Goal: Information Seeking & Learning: Learn about a topic

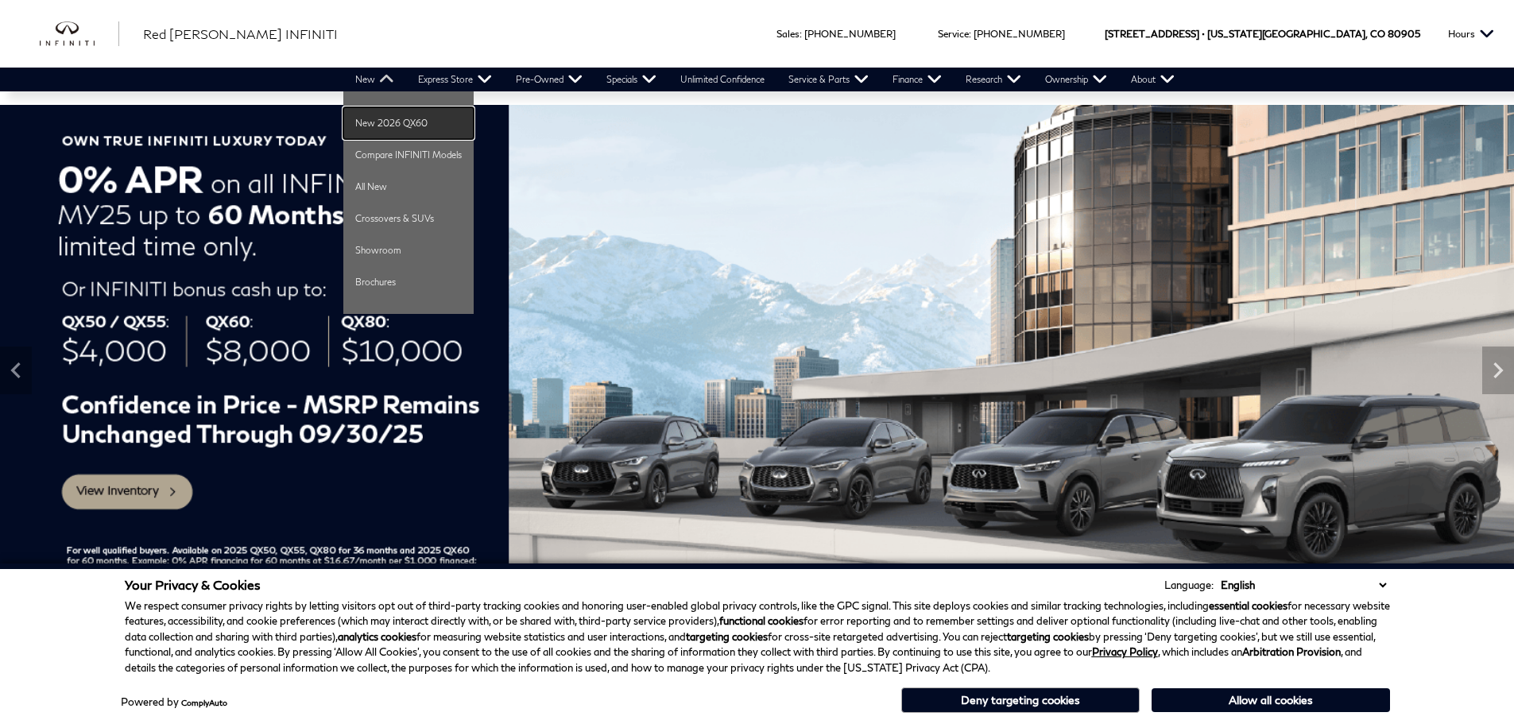
click at [381, 114] on link "New 2026 QX60" at bounding box center [408, 123] width 130 height 32
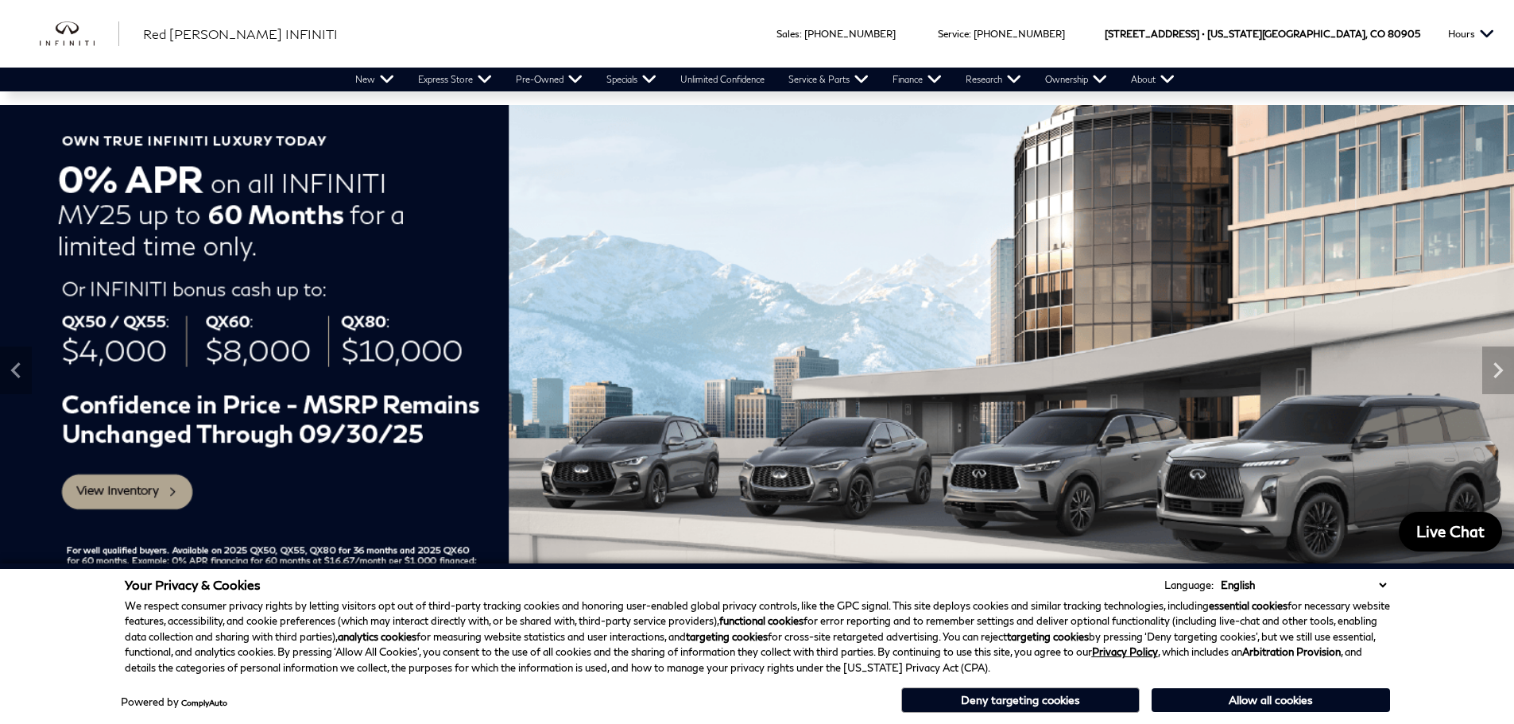
click at [1251, 702] on button "Allow all cookies" at bounding box center [1271, 700] width 238 height 24
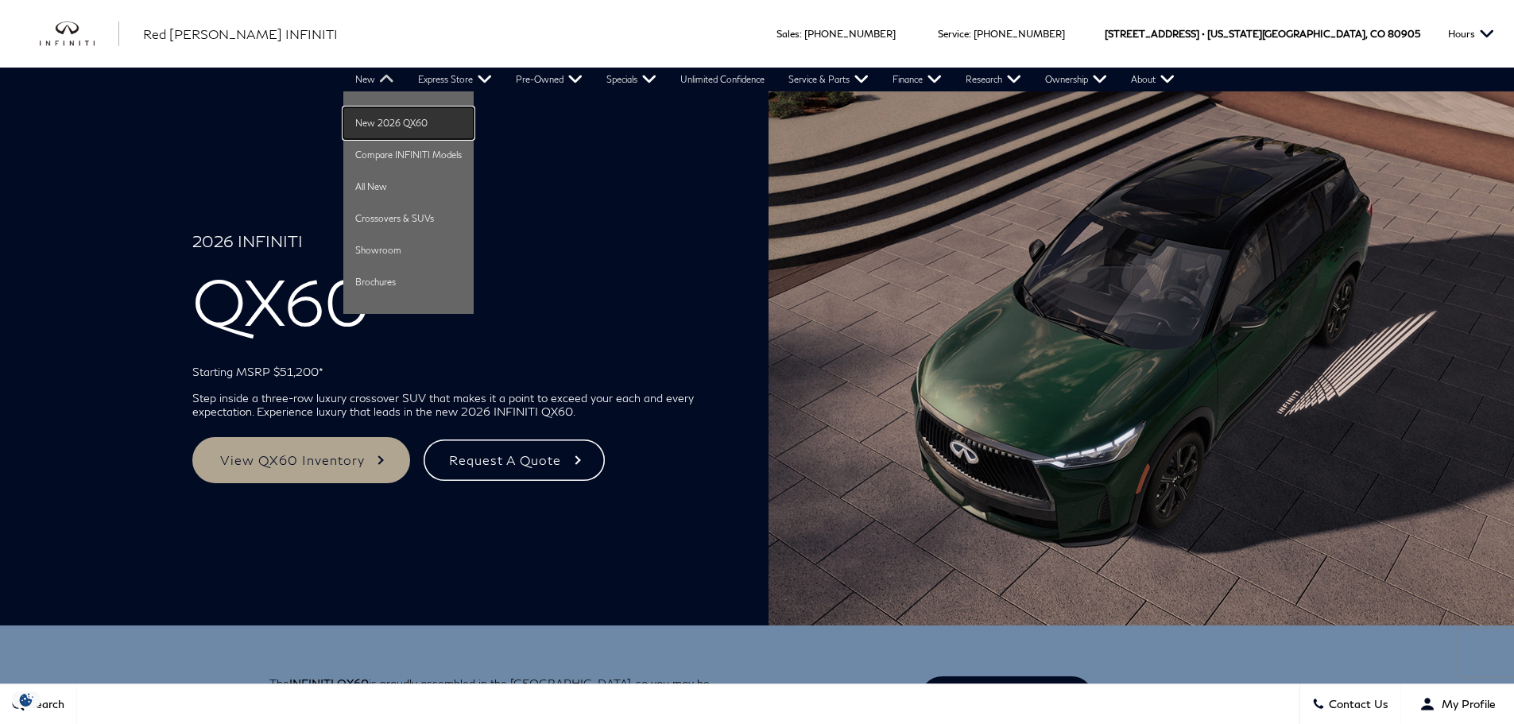
click at [363, 120] on link "New 2026 QX60" at bounding box center [408, 123] width 130 height 32
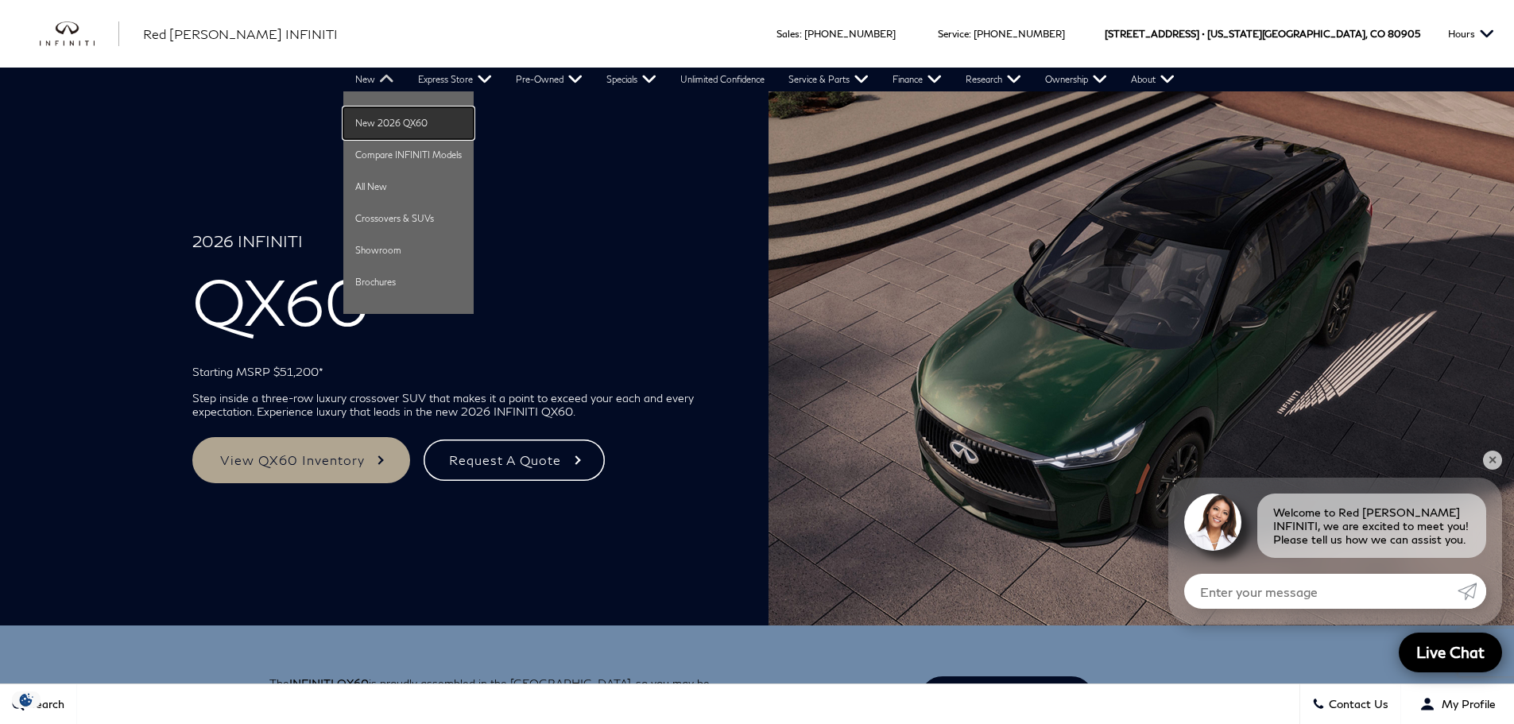
click at [358, 125] on link "New 2026 QX60" at bounding box center [408, 123] width 130 height 32
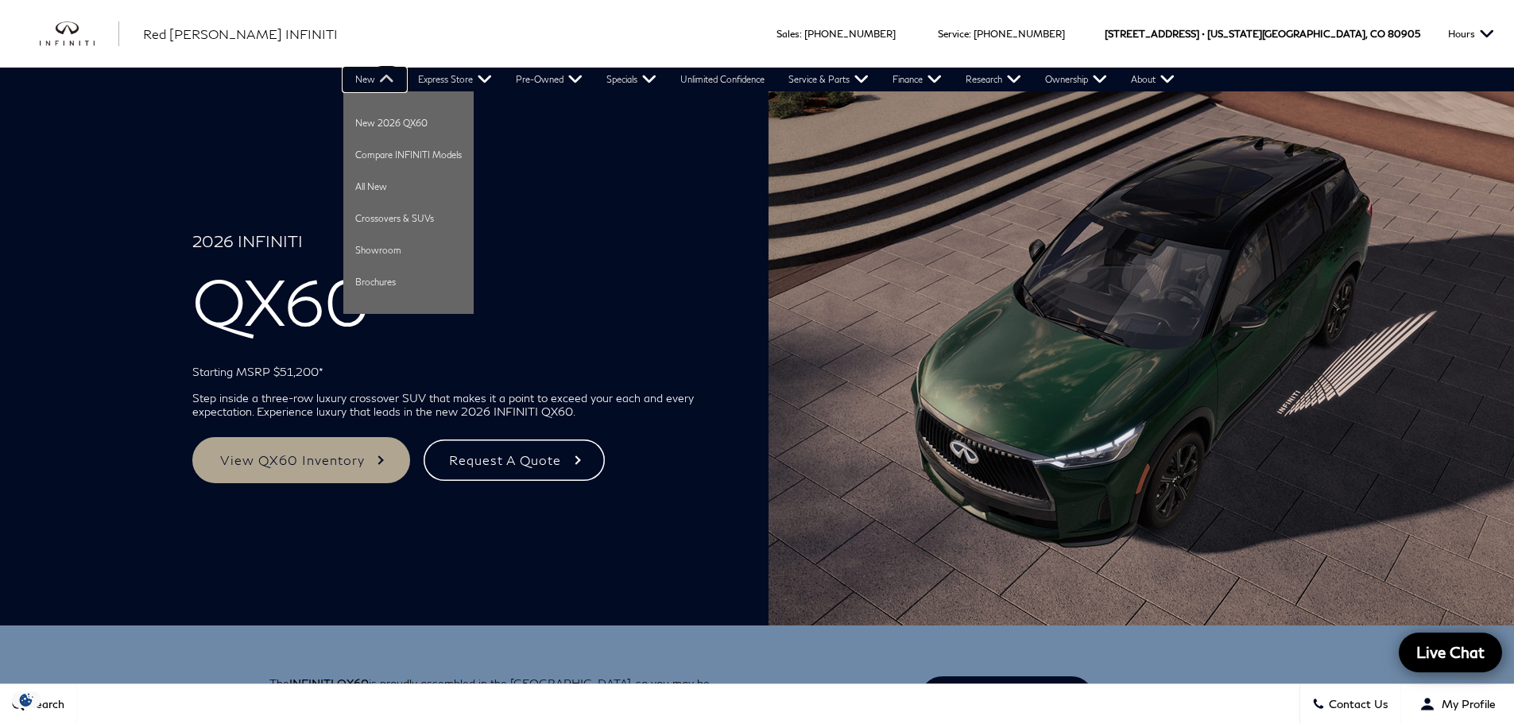
click at [358, 75] on link "New" at bounding box center [374, 80] width 63 height 24
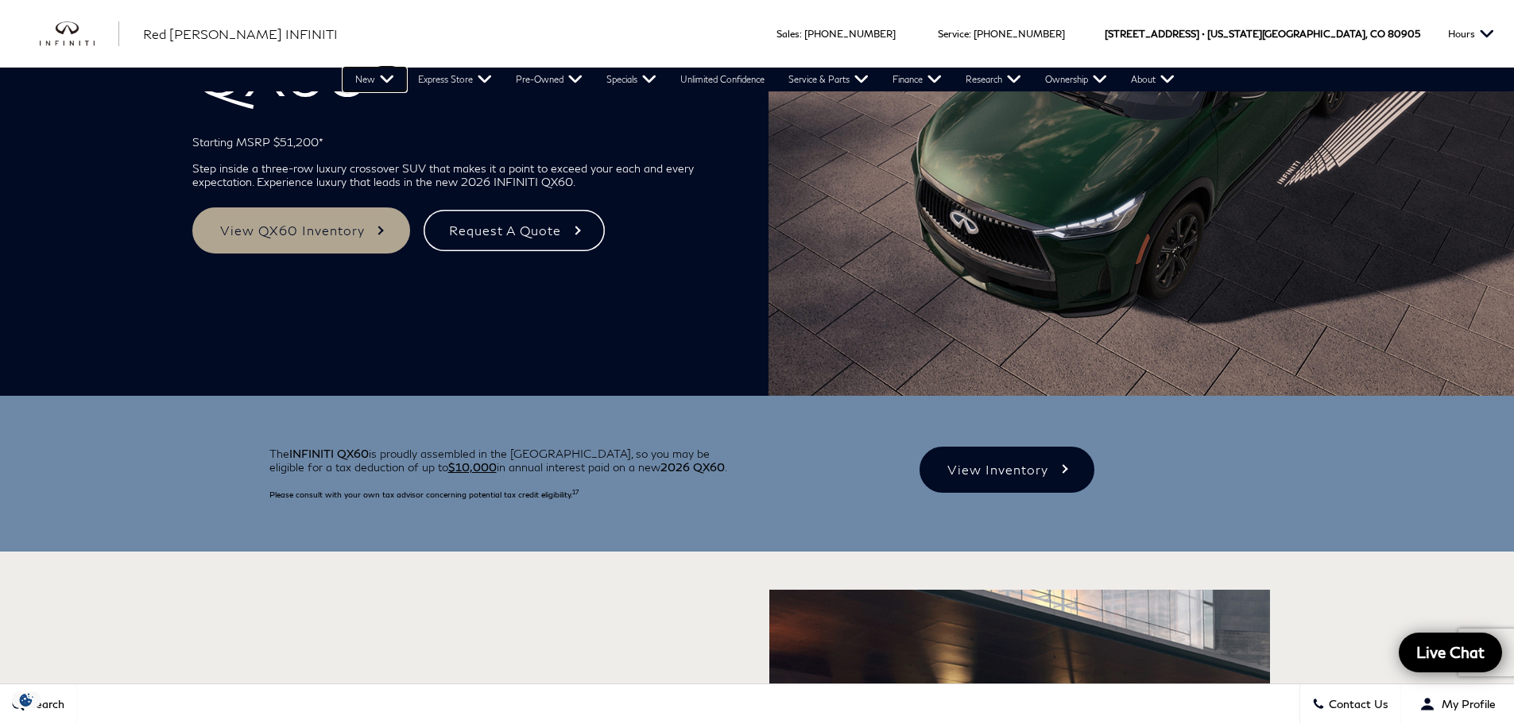
scroll to position [238, 0]
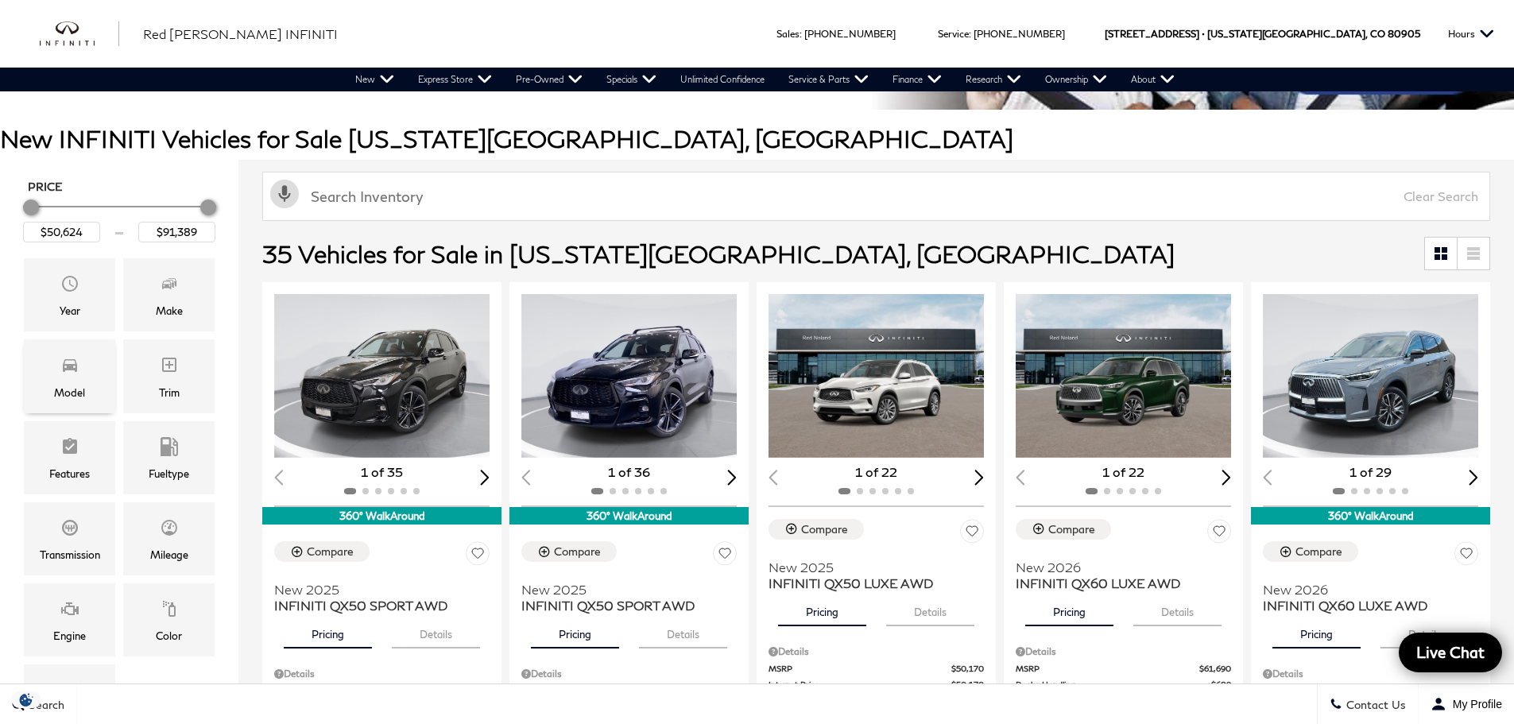
click at [61, 373] on icon "Model" at bounding box center [69, 364] width 19 height 19
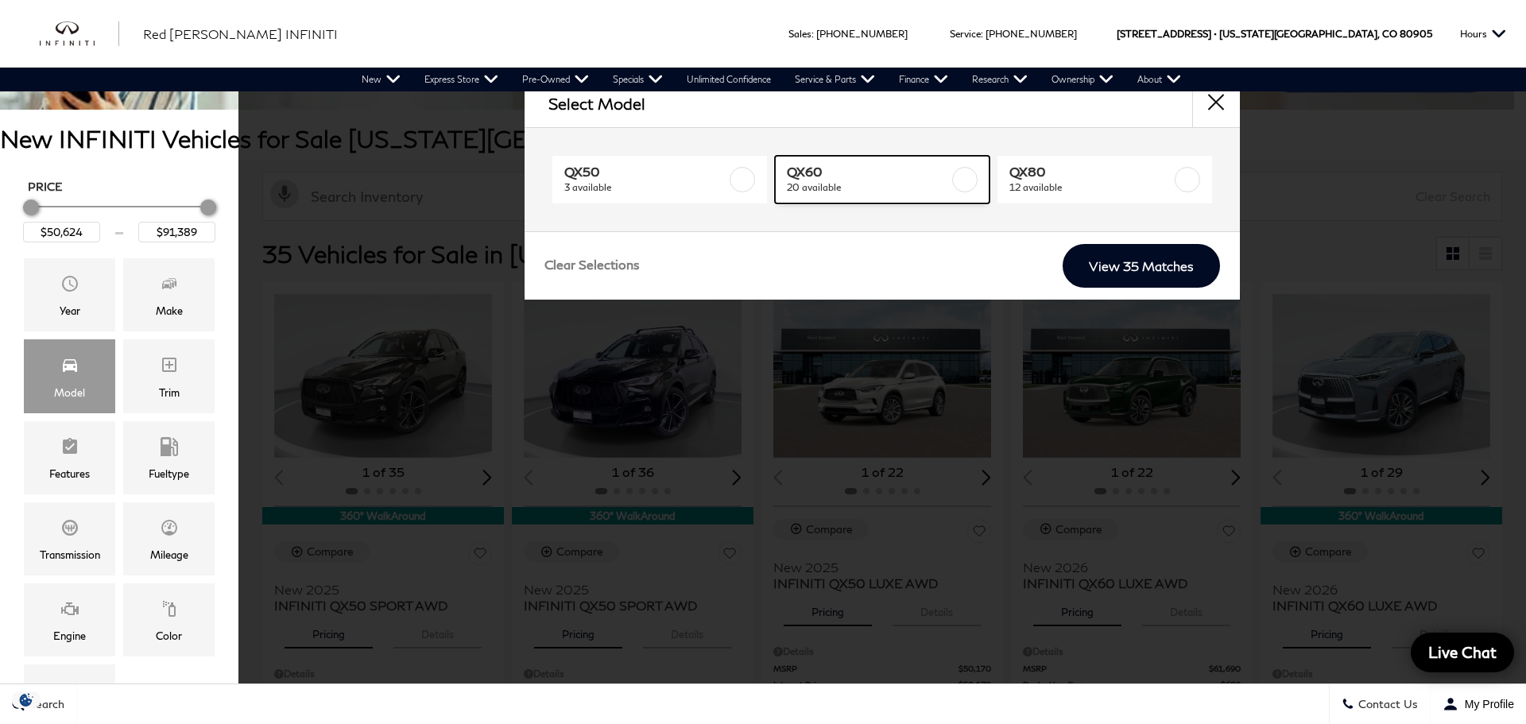
click at [966, 184] on label at bounding box center [964, 179] width 25 height 25
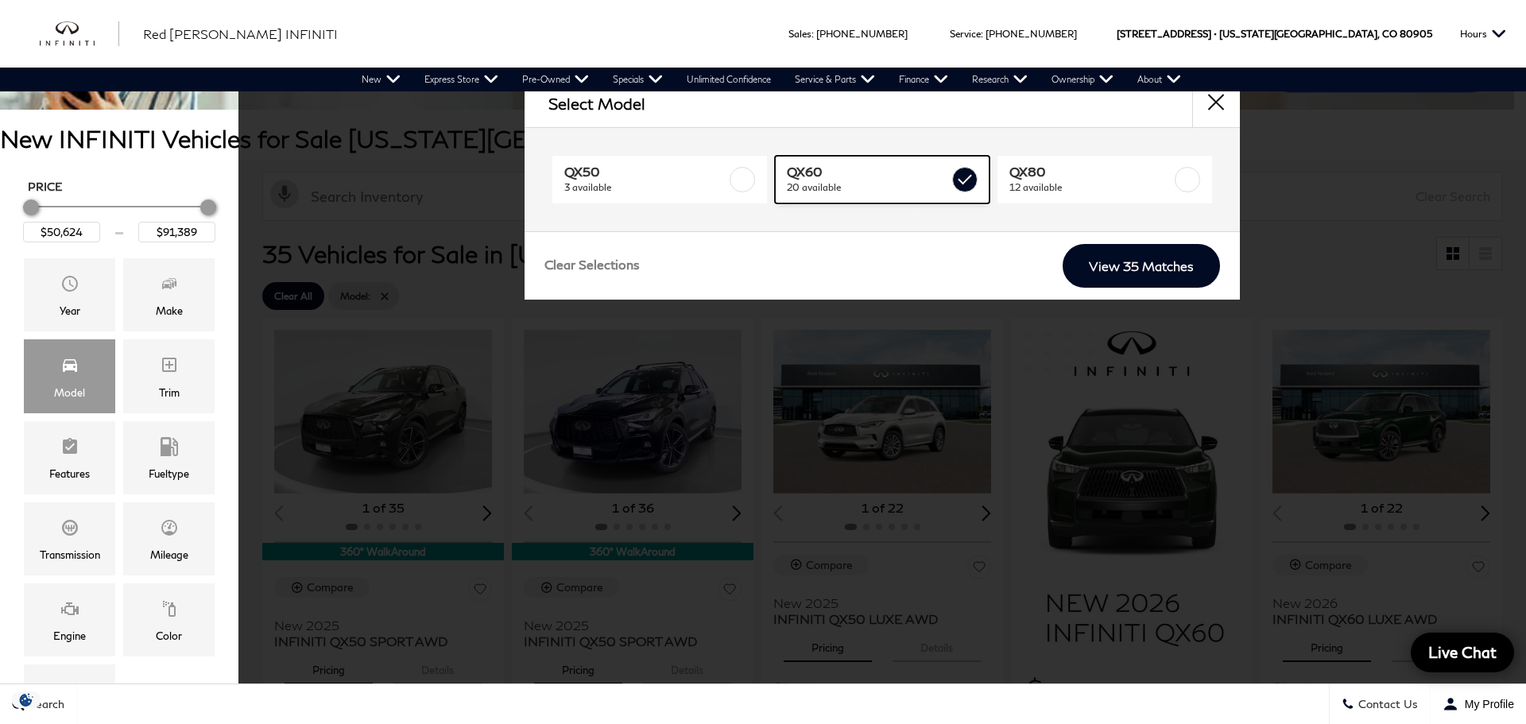
type input "$60,379"
type input "$70,239"
checkbox input "true"
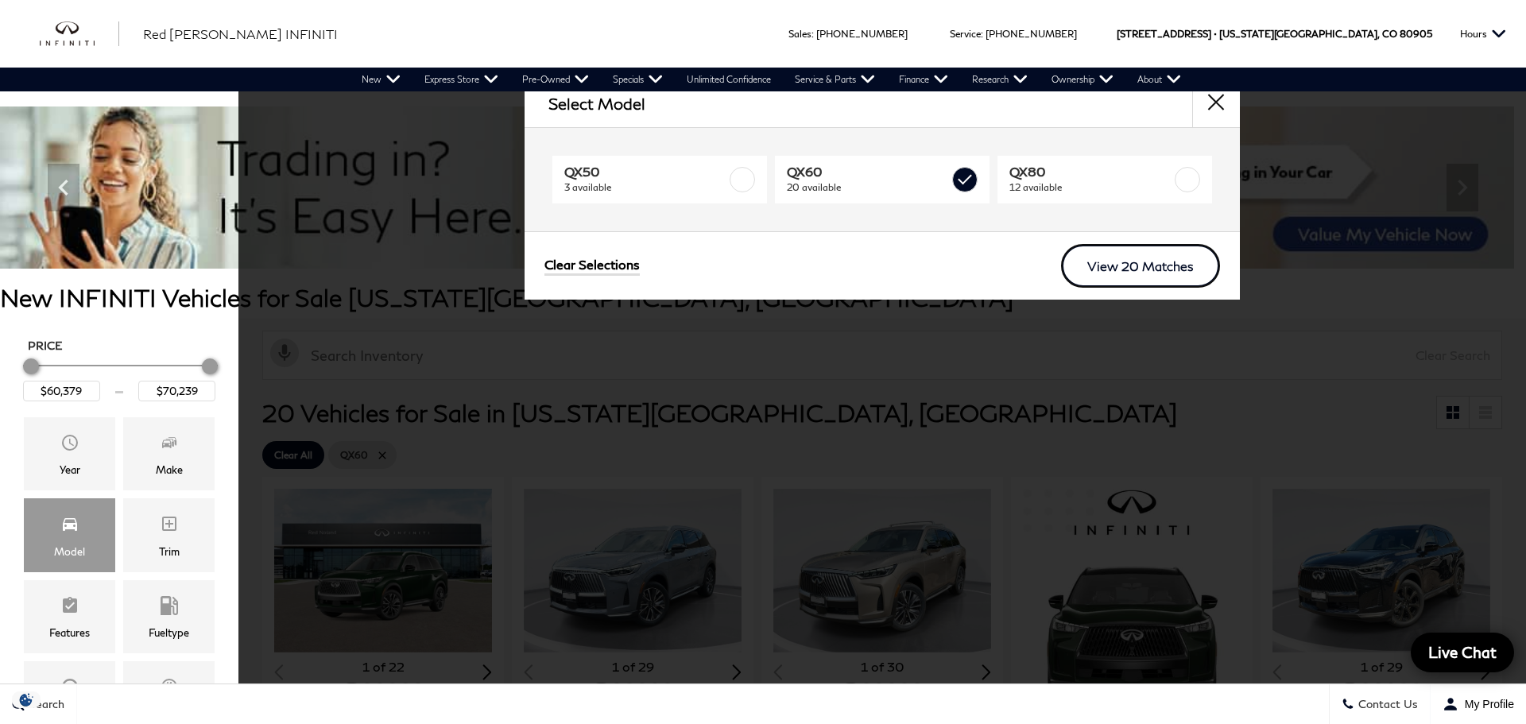
click at [1102, 269] on link "View 20 Matches" at bounding box center [1140, 266] width 159 height 44
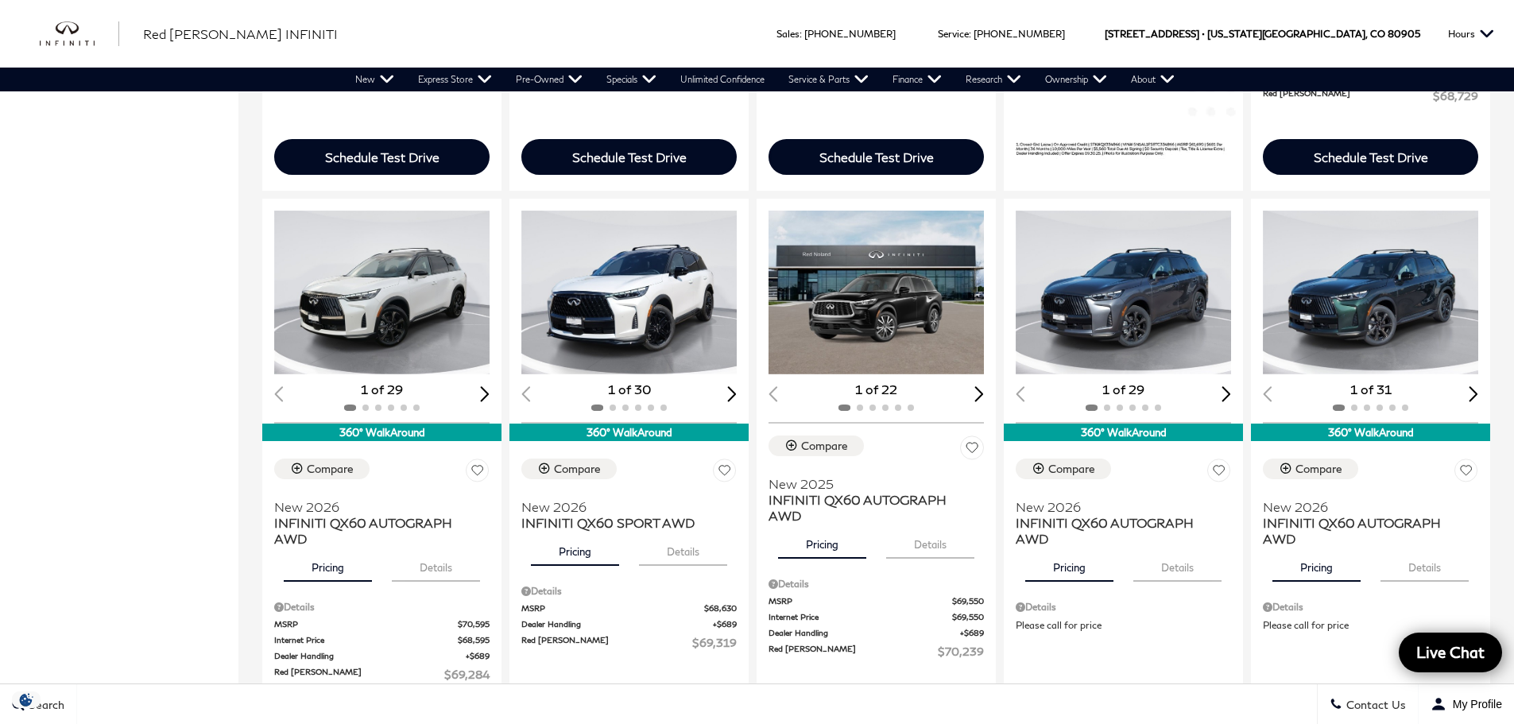
scroll to position [874, 0]
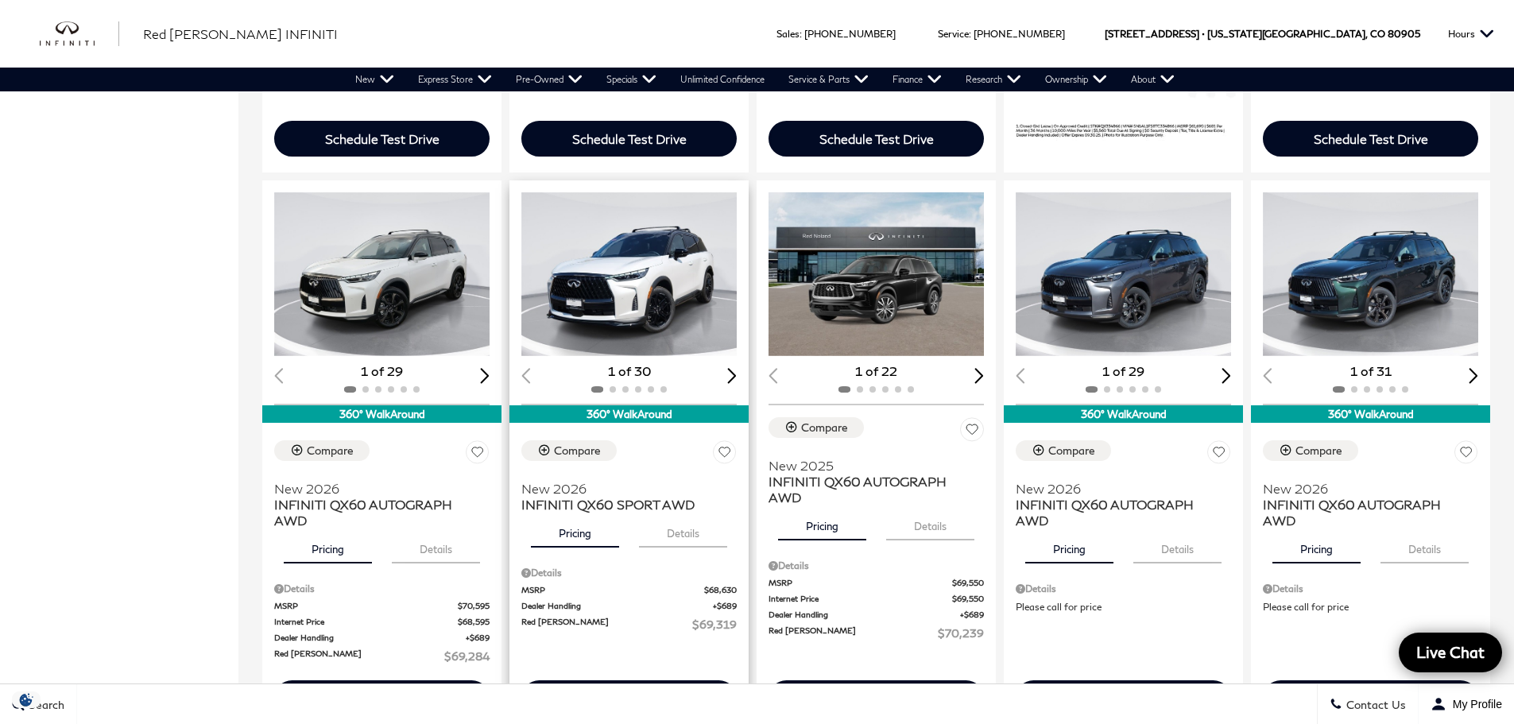
click at [735, 380] on div "Next slide" at bounding box center [732, 375] width 10 height 15
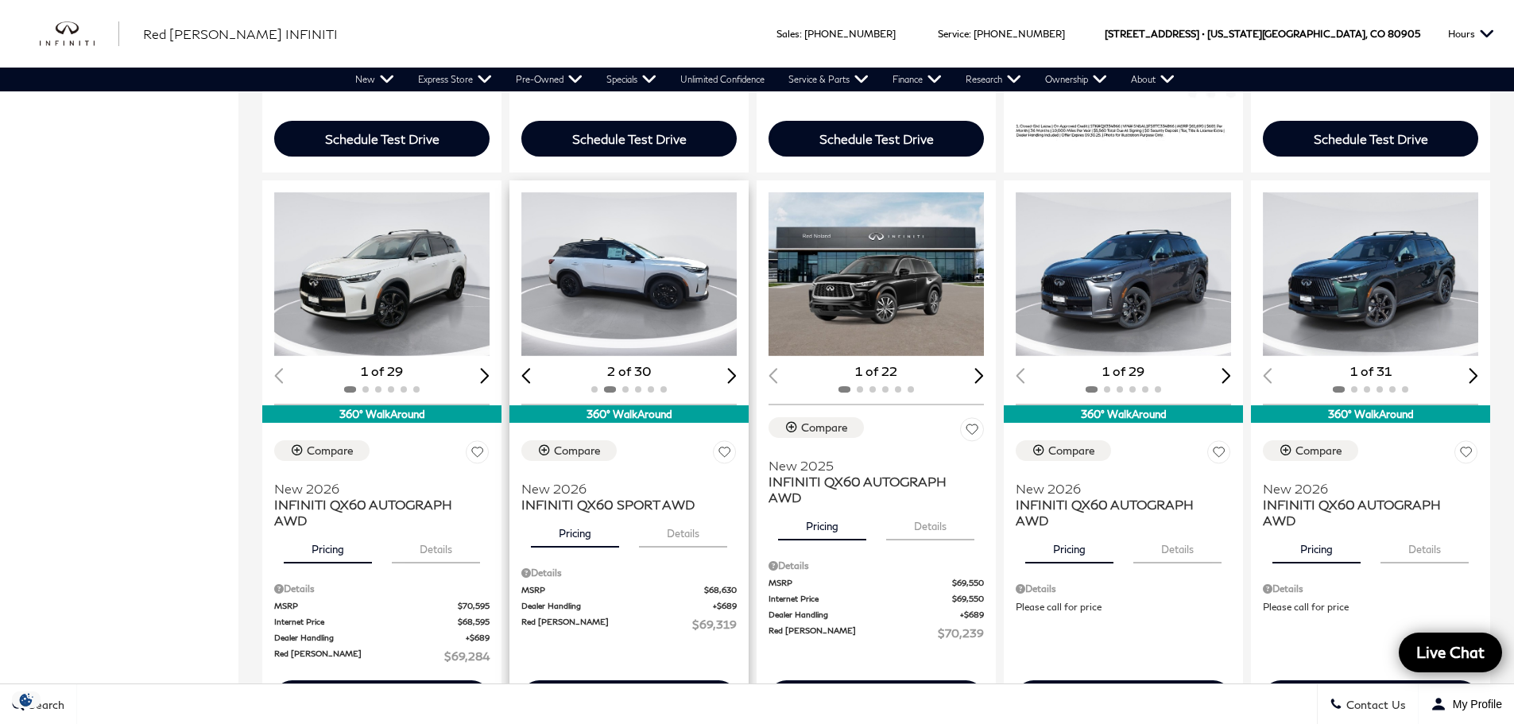
click at [735, 380] on div "Next slide" at bounding box center [732, 375] width 10 height 15
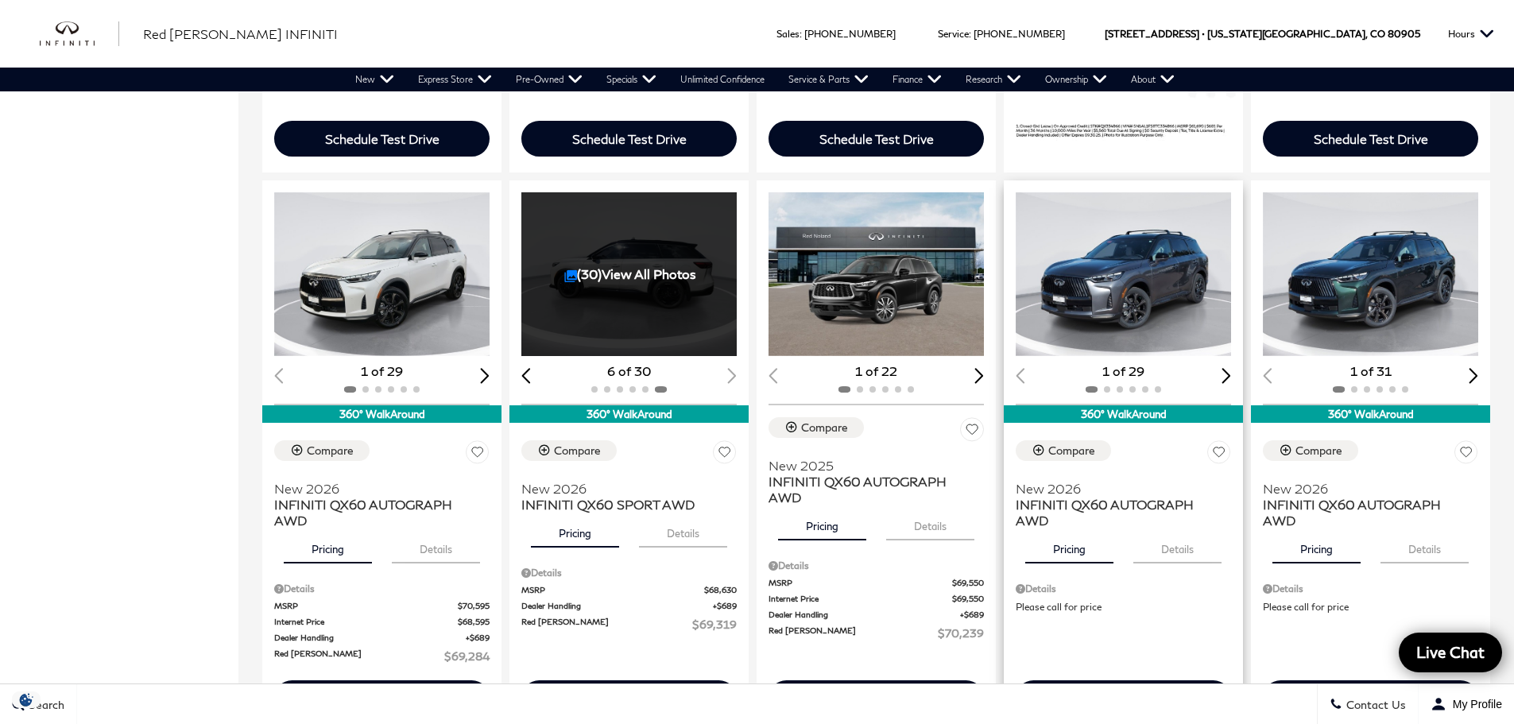
click at [1231, 376] on div "Next slide" at bounding box center [1227, 375] width 10 height 15
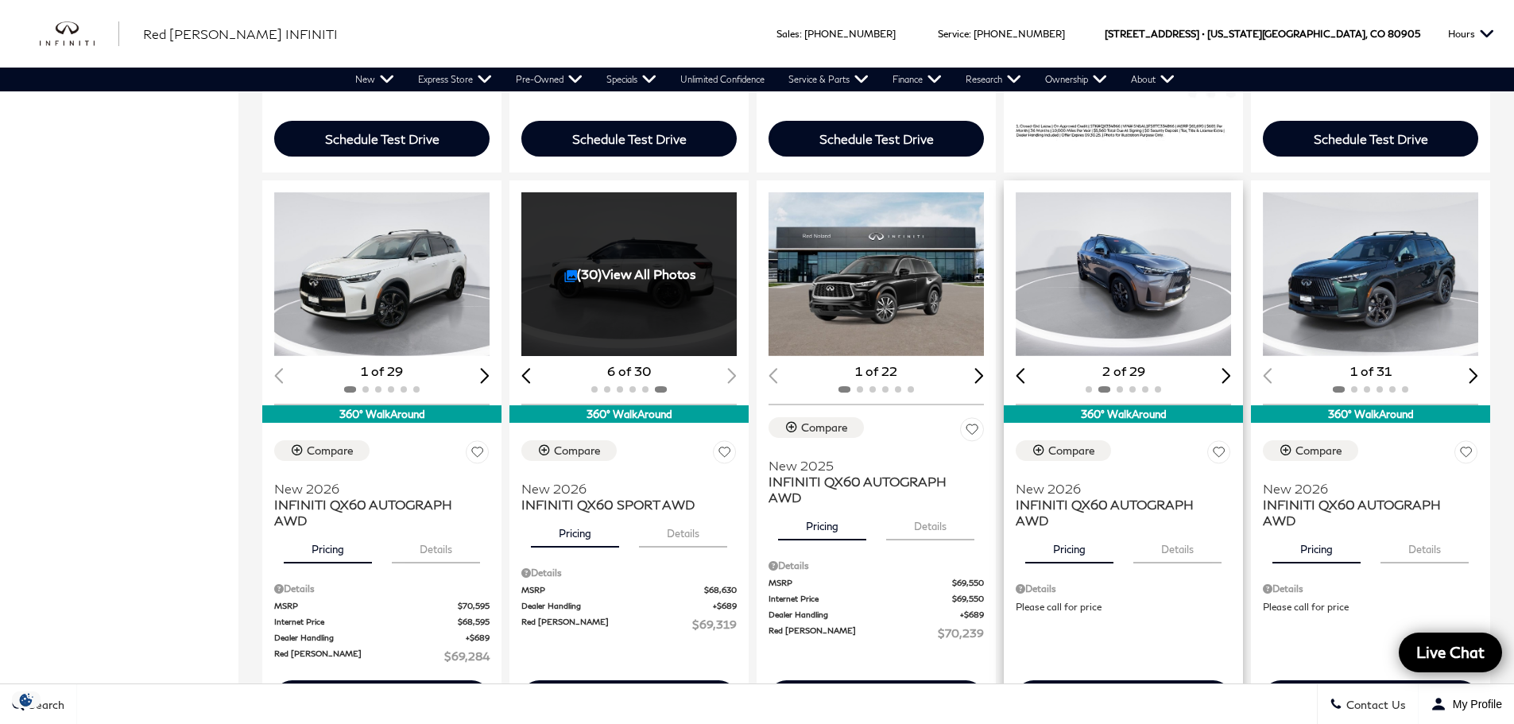
click at [1158, 292] on img "2 / 6" at bounding box center [1125, 274] width 218 height 164
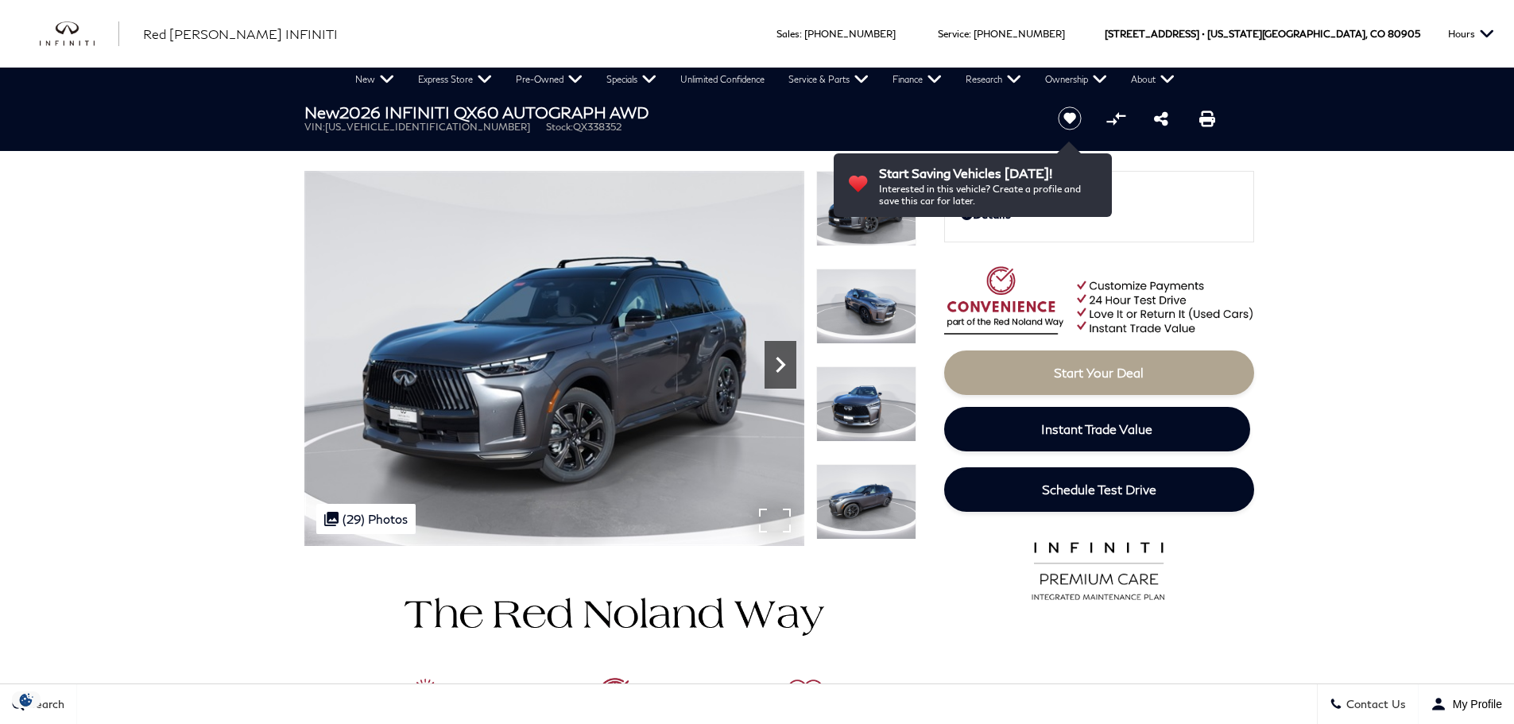
click at [774, 357] on icon "Next" at bounding box center [781, 365] width 32 height 32
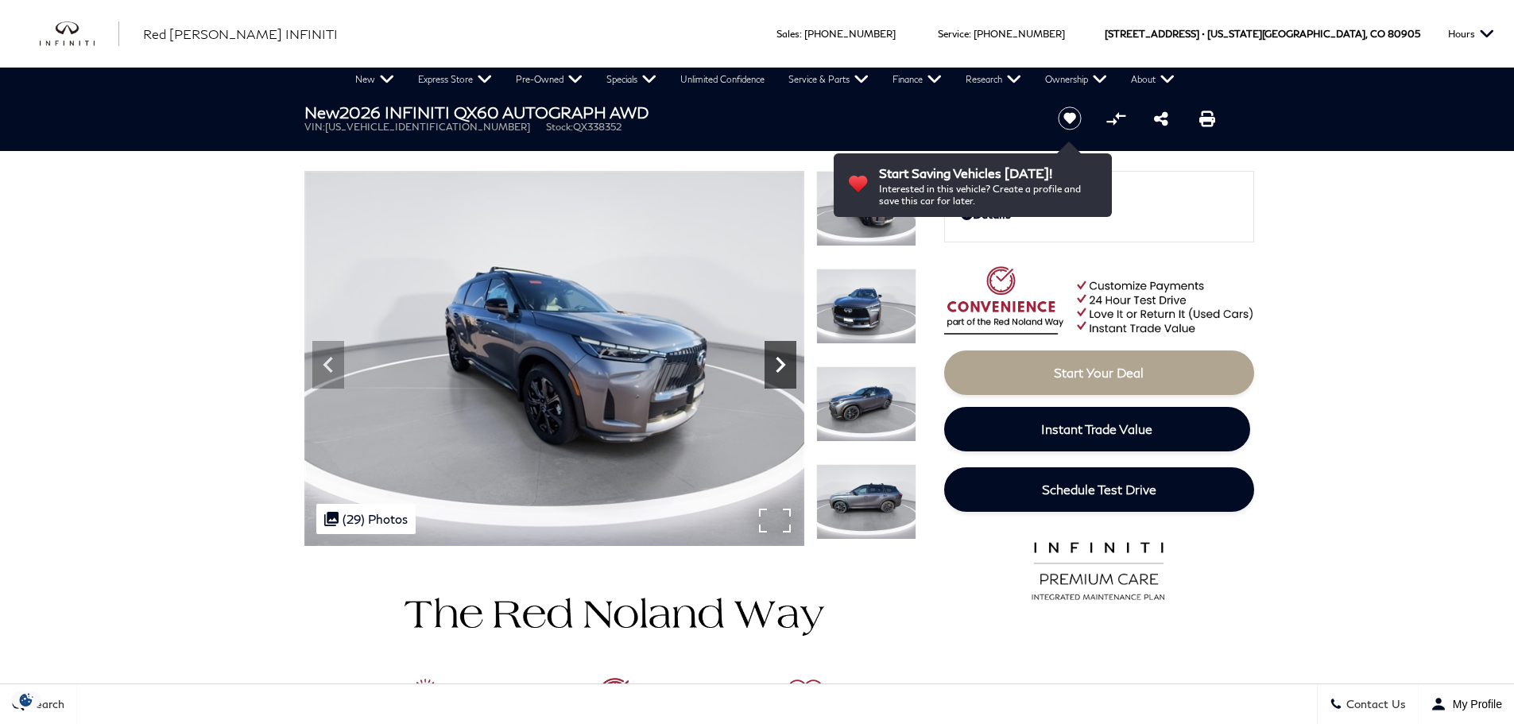
click at [774, 357] on icon "Next" at bounding box center [781, 365] width 32 height 32
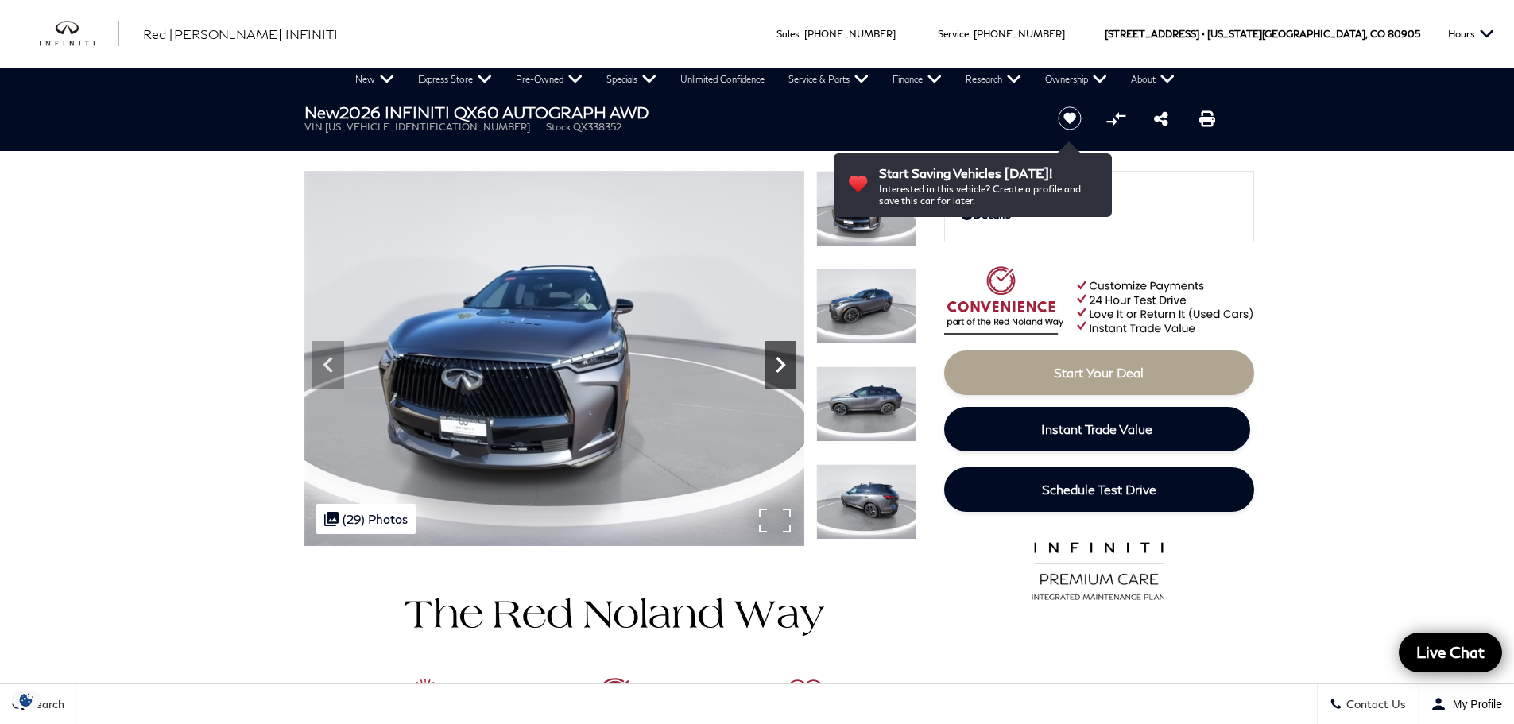
click at [774, 357] on icon "Next" at bounding box center [781, 365] width 32 height 32
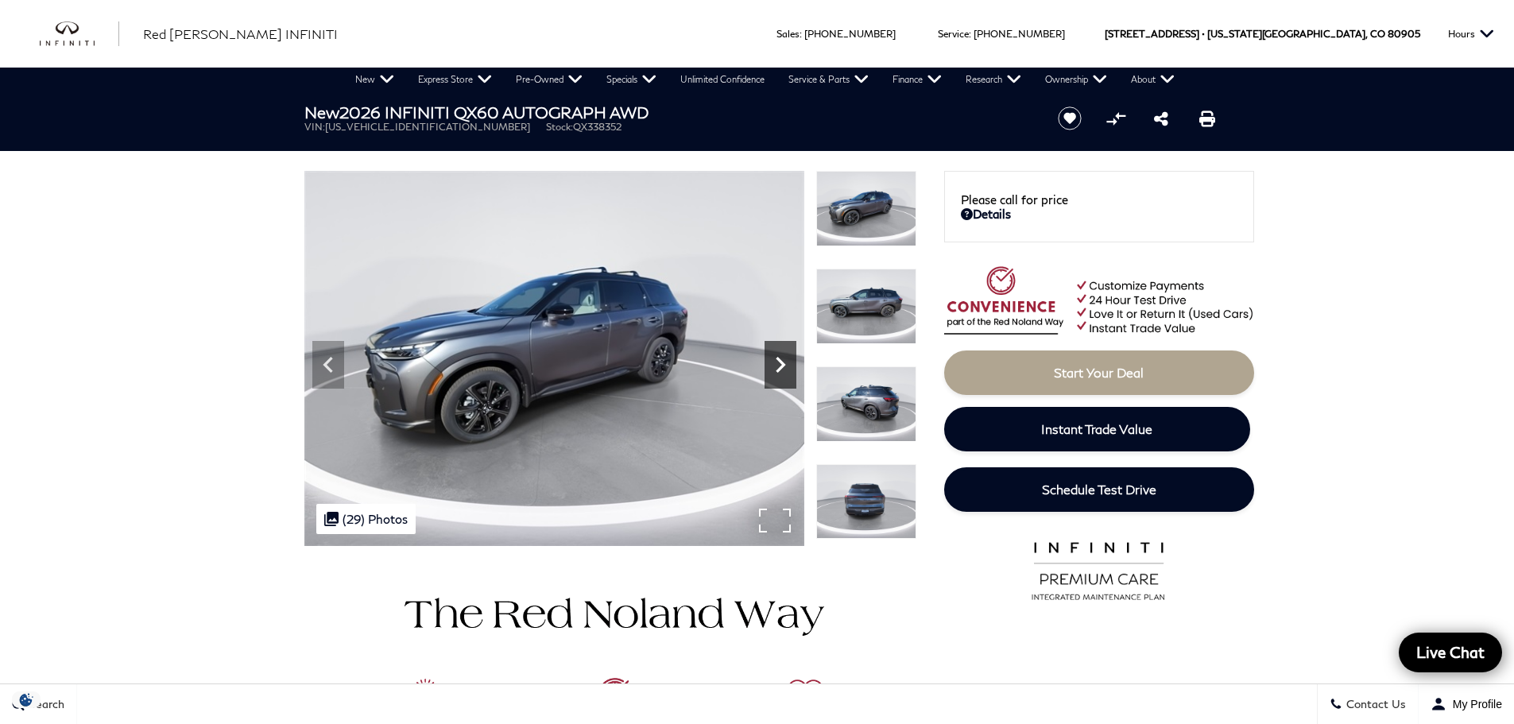
click at [774, 357] on icon "Next" at bounding box center [781, 365] width 32 height 32
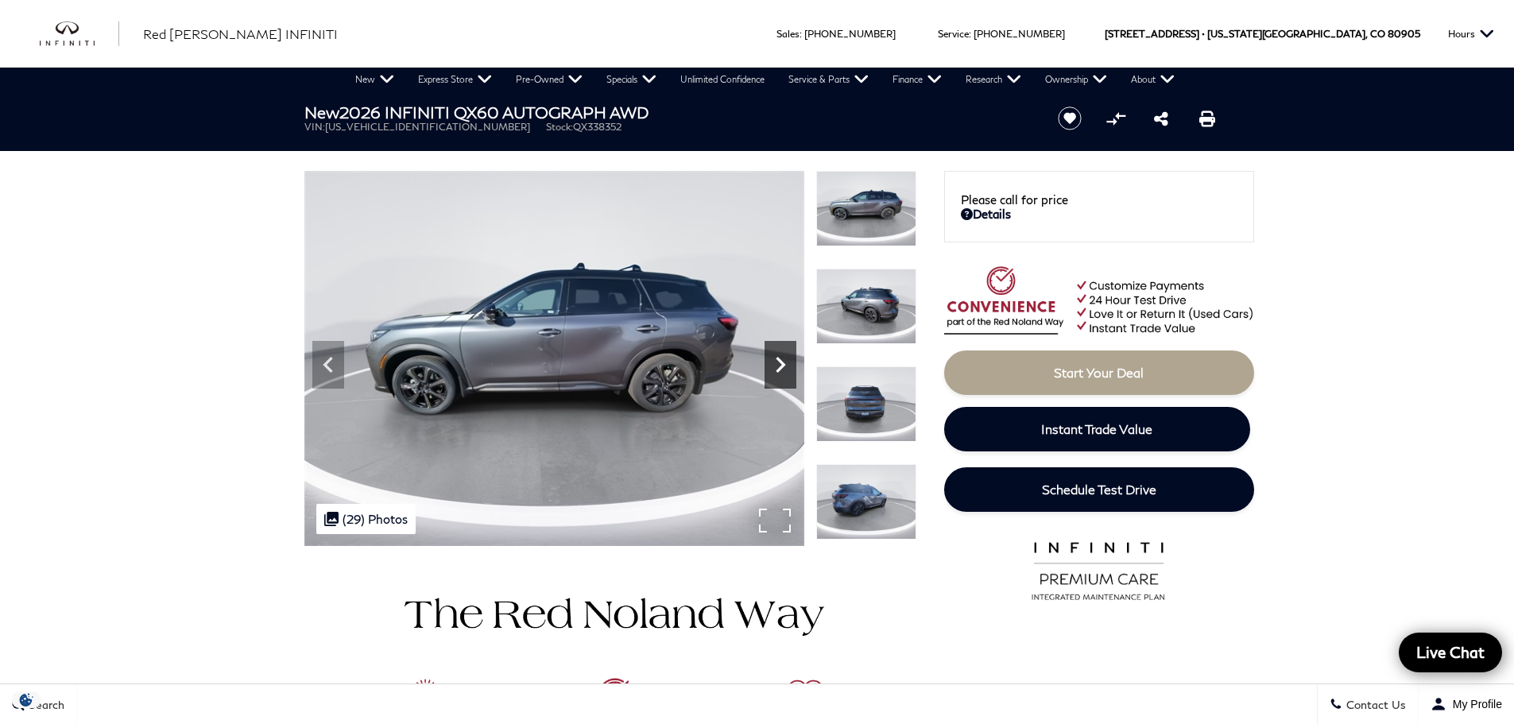
click at [774, 357] on icon "Next" at bounding box center [781, 365] width 32 height 32
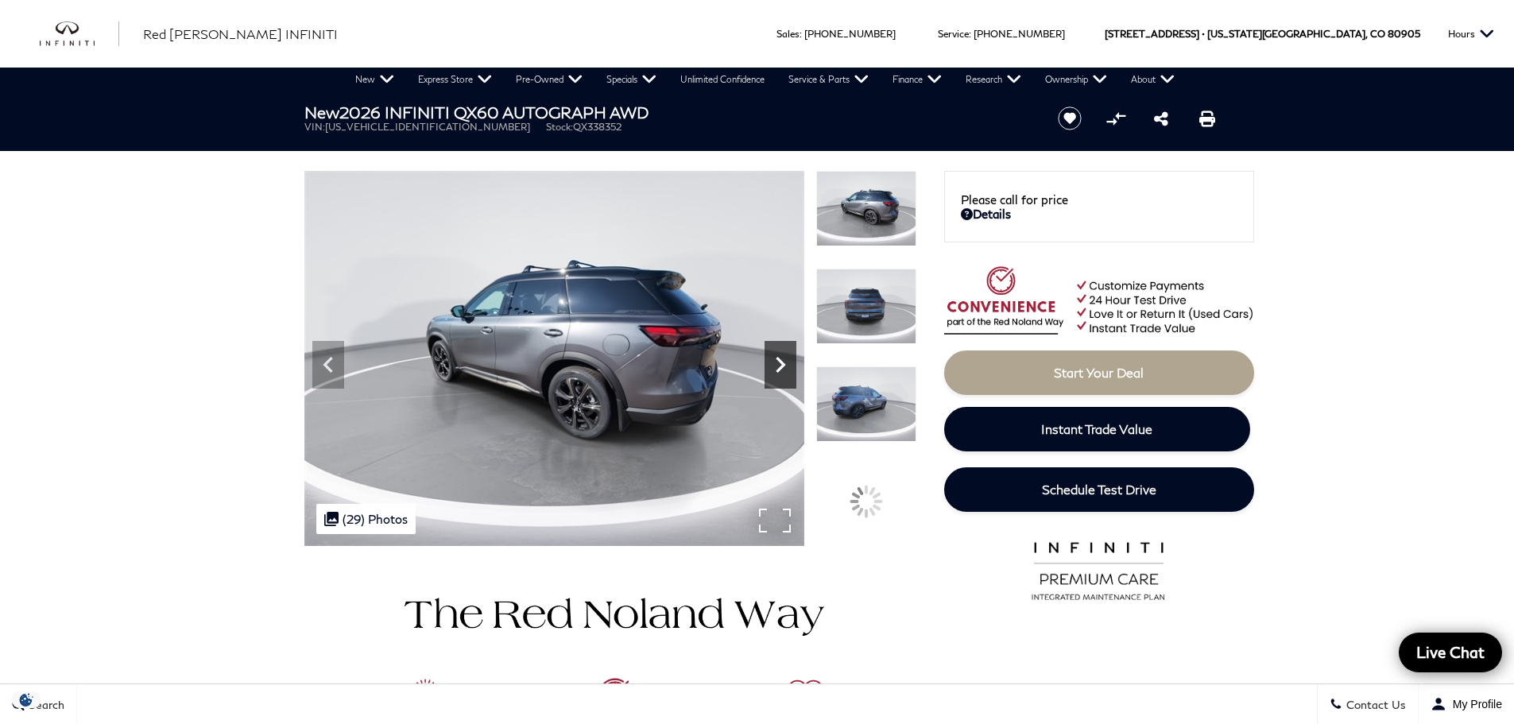
click at [774, 357] on icon "Next" at bounding box center [781, 365] width 32 height 32
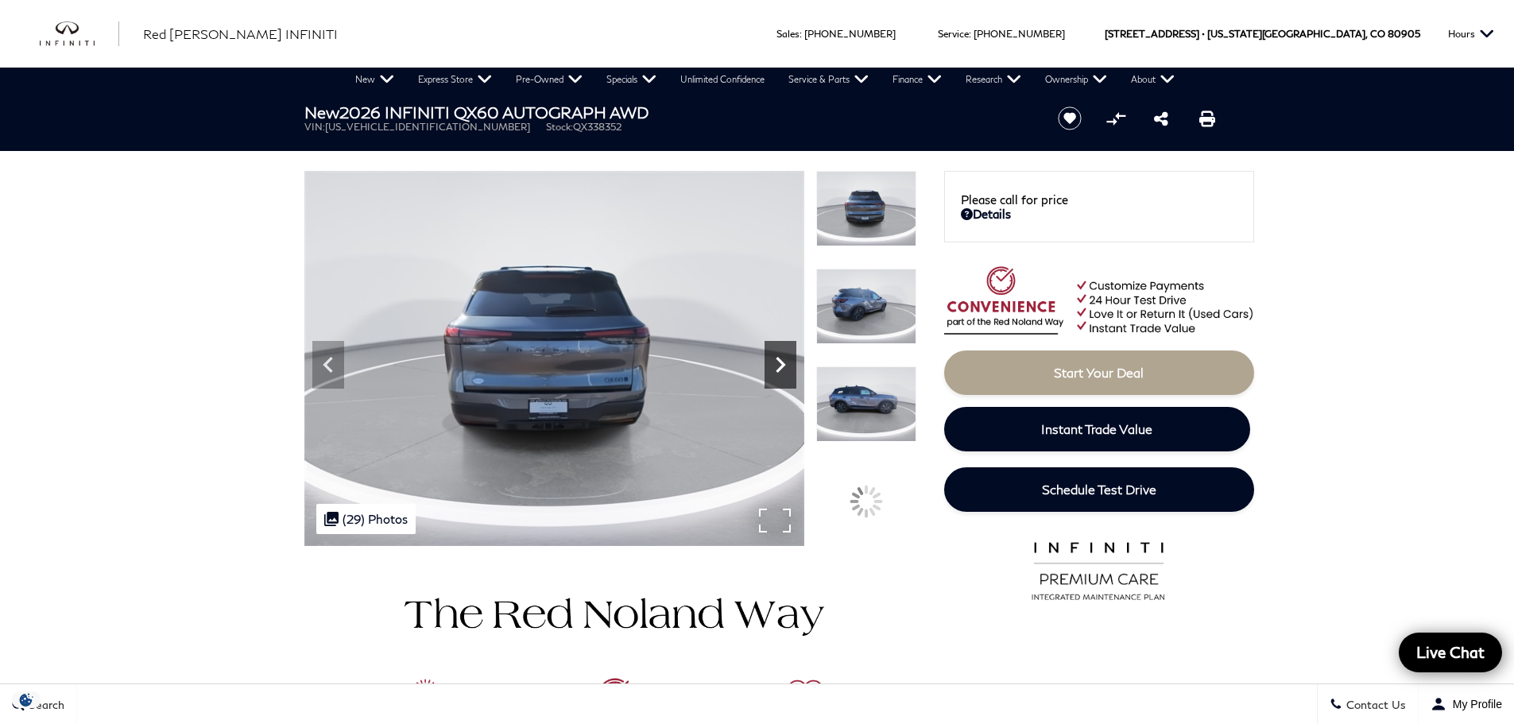
click at [774, 357] on icon "Next" at bounding box center [781, 365] width 32 height 32
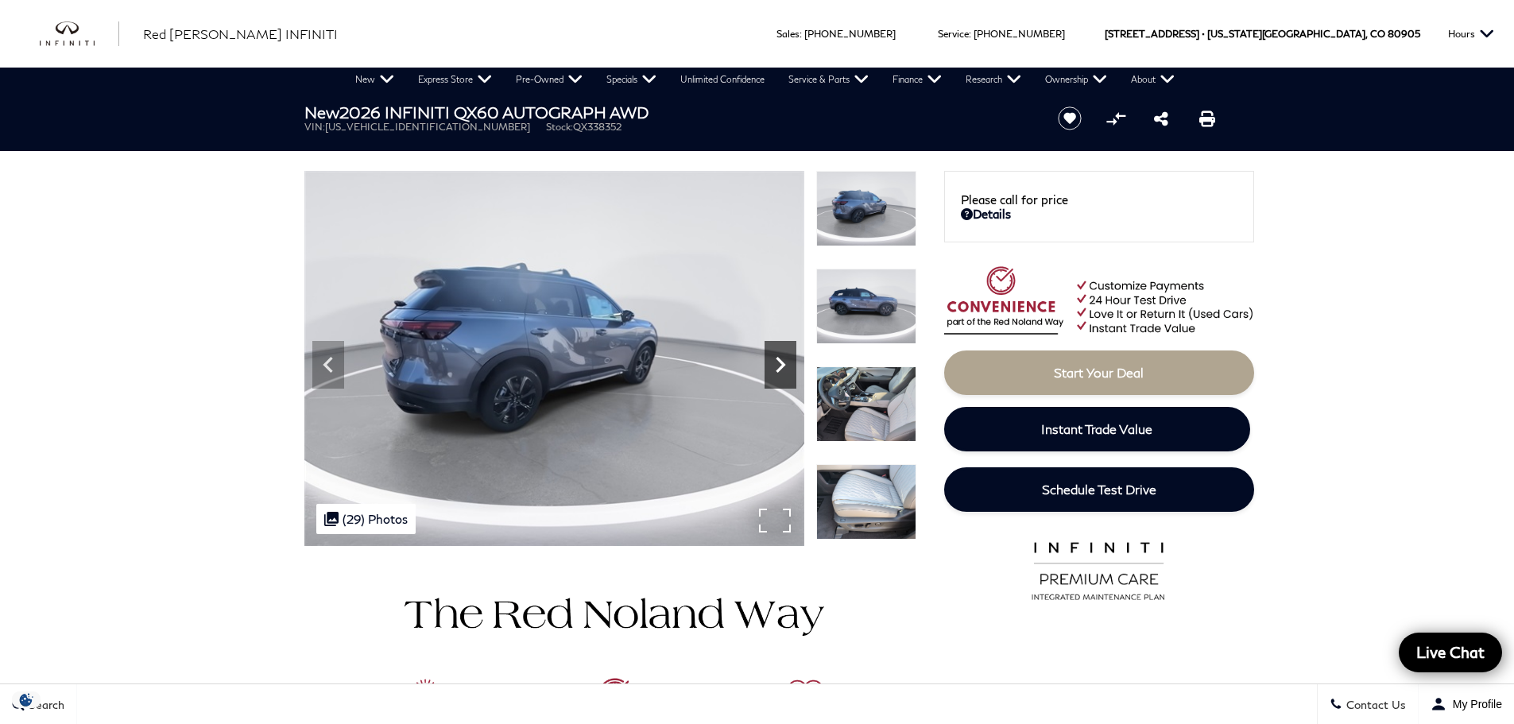
click at [774, 357] on icon "Next" at bounding box center [781, 365] width 32 height 32
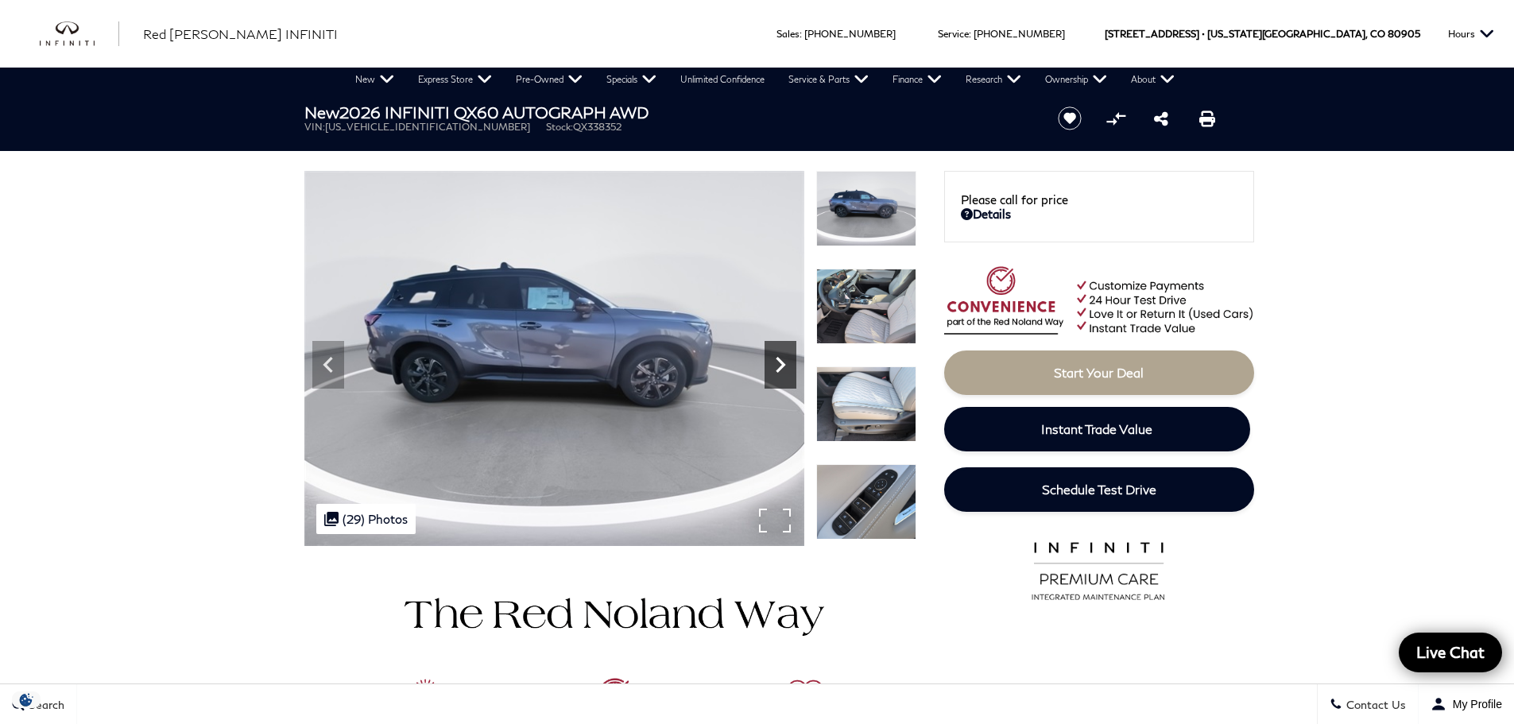
click at [774, 357] on icon "Next" at bounding box center [781, 365] width 32 height 32
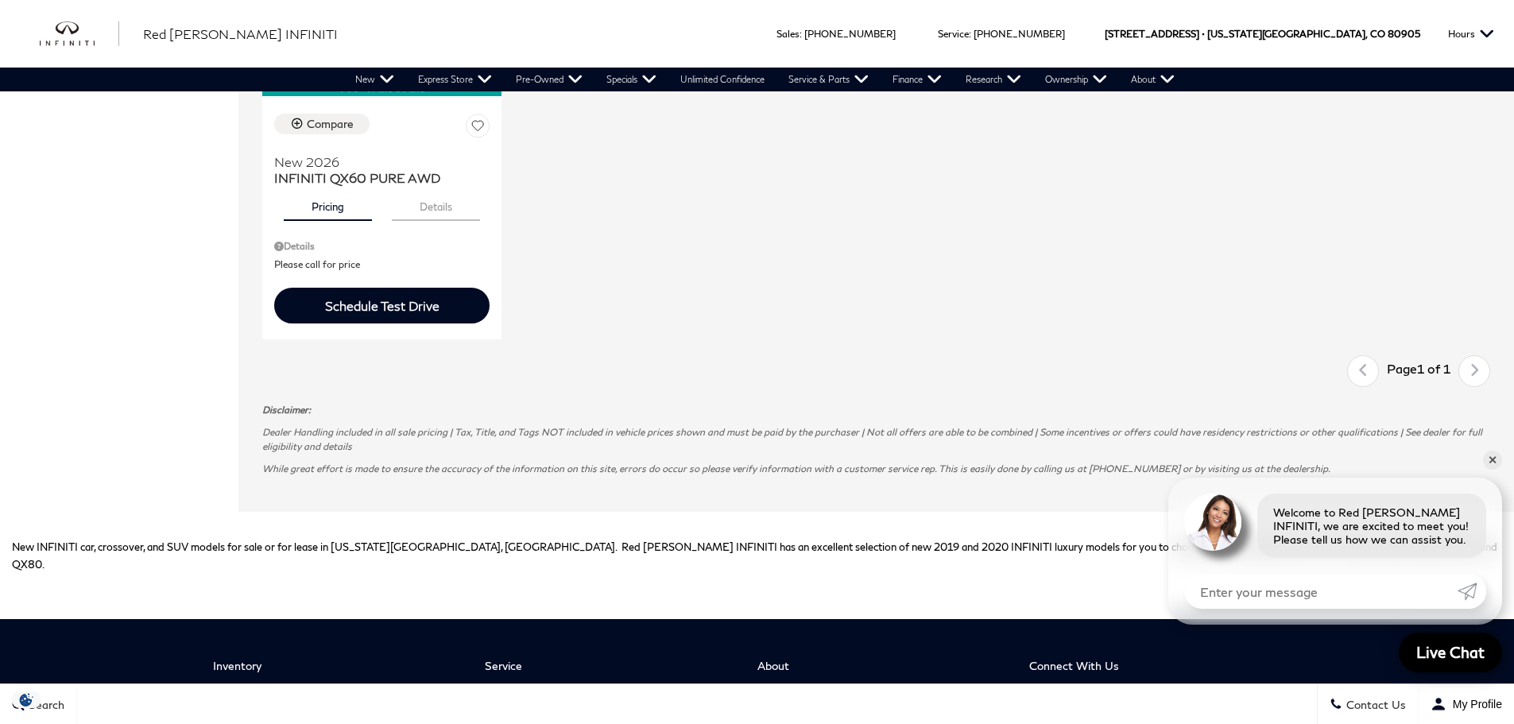
scroll to position [2543, 0]
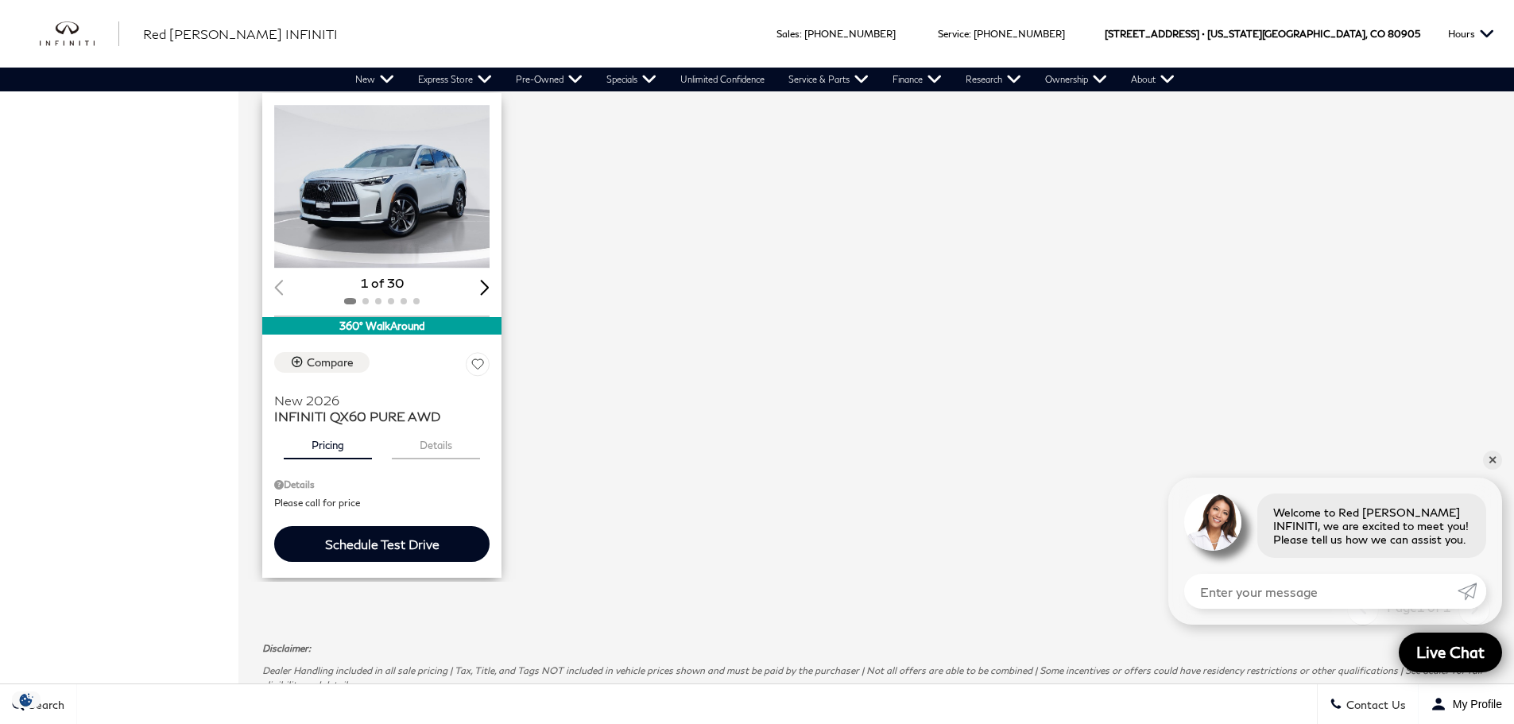
click at [486, 284] on div "Next slide" at bounding box center [485, 287] width 10 height 15
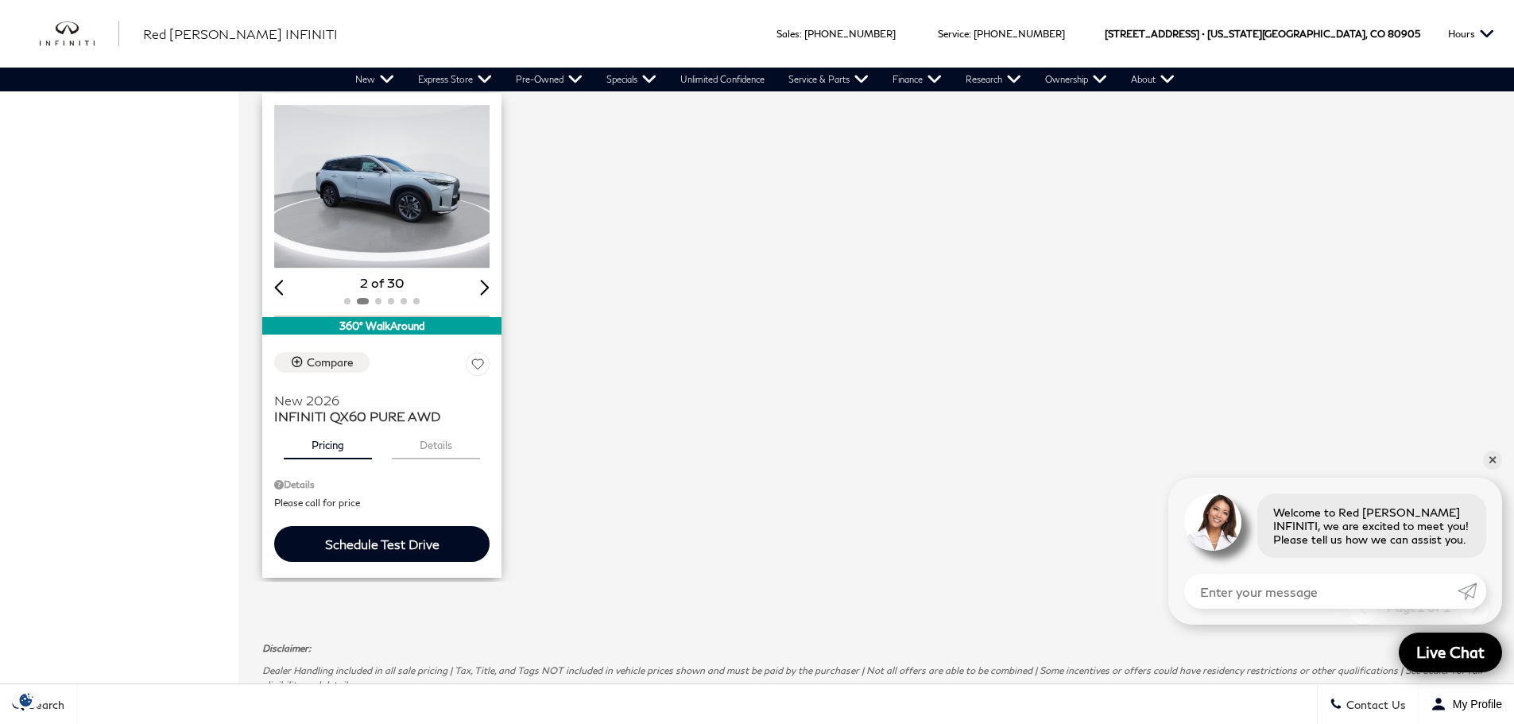
click at [489, 290] on div "Next slide" at bounding box center [485, 287] width 10 height 15
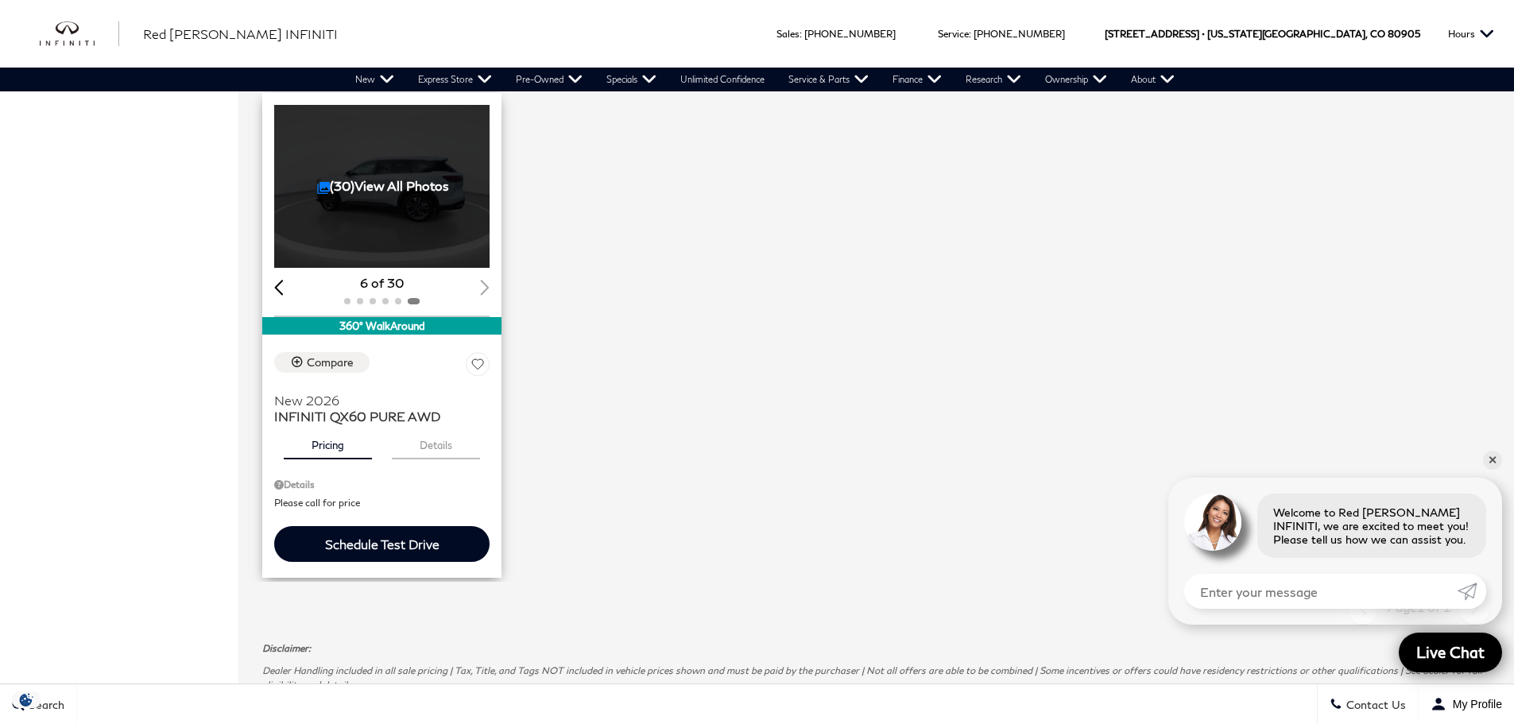
click at [401, 189] on link "(30) View All Photos" at bounding box center [383, 185] width 132 height 15
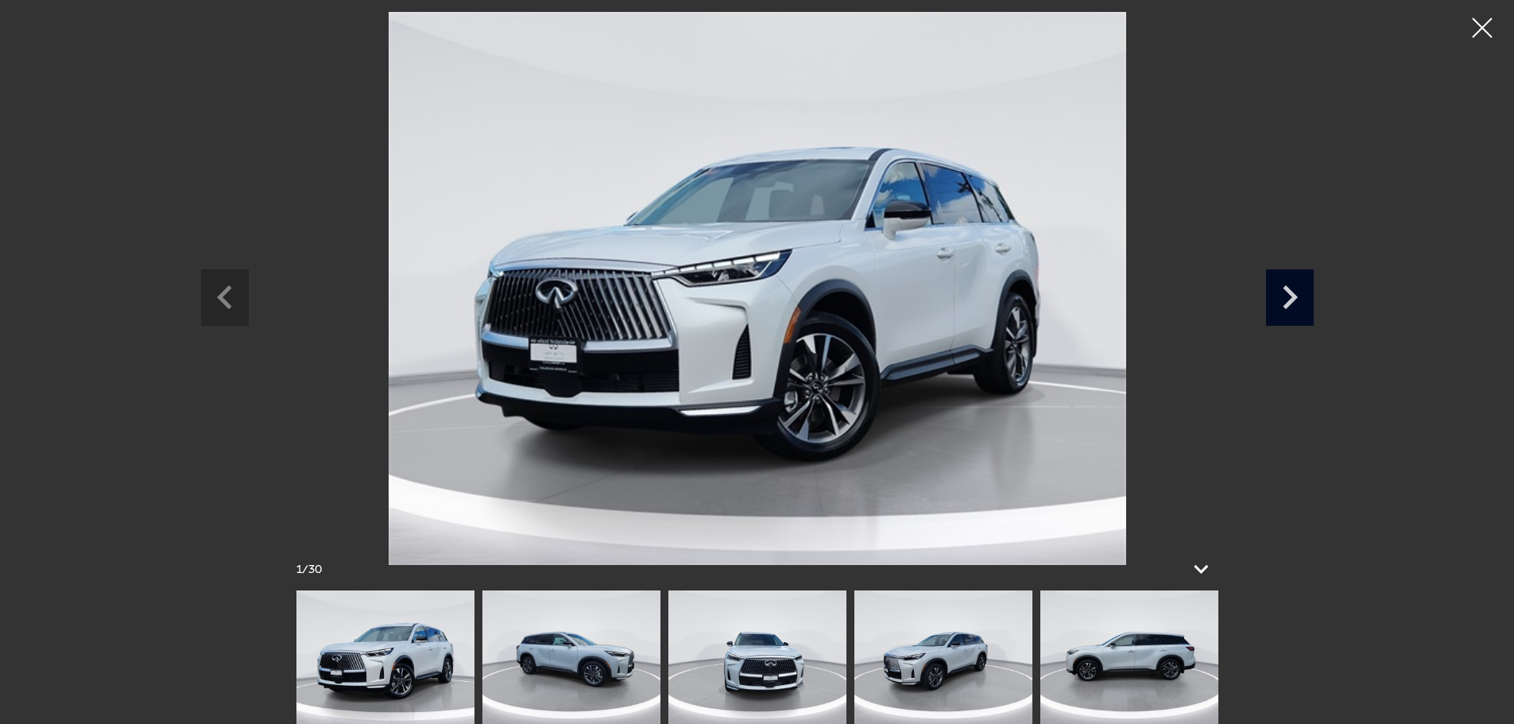
click at [1276, 303] on icon "Next slide" at bounding box center [1290, 295] width 48 height 52
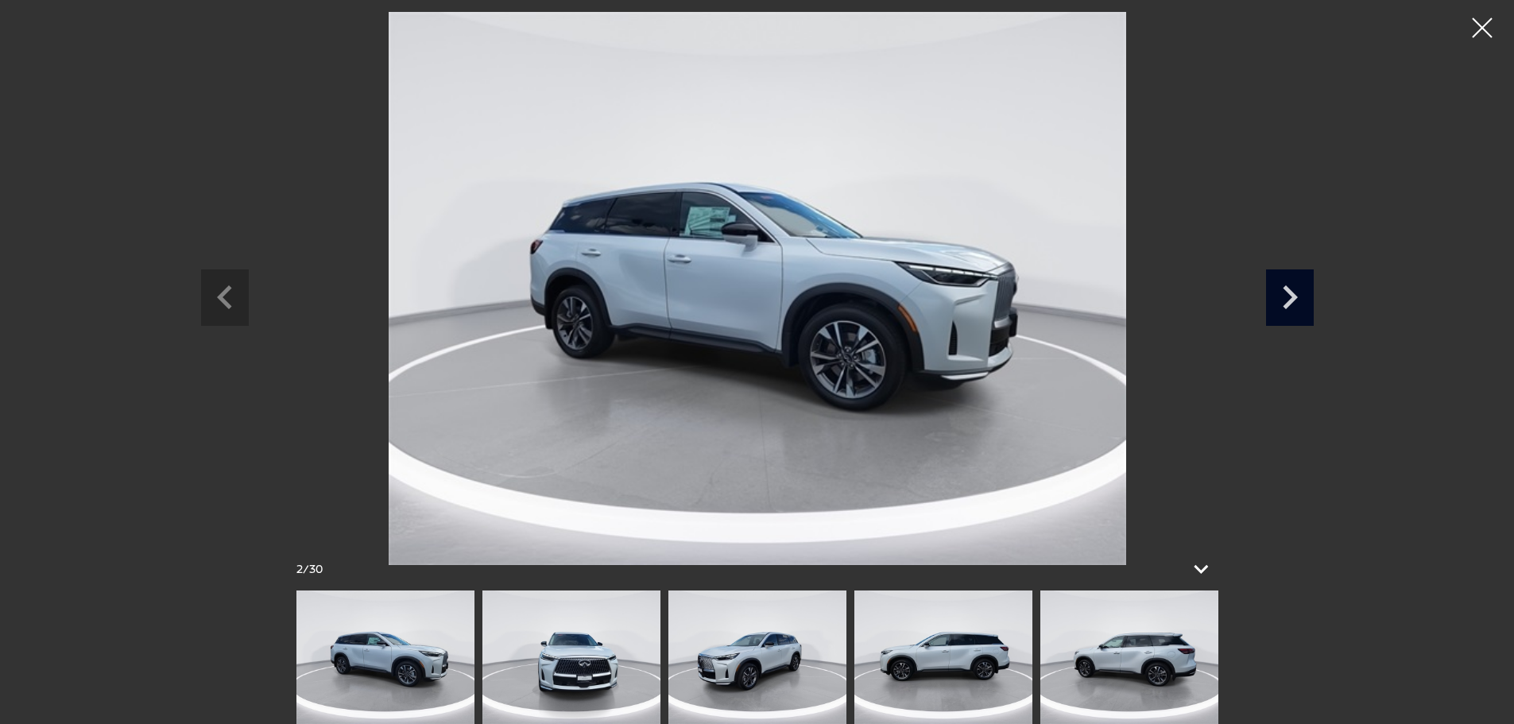
click at [1276, 303] on icon "Next slide" at bounding box center [1290, 295] width 48 height 52
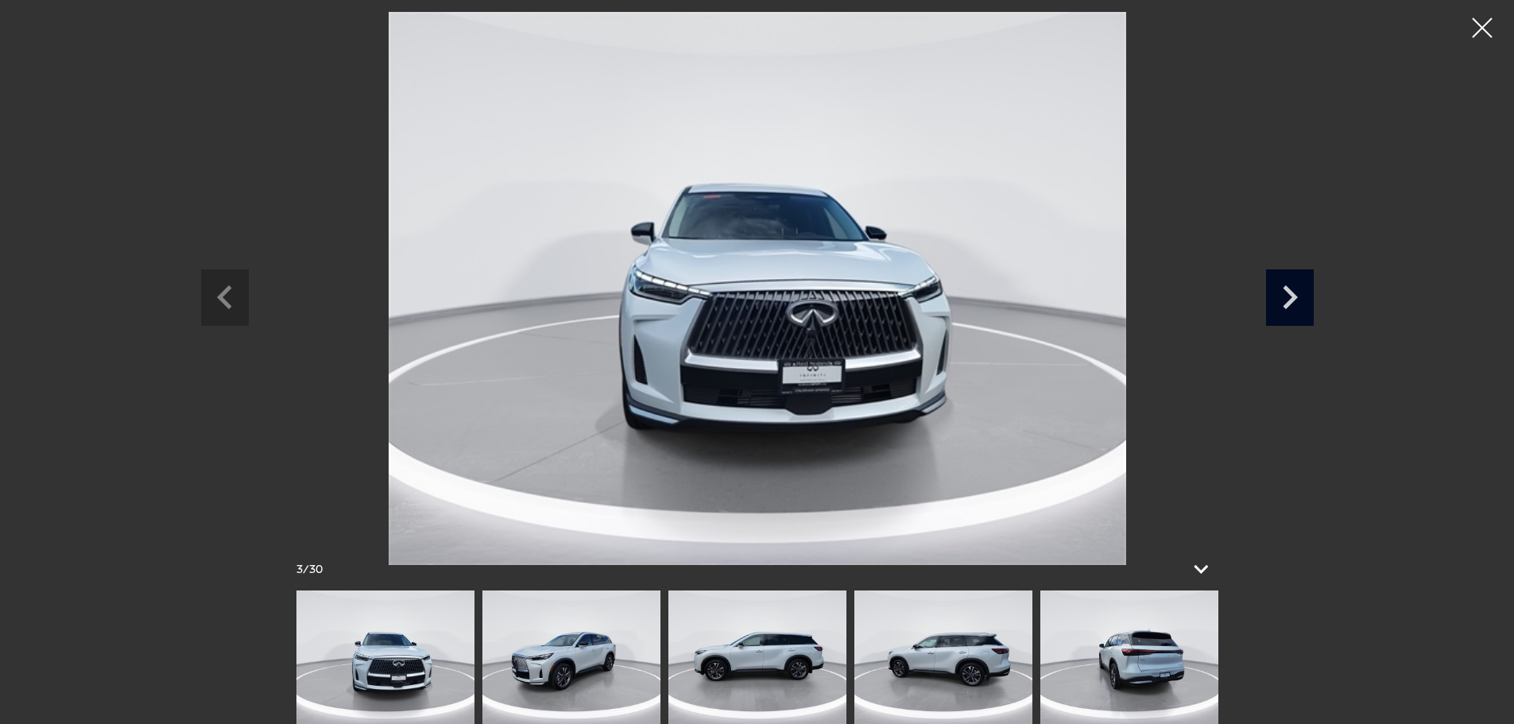
click at [1276, 303] on icon "Next slide" at bounding box center [1290, 295] width 48 height 52
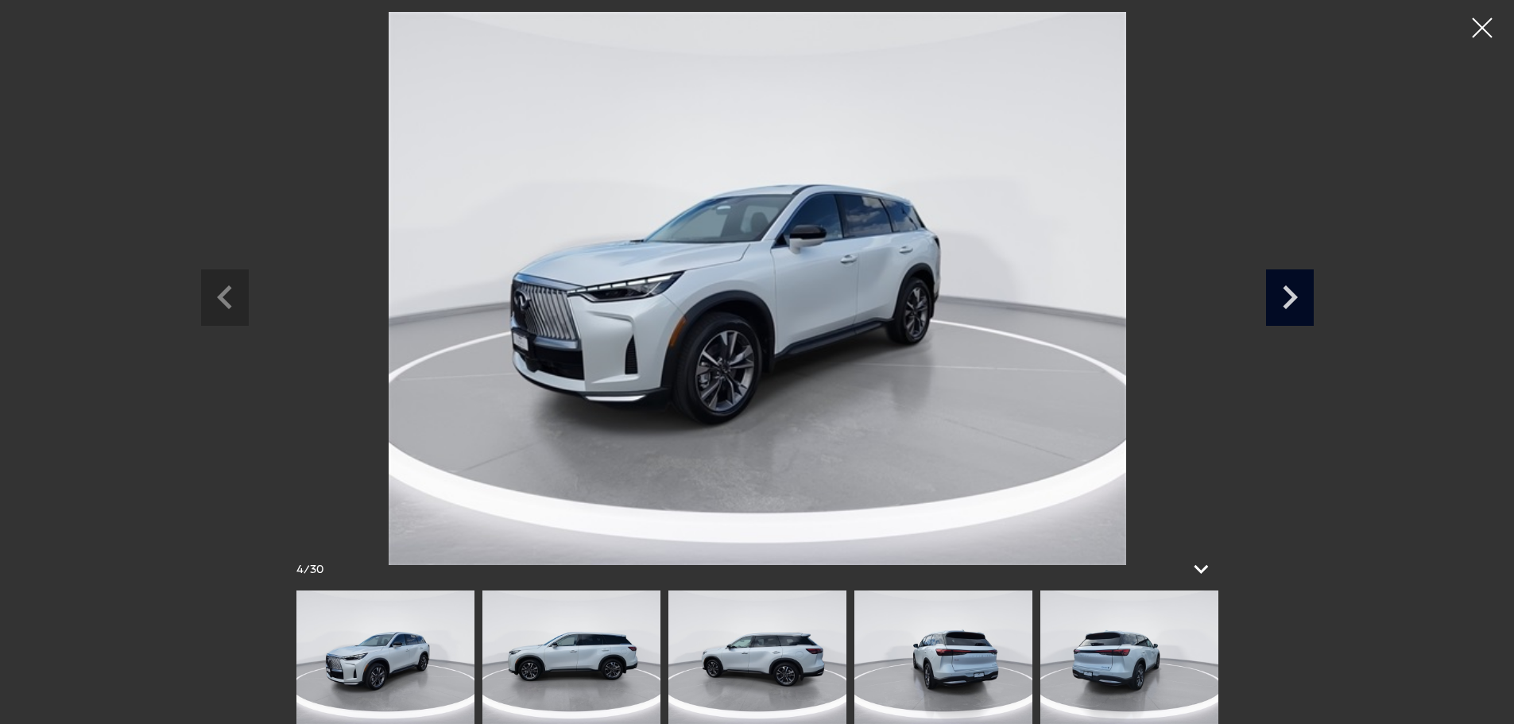
click at [1276, 303] on icon "Next slide" at bounding box center [1290, 295] width 48 height 52
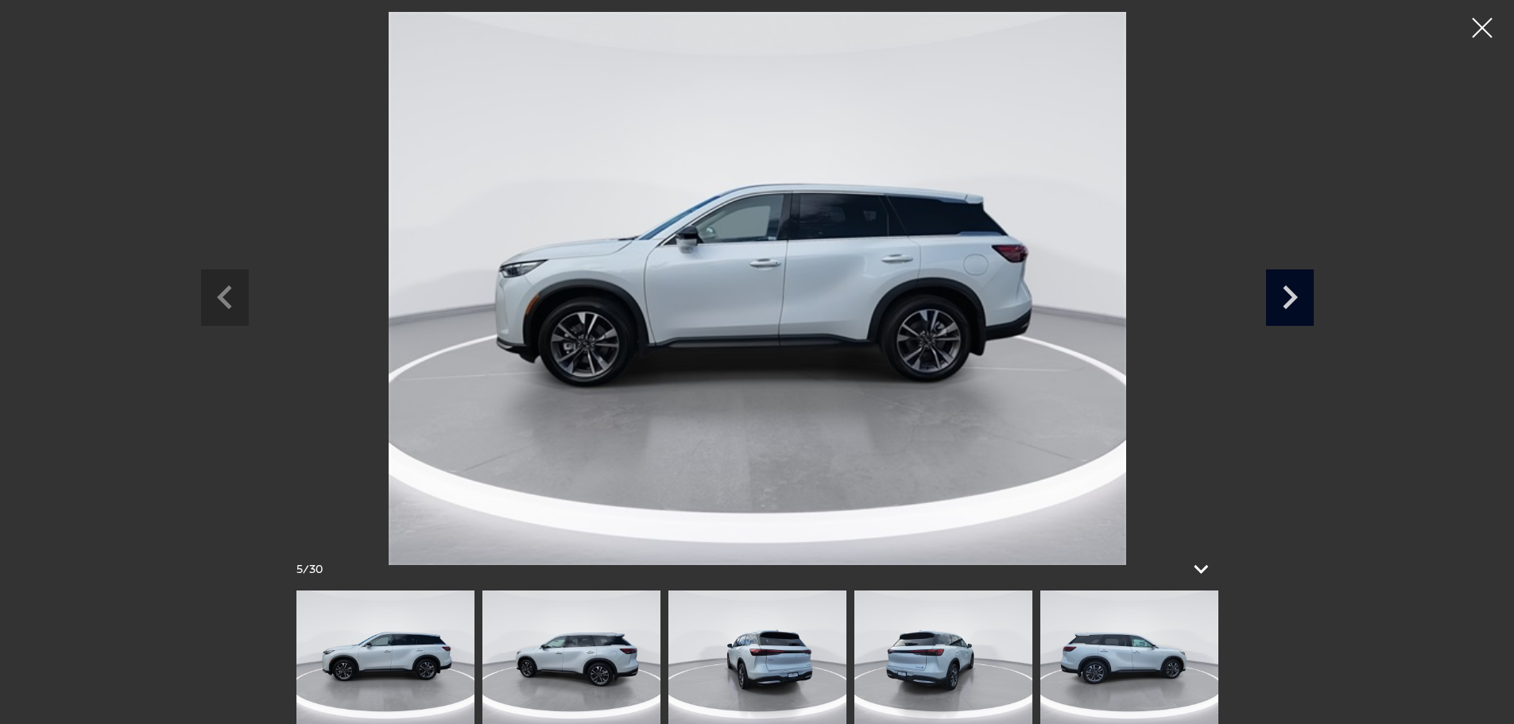
click at [1276, 303] on icon "Next slide" at bounding box center [1290, 295] width 48 height 52
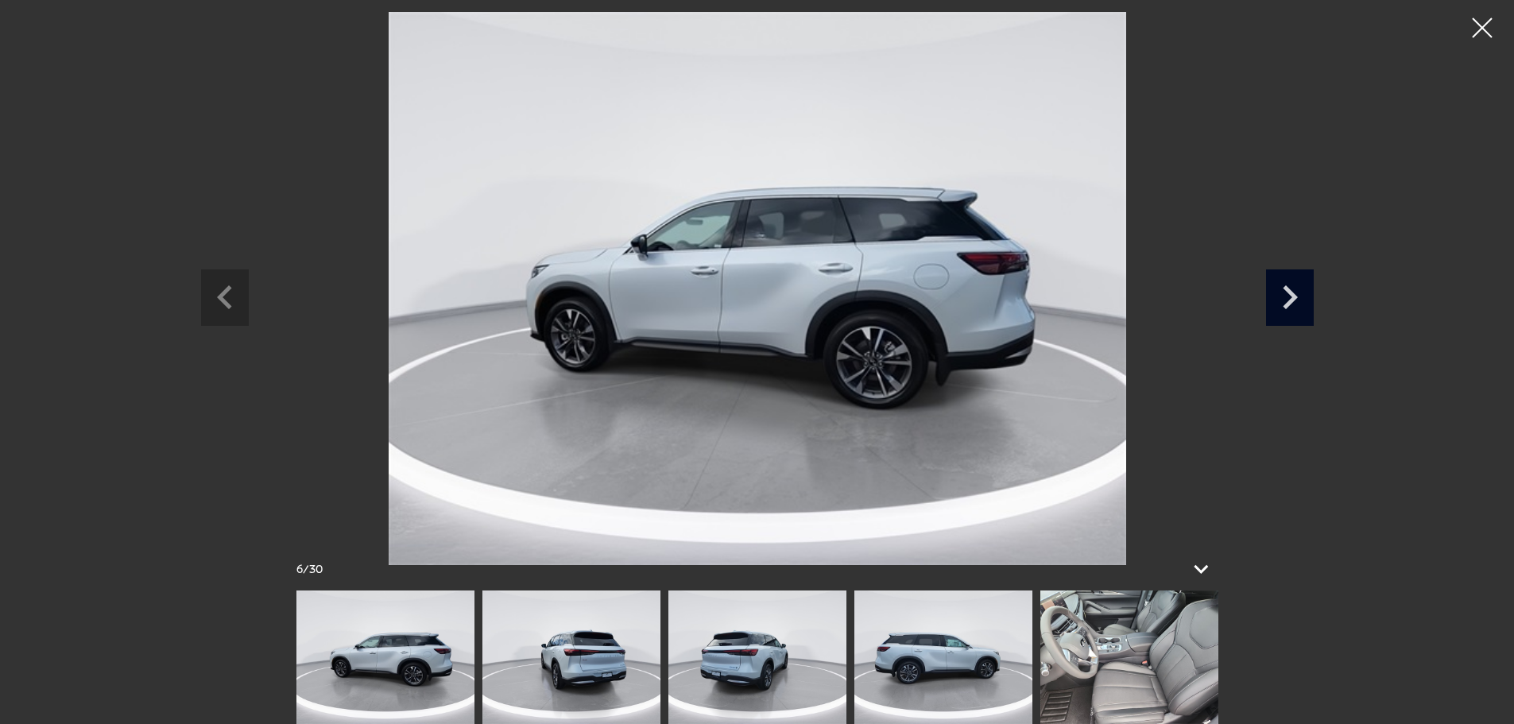
click at [1276, 303] on icon "Next slide" at bounding box center [1290, 295] width 48 height 52
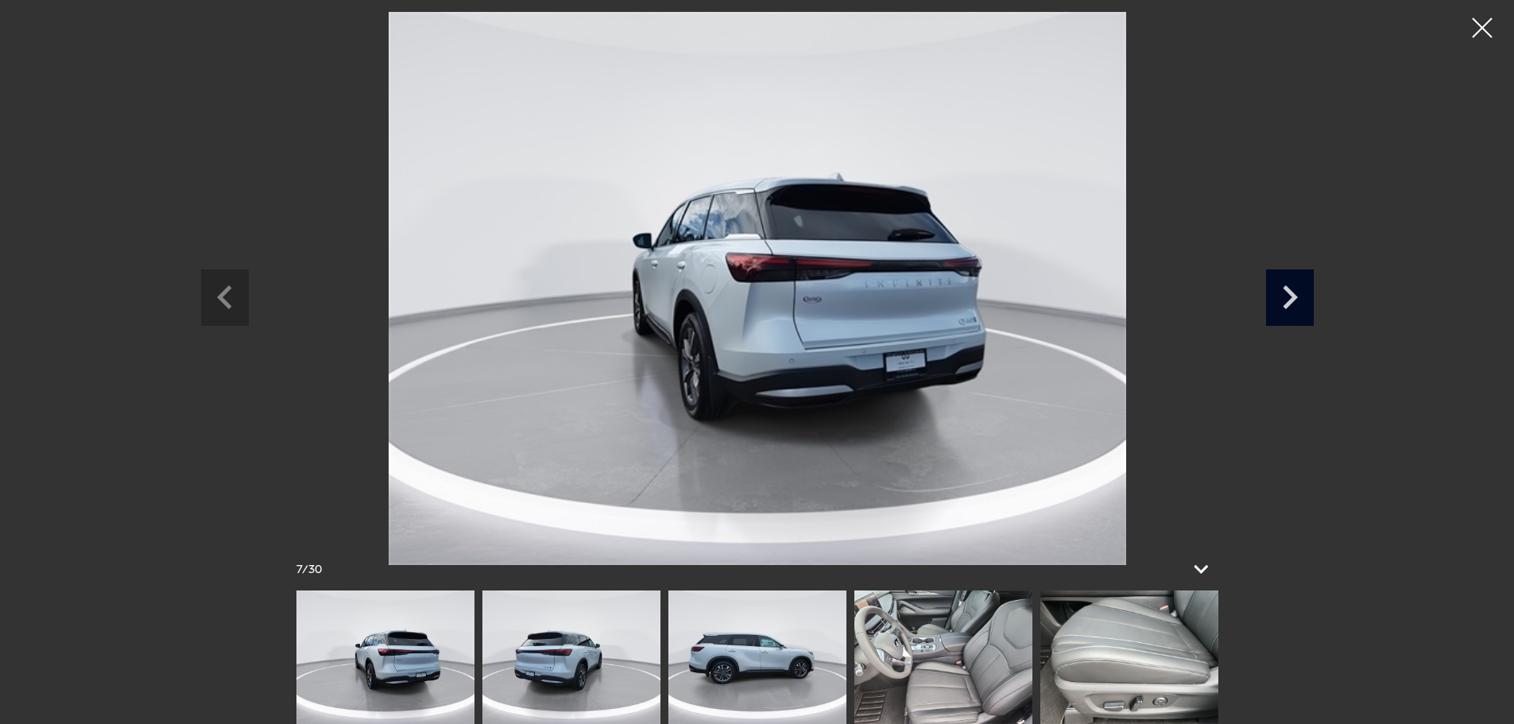
click at [1276, 303] on icon "Next slide" at bounding box center [1290, 295] width 48 height 52
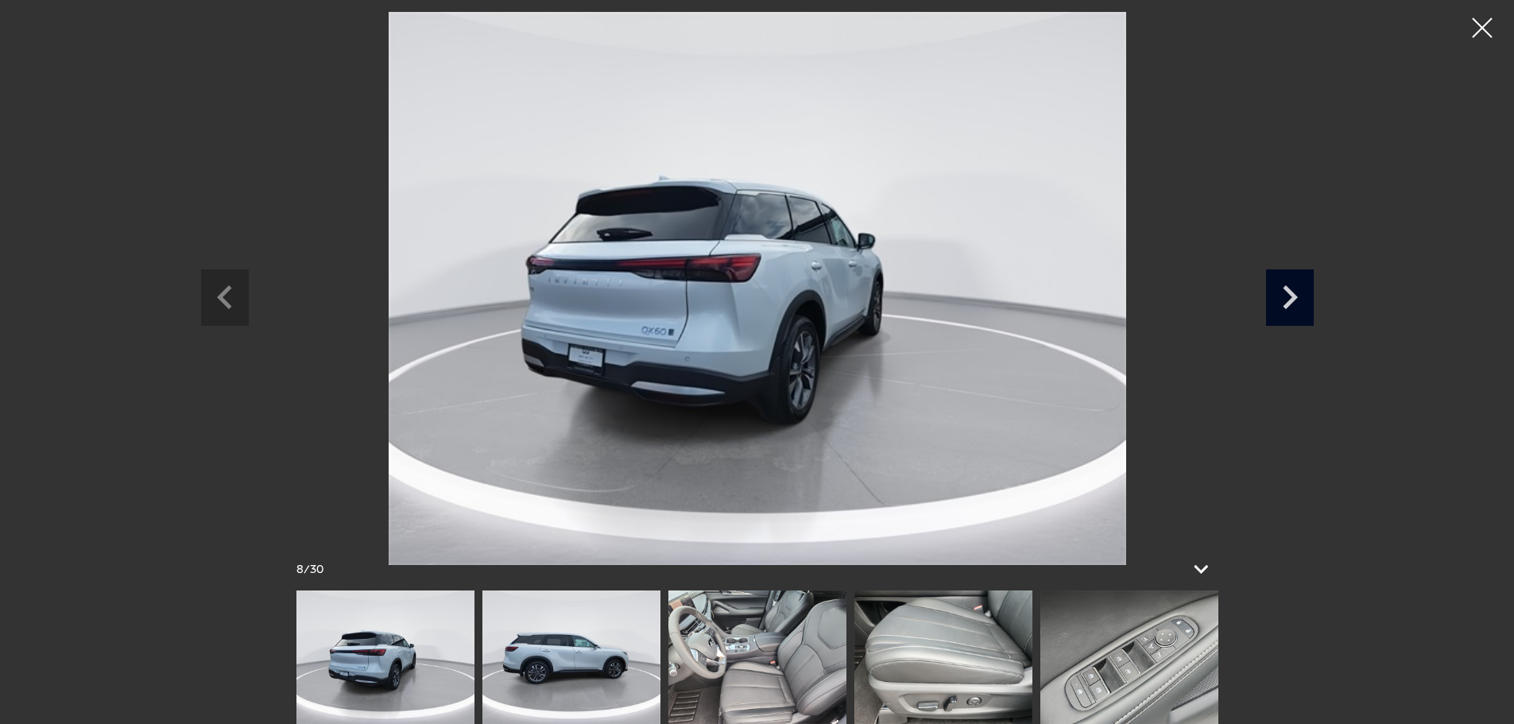
click at [1276, 303] on icon "Next slide" at bounding box center [1290, 295] width 48 height 52
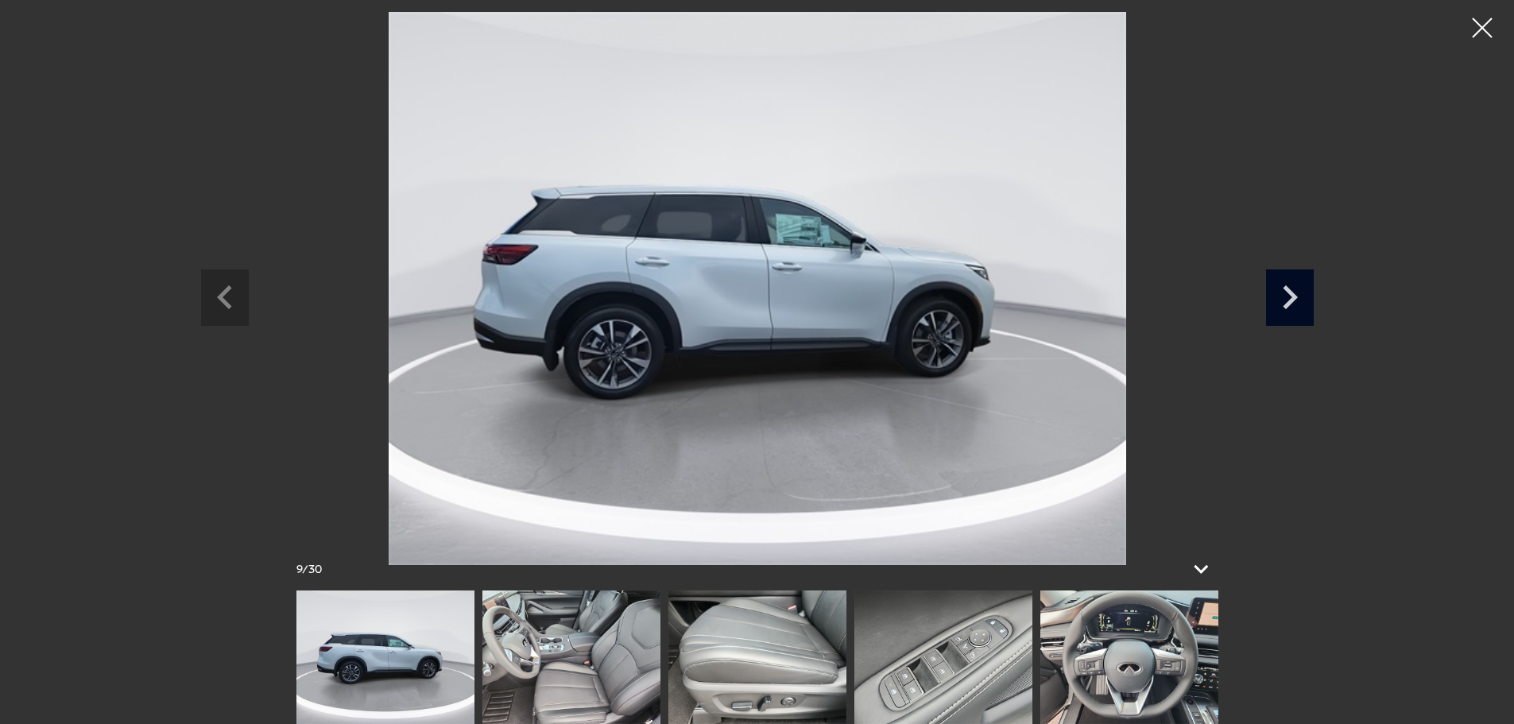
click at [1276, 303] on icon "Next slide" at bounding box center [1290, 295] width 48 height 52
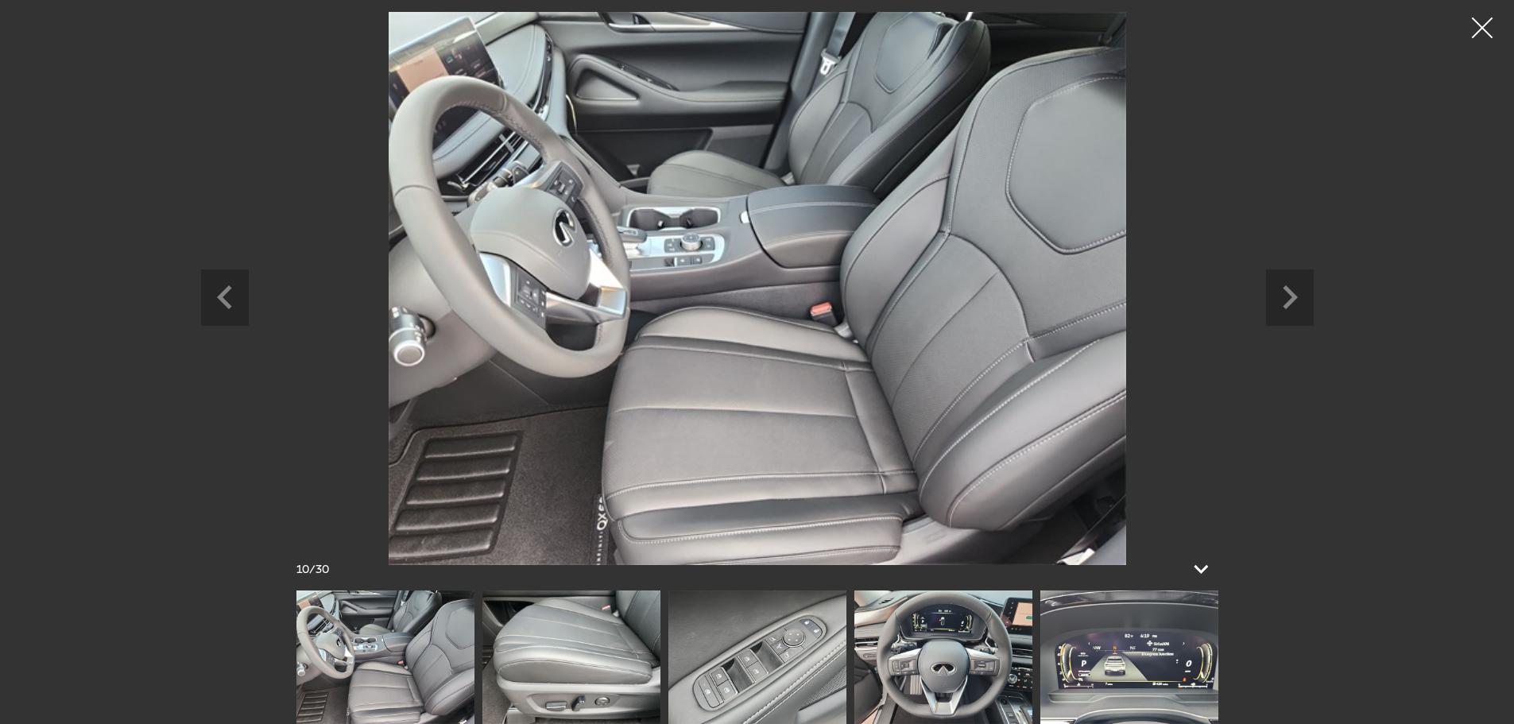
click at [1479, 36] on div at bounding box center [1483, 28] width 42 height 42
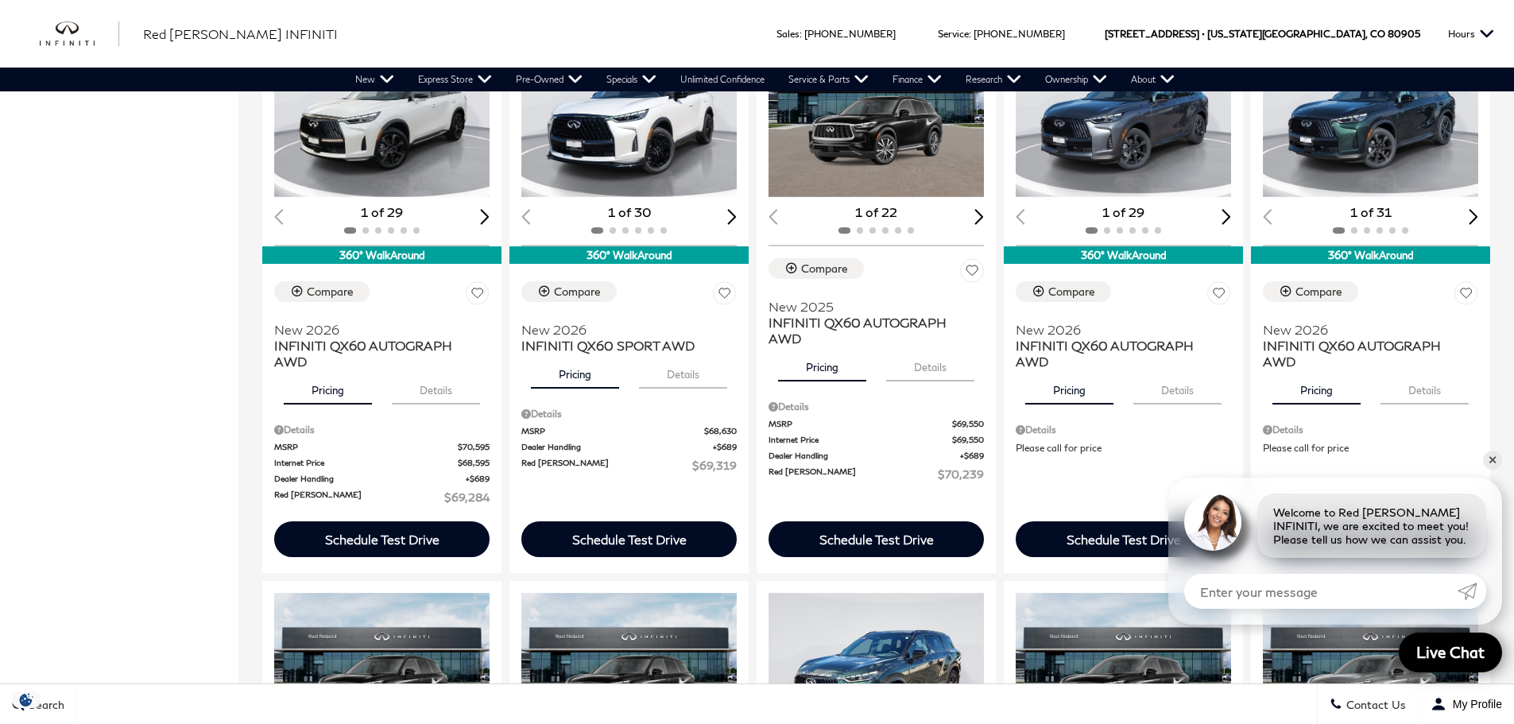
scroll to position [954, 0]
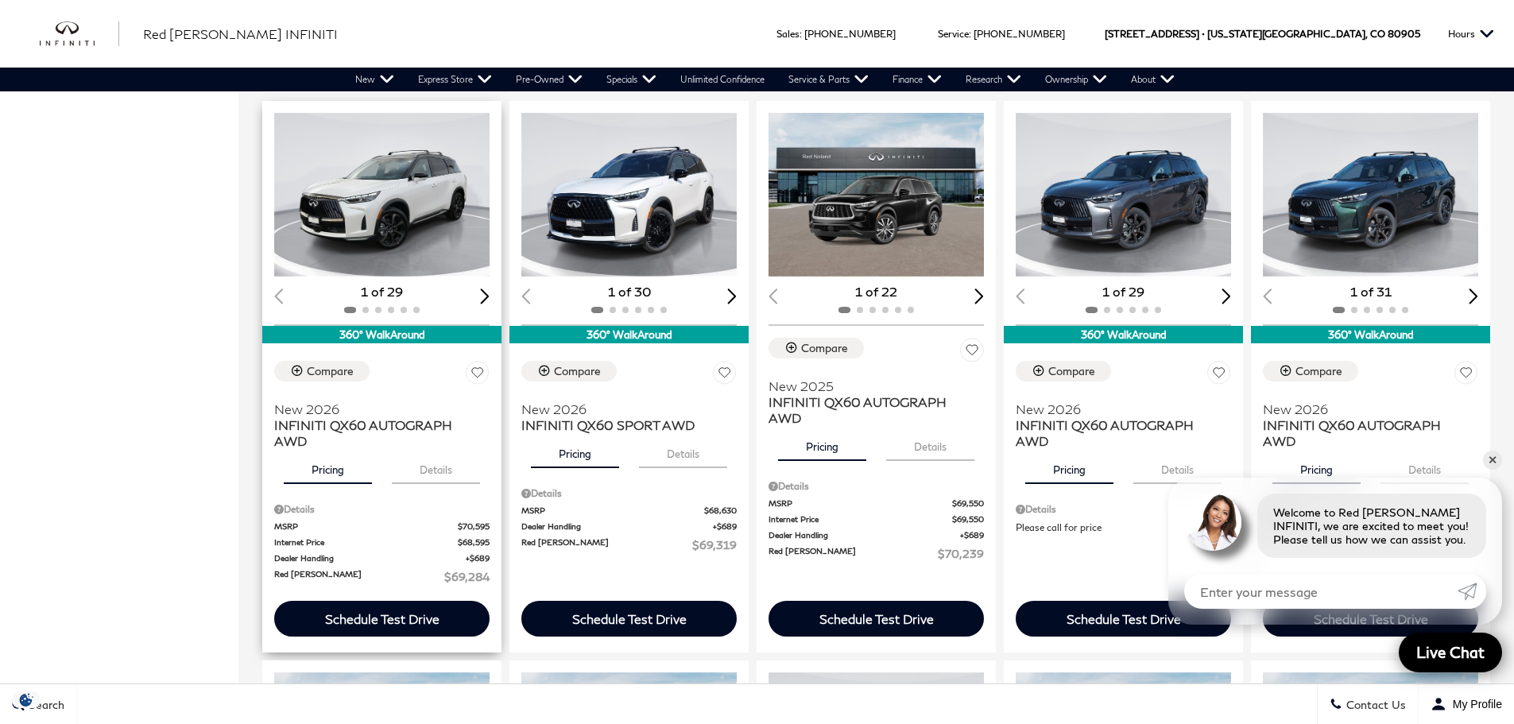
click at [398, 180] on img "1 / 2" at bounding box center [383, 195] width 218 height 164
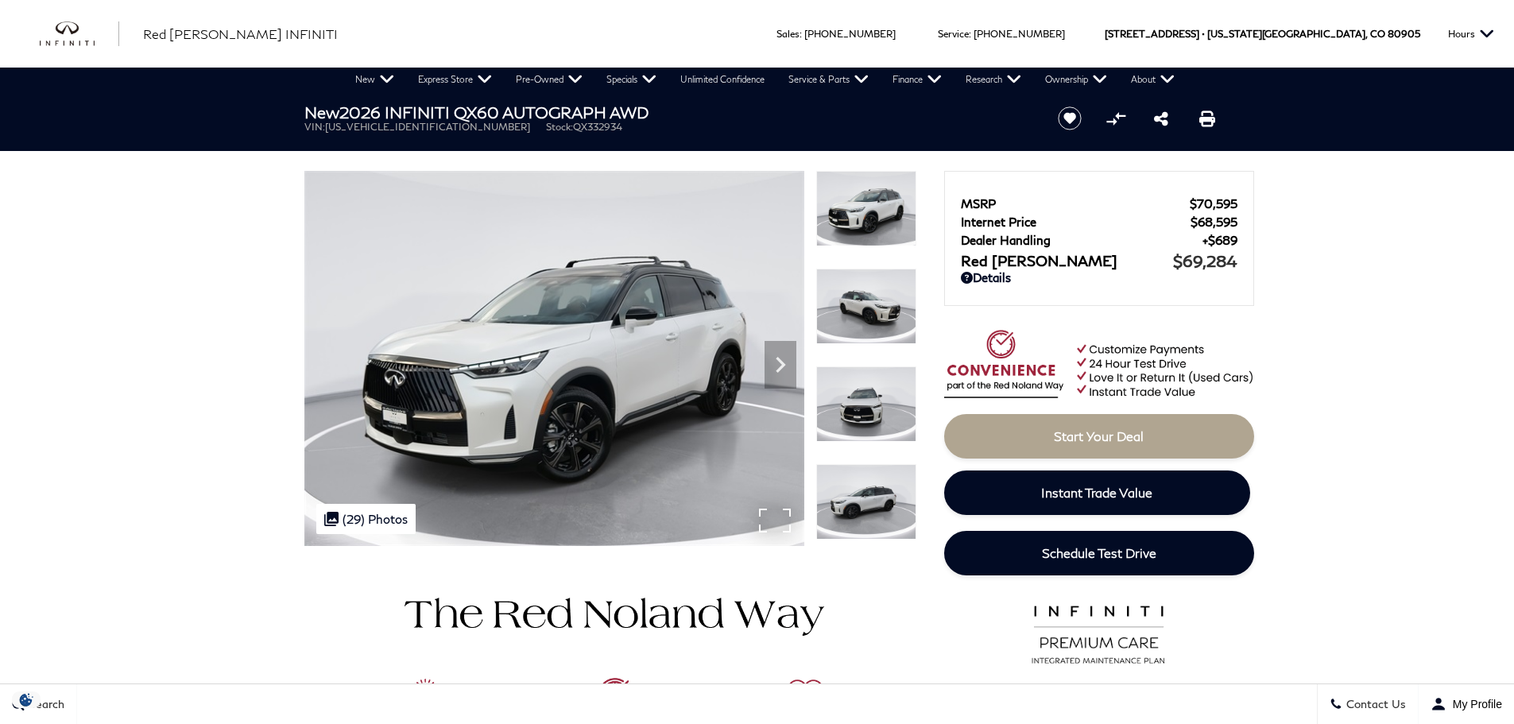
scroll to position [79, 0]
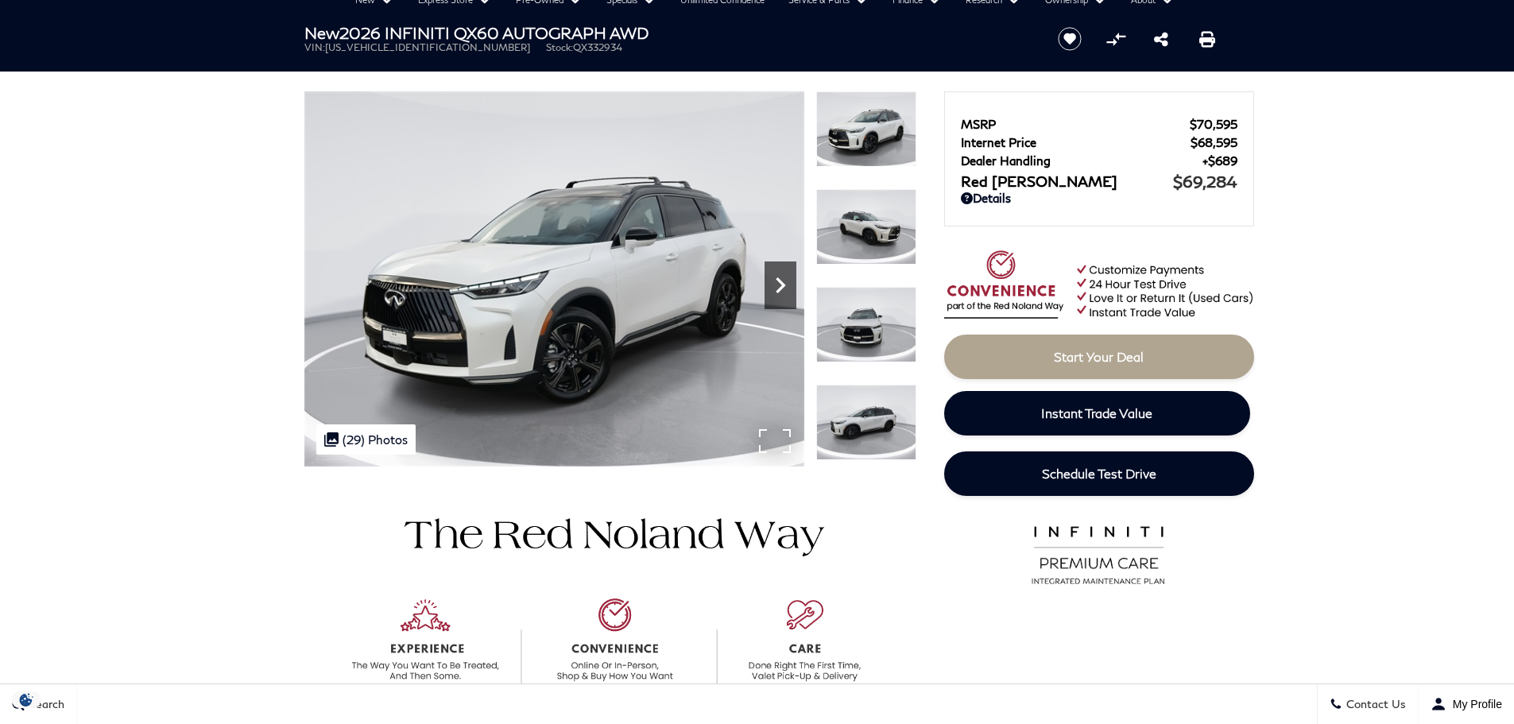
click at [784, 279] on icon "Next" at bounding box center [781, 285] width 32 height 32
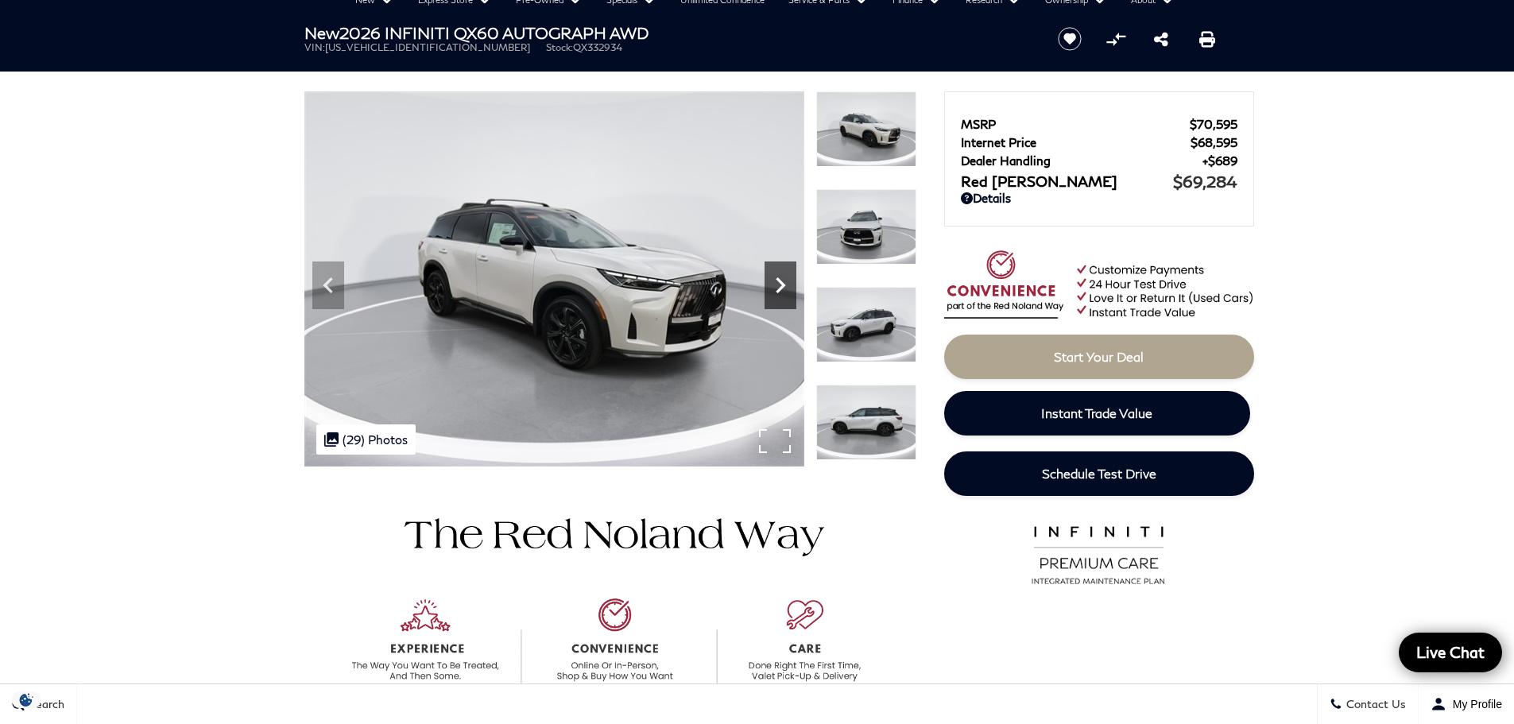
click at [784, 279] on icon "Next" at bounding box center [781, 285] width 32 height 32
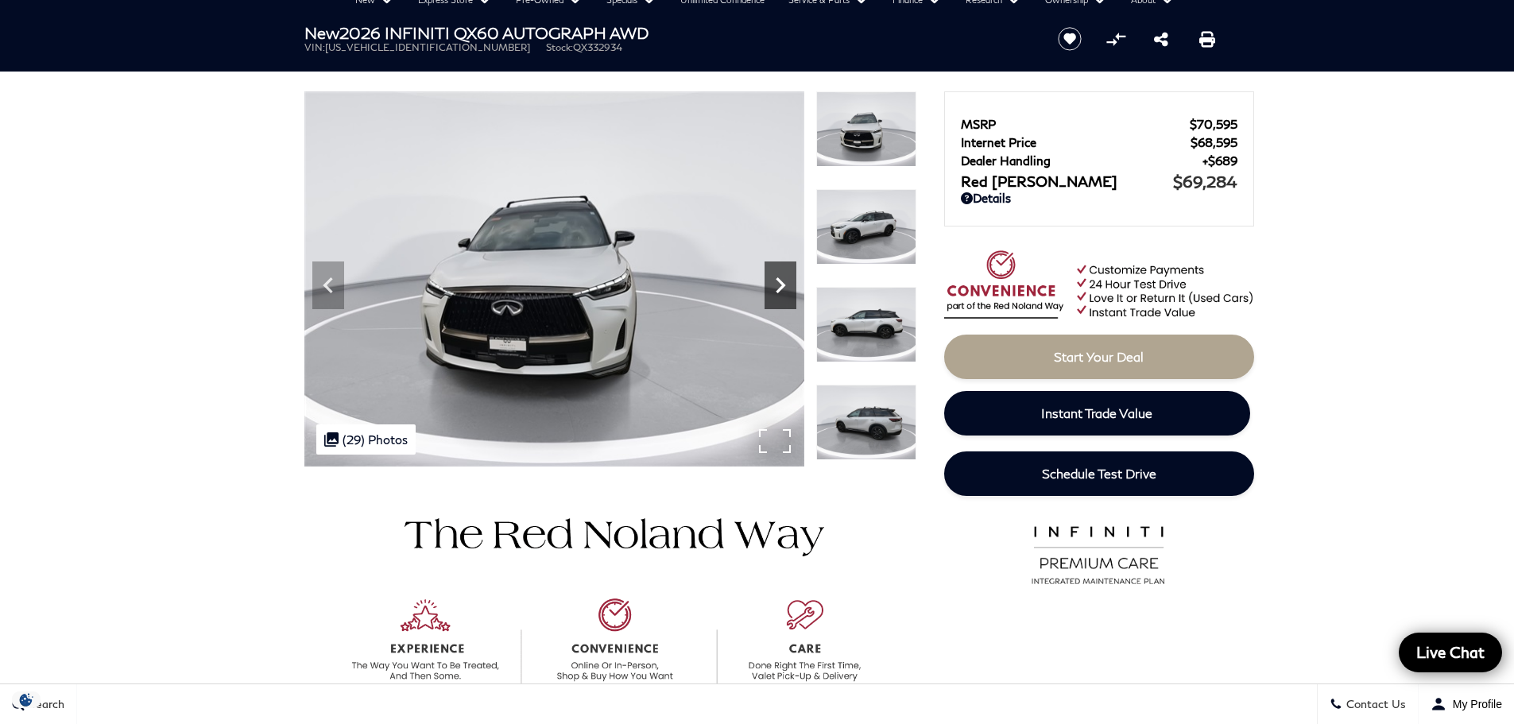
scroll to position [0, 0]
click at [784, 279] on icon "Next" at bounding box center [781, 285] width 32 height 32
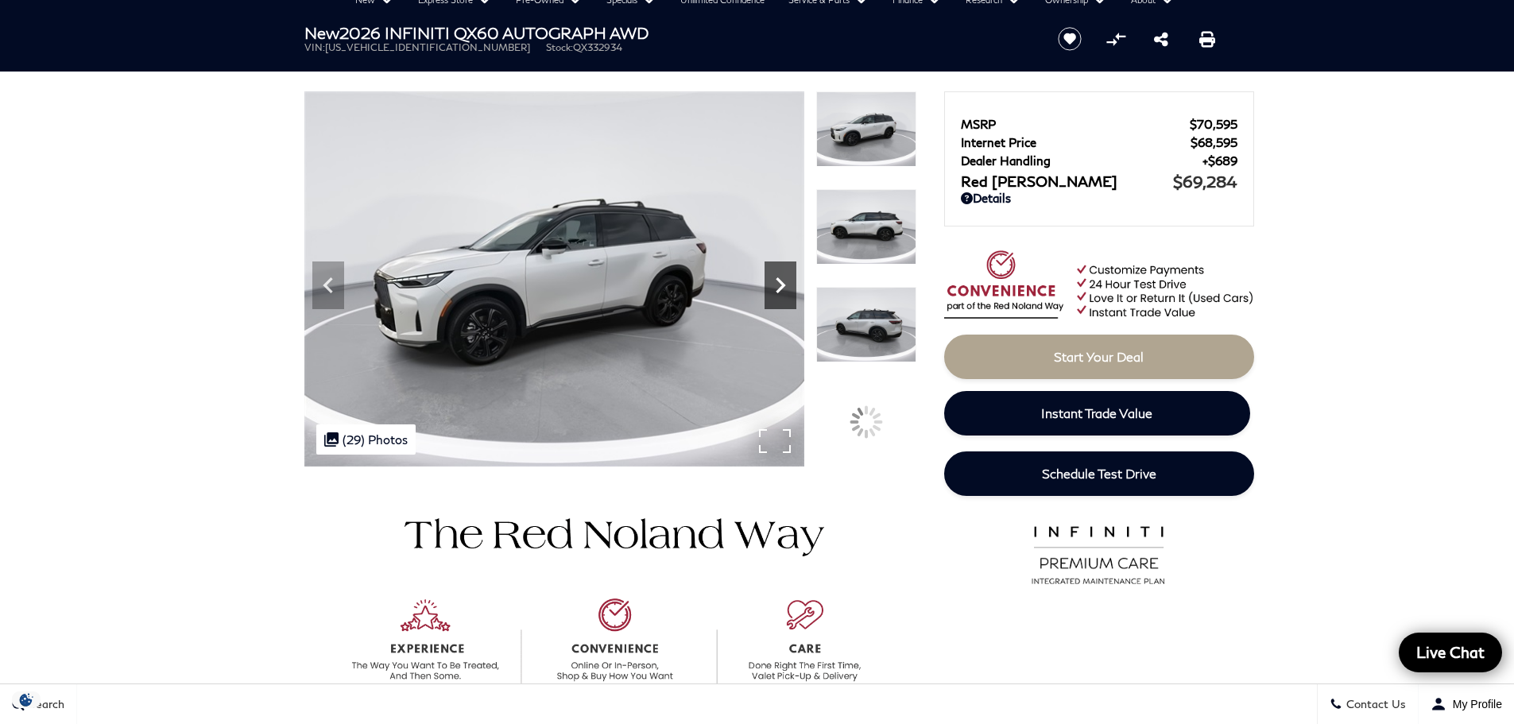
click at [784, 279] on icon "Next" at bounding box center [781, 285] width 32 height 32
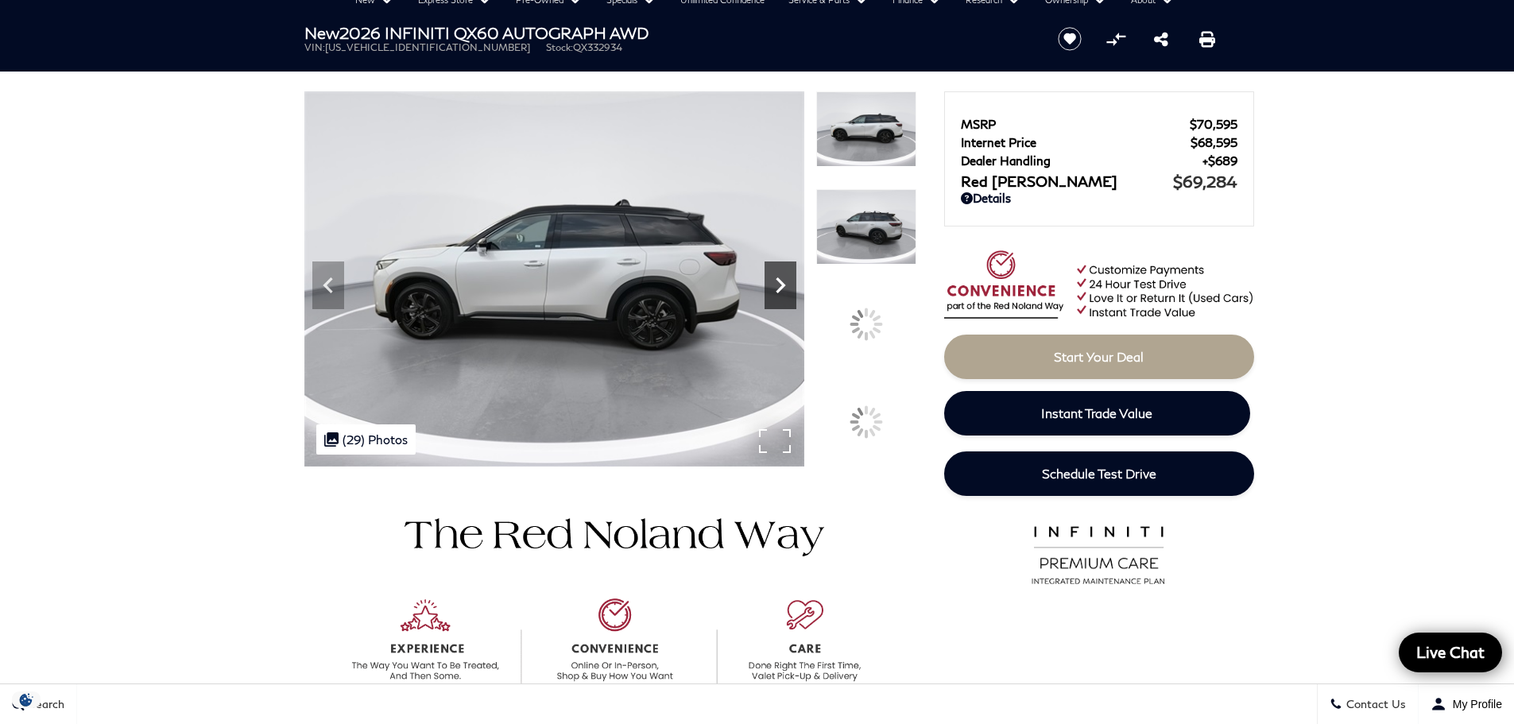
click at [784, 279] on icon "Next" at bounding box center [781, 285] width 32 height 32
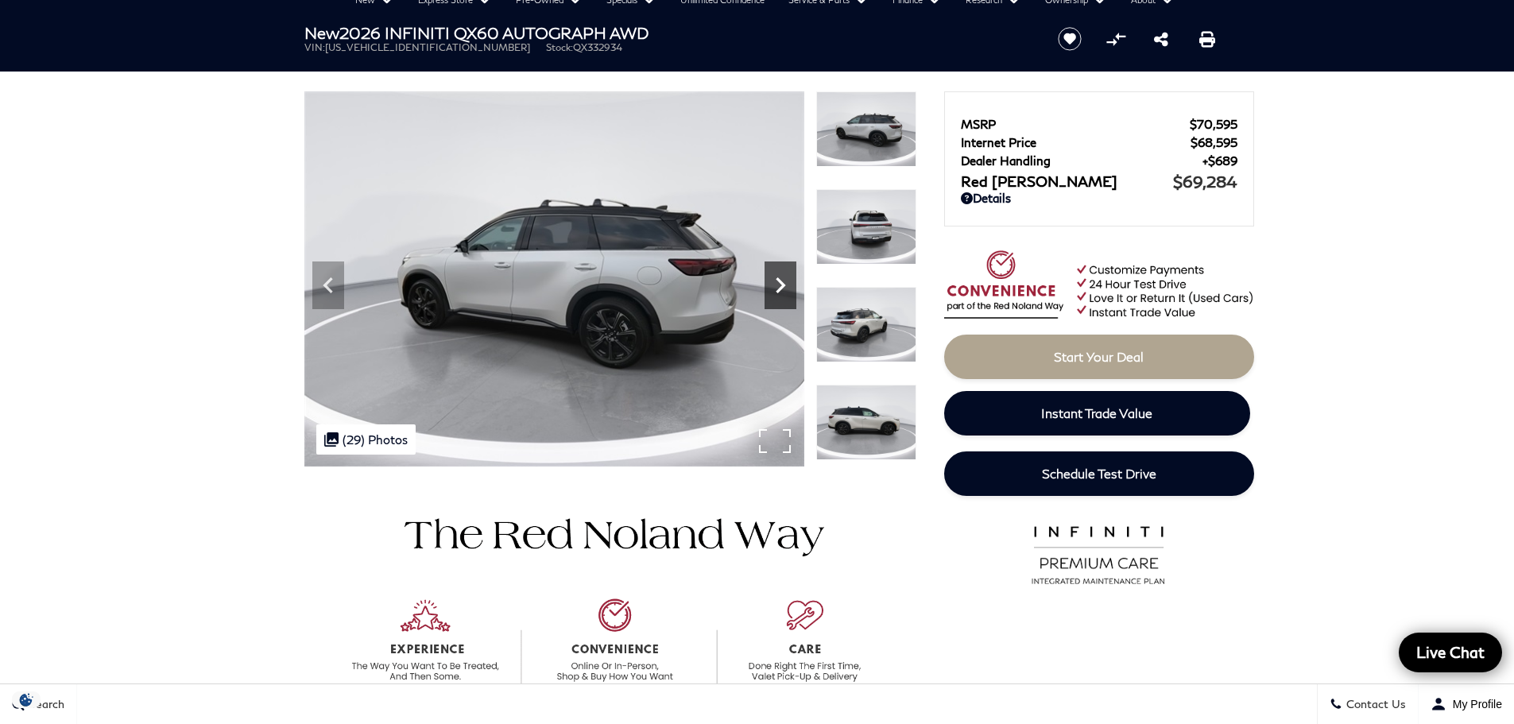
click at [784, 279] on icon "Next" at bounding box center [781, 285] width 32 height 32
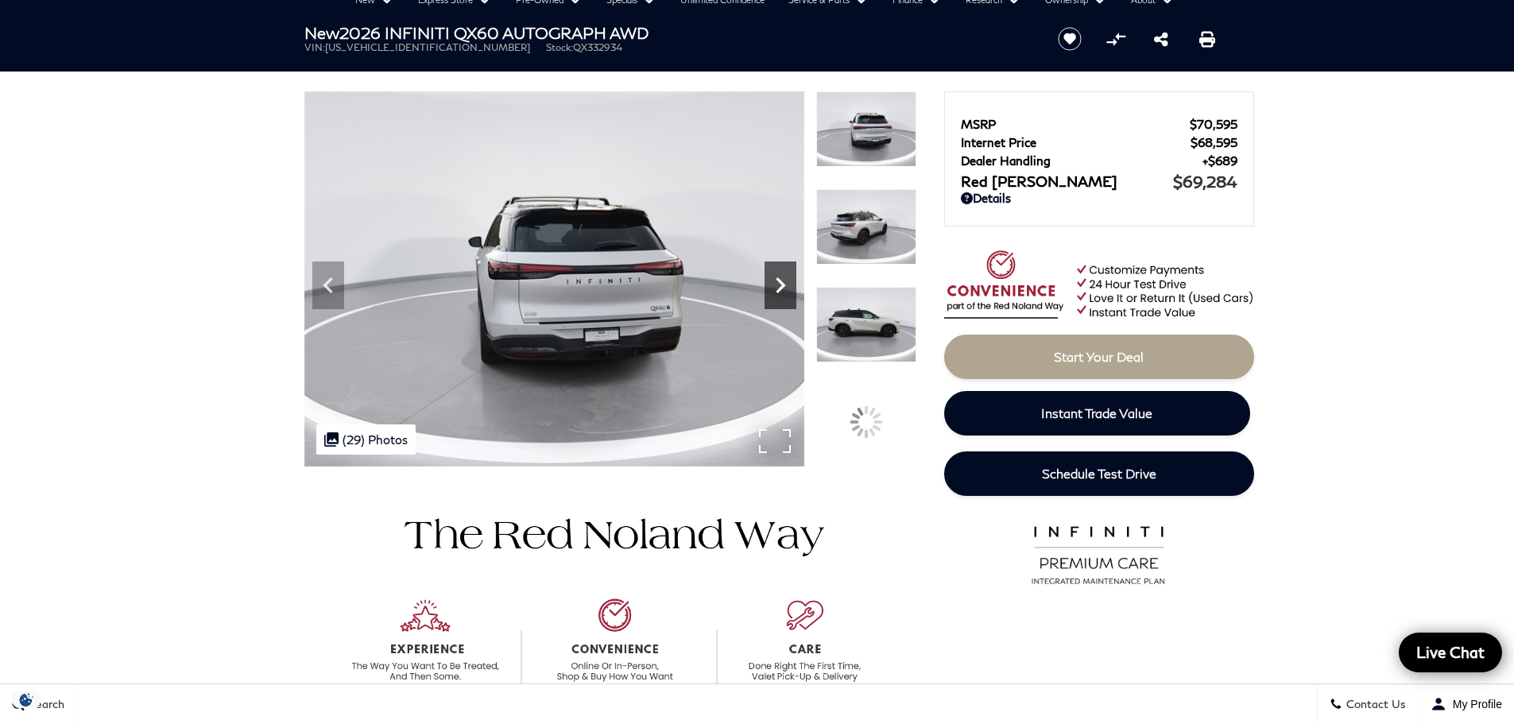
click at [784, 279] on icon "Next" at bounding box center [781, 285] width 32 height 32
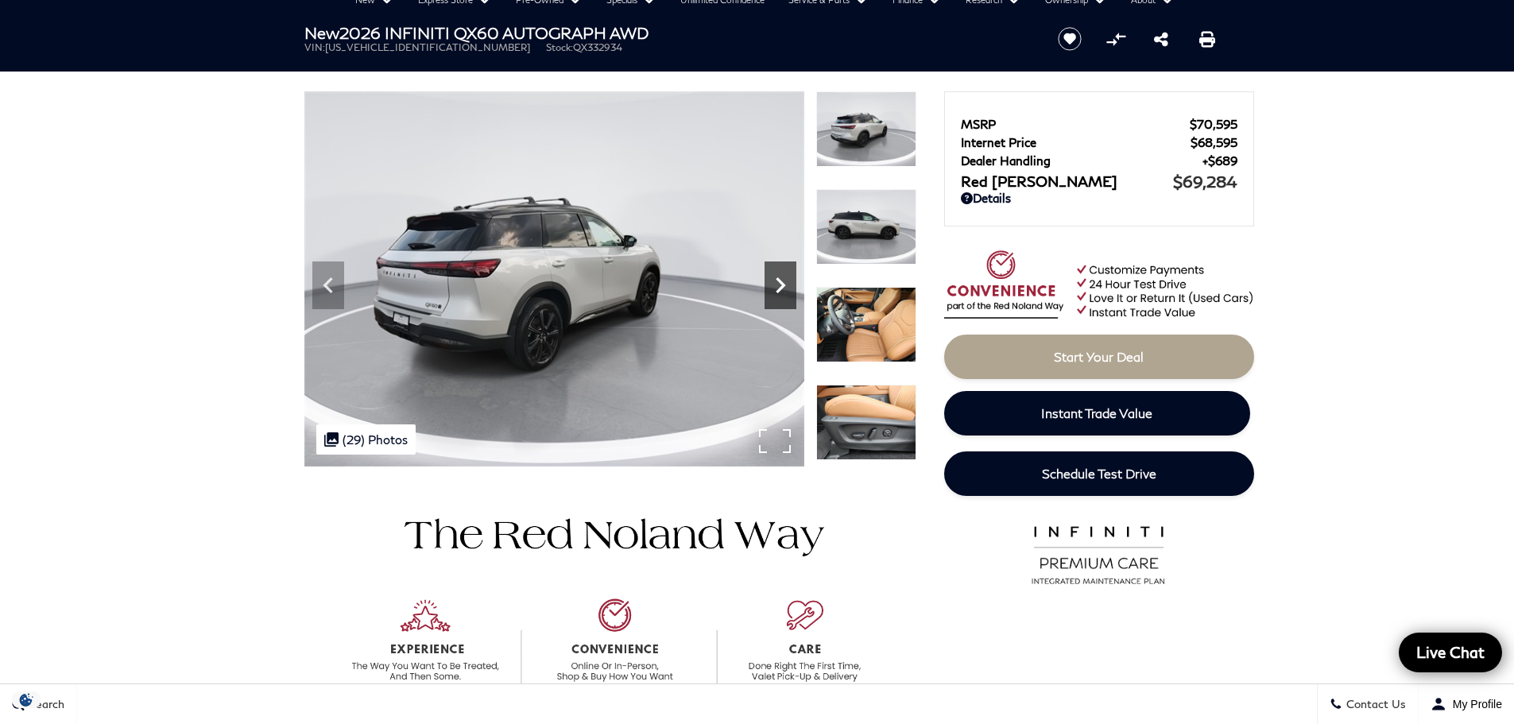
click at [784, 279] on icon "Next" at bounding box center [781, 285] width 32 height 32
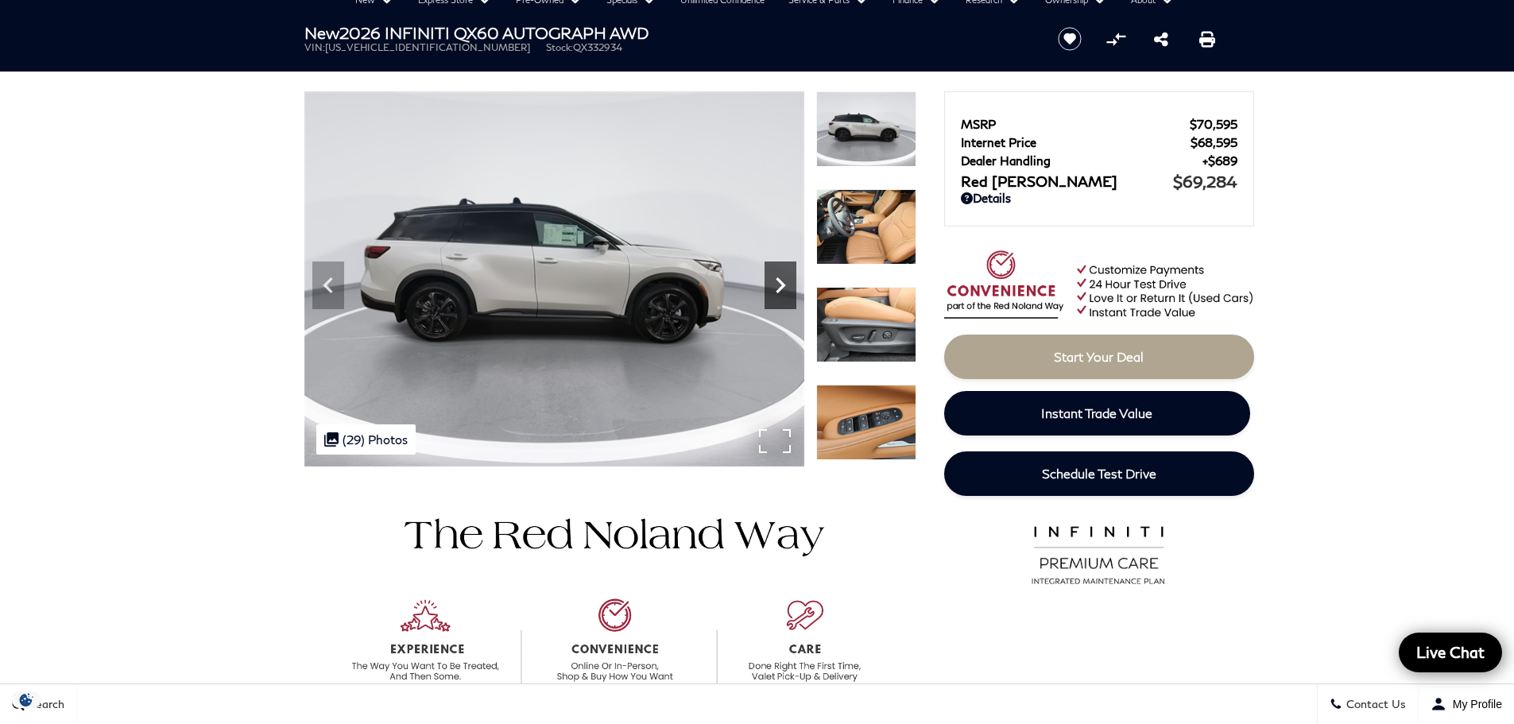
click at [784, 279] on icon "Next" at bounding box center [781, 285] width 32 height 32
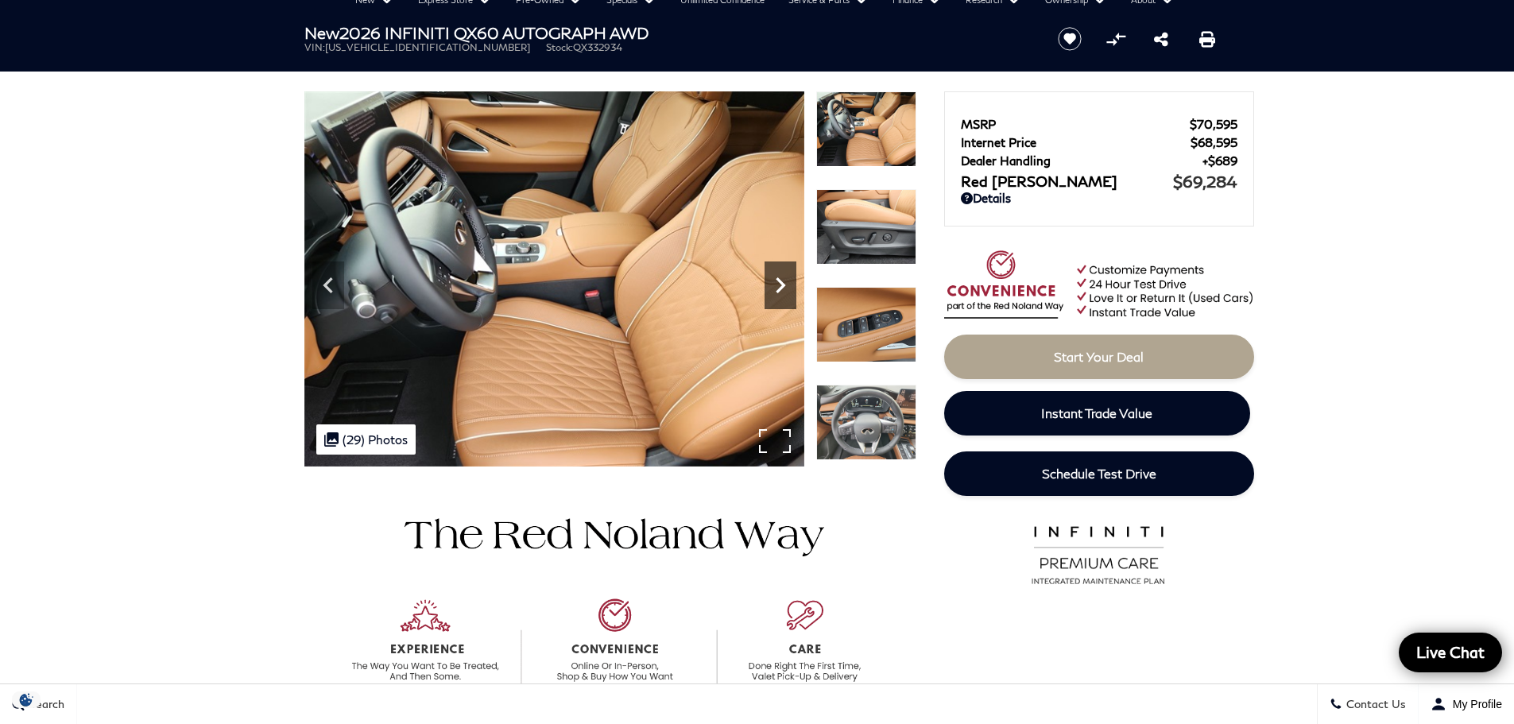
click at [784, 279] on icon "Next" at bounding box center [781, 285] width 32 height 32
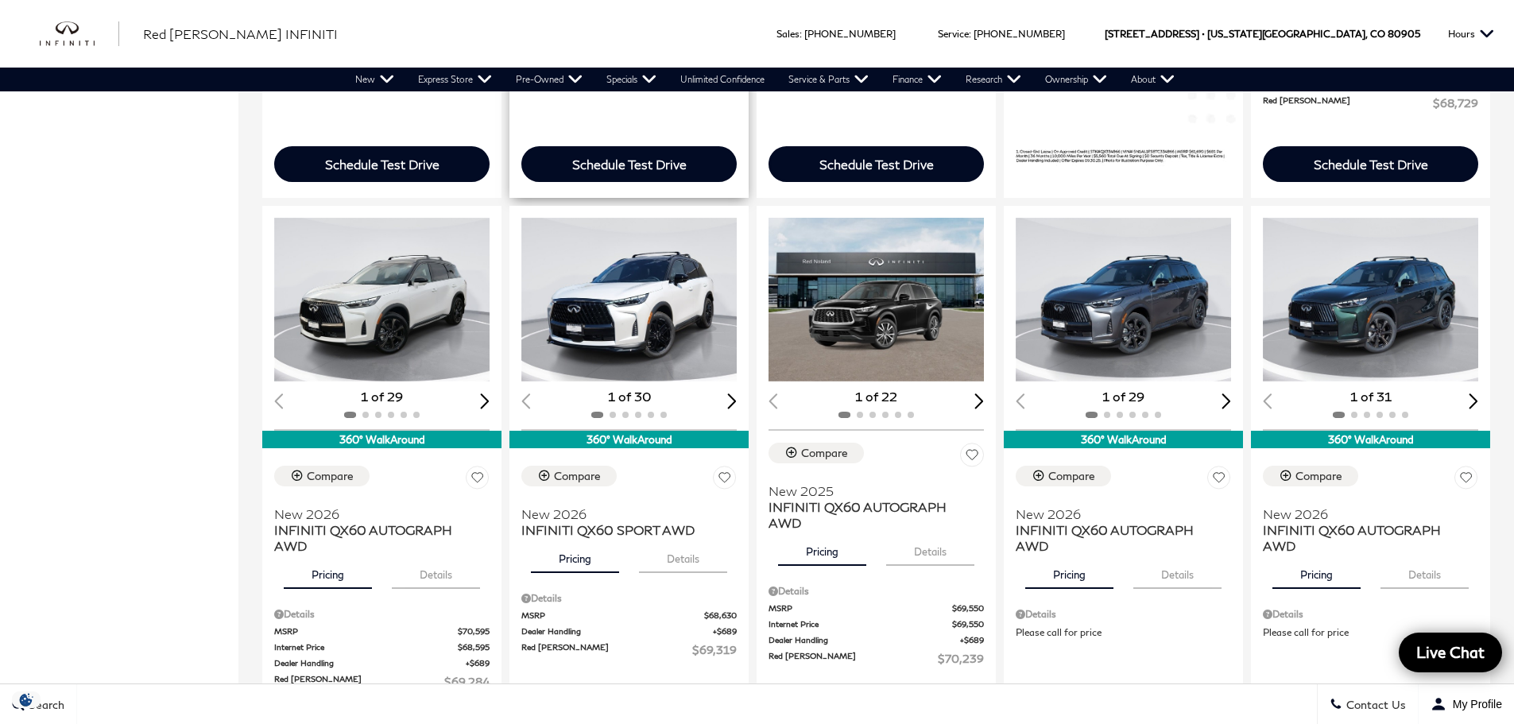
scroll to position [874, 0]
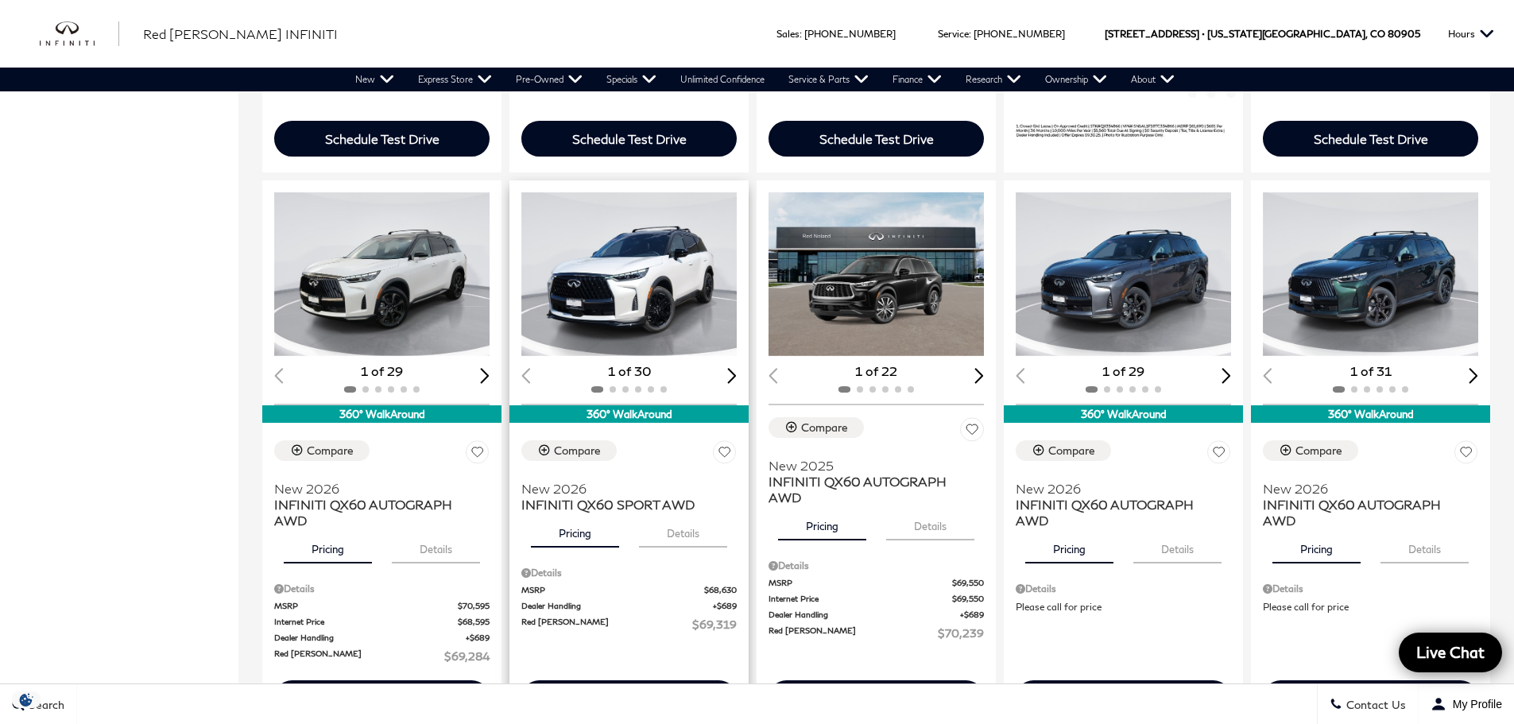
click at [635, 302] on img "1 / 2" at bounding box center [630, 274] width 218 height 164
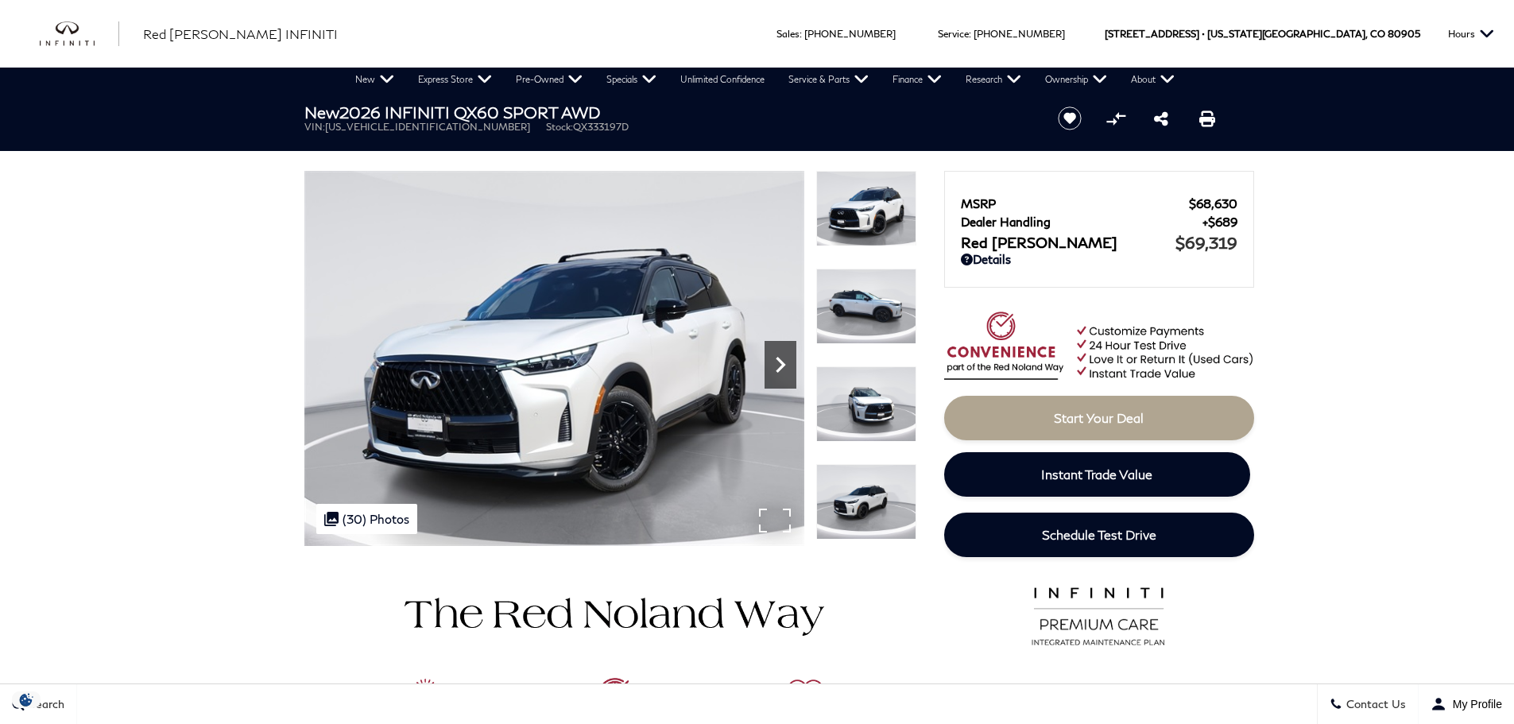
click at [780, 370] on icon "Next" at bounding box center [781, 365] width 32 height 32
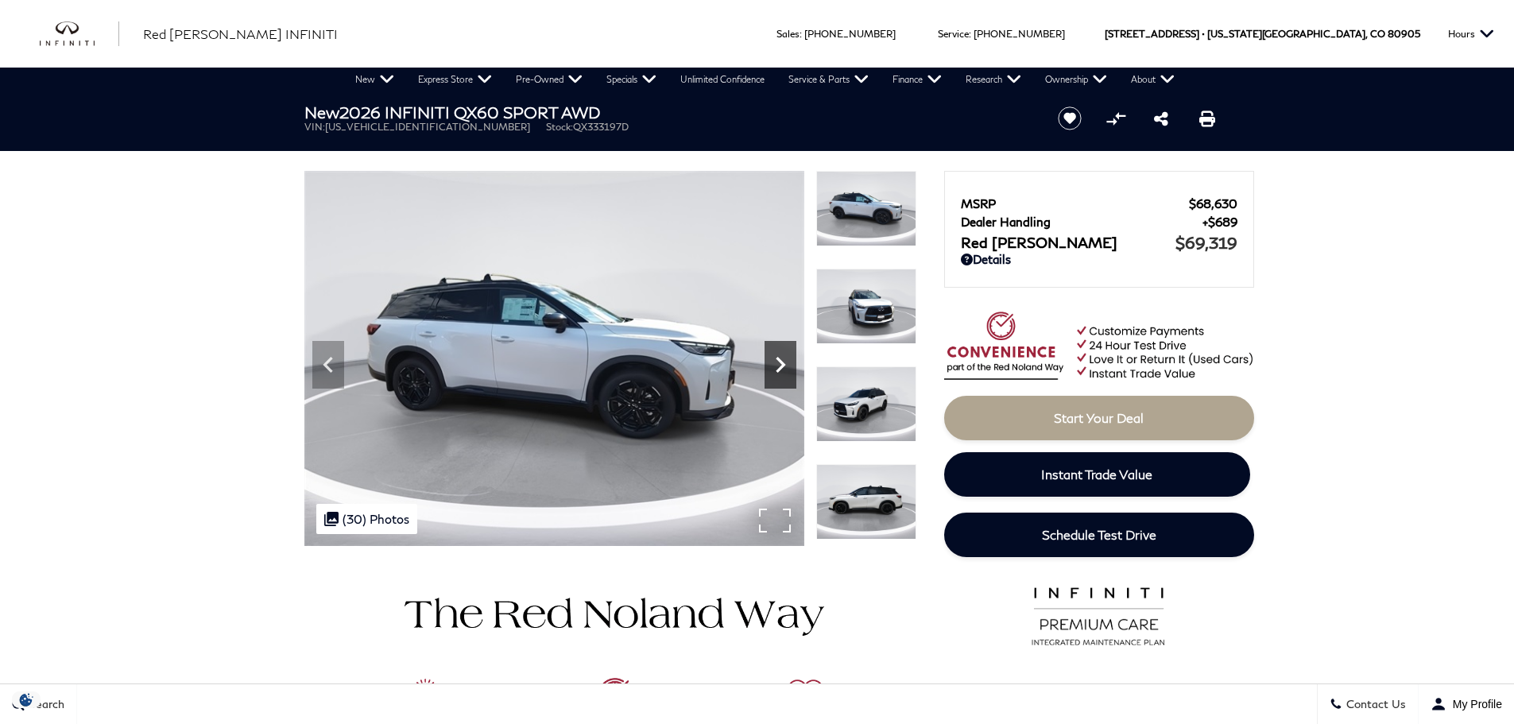
click at [780, 370] on icon "Next" at bounding box center [781, 365] width 32 height 32
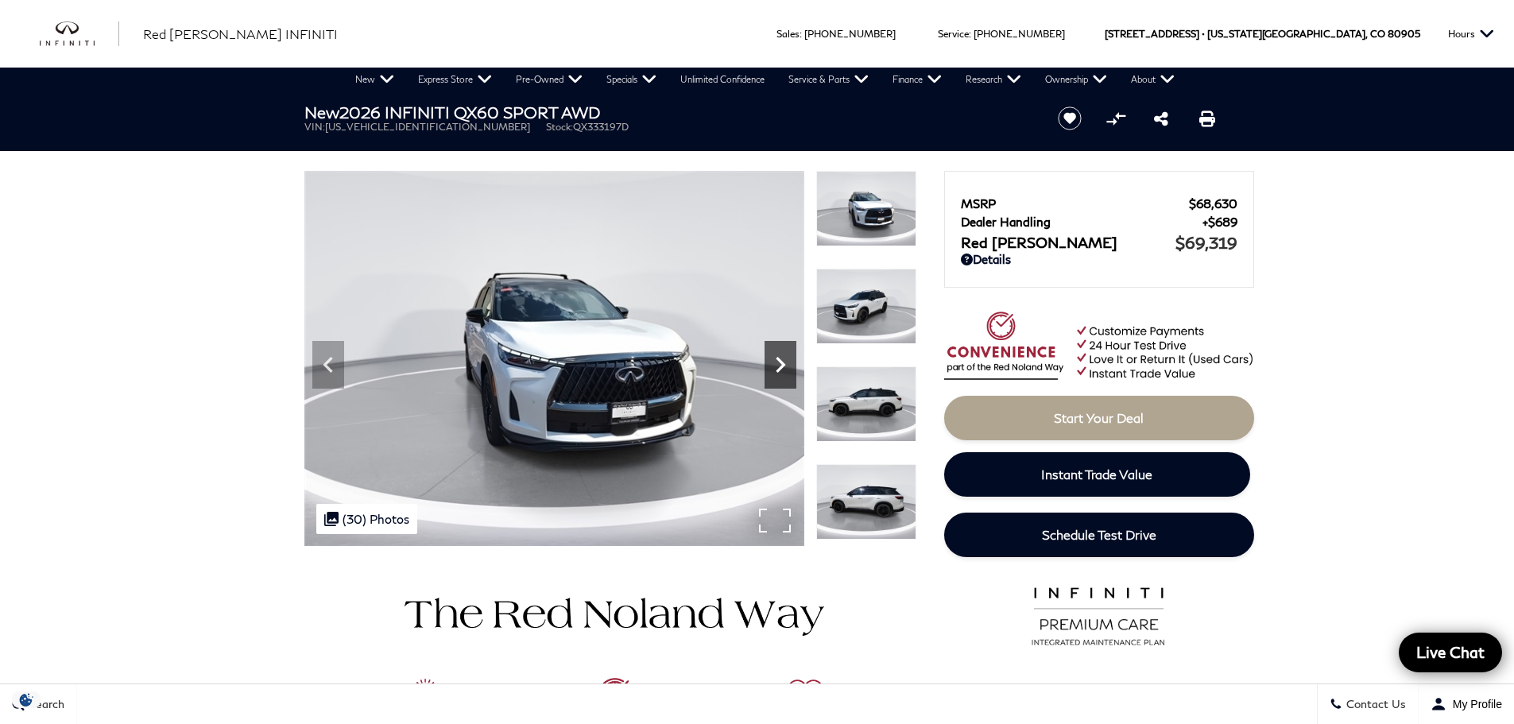
click at [780, 370] on icon "Next" at bounding box center [781, 365] width 32 height 32
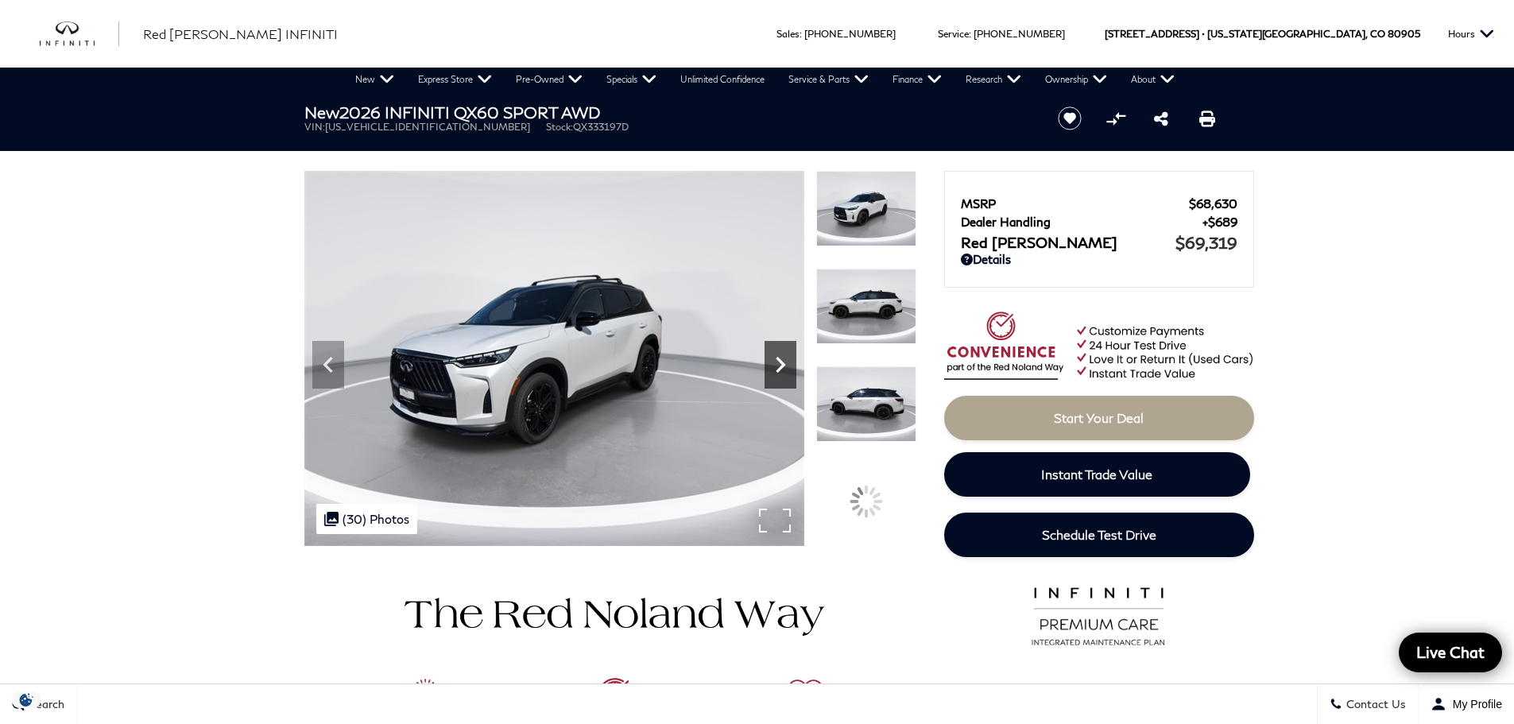
click at [780, 370] on icon "Next" at bounding box center [781, 365] width 32 height 32
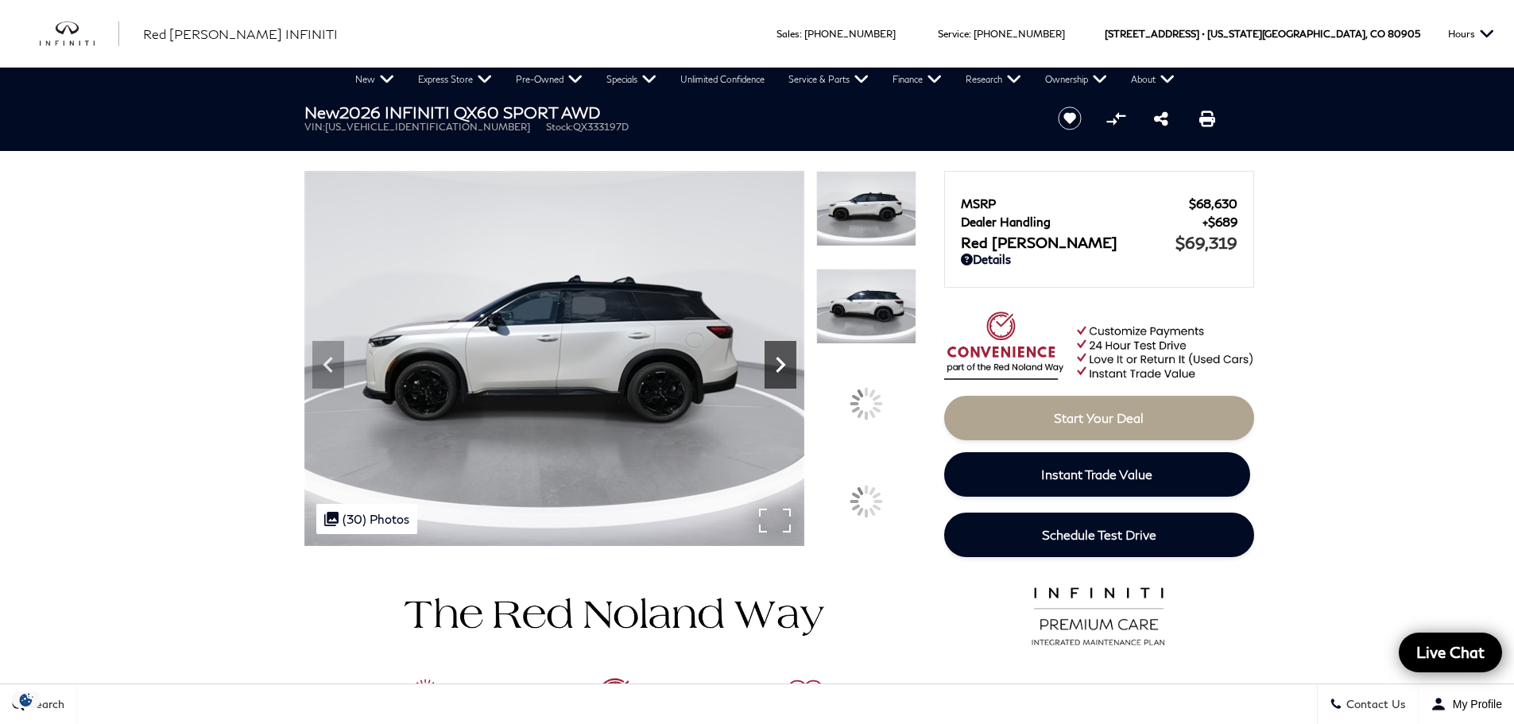
click at [780, 370] on icon "Next" at bounding box center [781, 365] width 32 height 32
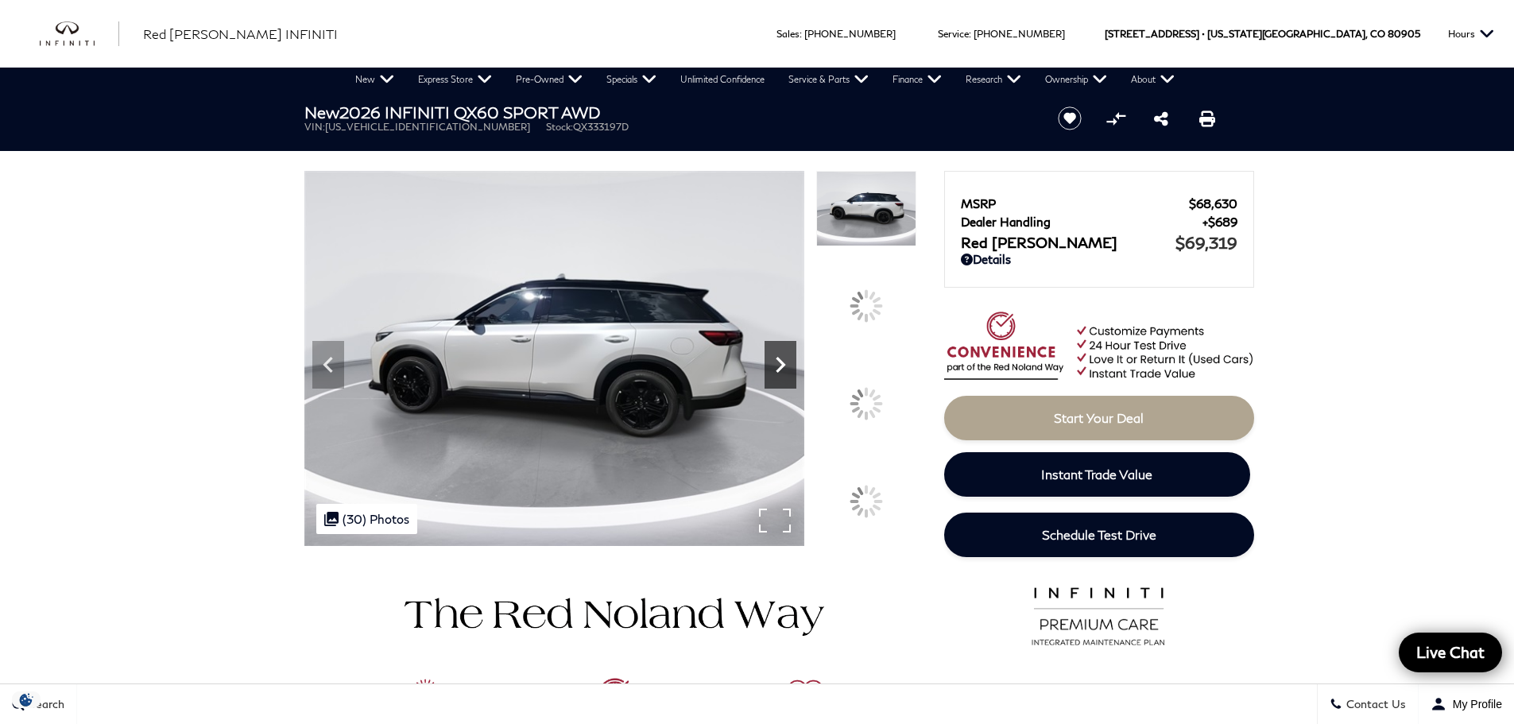
click at [780, 370] on icon "Next" at bounding box center [781, 365] width 32 height 32
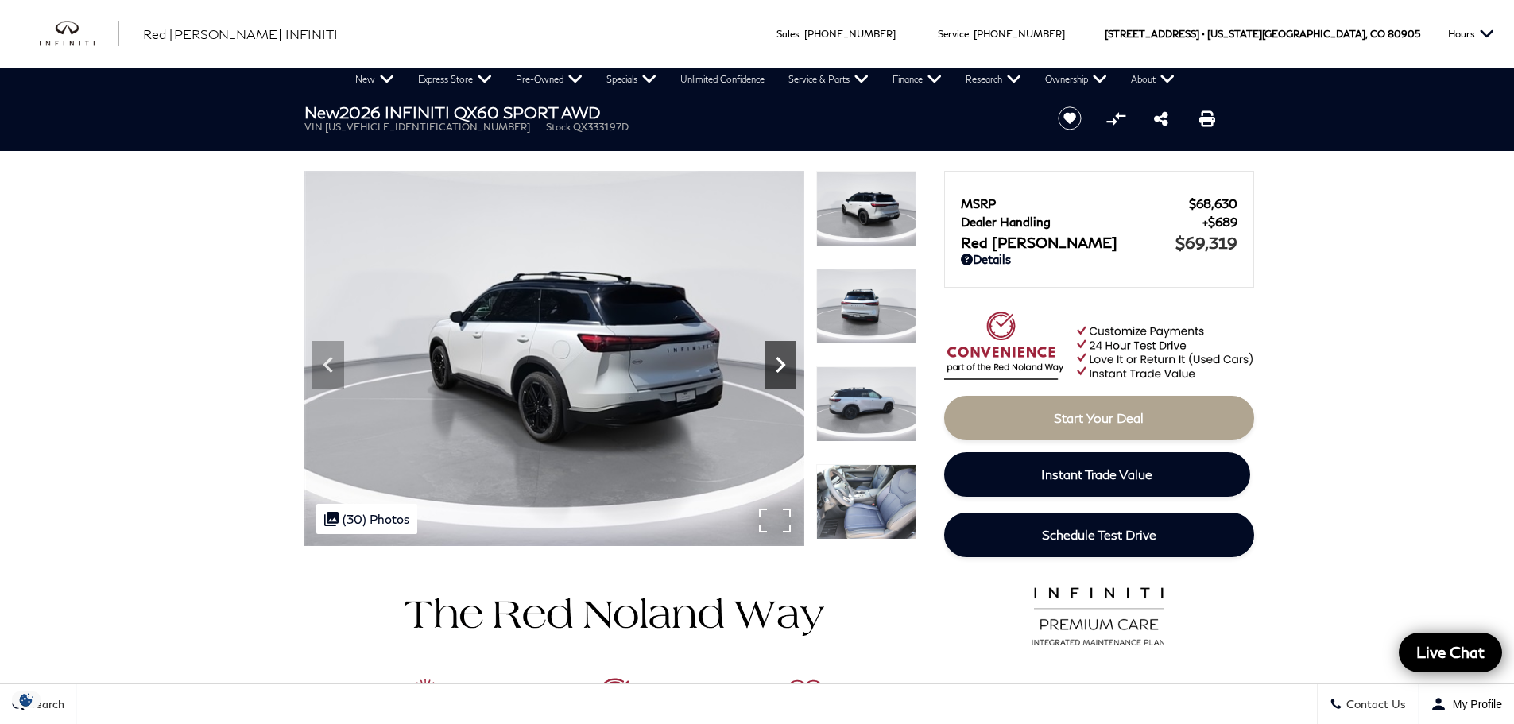
click at [780, 370] on icon "Next" at bounding box center [781, 365] width 32 height 32
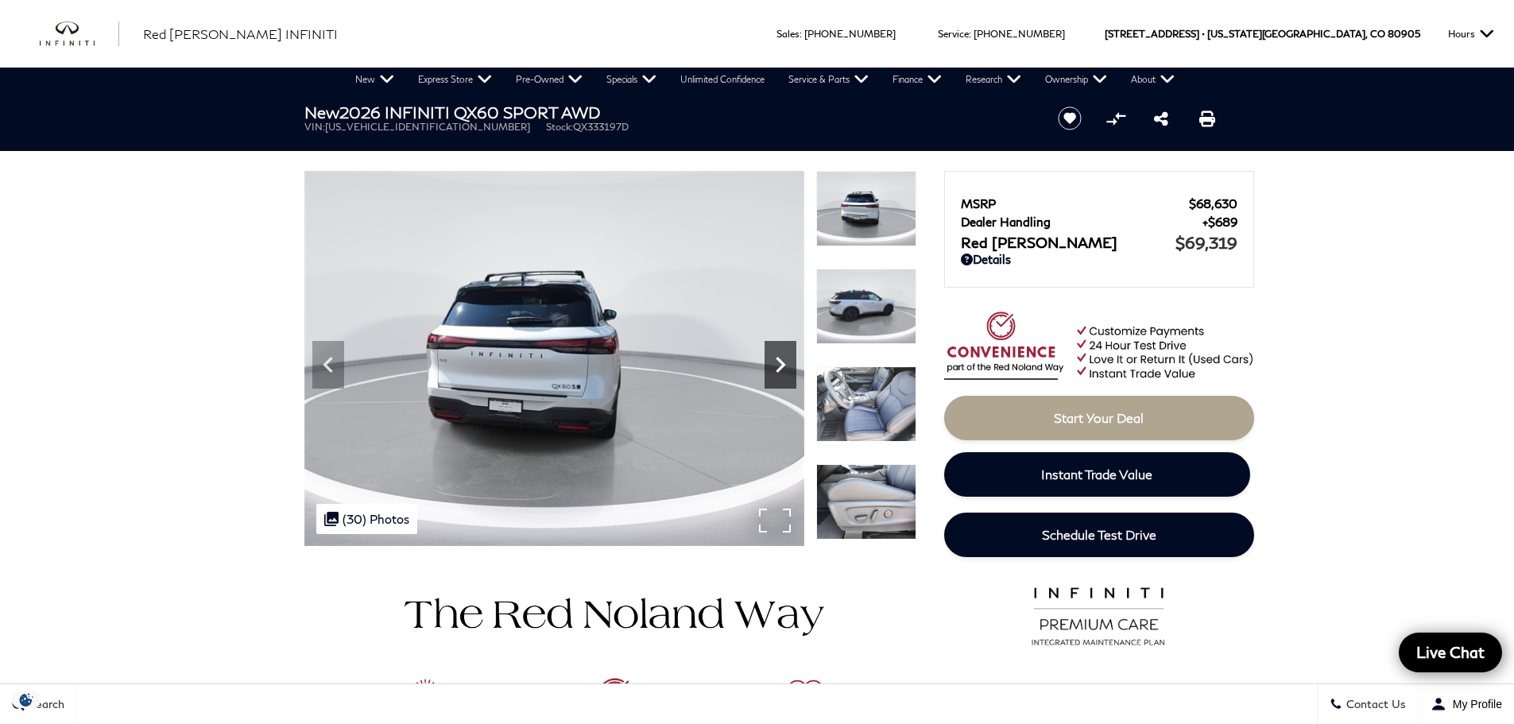
click at [780, 370] on icon "Next" at bounding box center [781, 365] width 32 height 32
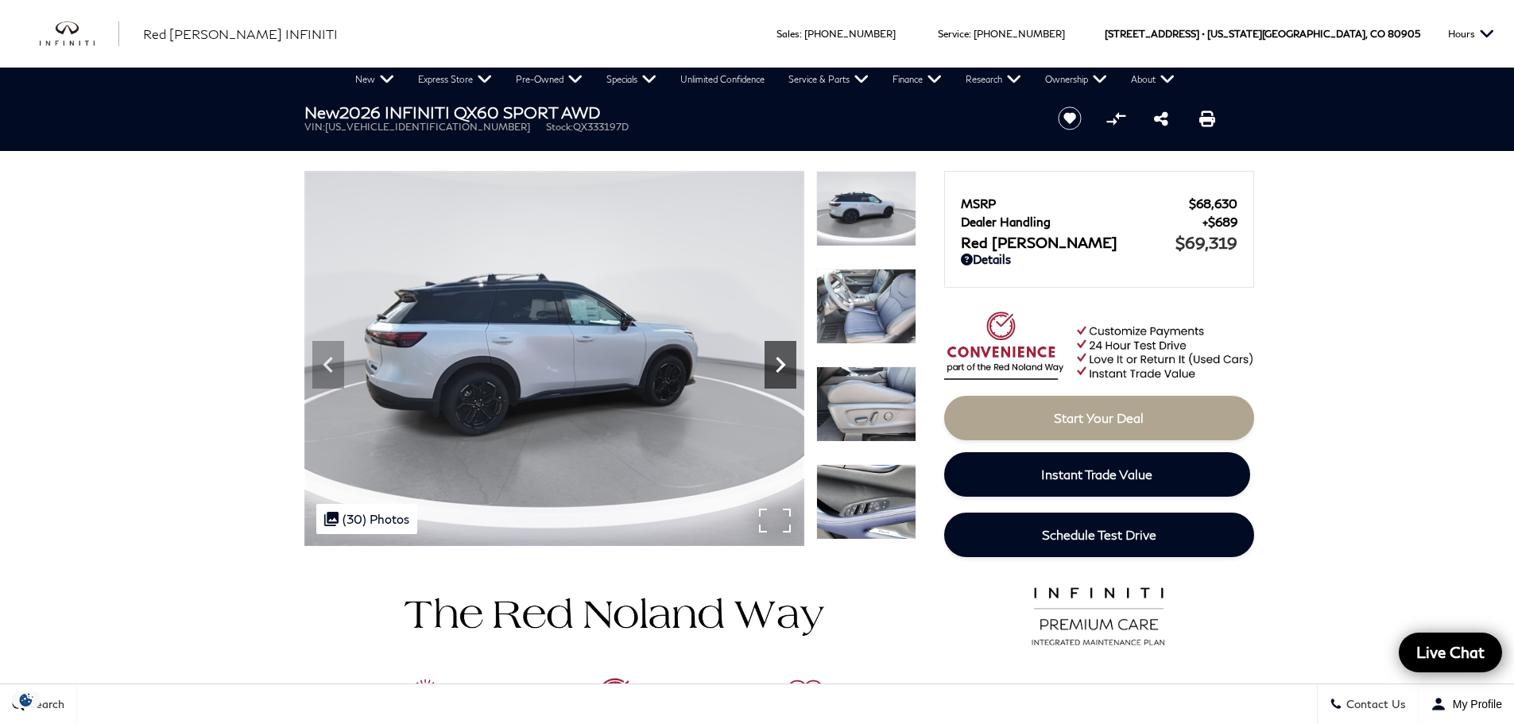
click at [780, 370] on icon "Next" at bounding box center [781, 365] width 32 height 32
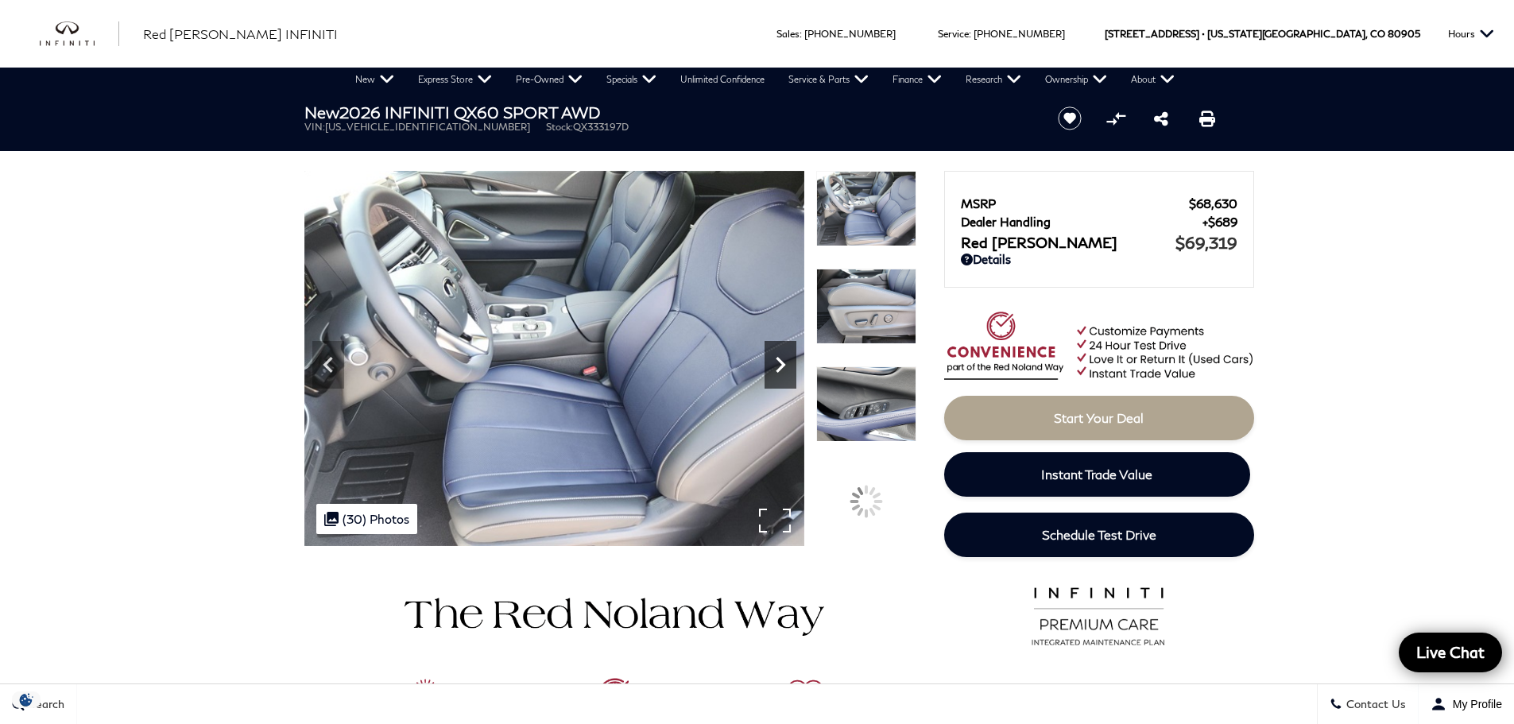
click at [780, 370] on icon "Next" at bounding box center [781, 365] width 32 height 32
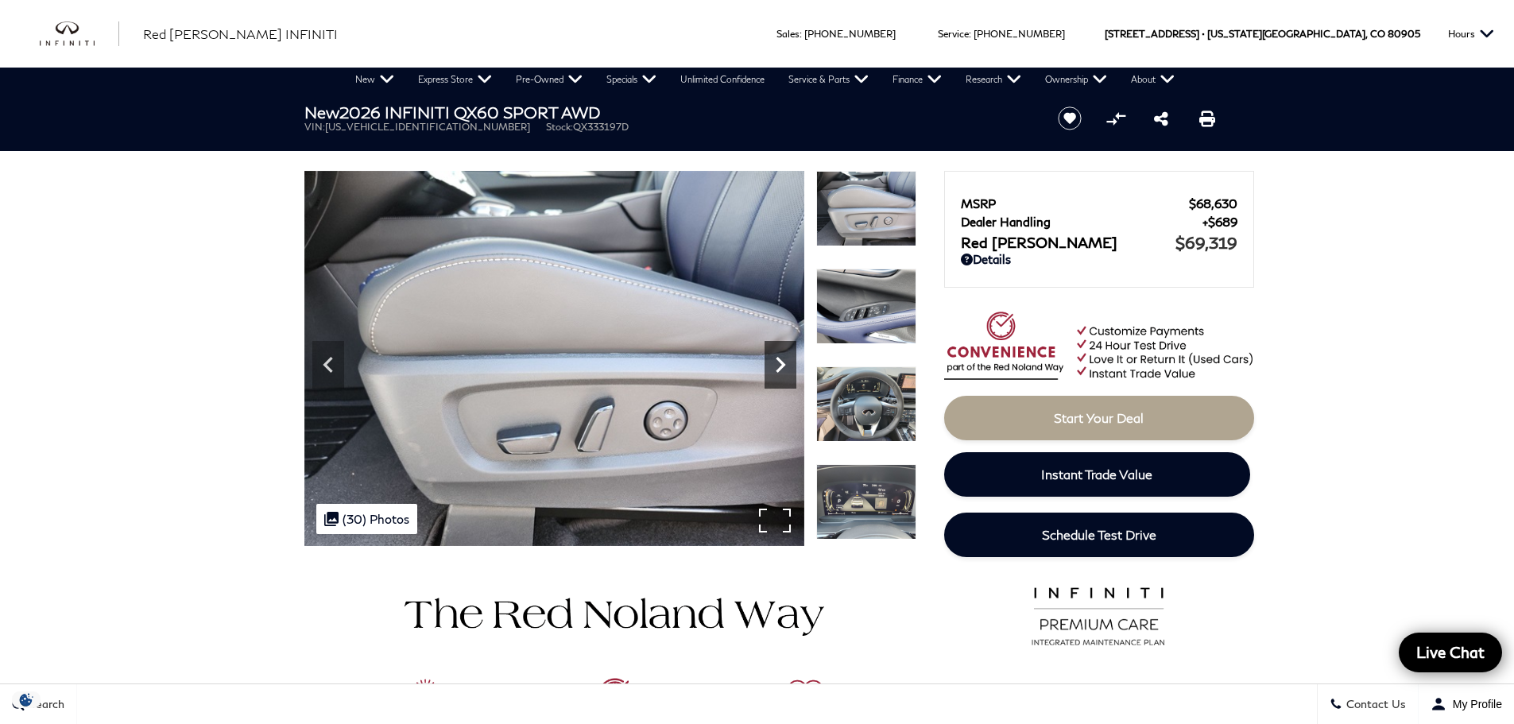
click at [780, 370] on icon "Next" at bounding box center [781, 365] width 32 height 32
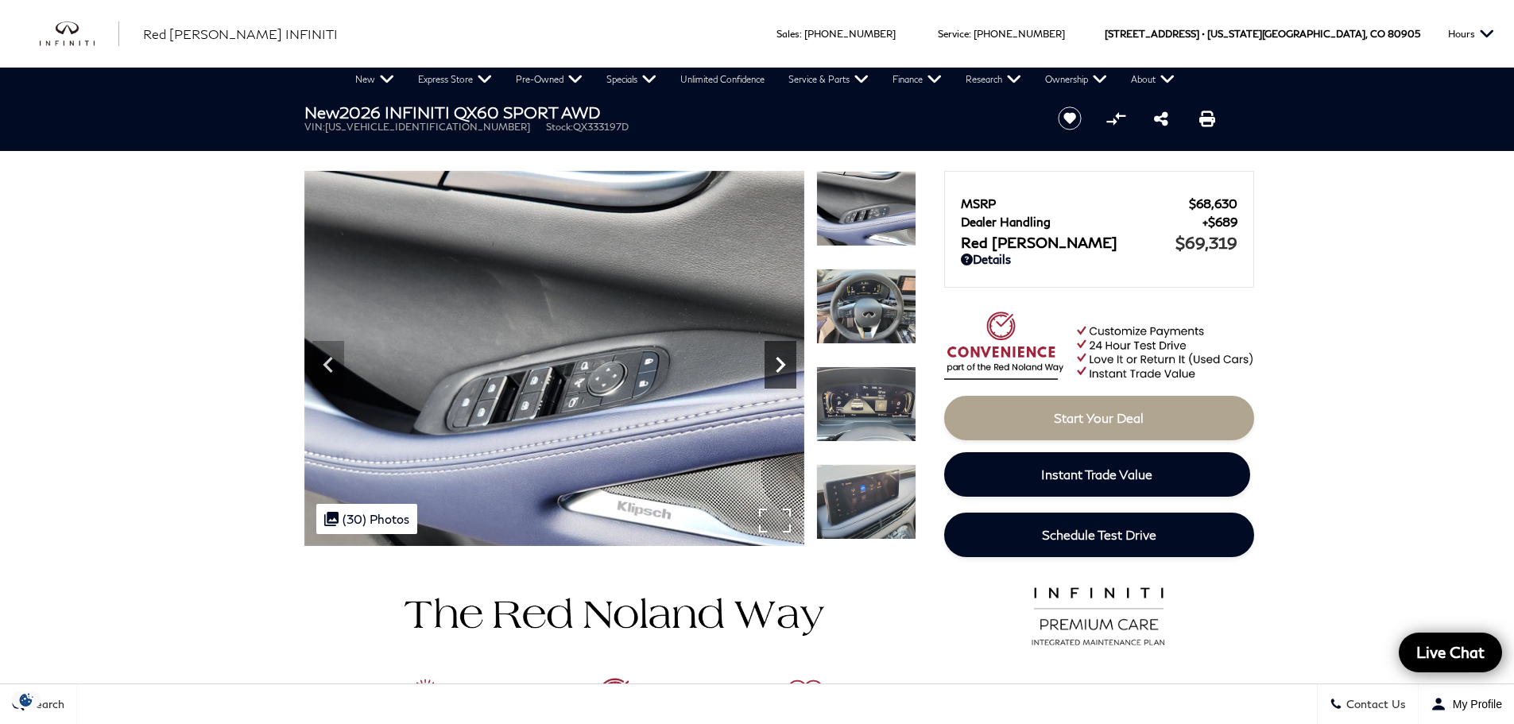
click at [780, 370] on icon "Next" at bounding box center [781, 365] width 32 height 32
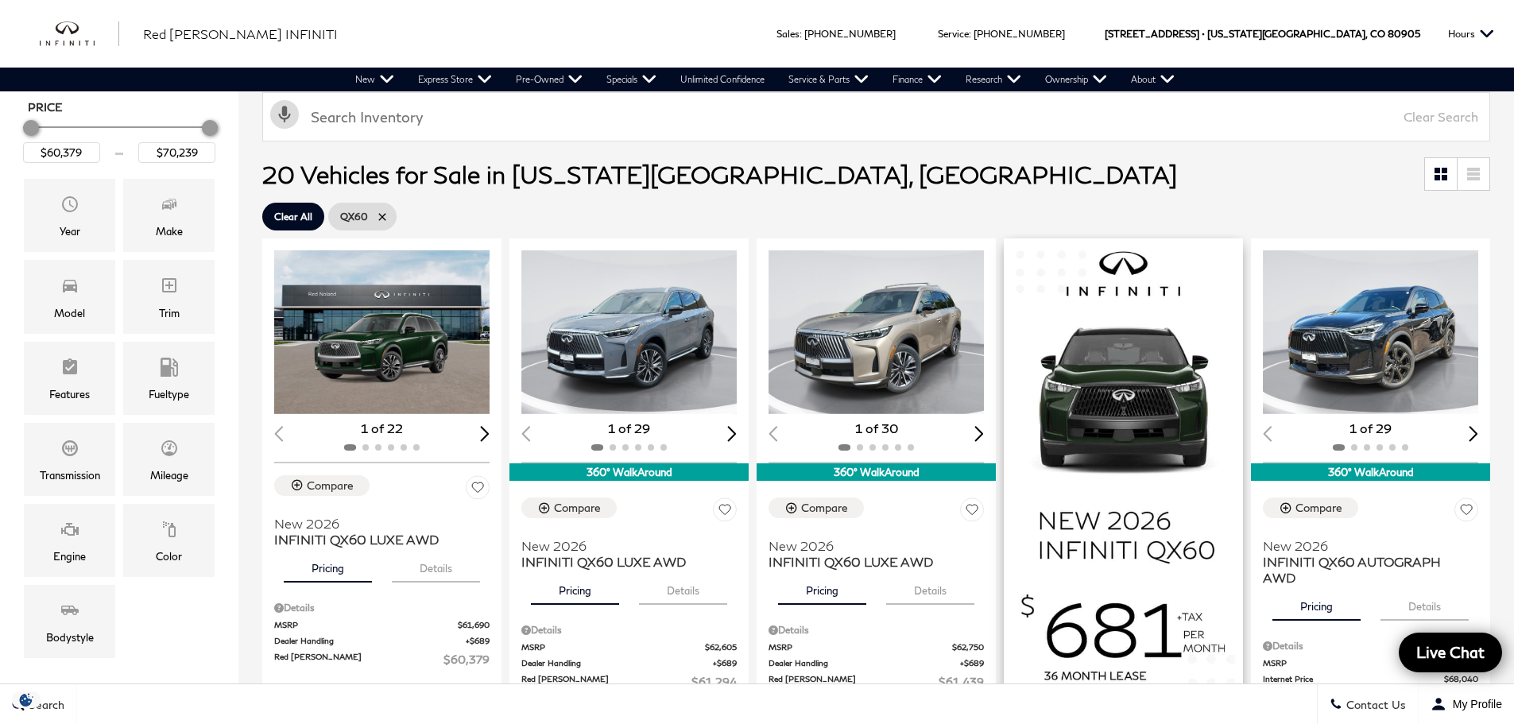
scroll to position [318, 0]
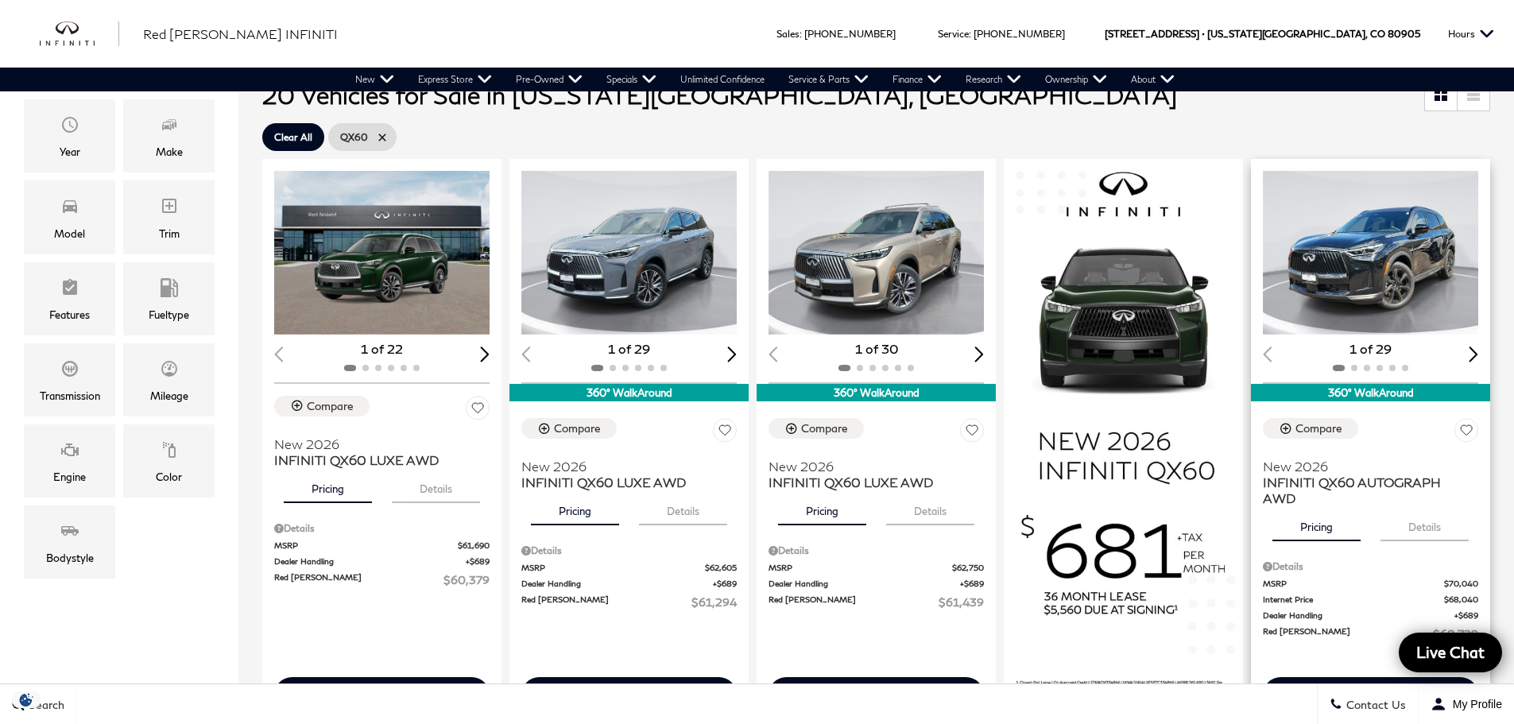
click at [1478, 355] on div "Next slide" at bounding box center [1474, 354] width 10 height 15
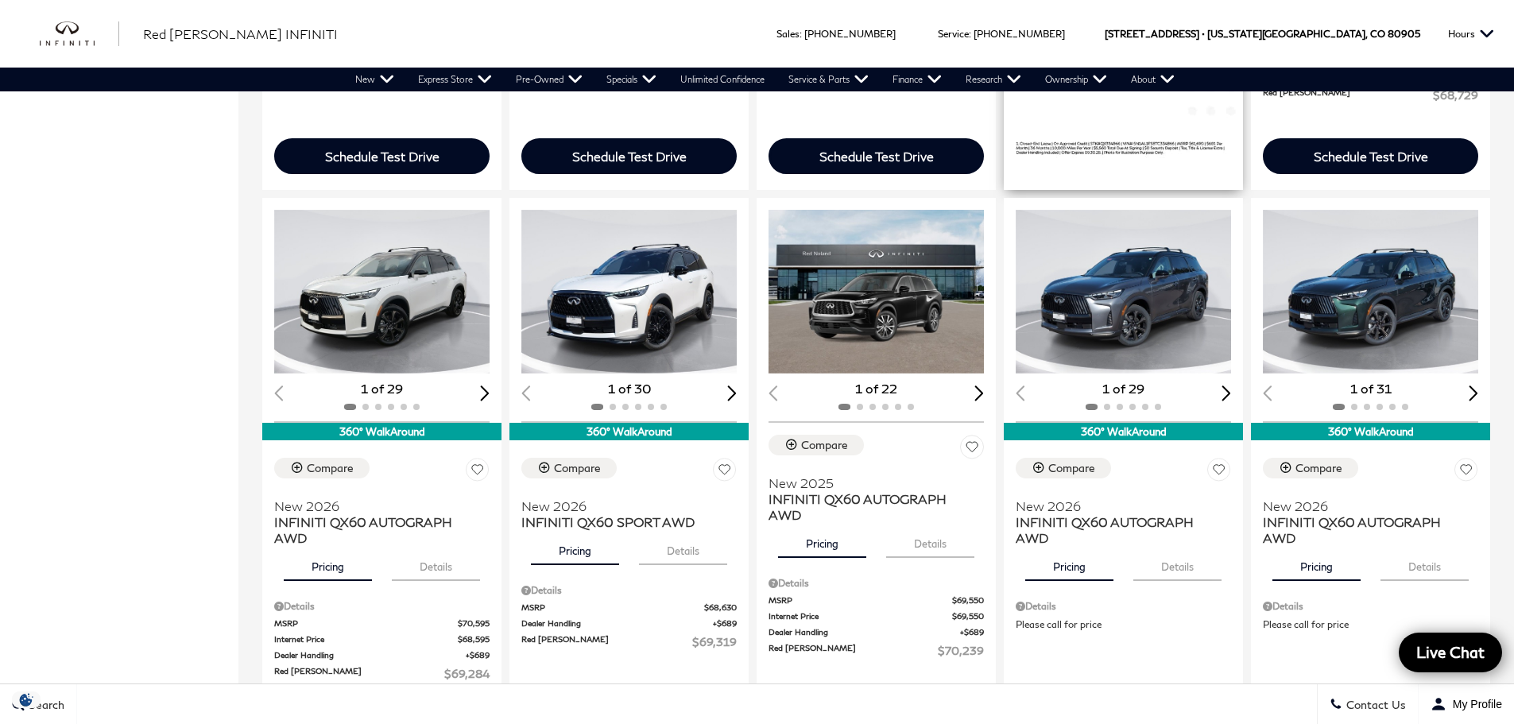
scroll to position [874, 0]
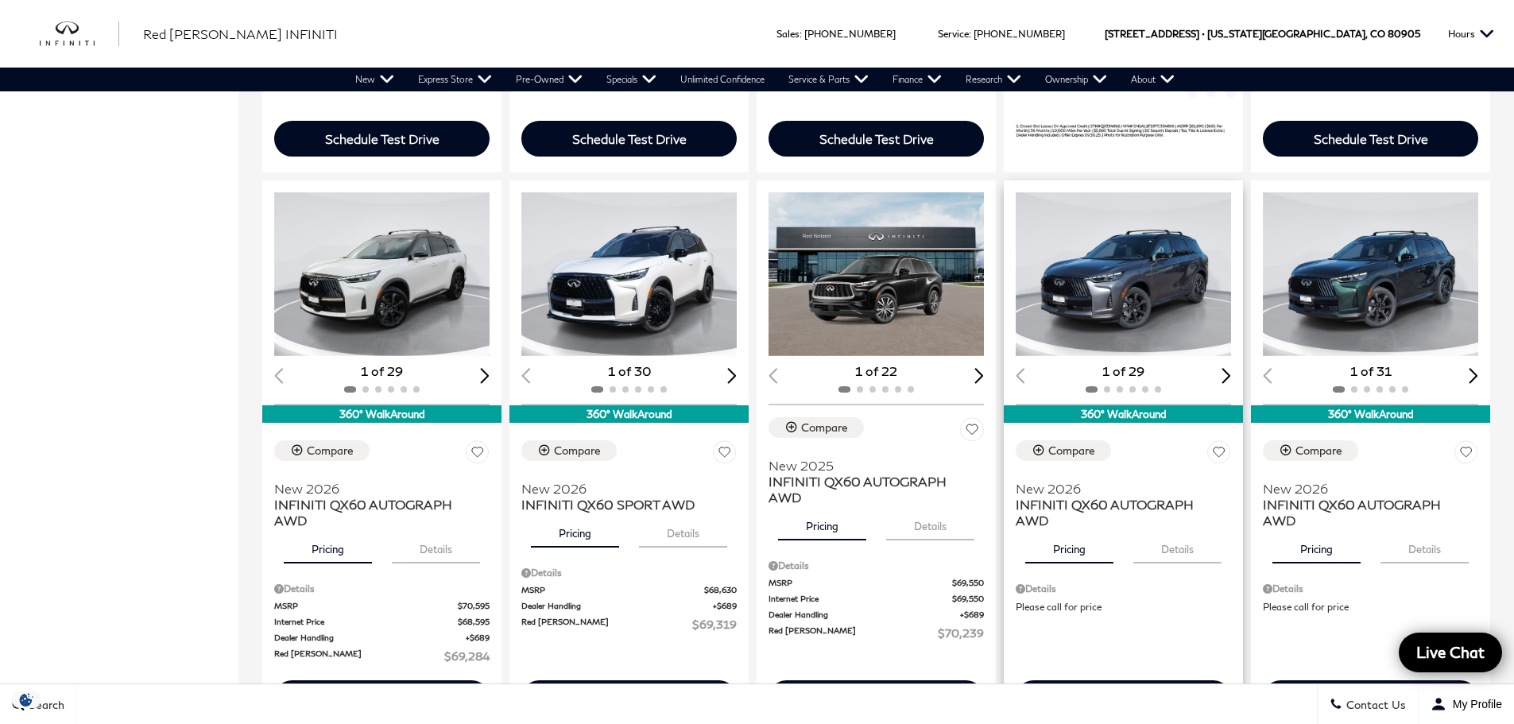
click at [1231, 377] on div "Next slide" at bounding box center [1227, 375] width 10 height 15
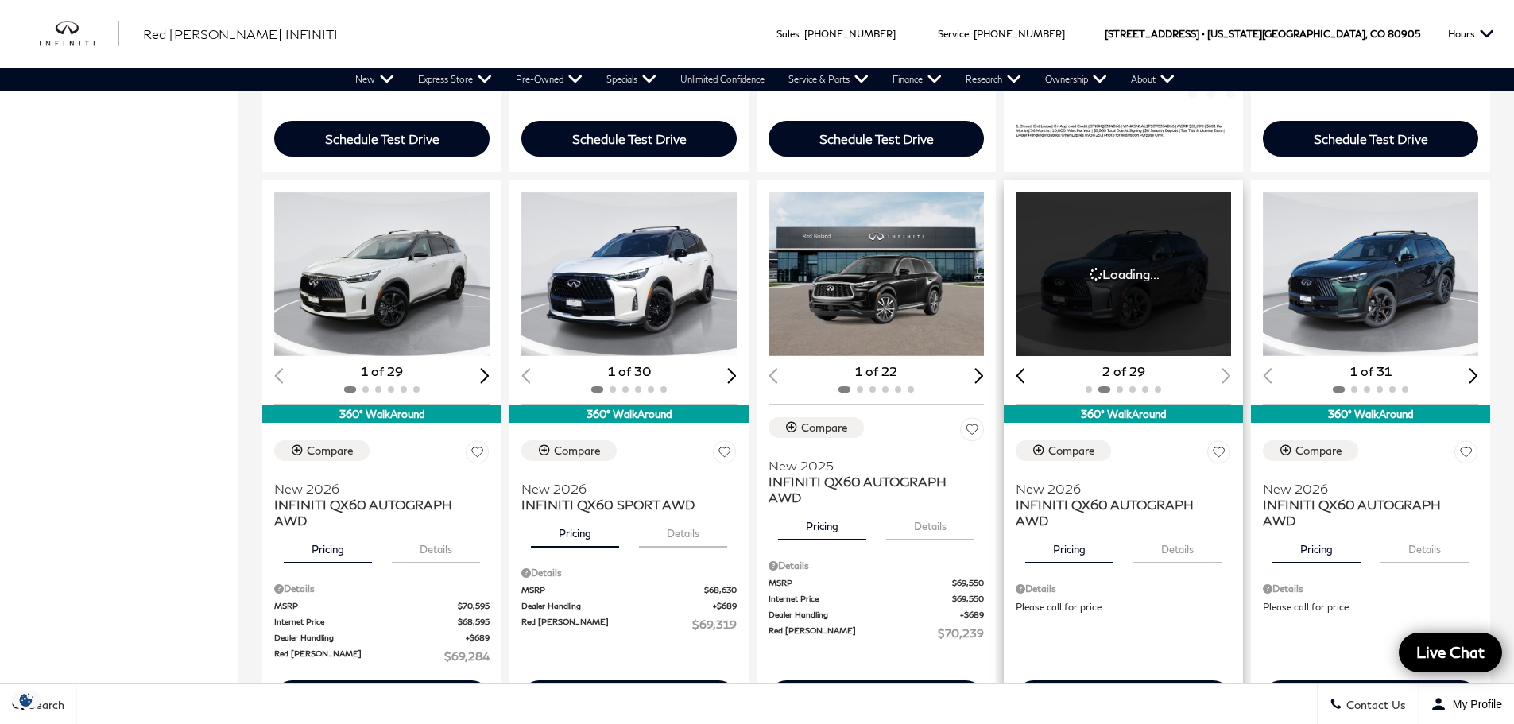
click at [1231, 377] on div "2 of 29" at bounding box center [1123, 370] width 215 height 17
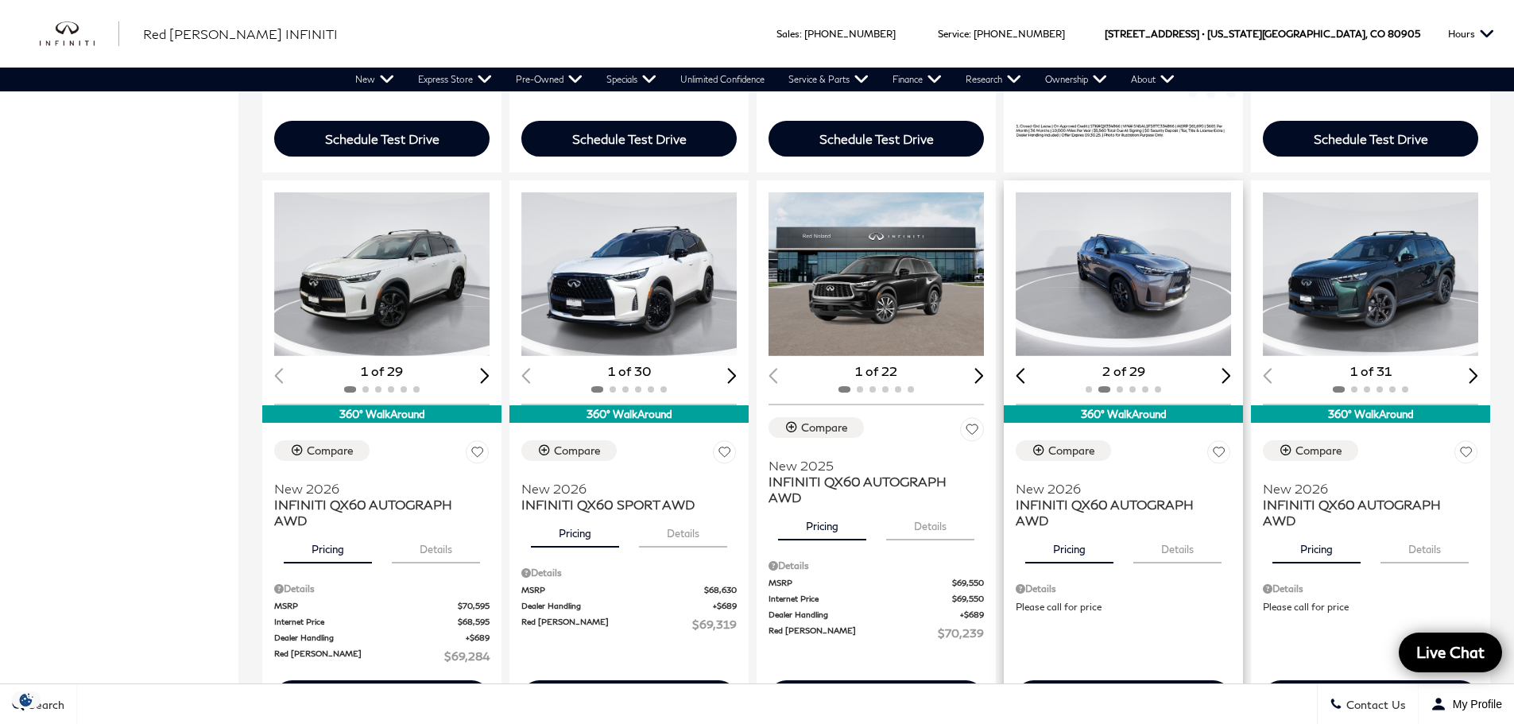
click at [1231, 377] on div "Next slide" at bounding box center [1227, 375] width 10 height 15
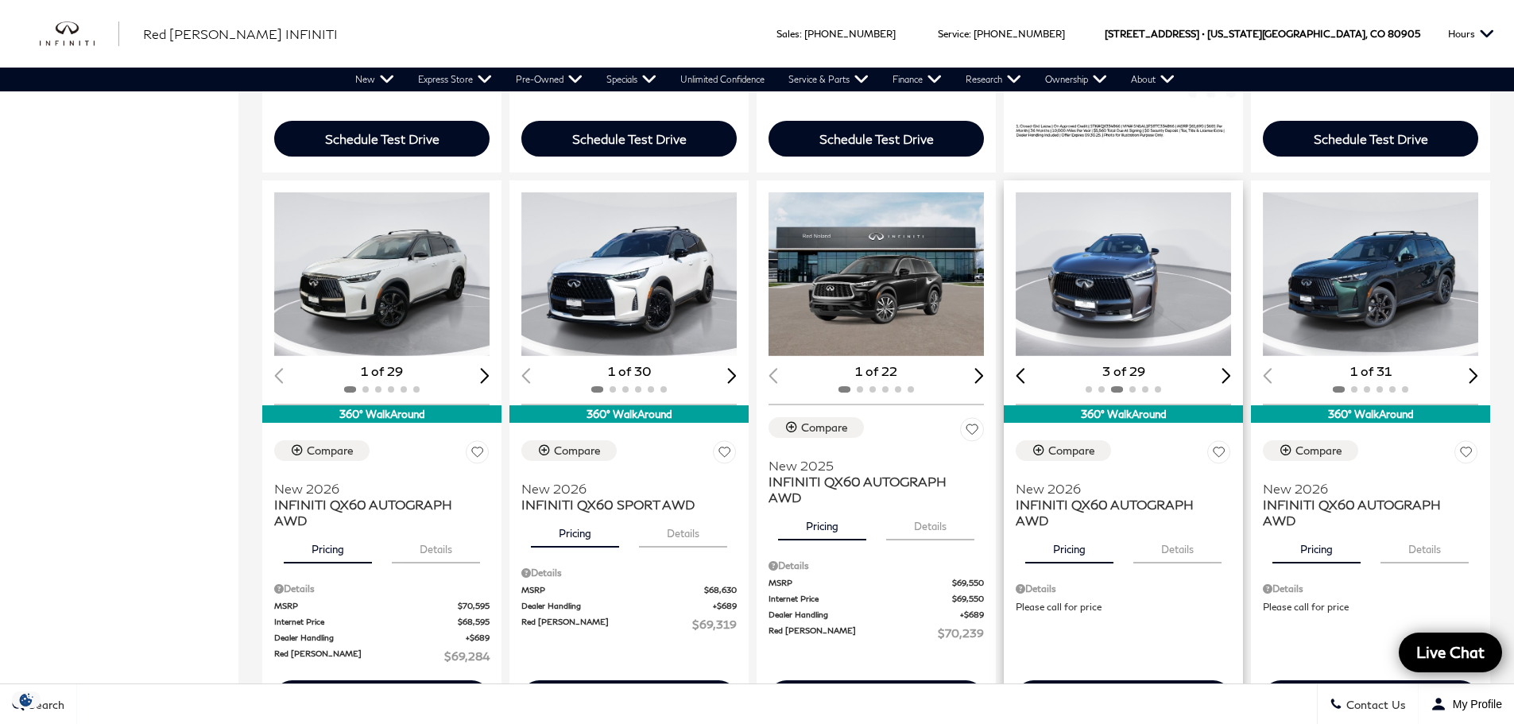
click at [1231, 377] on div "Next slide" at bounding box center [1227, 375] width 10 height 15
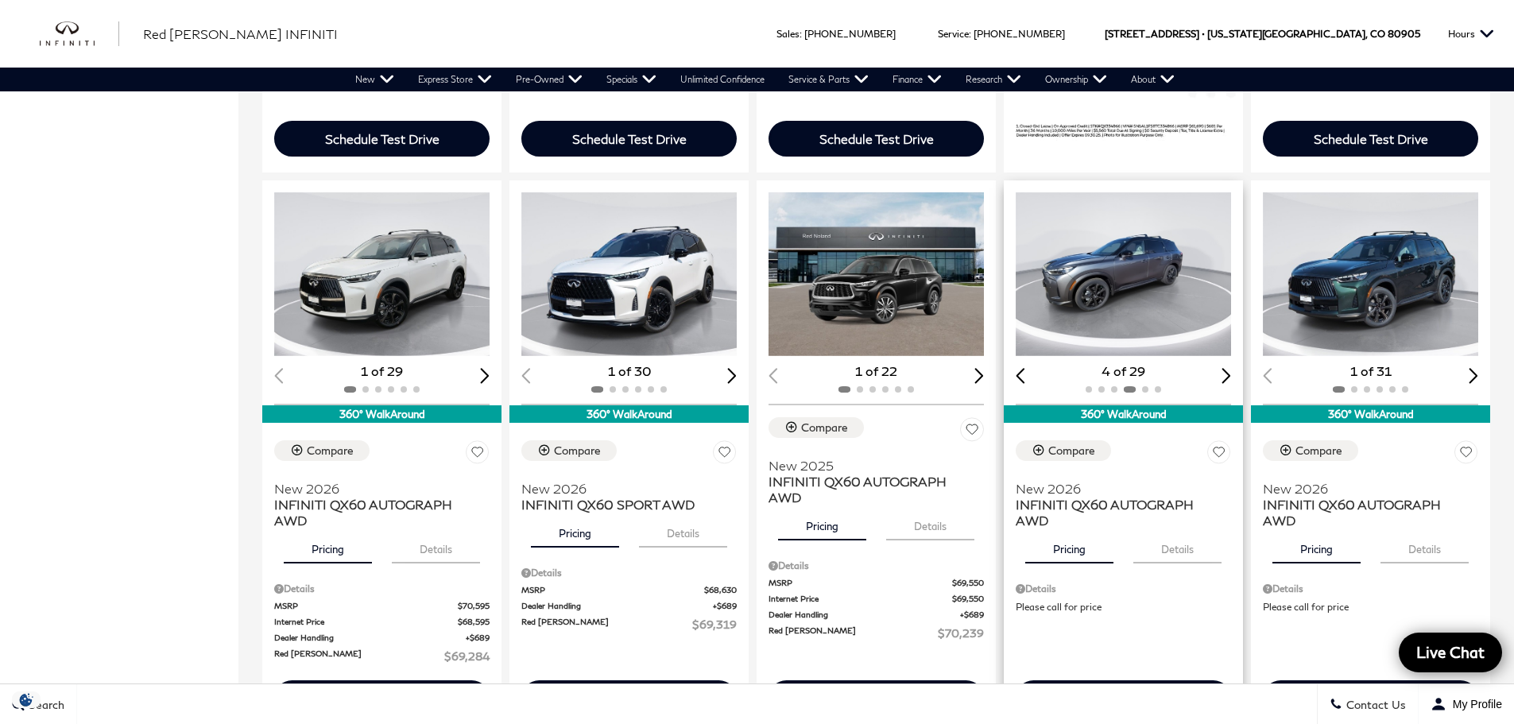
click at [1231, 377] on div "Next slide" at bounding box center [1227, 375] width 10 height 15
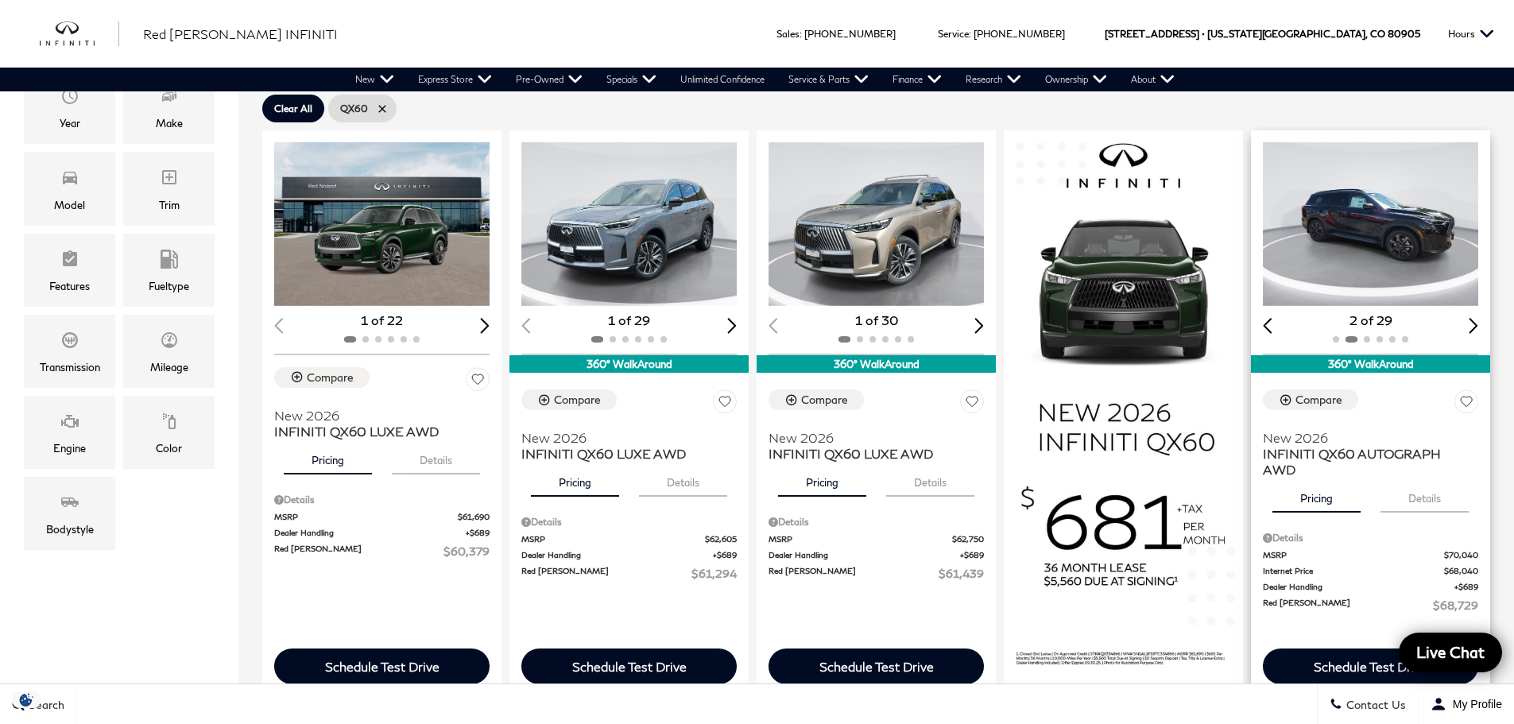
scroll to position [318, 0]
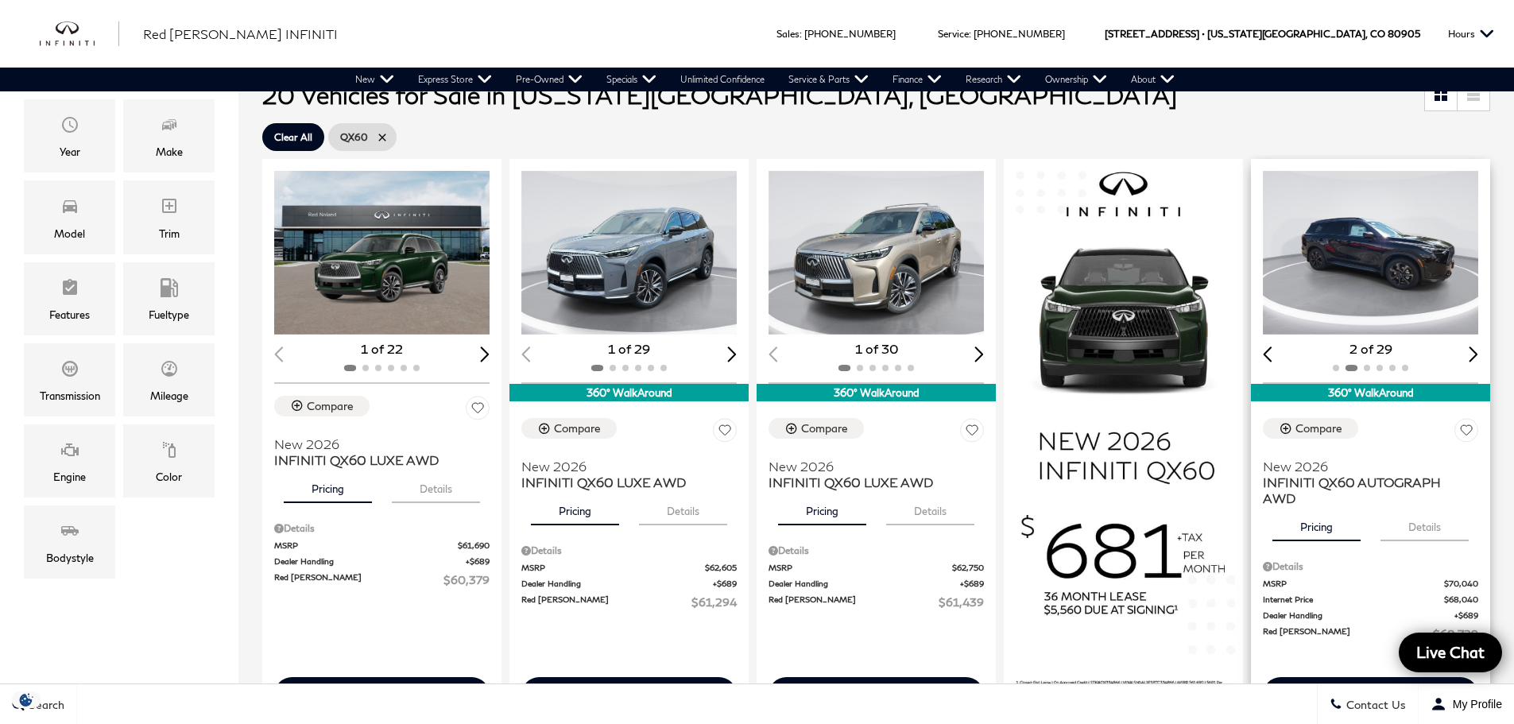
click at [1478, 347] on div "Next slide" at bounding box center [1474, 354] width 10 height 15
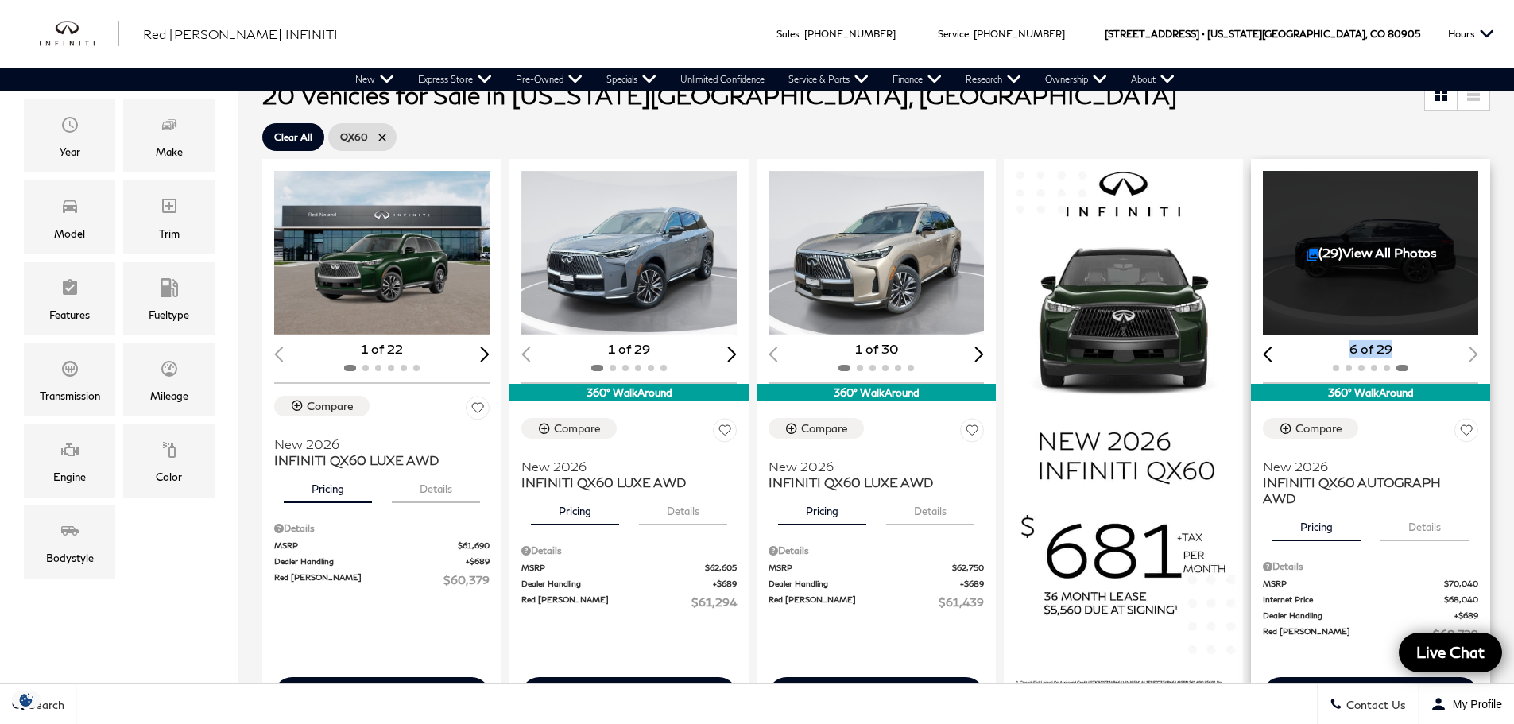
click at [1478, 343] on div "6 of 29" at bounding box center [1370, 348] width 215 height 17
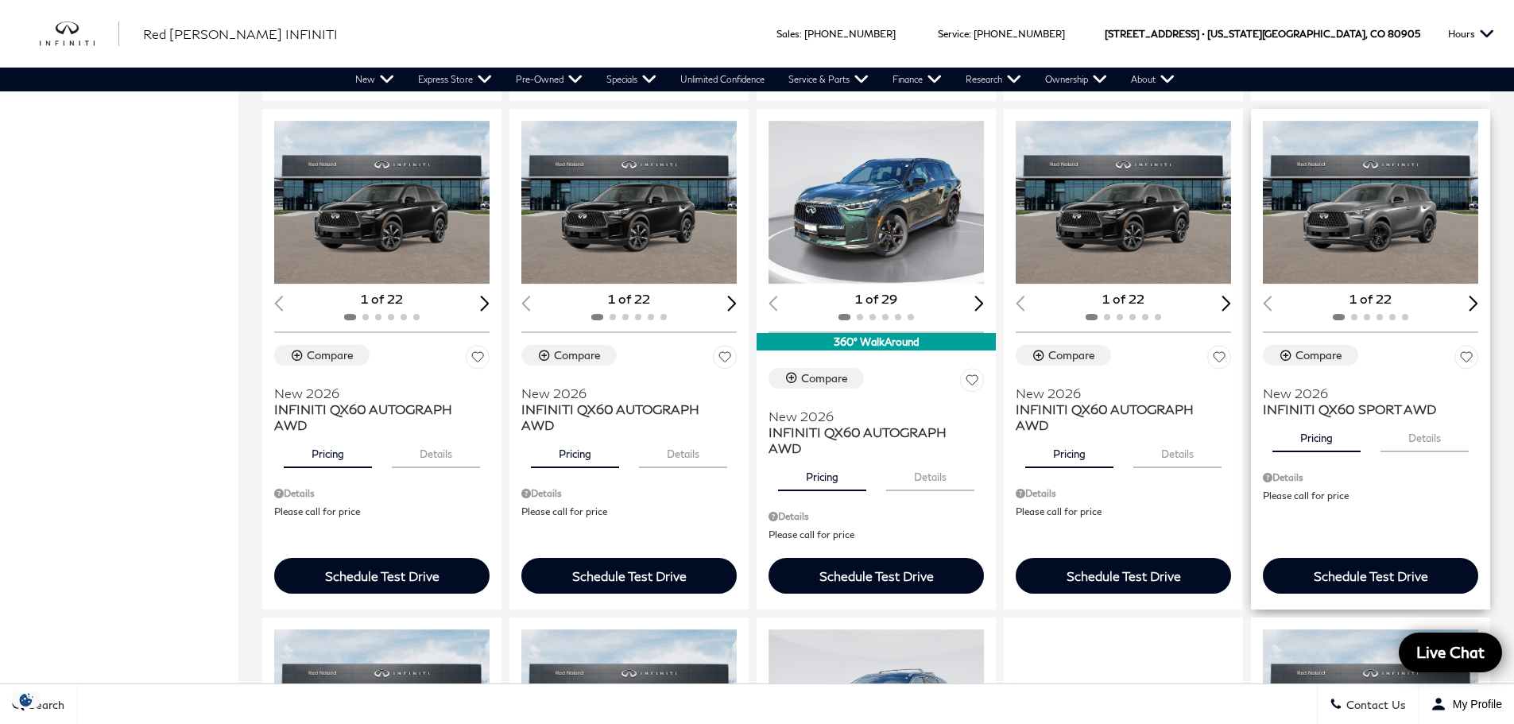
scroll to position [1510, 0]
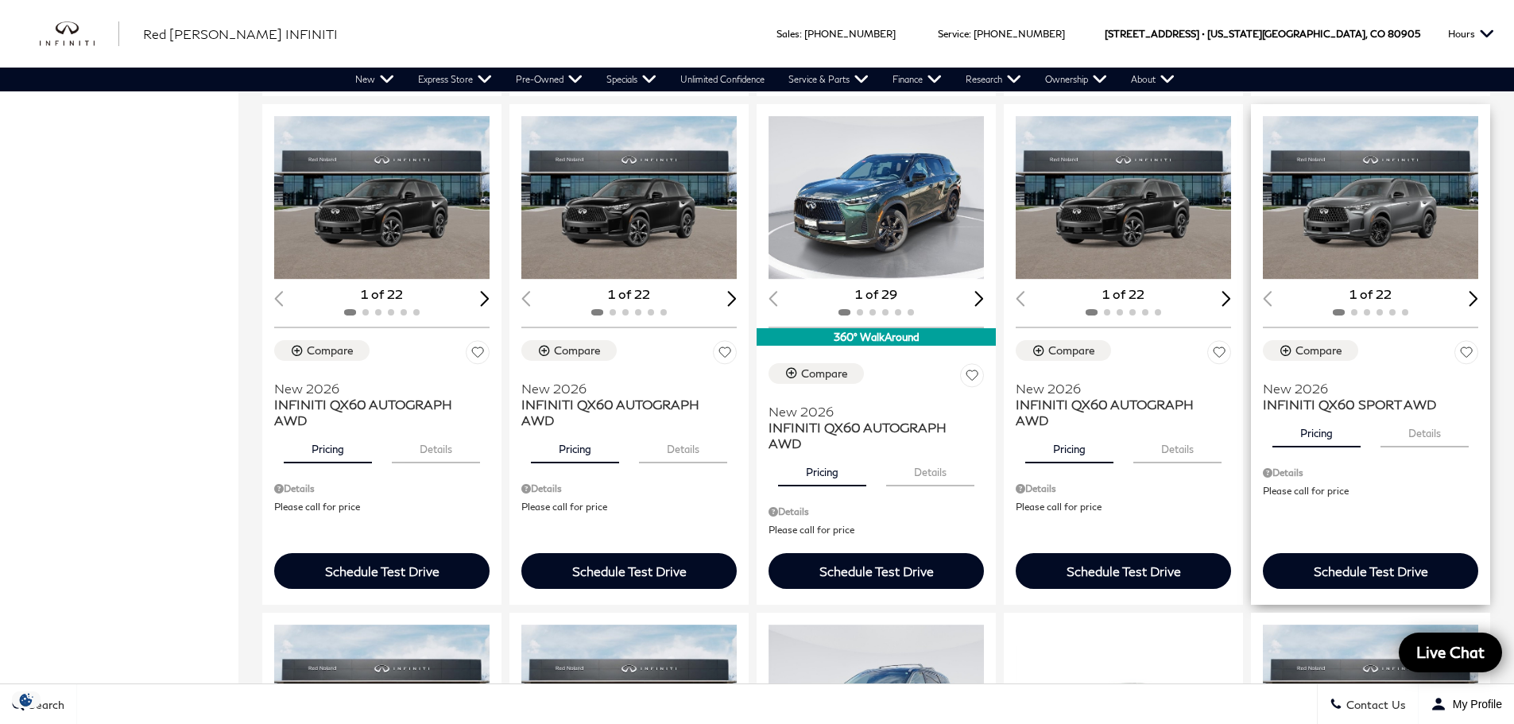
click at [1412, 214] on img "1 / 2" at bounding box center [1372, 198] width 218 height 164
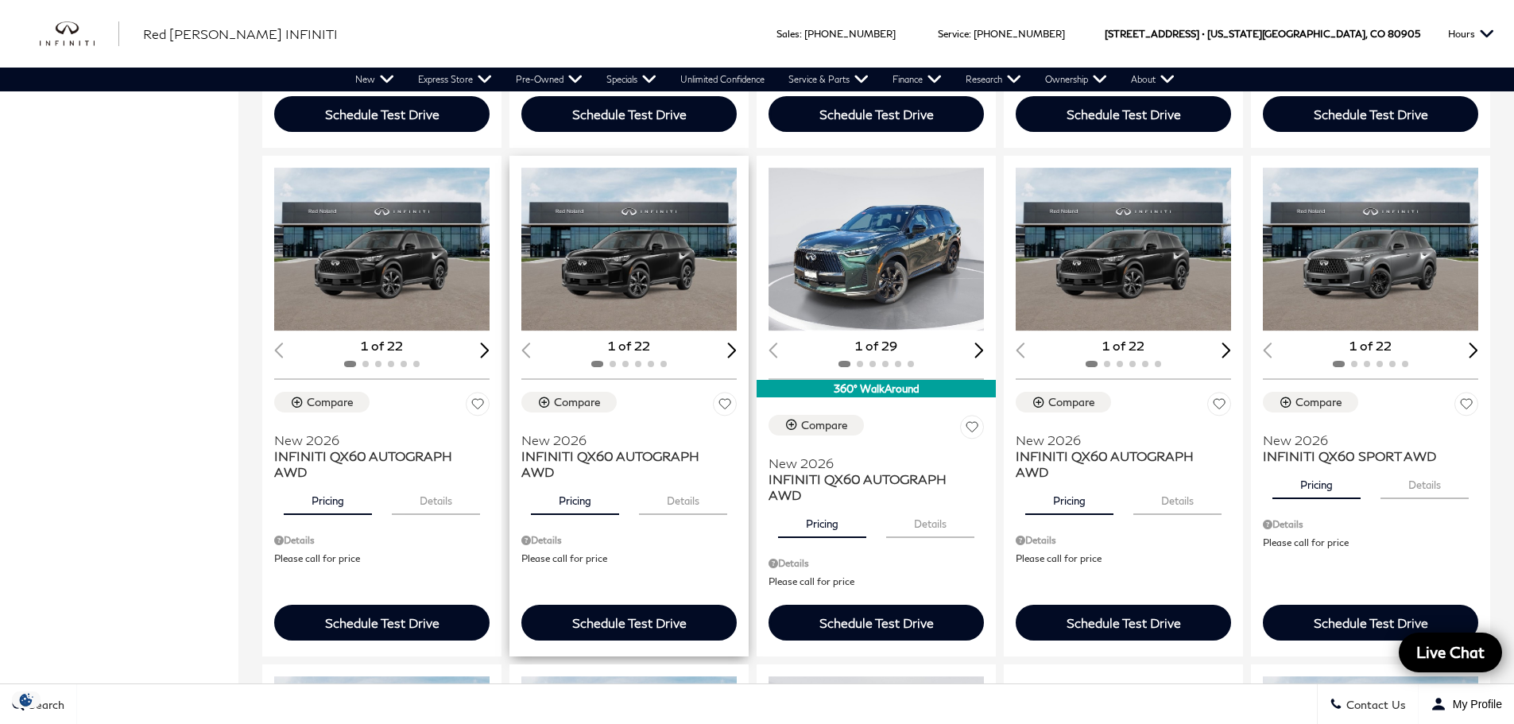
scroll to position [1431, 0]
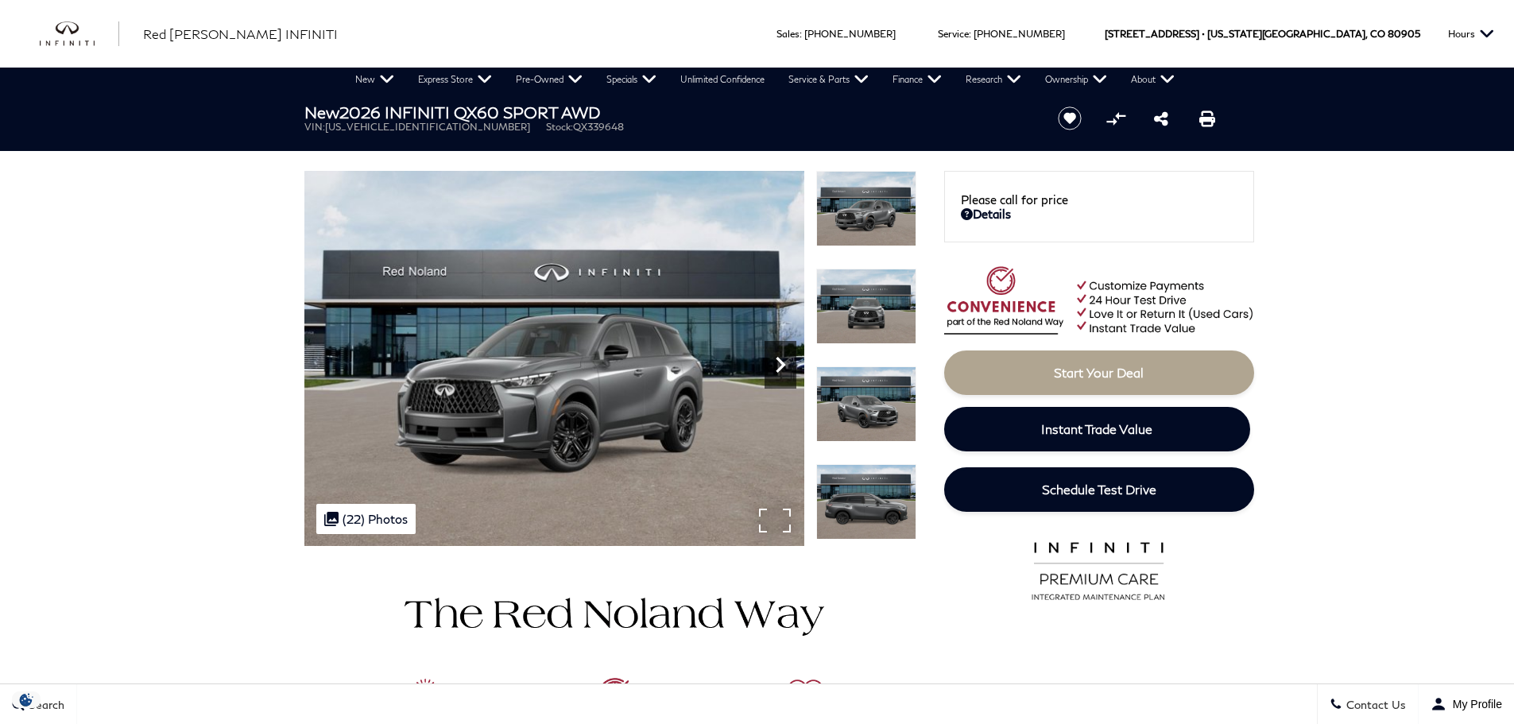
click at [784, 366] on icon "Next" at bounding box center [781, 365] width 32 height 32
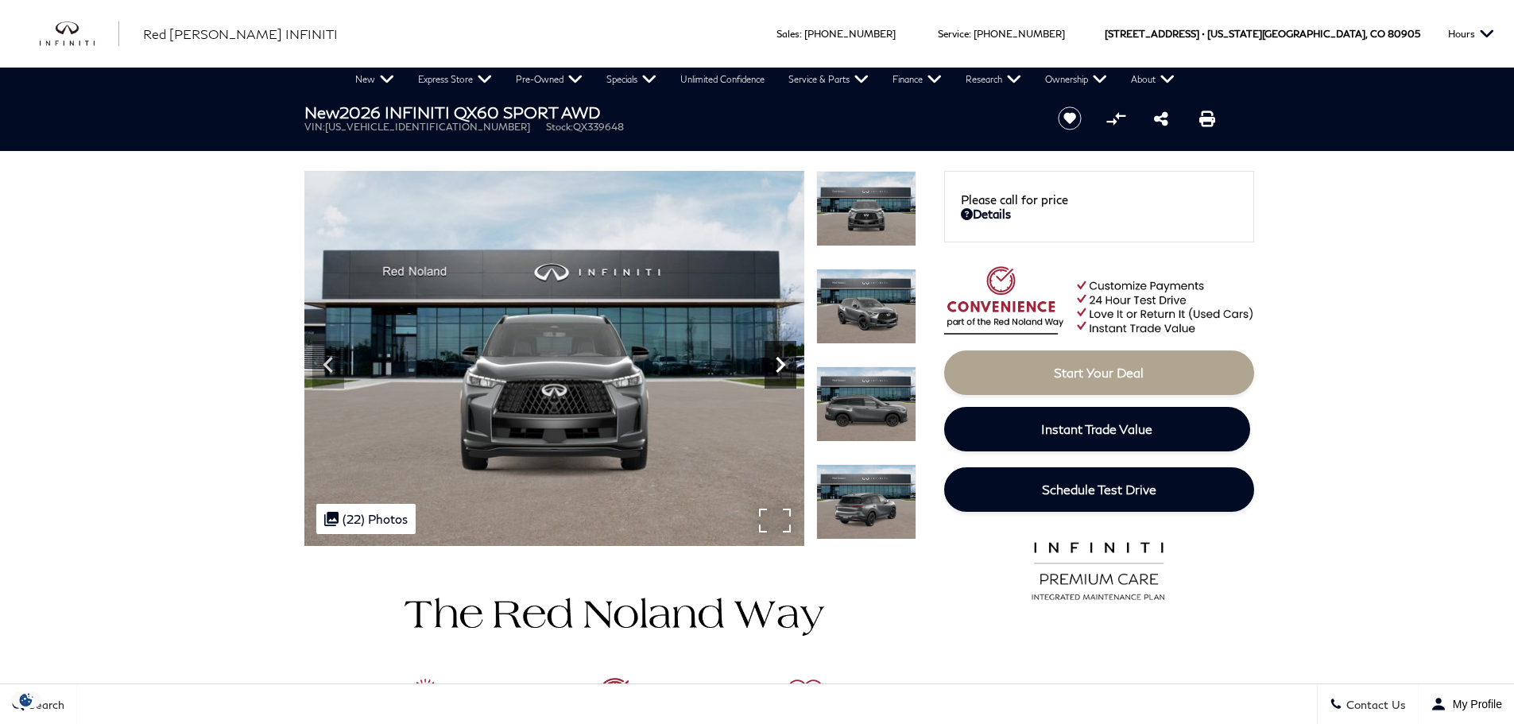
click at [784, 366] on icon "Next" at bounding box center [781, 365] width 32 height 32
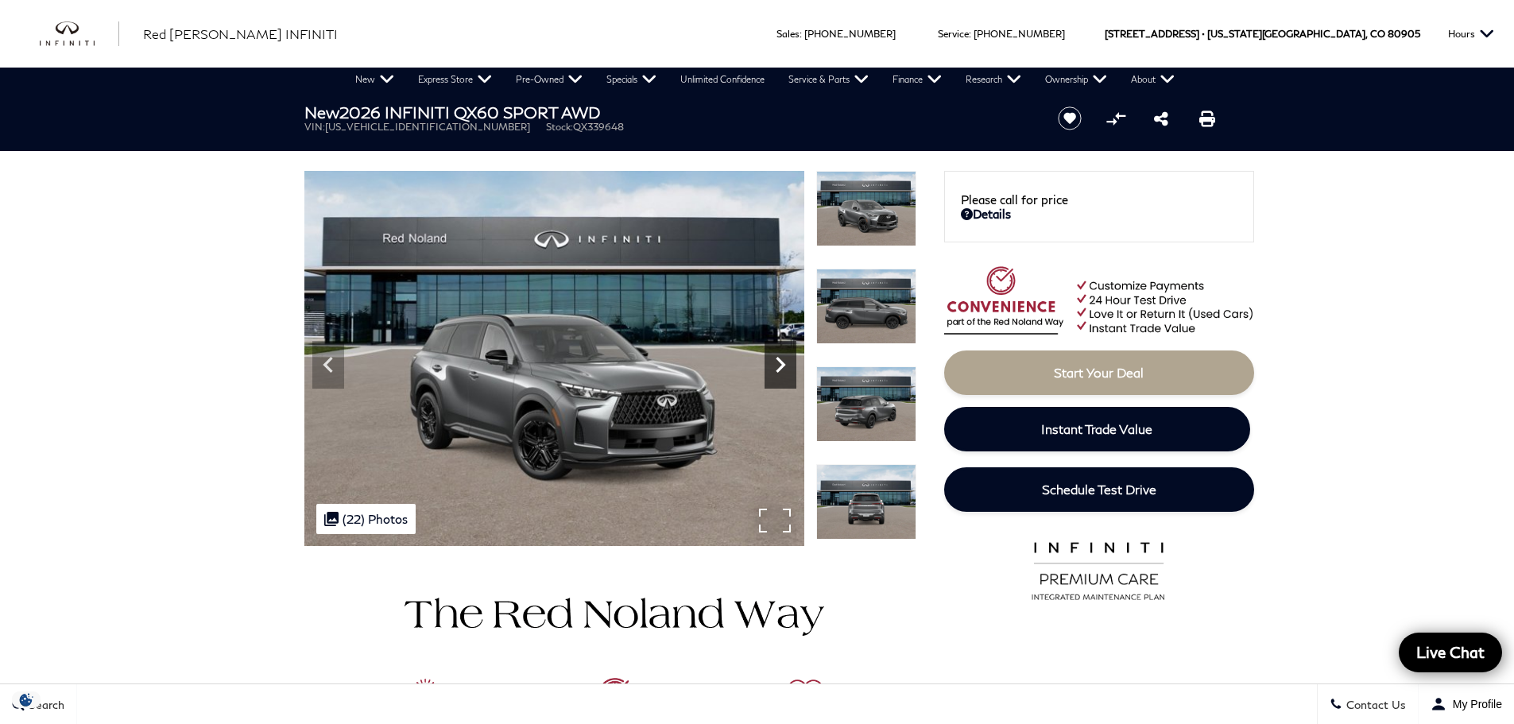
click at [784, 366] on icon "Next" at bounding box center [781, 365] width 32 height 32
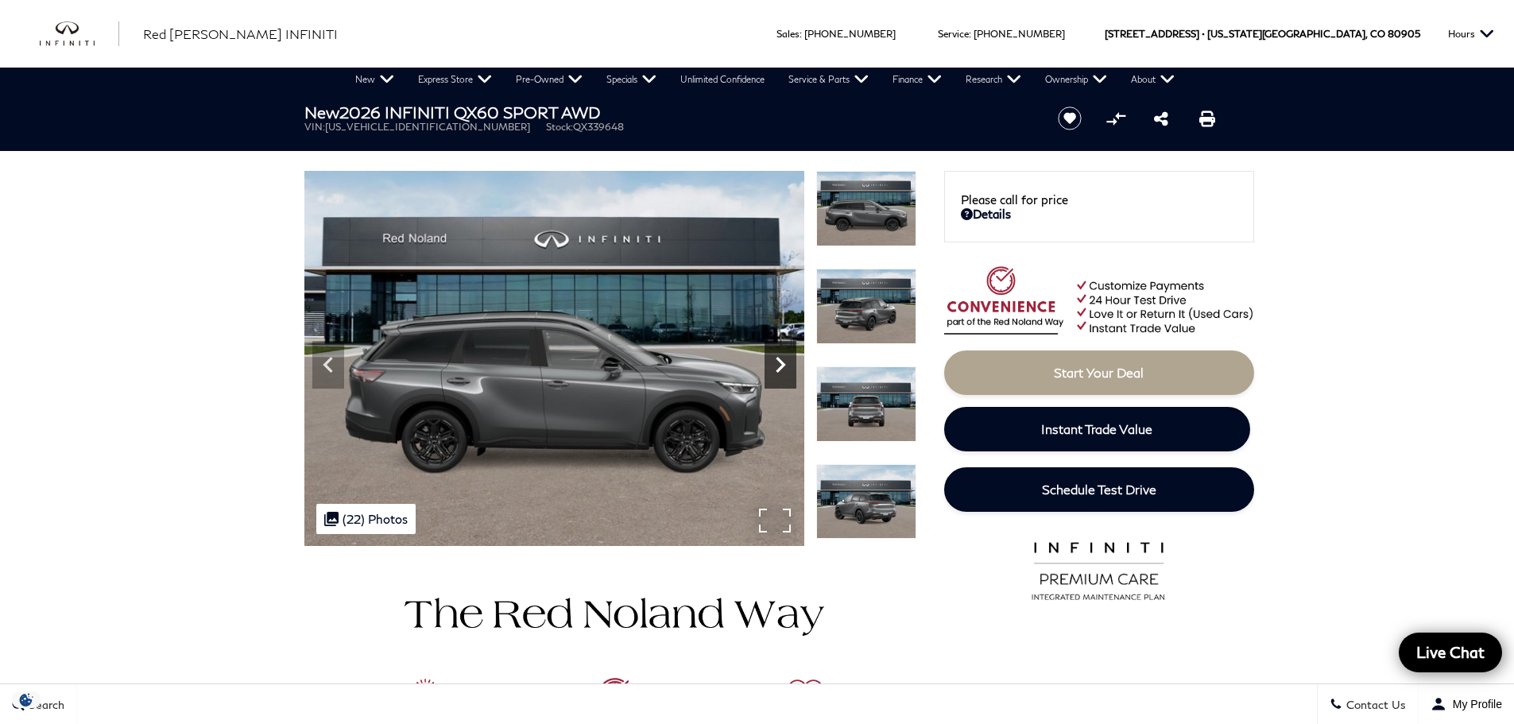
click at [777, 367] on icon "Next" at bounding box center [781, 365] width 32 height 32
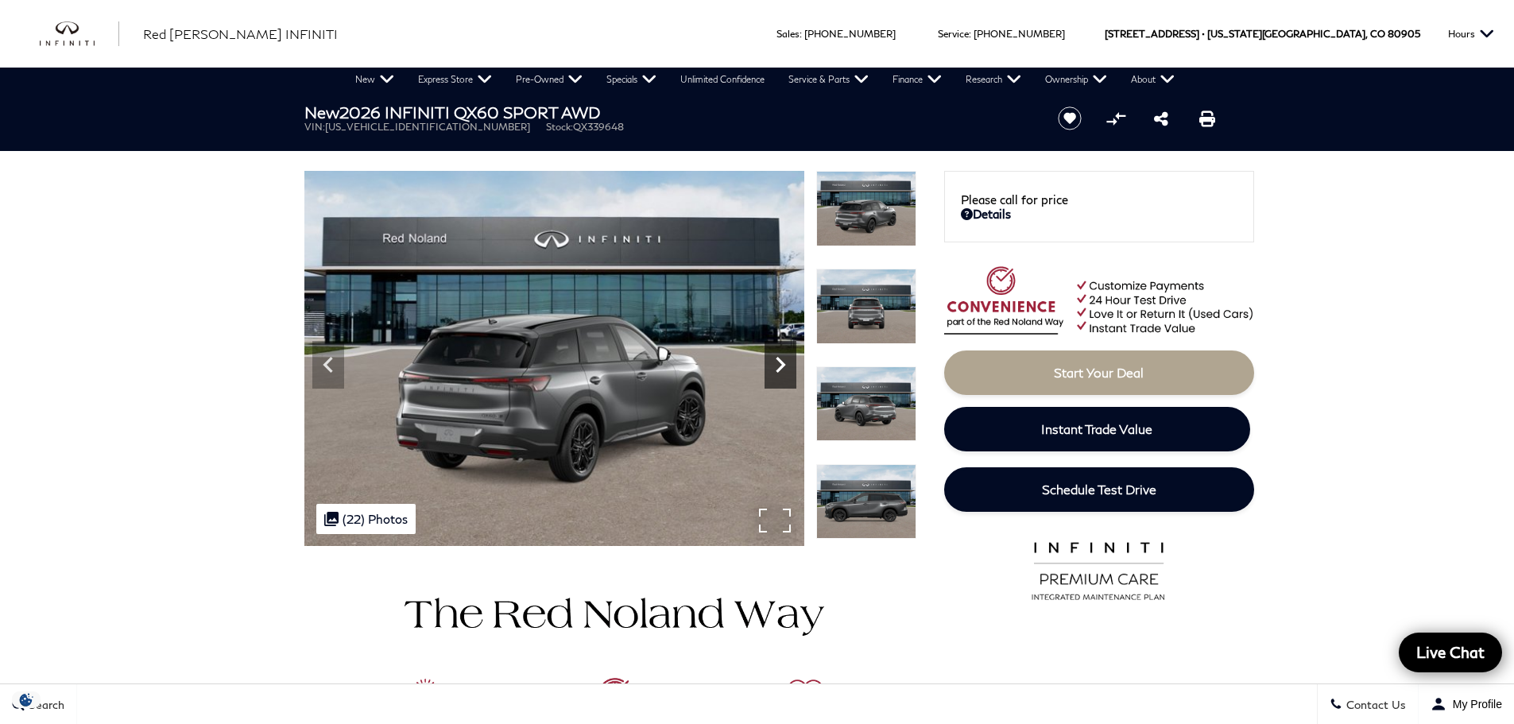
click at [777, 367] on icon "Next" at bounding box center [781, 365] width 32 height 32
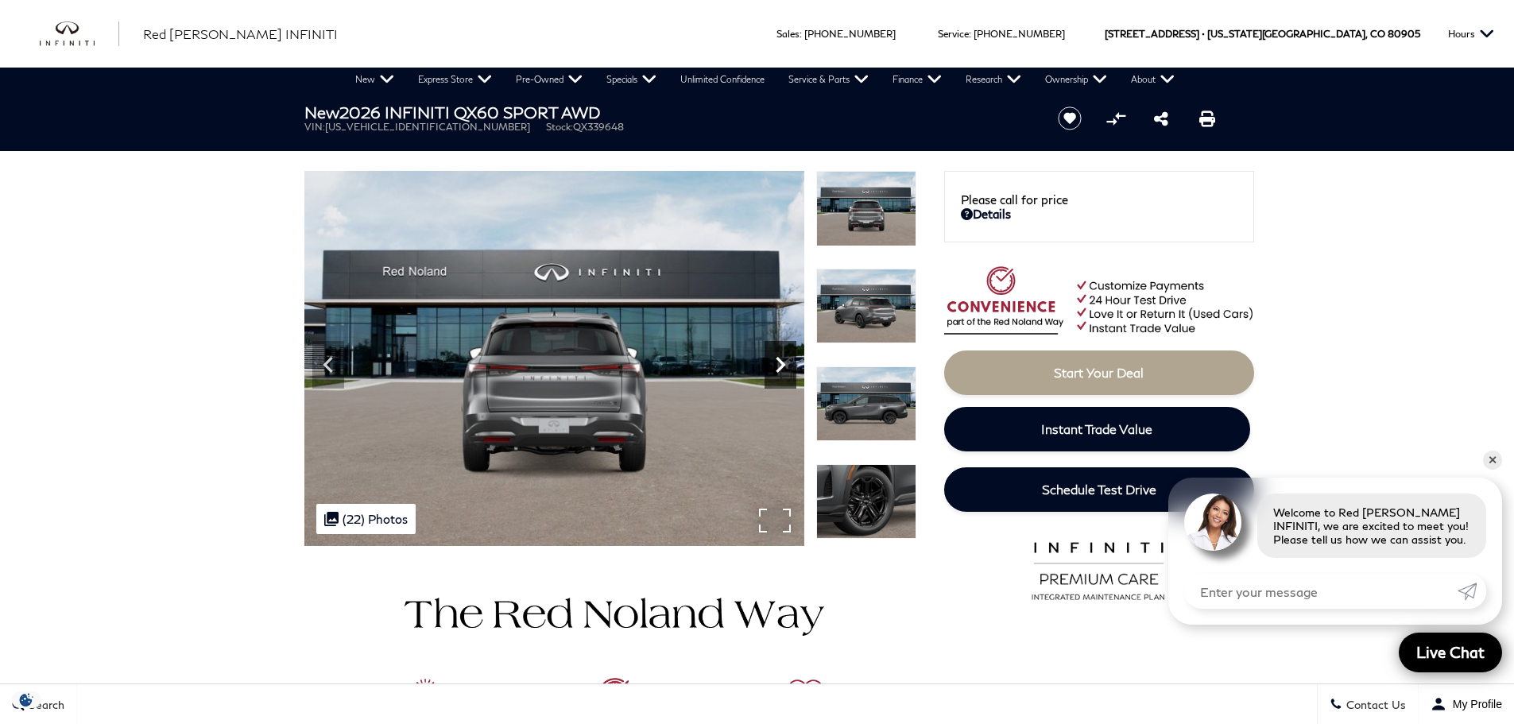
click at [780, 365] on icon "Next" at bounding box center [781, 365] width 32 height 32
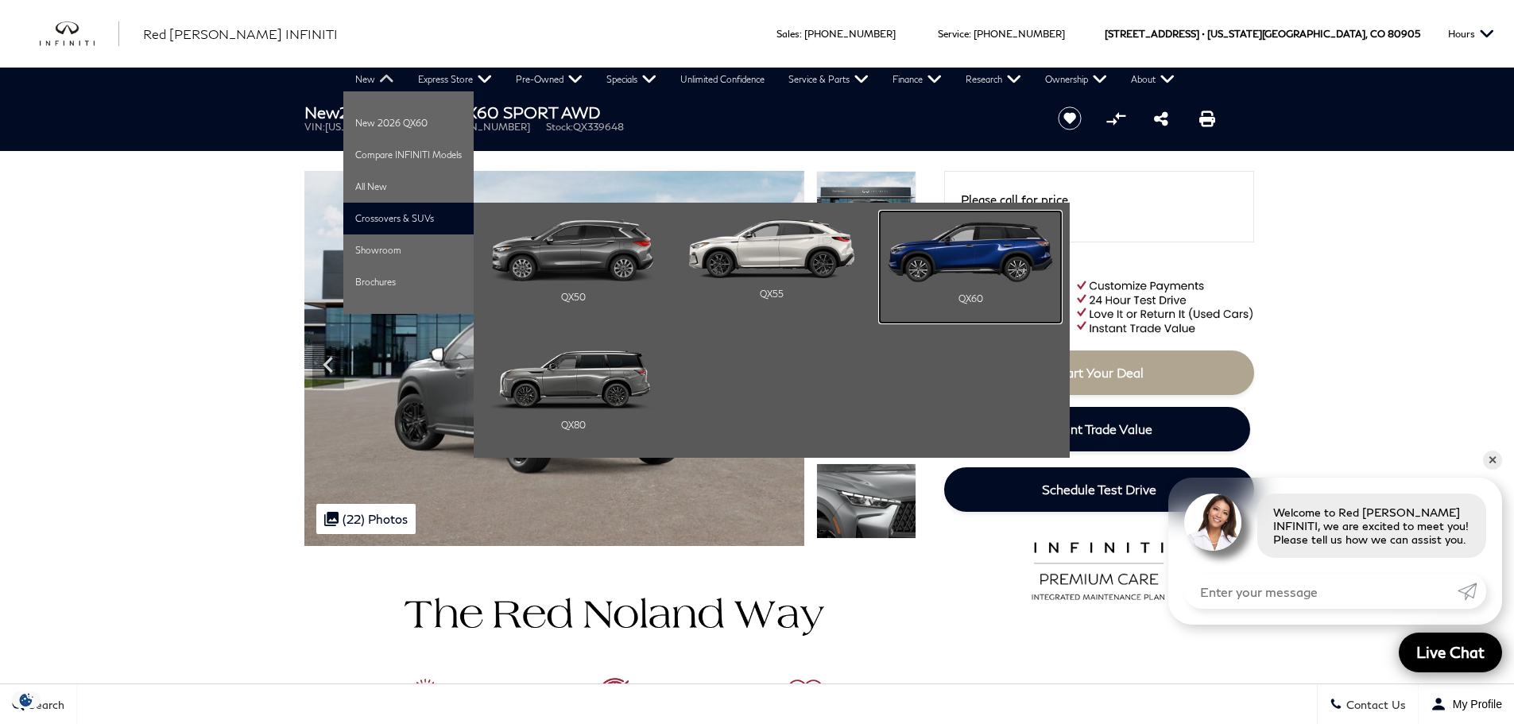
click at [982, 253] on img "Main Navigation" at bounding box center [970, 251] width 165 height 64
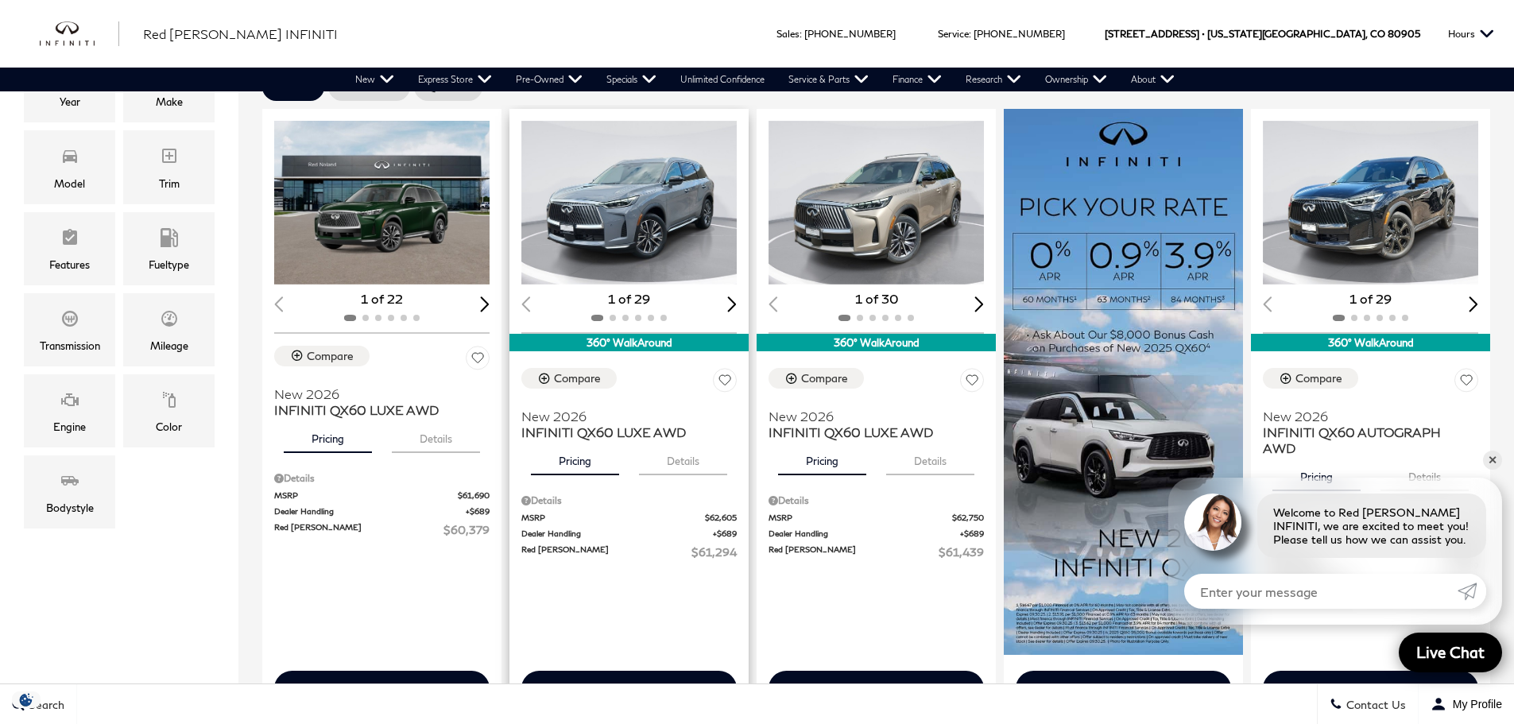
click at [629, 337] on div "360° WalkAround" at bounding box center [628, 342] width 239 height 17
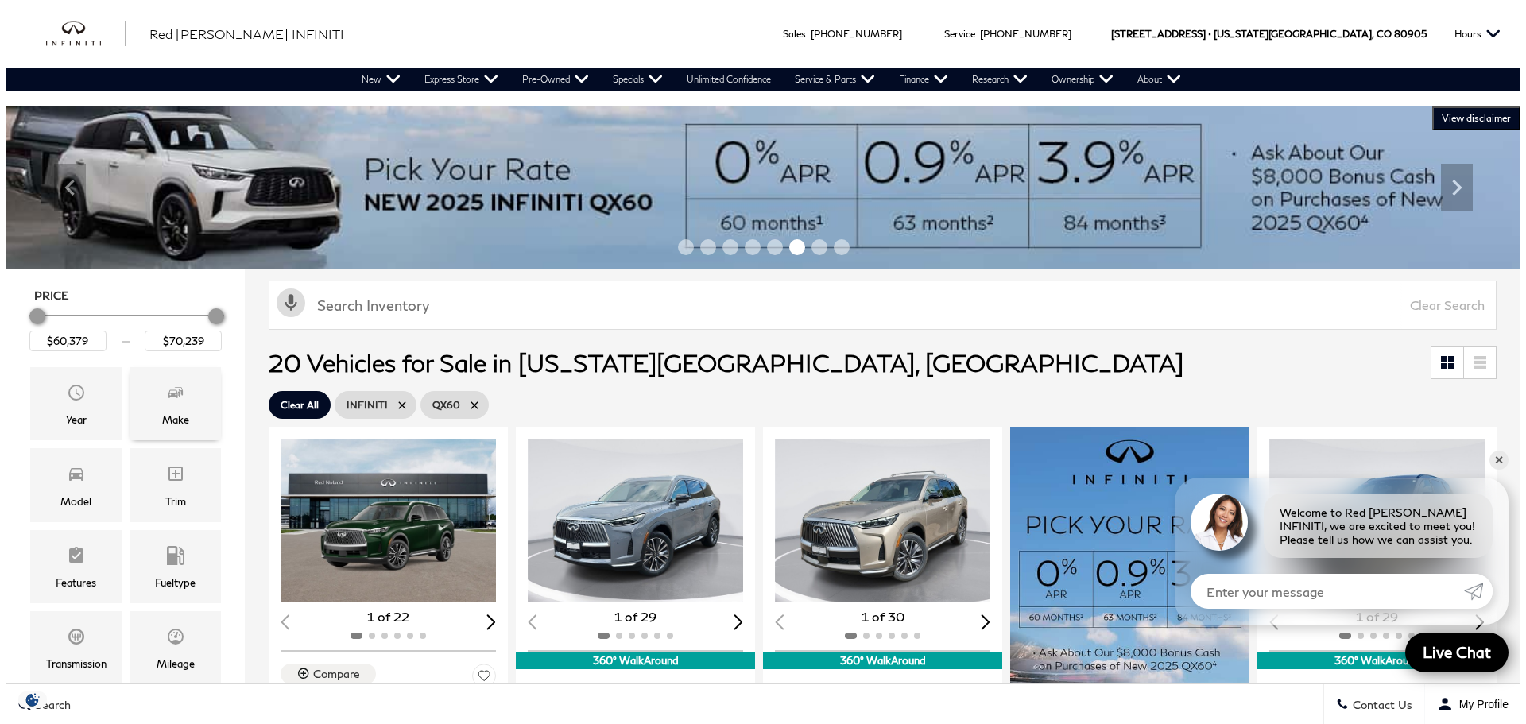
scroll to position [159, 0]
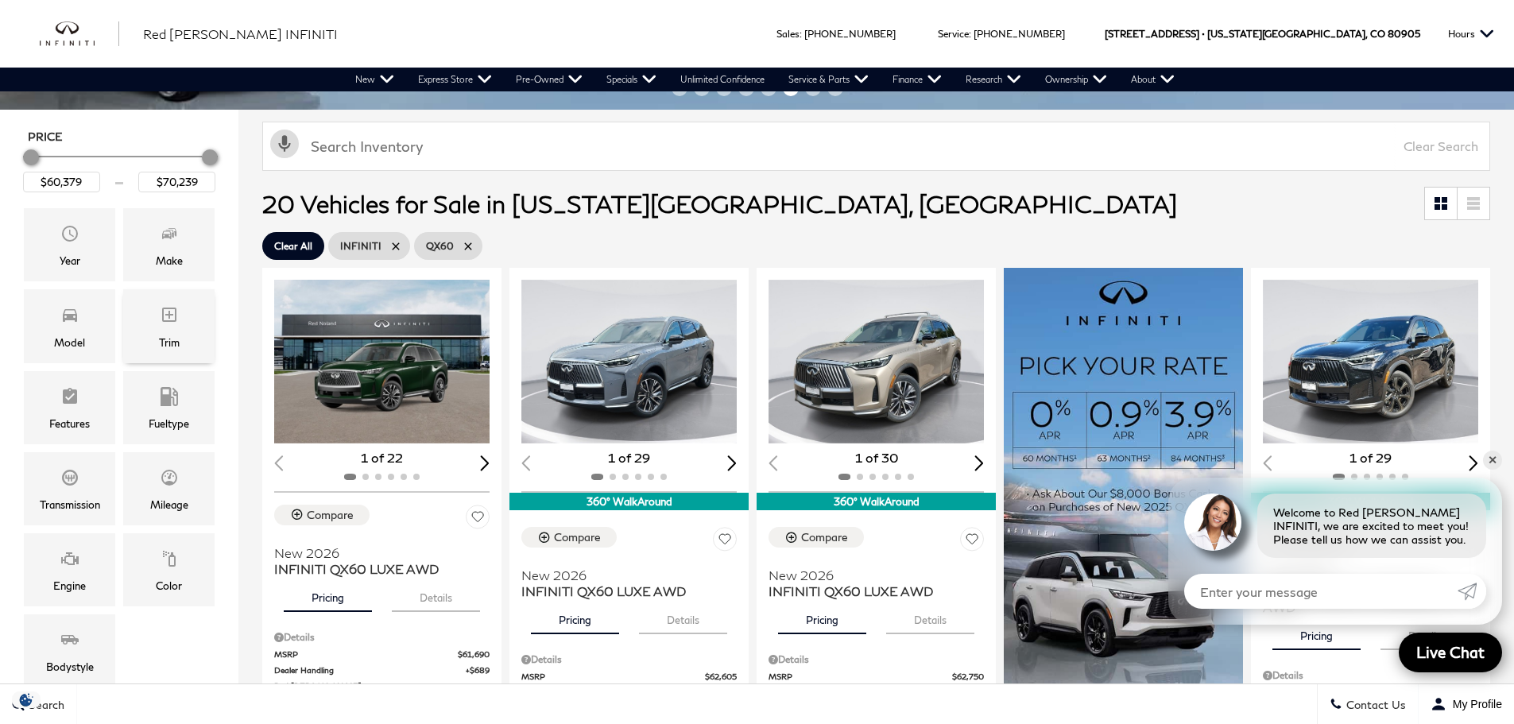
click at [163, 321] on icon "Trim" at bounding box center [169, 314] width 19 height 19
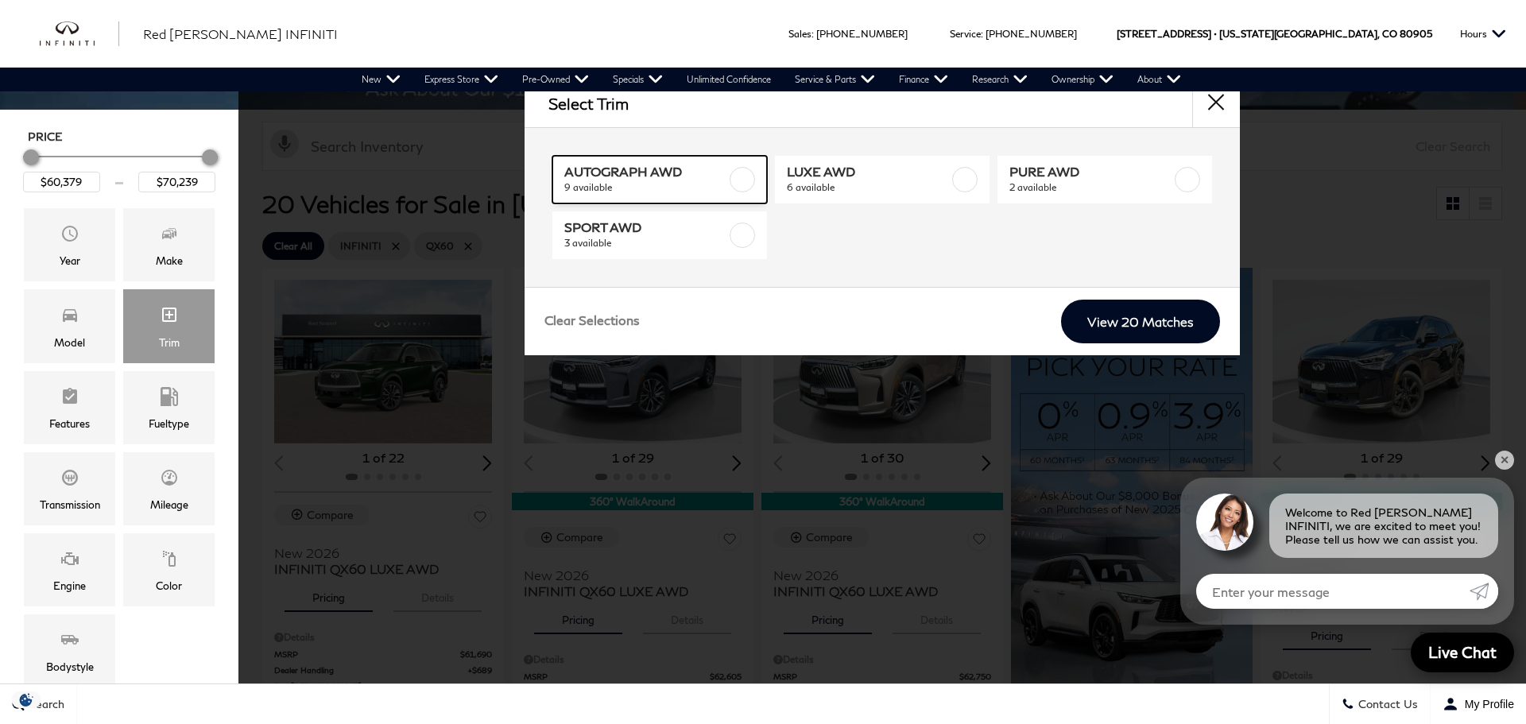
click at [738, 180] on label at bounding box center [742, 179] width 25 height 25
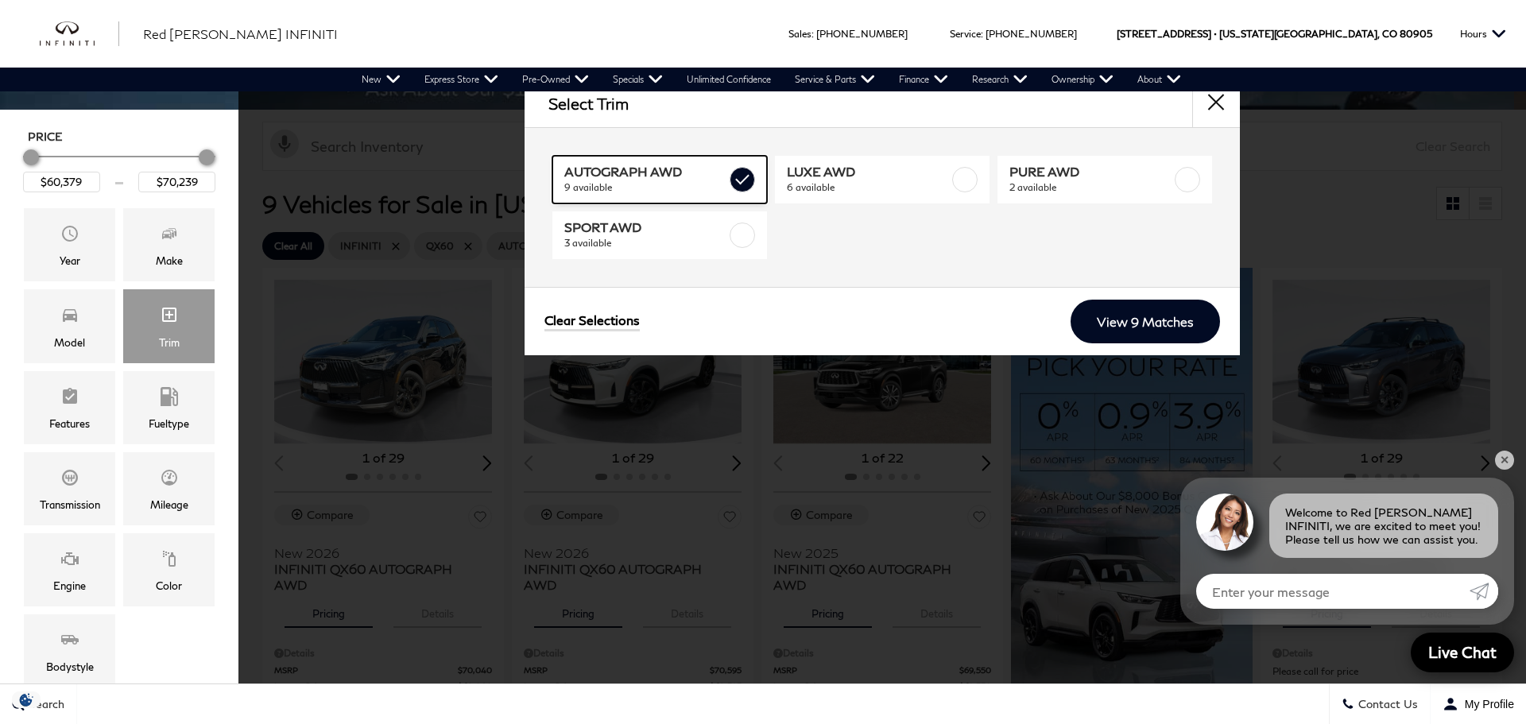
type input "$68,729"
checkbox input "true"
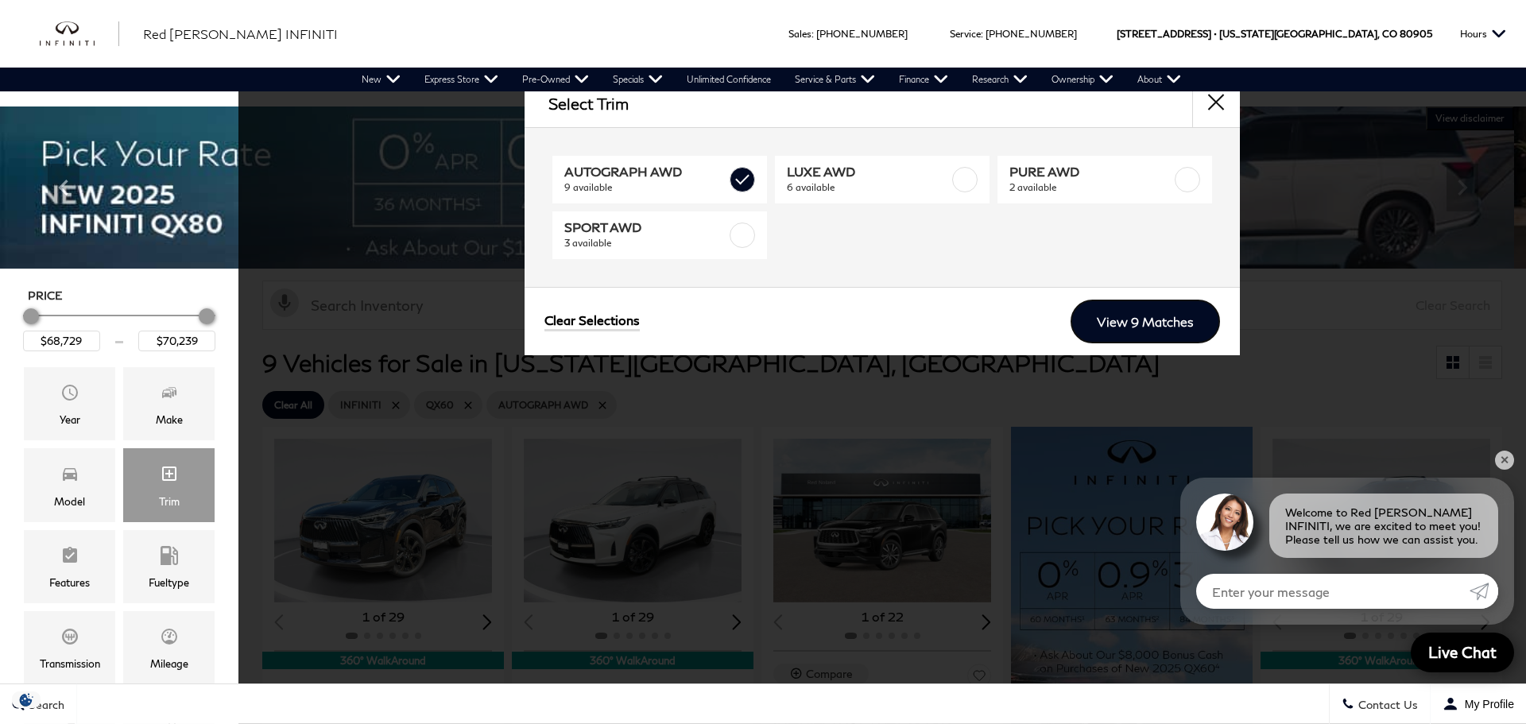
click at [1143, 326] on link "View 9 Matches" at bounding box center [1145, 322] width 149 height 44
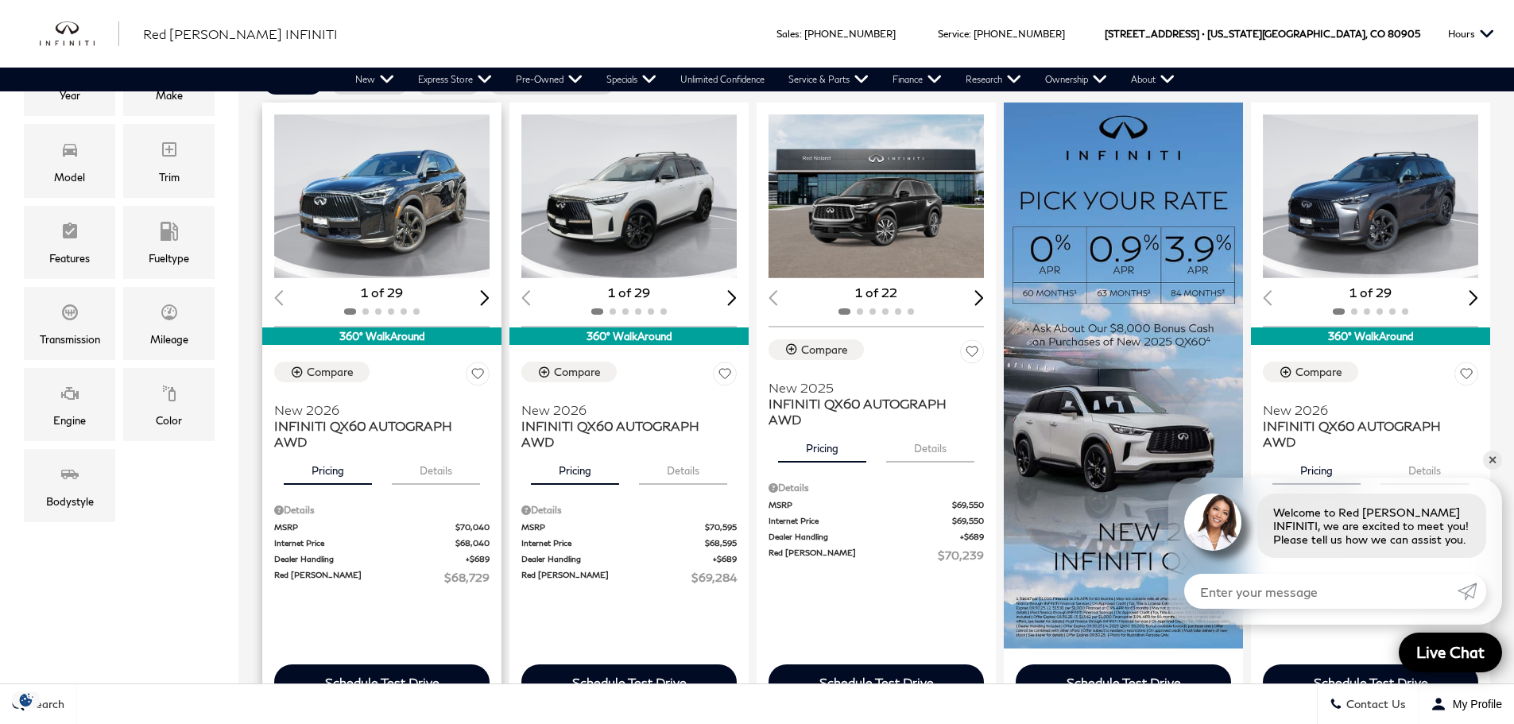
scroll to position [318, 0]
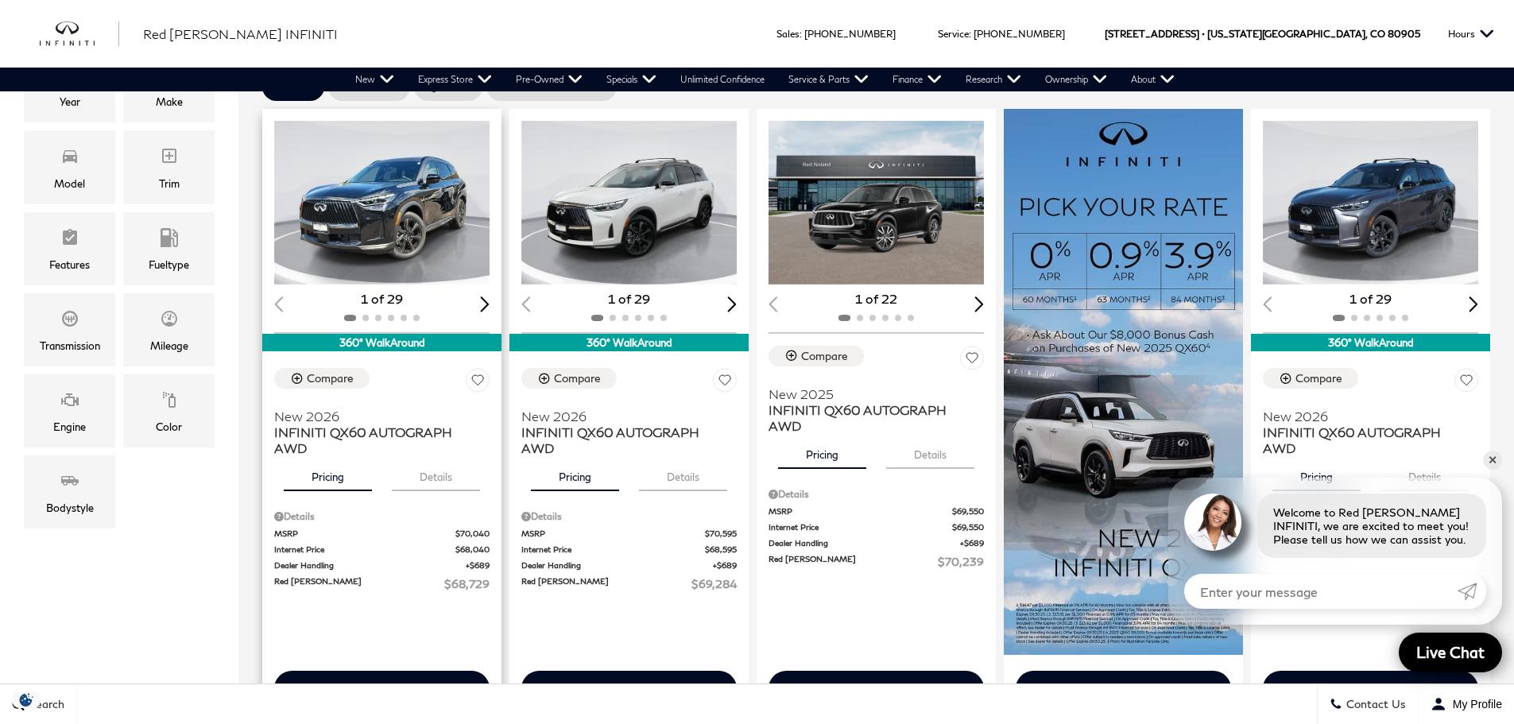
click at [397, 337] on div "360° WalkAround" at bounding box center [381, 342] width 239 height 17
click at [618, 337] on div "360° WalkAround" at bounding box center [628, 342] width 239 height 17
click at [1373, 339] on div "360° WalkAround" at bounding box center [1370, 342] width 239 height 17
click at [1392, 212] on img "1 / 2" at bounding box center [1372, 203] width 218 height 164
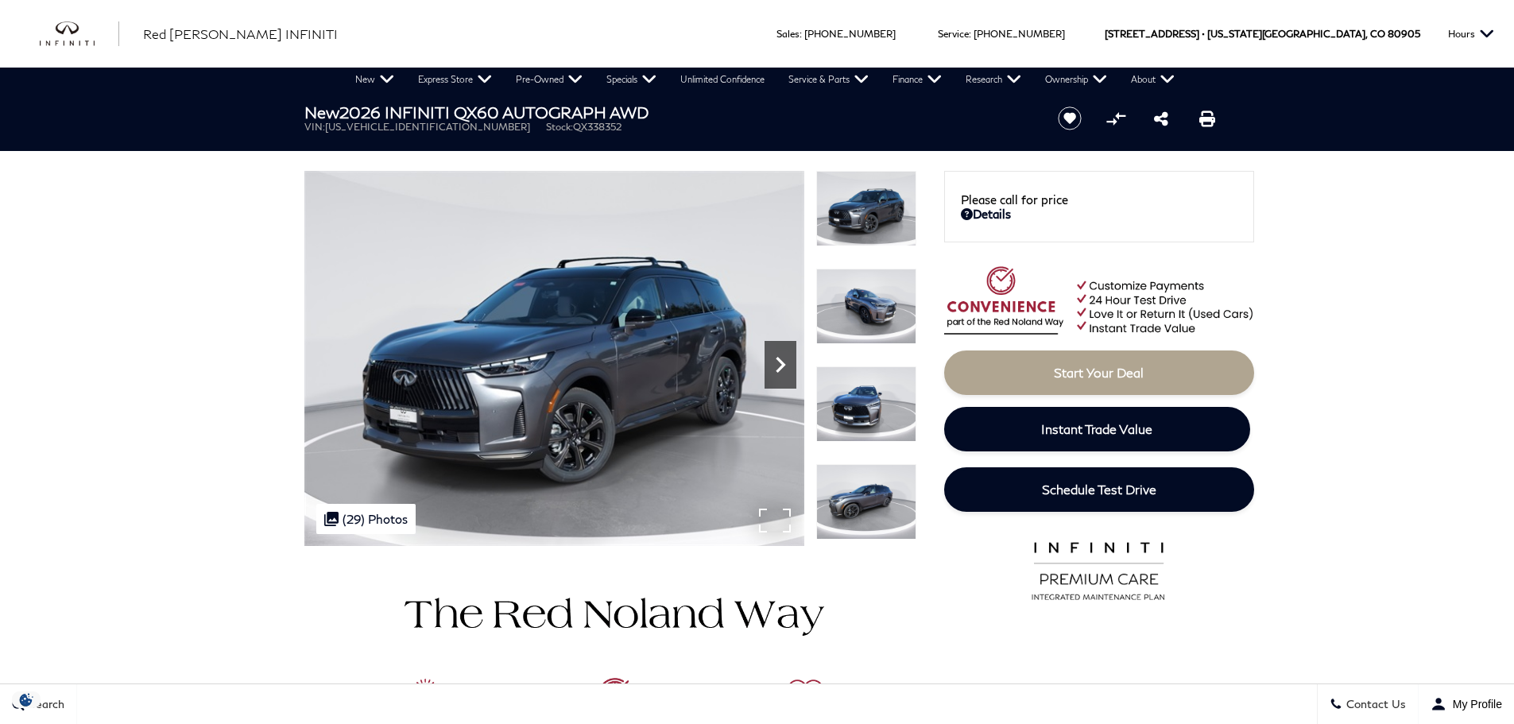
click at [783, 371] on icon "Next" at bounding box center [781, 365] width 32 height 32
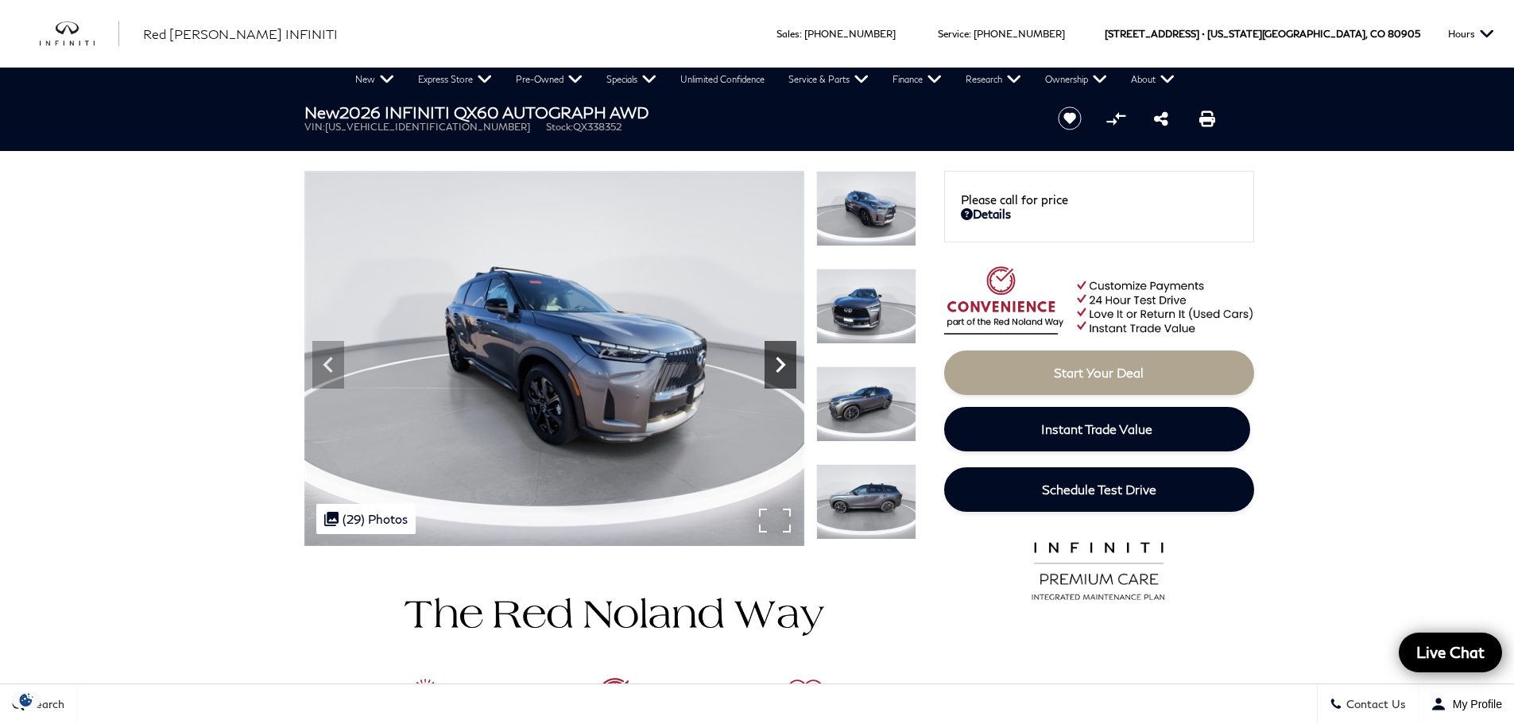
click at [779, 365] on icon "Next" at bounding box center [781, 365] width 32 height 32
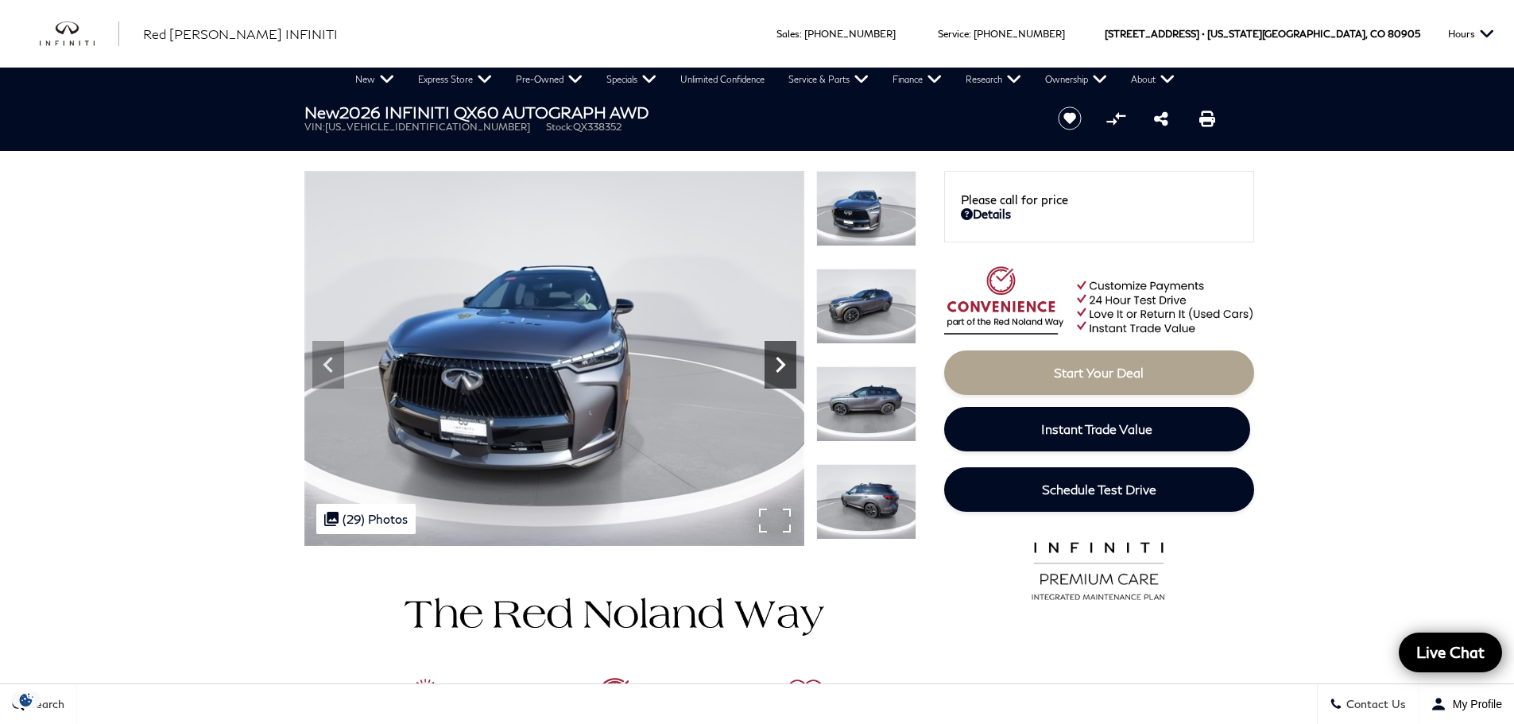
click at [779, 365] on icon "Next" at bounding box center [781, 365] width 32 height 32
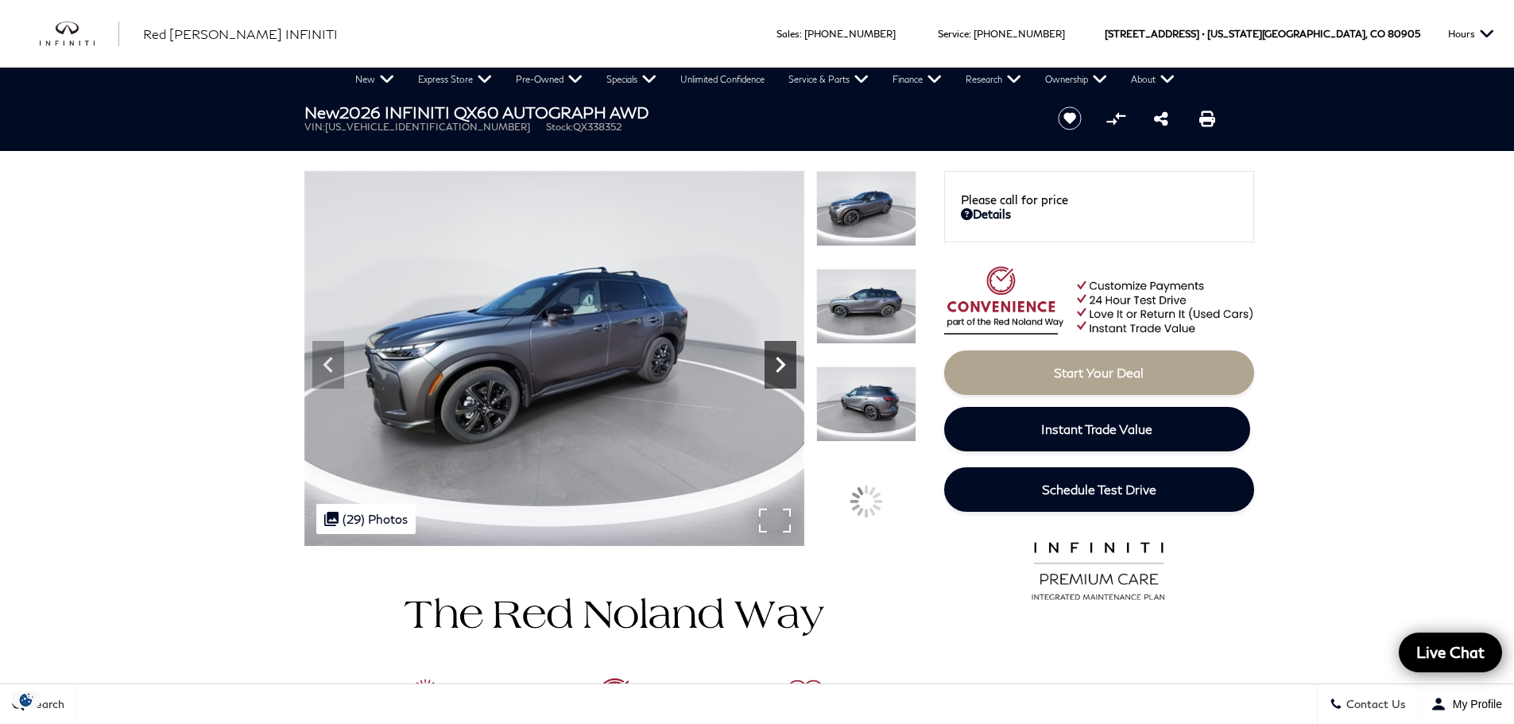
click at [779, 365] on icon "Next" at bounding box center [781, 365] width 32 height 32
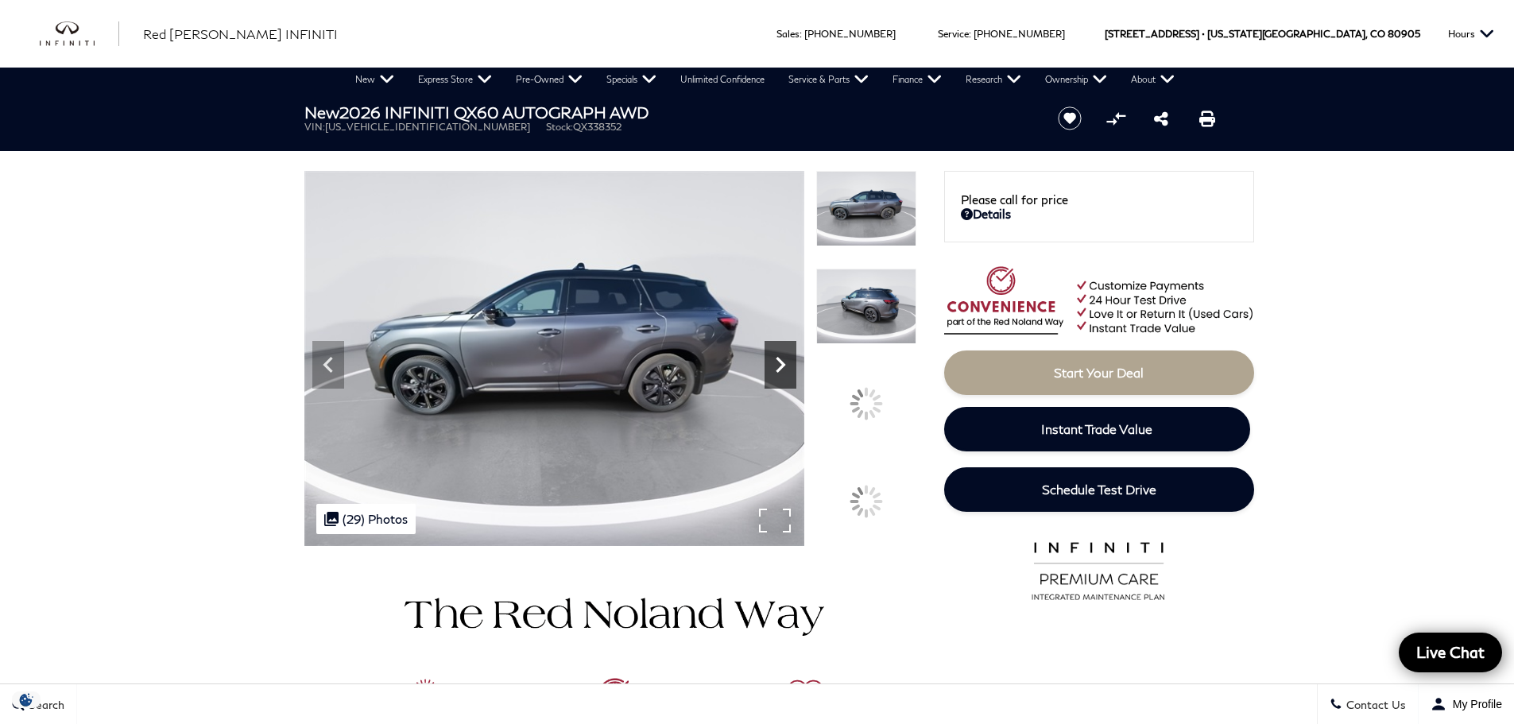
click at [779, 365] on icon "Next" at bounding box center [781, 365] width 32 height 32
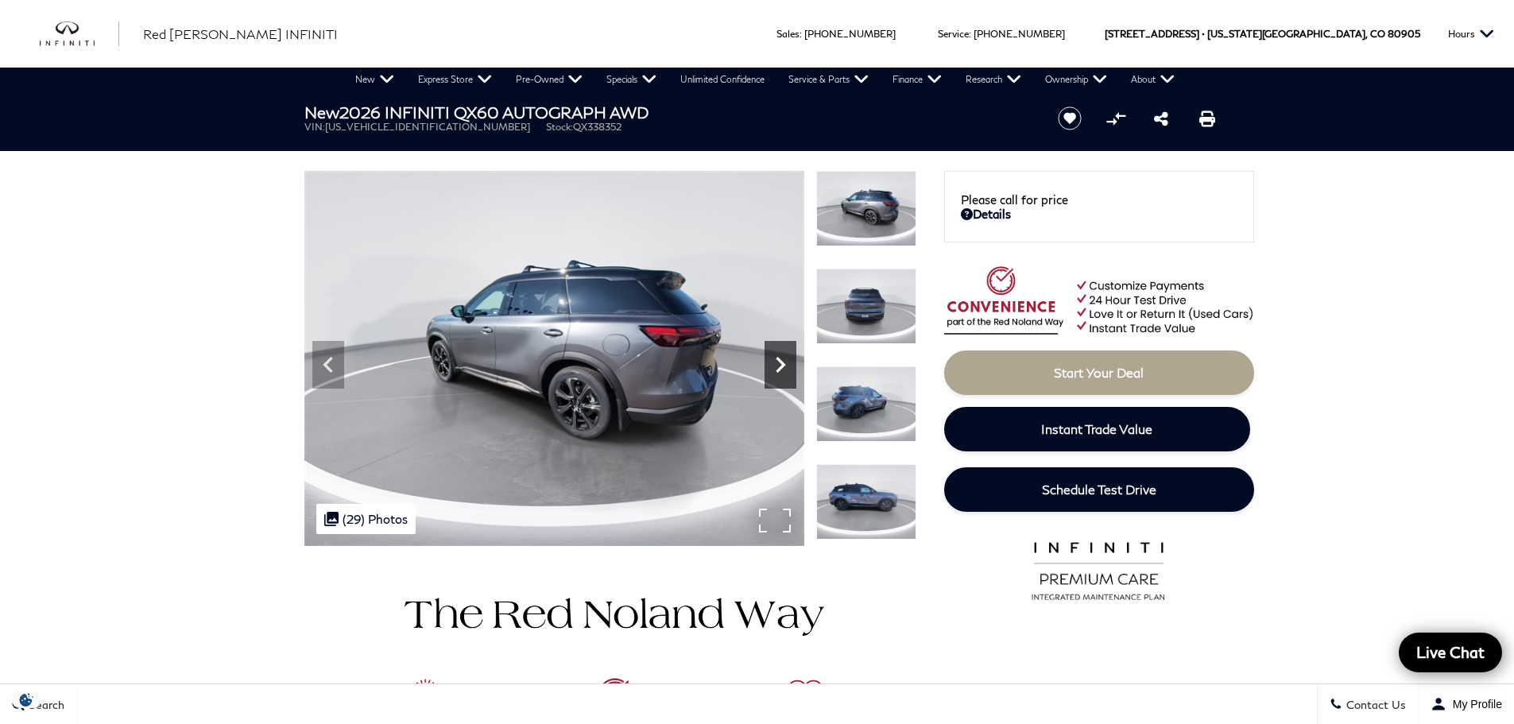
click at [779, 365] on icon "Next" at bounding box center [781, 365] width 32 height 32
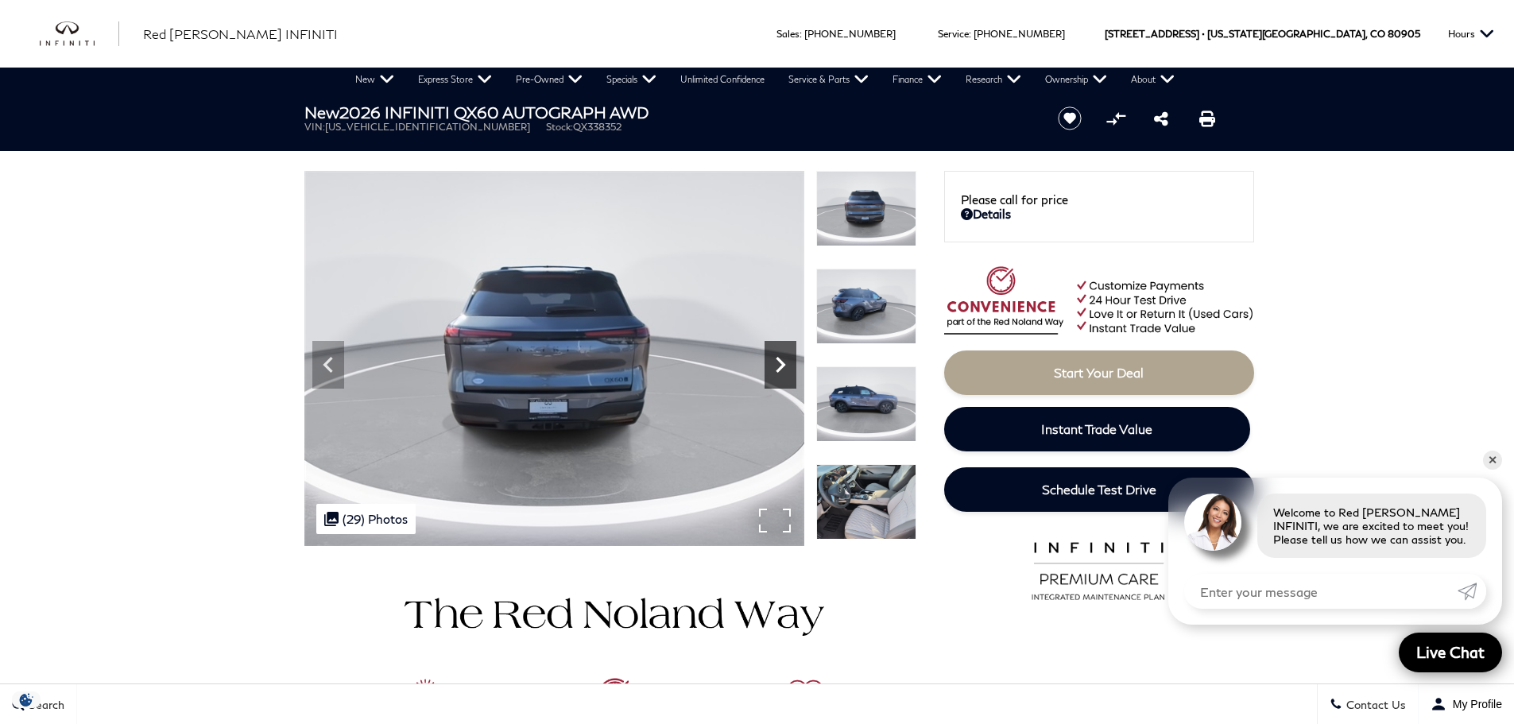
click at [779, 365] on icon "Next" at bounding box center [781, 365] width 32 height 32
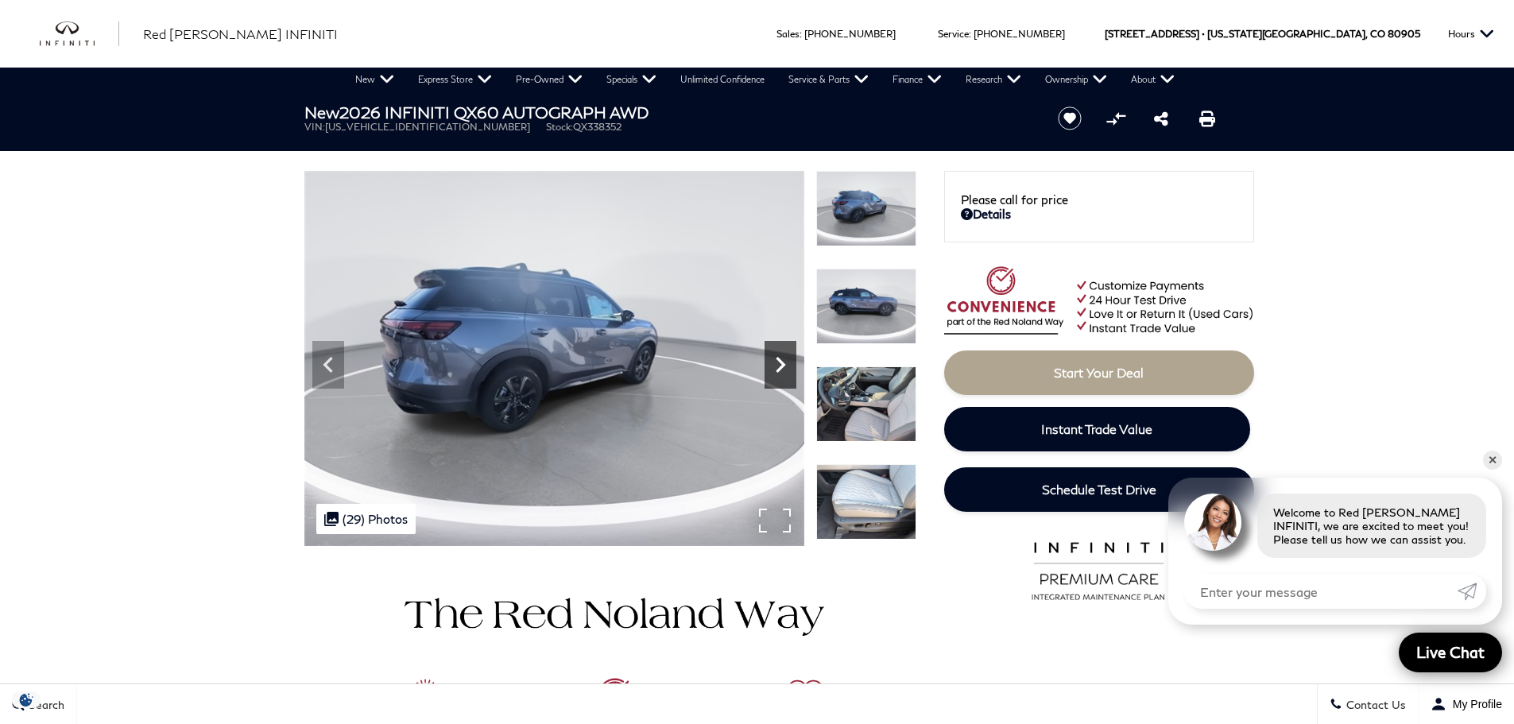
click at [779, 365] on icon "Next" at bounding box center [781, 365] width 32 height 32
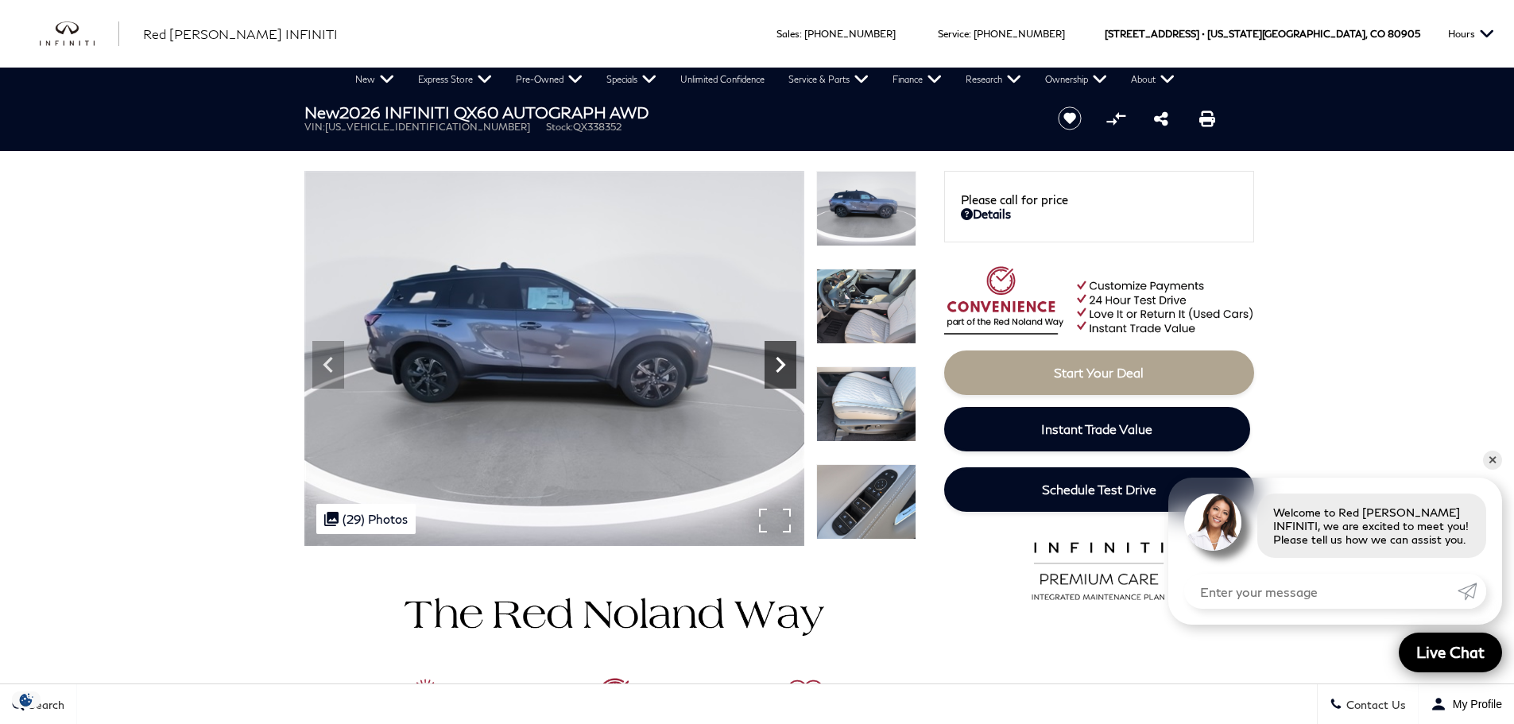
click at [779, 365] on icon "Next" at bounding box center [781, 365] width 32 height 32
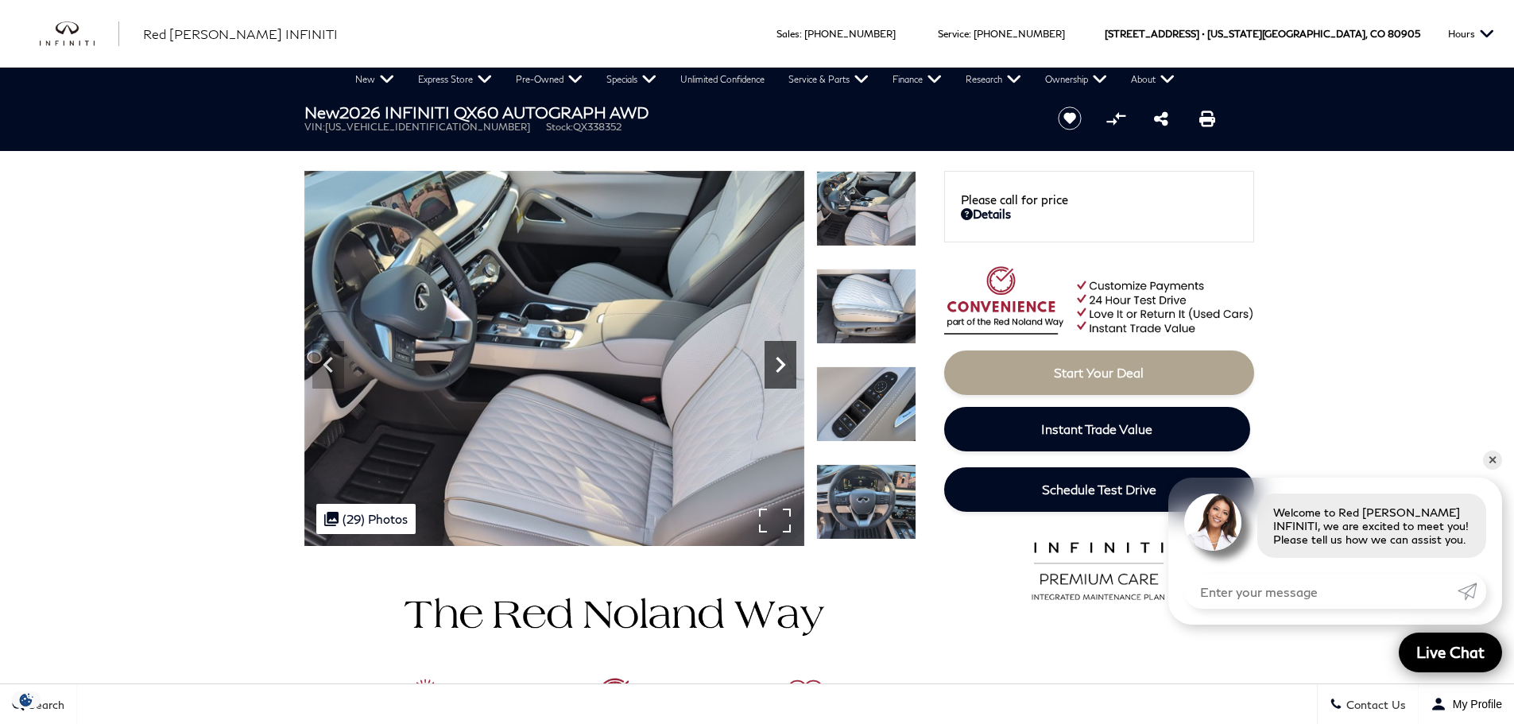
click at [779, 365] on icon "Next" at bounding box center [781, 365] width 32 height 32
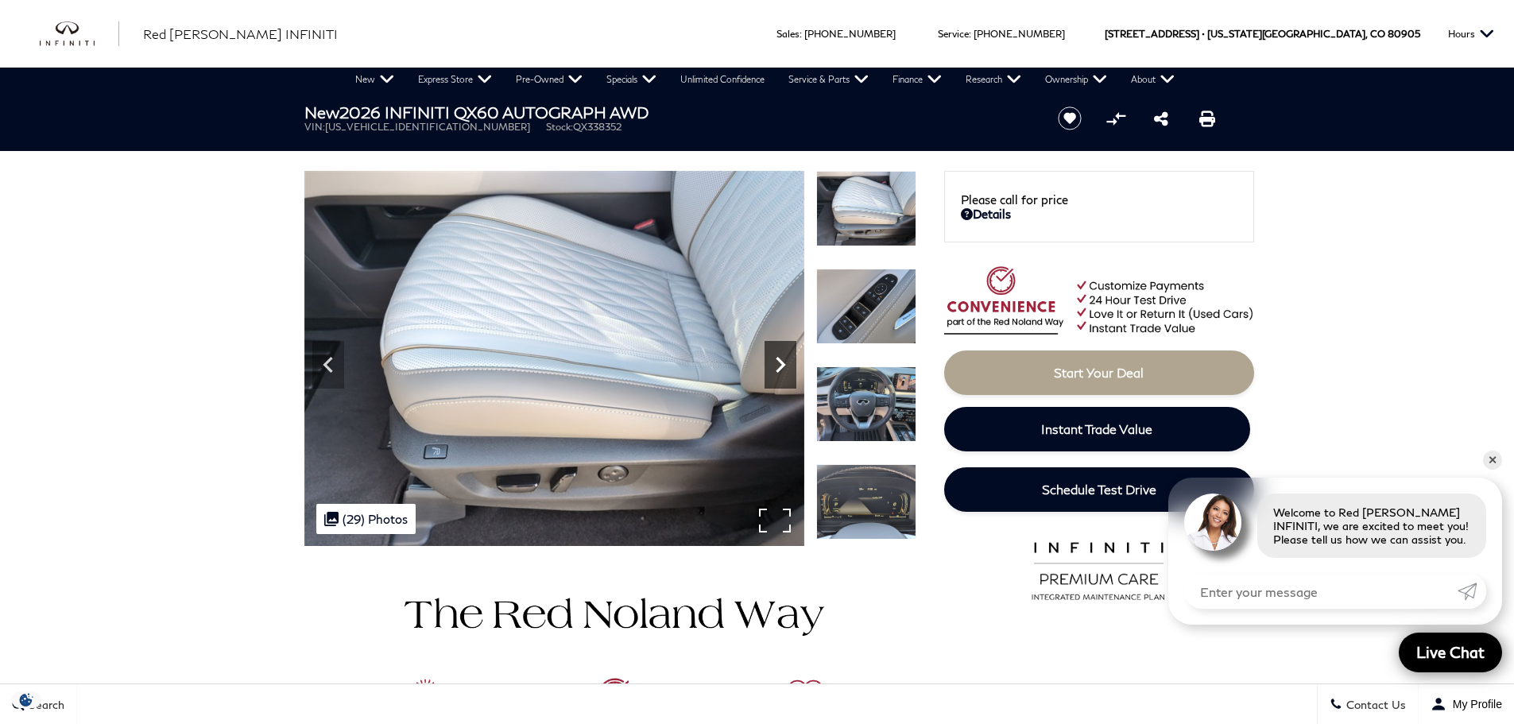
click at [779, 365] on icon "Next" at bounding box center [781, 365] width 32 height 32
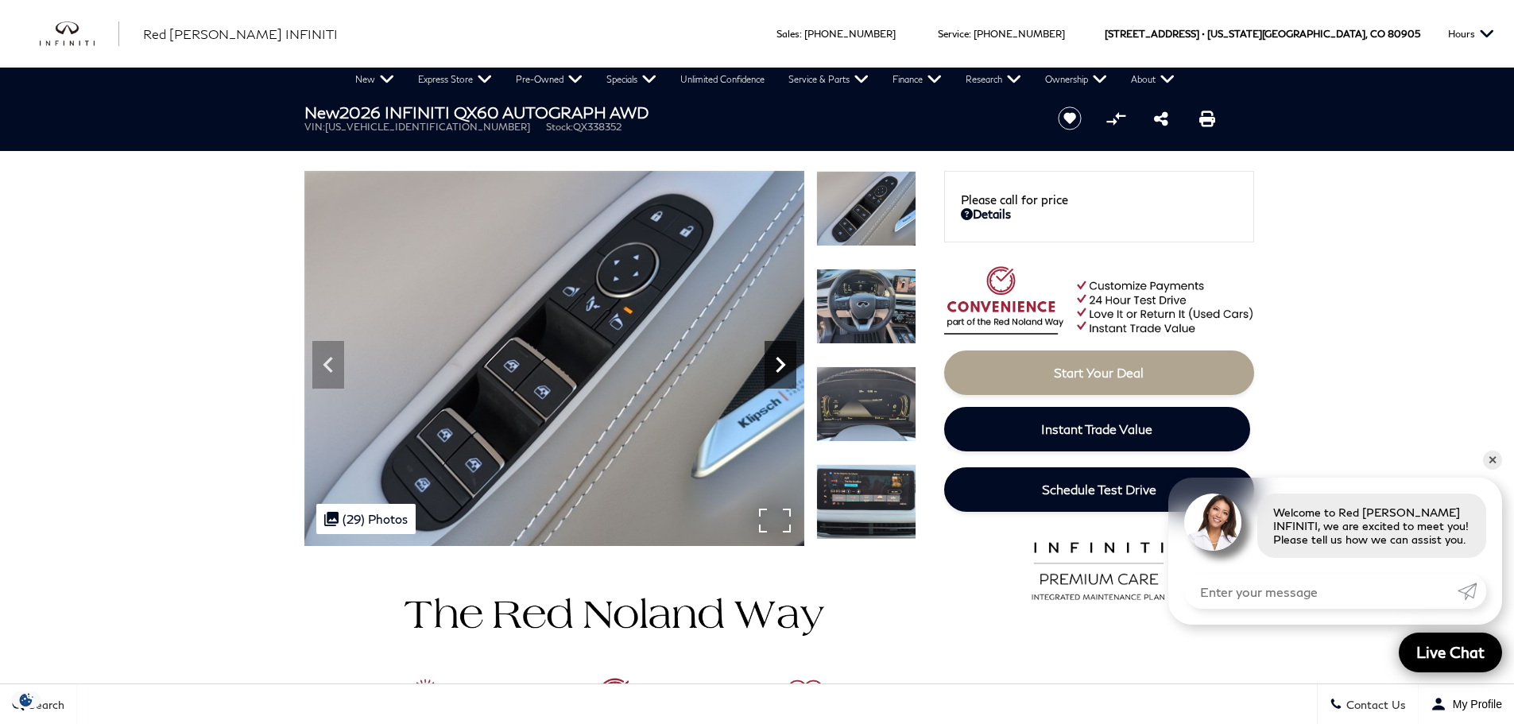
click at [779, 365] on icon "Next" at bounding box center [781, 365] width 32 height 32
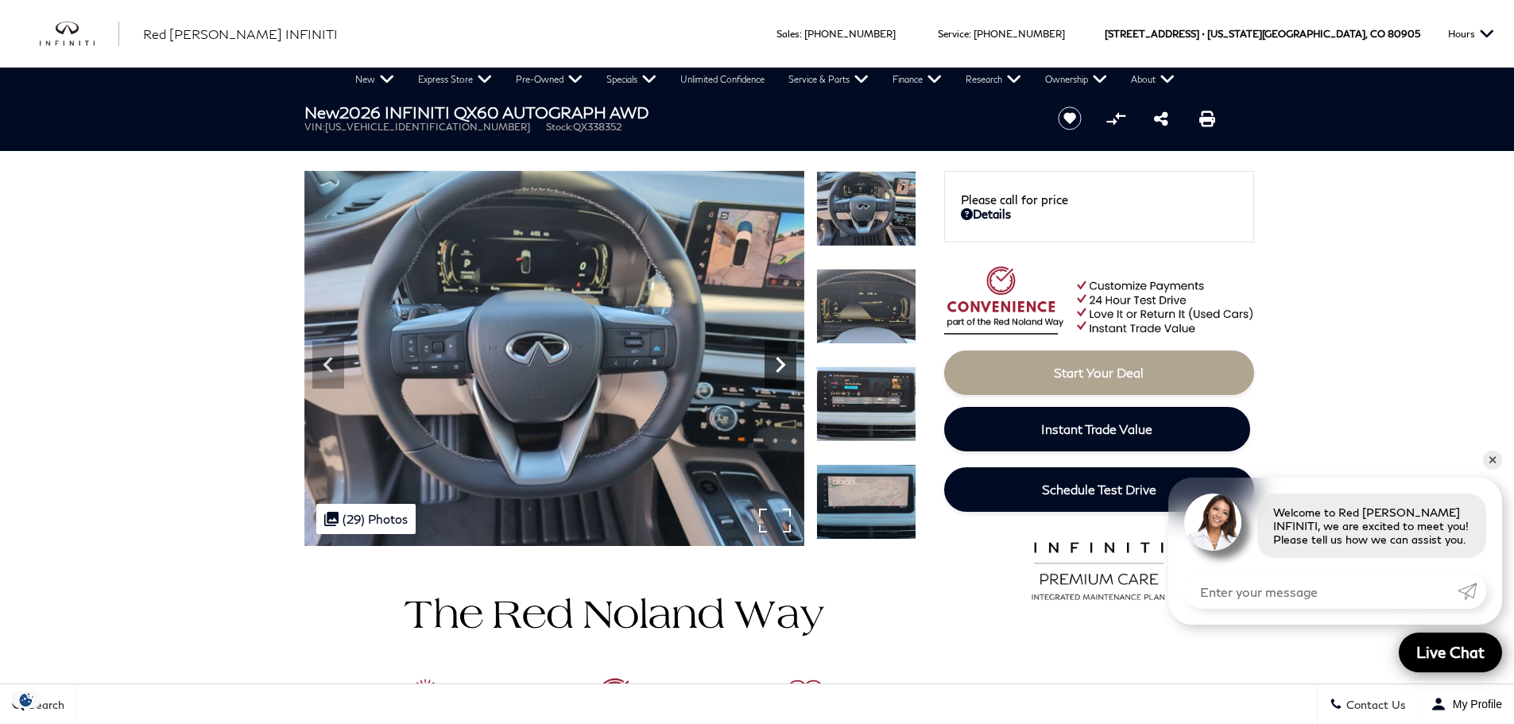
click at [779, 365] on icon "Next" at bounding box center [781, 365] width 32 height 32
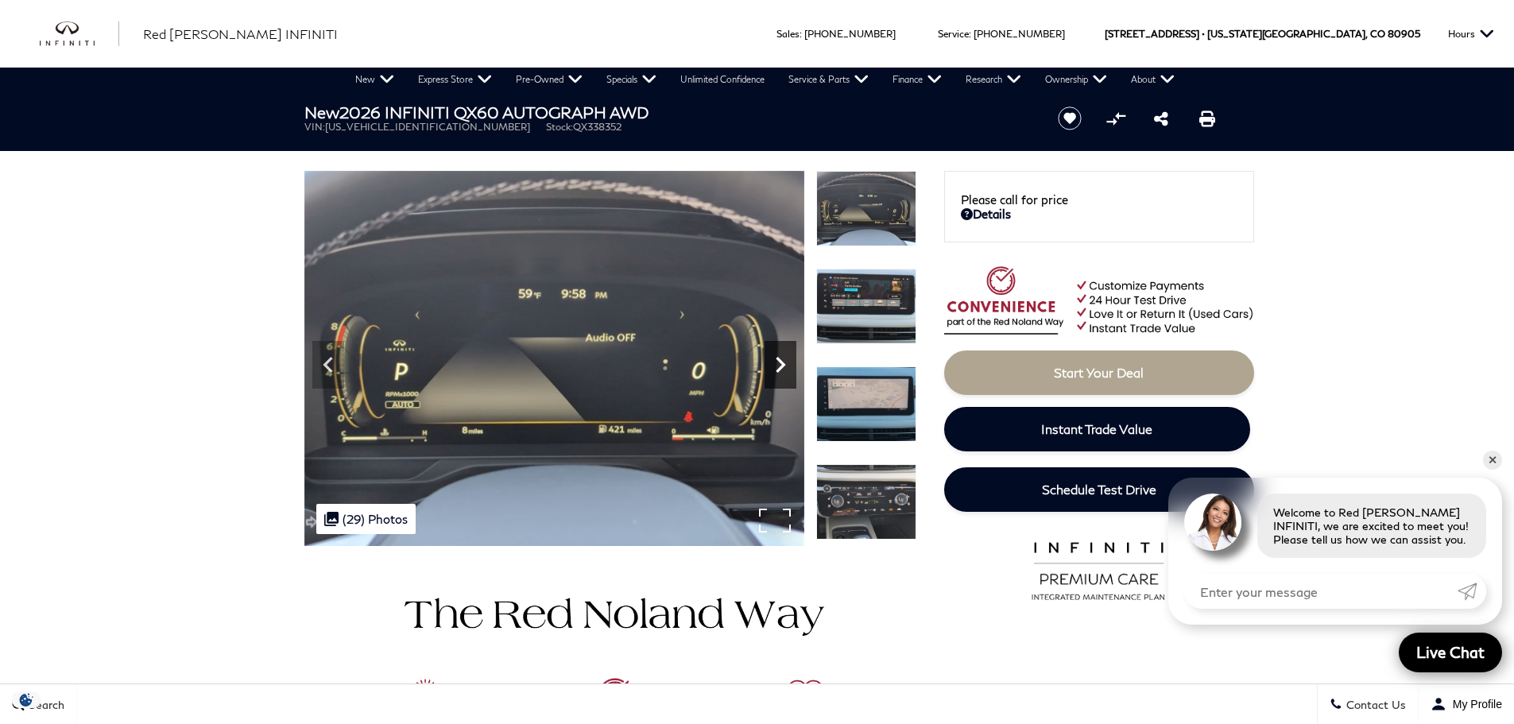
click at [779, 365] on icon "Next" at bounding box center [781, 365] width 32 height 32
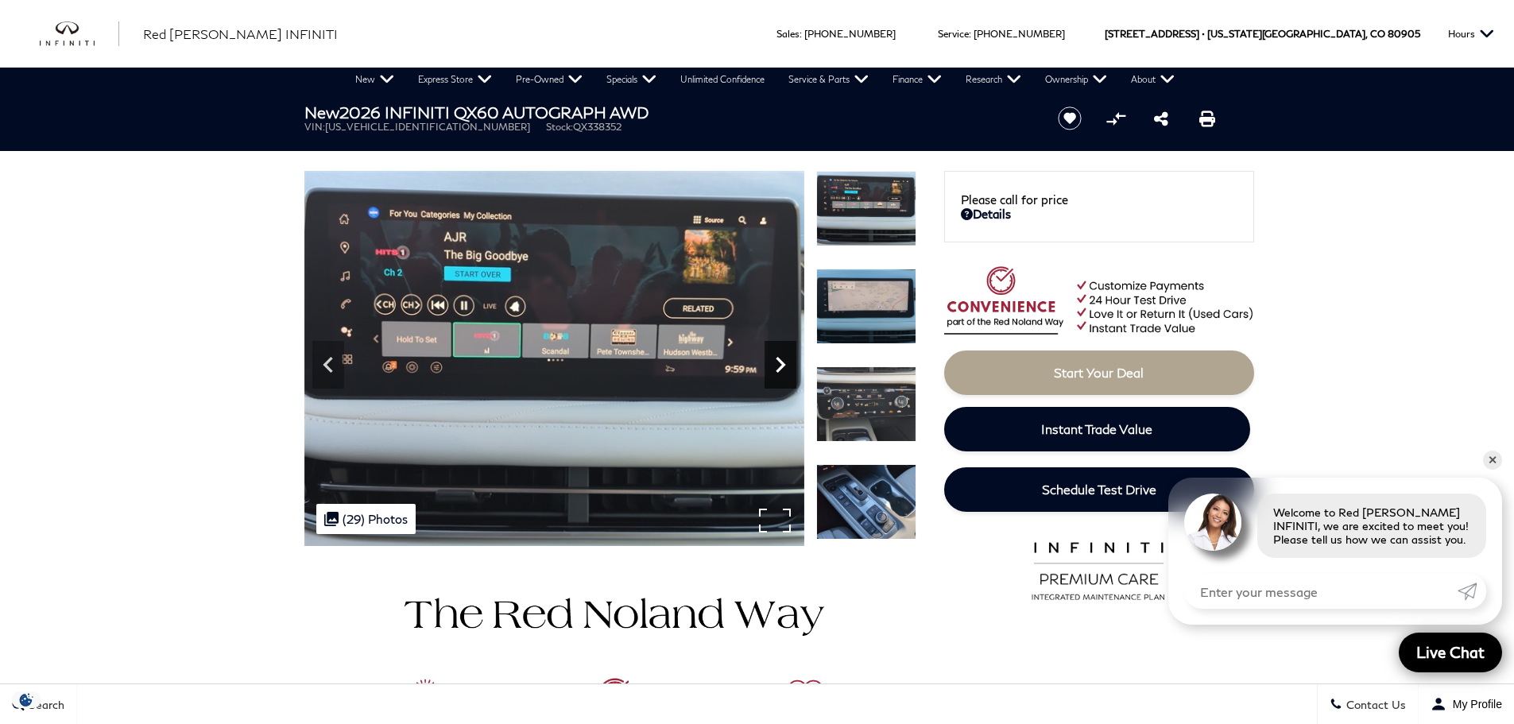
click at [777, 365] on icon "Next" at bounding box center [781, 365] width 32 height 32
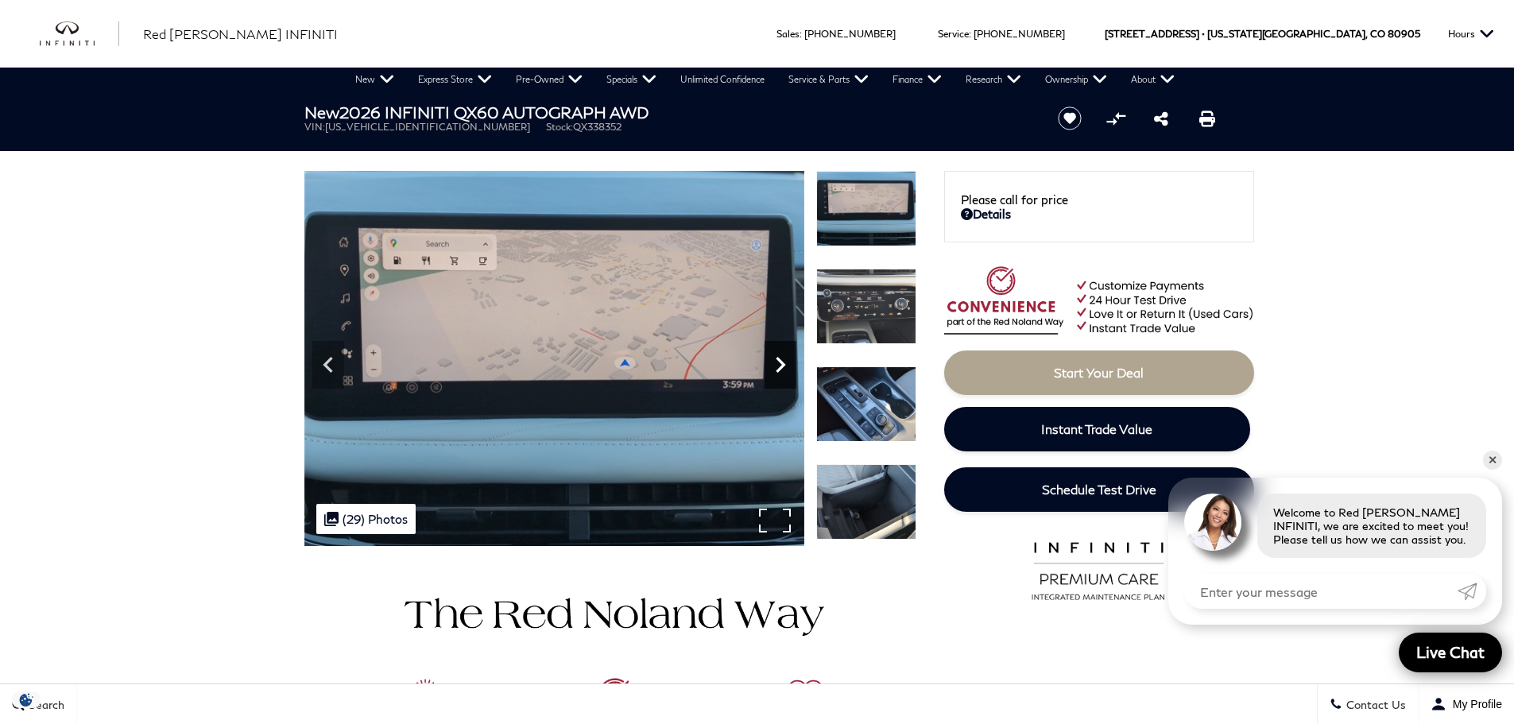
click at [777, 365] on icon "Next" at bounding box center [781, 365] width 32 height 32
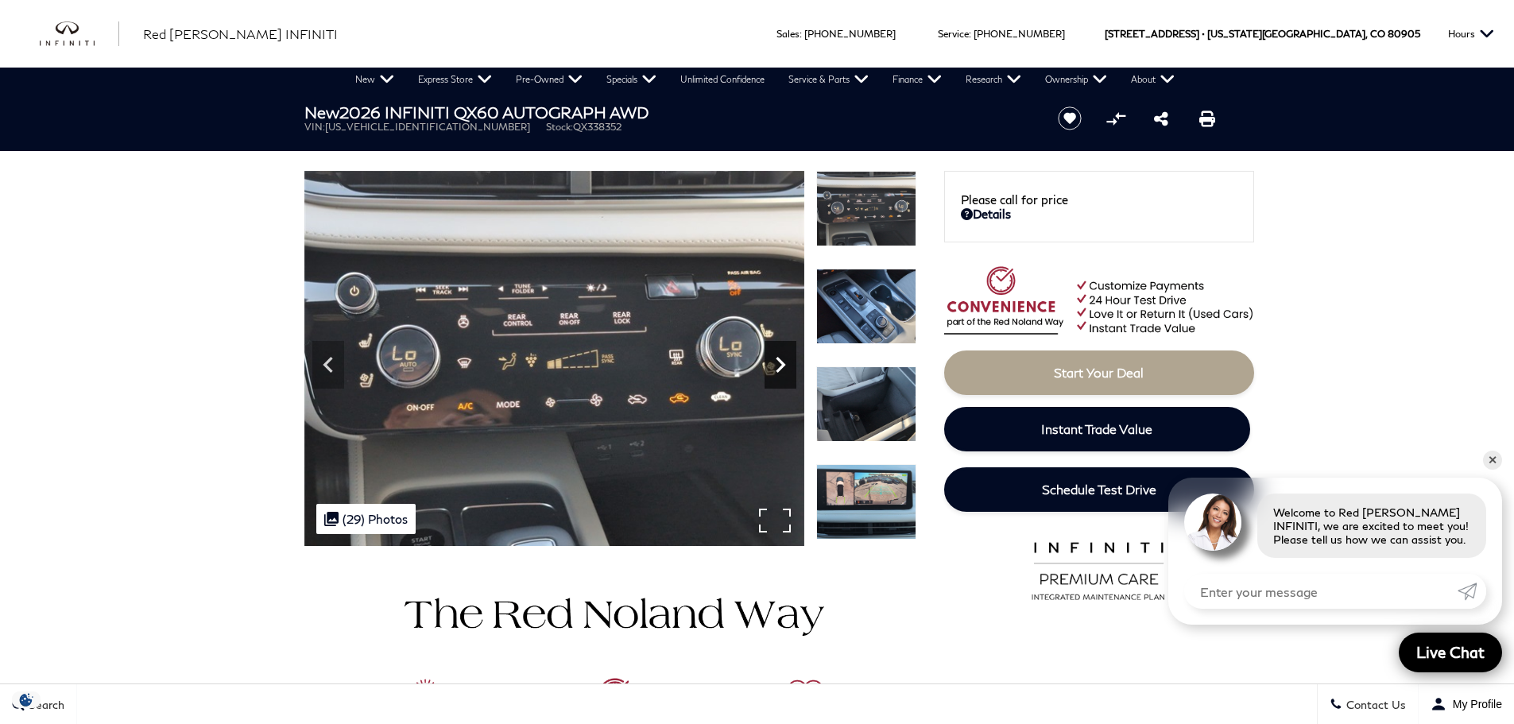
click at [778, 364] on icon "Next" at bounding box center [781, 365] width 32 height 32
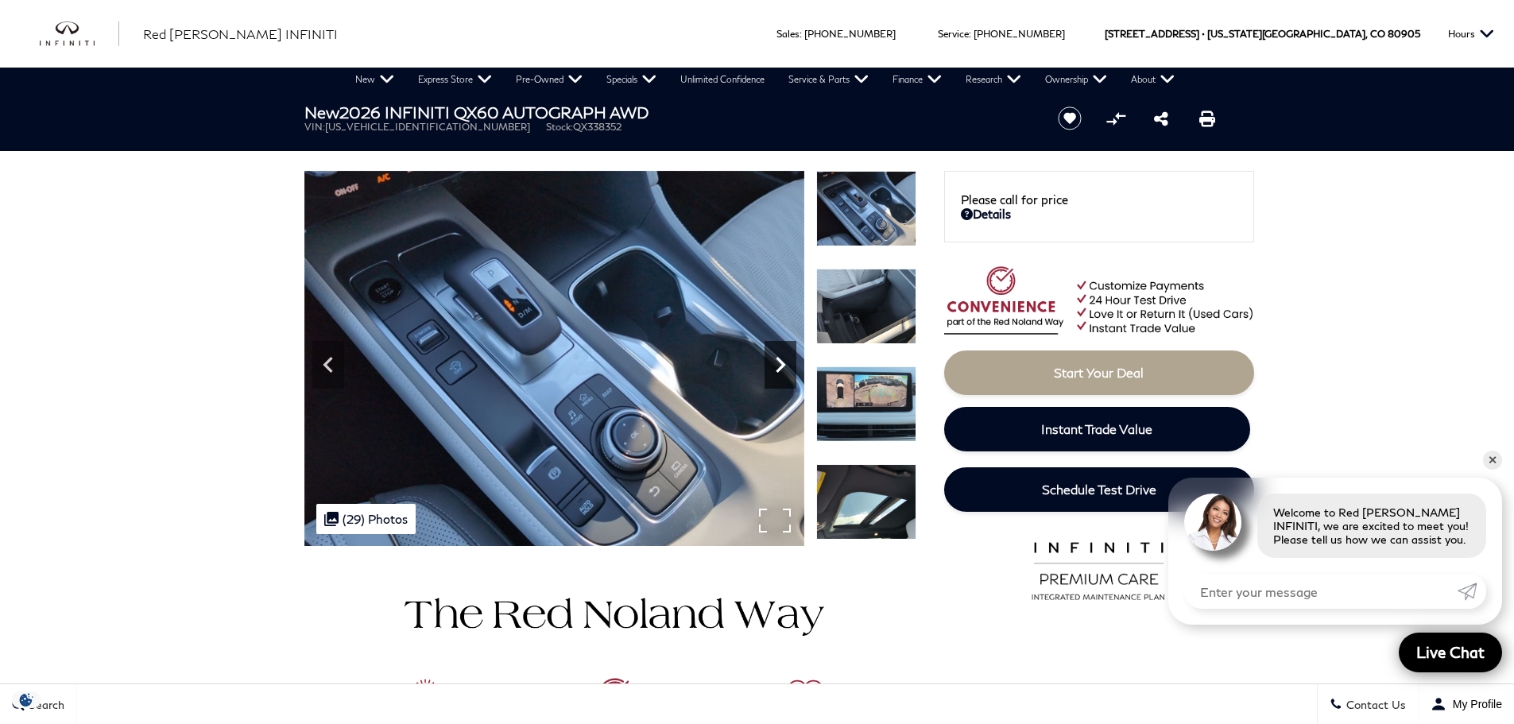
click at [778, 364] on icon "Next" at bounding box center [781, 365] width 32 height 32
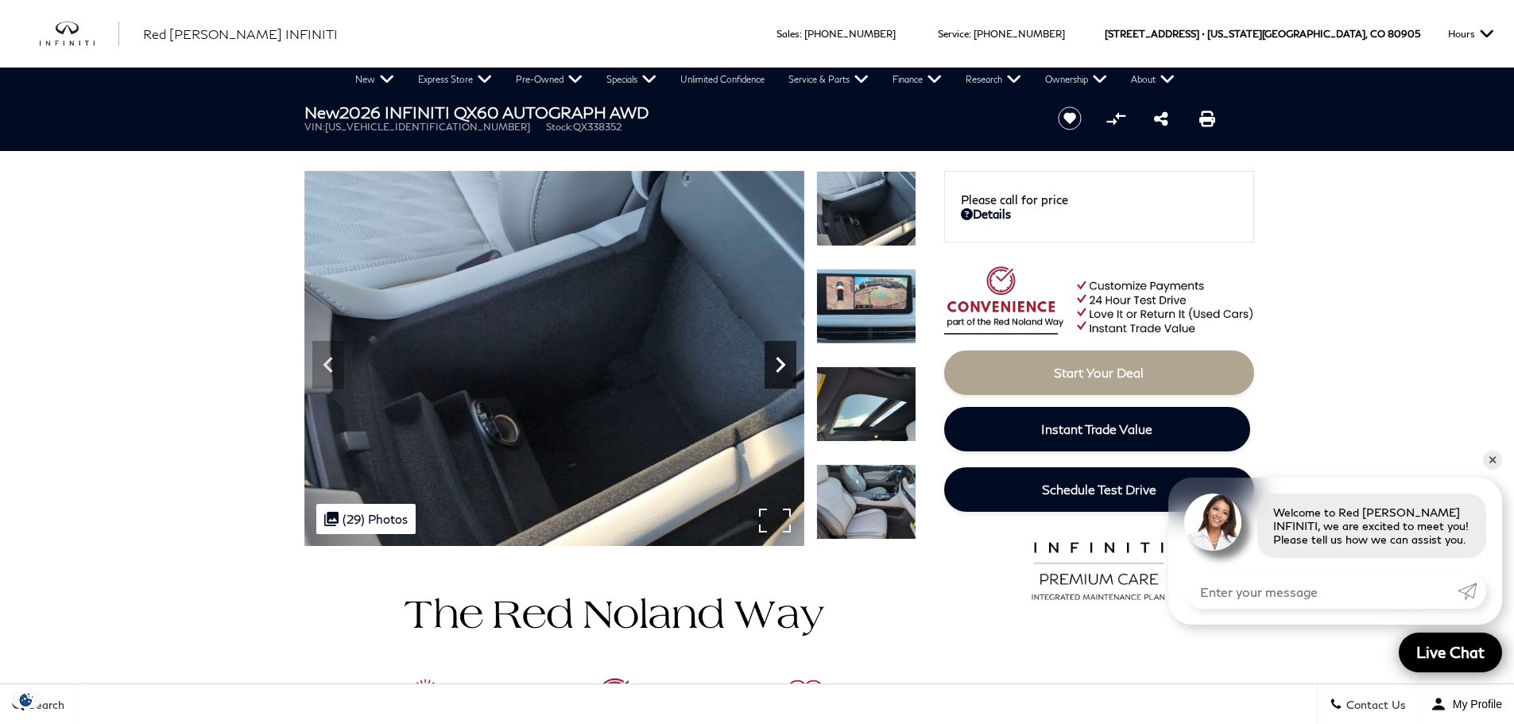
click at [778, 364] on icon "Next" at bounding box center [781, 365] width 32 height 32
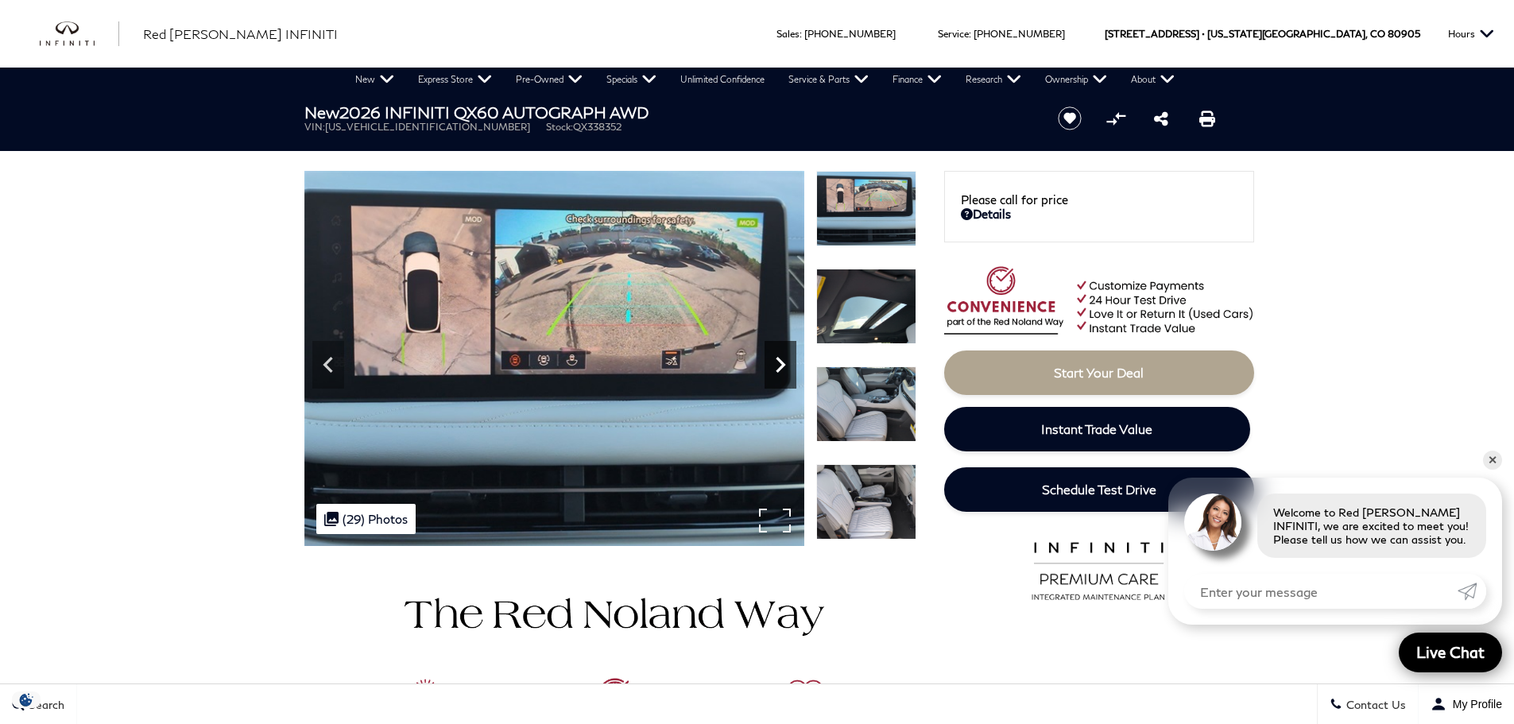
click at [777, 358] on icon "Next" at bounding box center [781, 365] width 10 height 16
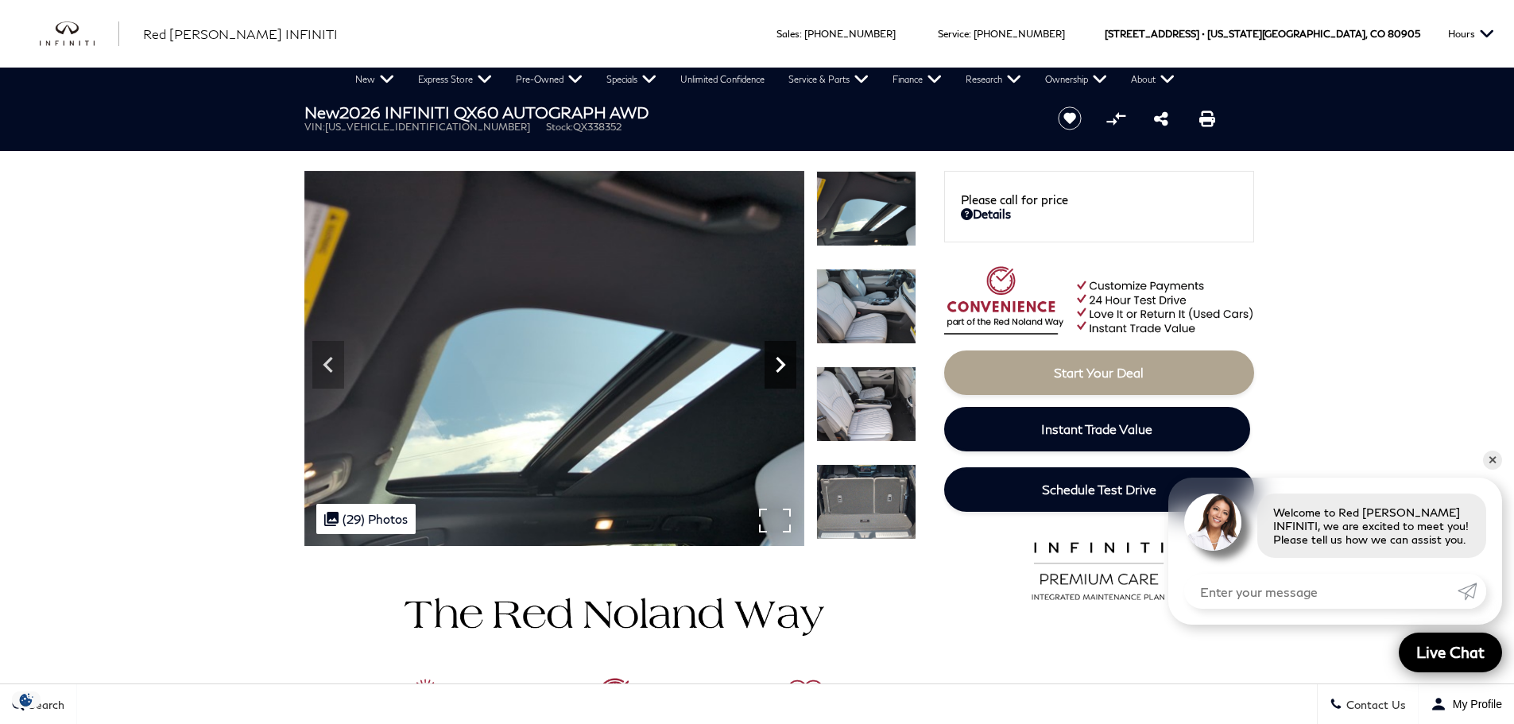
click at [777, 358] on icon "Next" at bounding box center [781, 365] width 10 height 16
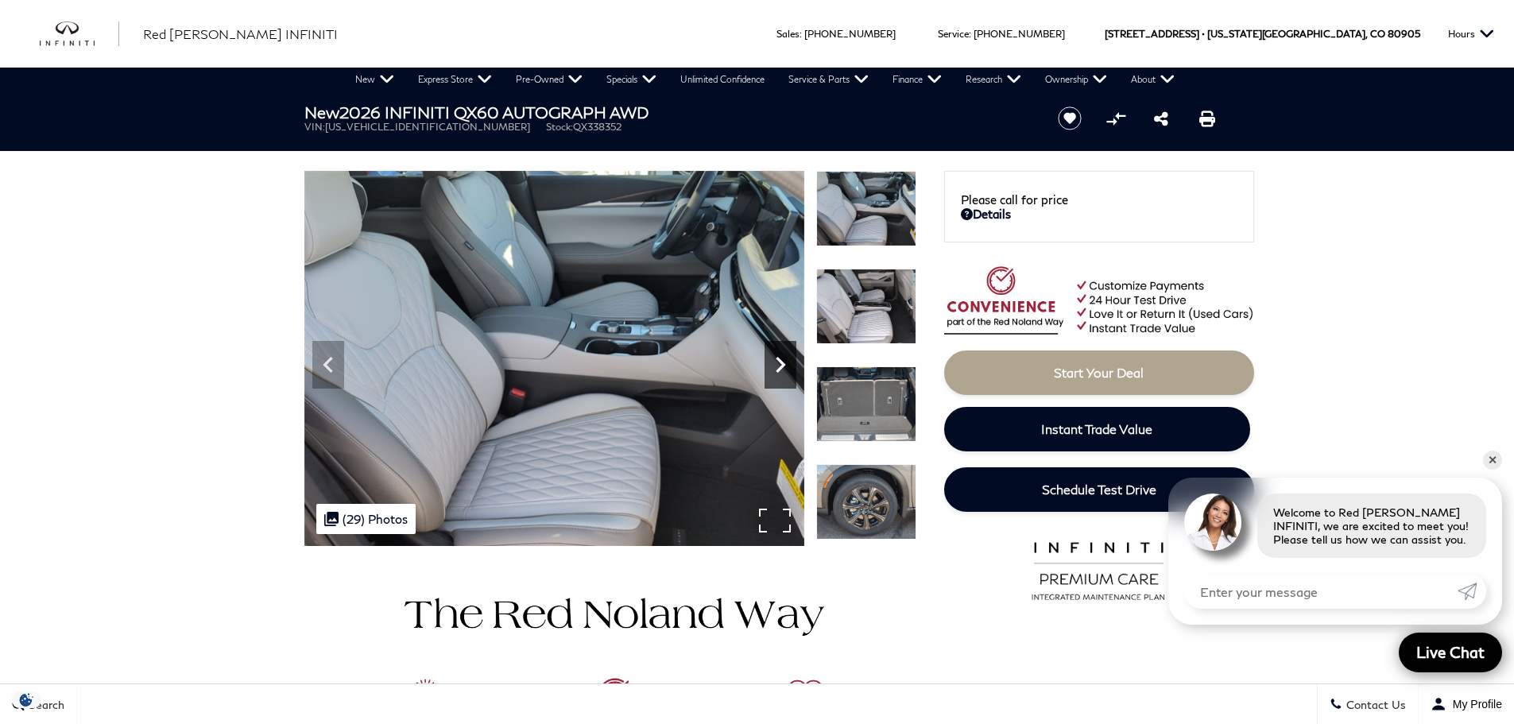
click at [780, 364] on icon "Next" at bounding box center [781, 365] width 32 height 32
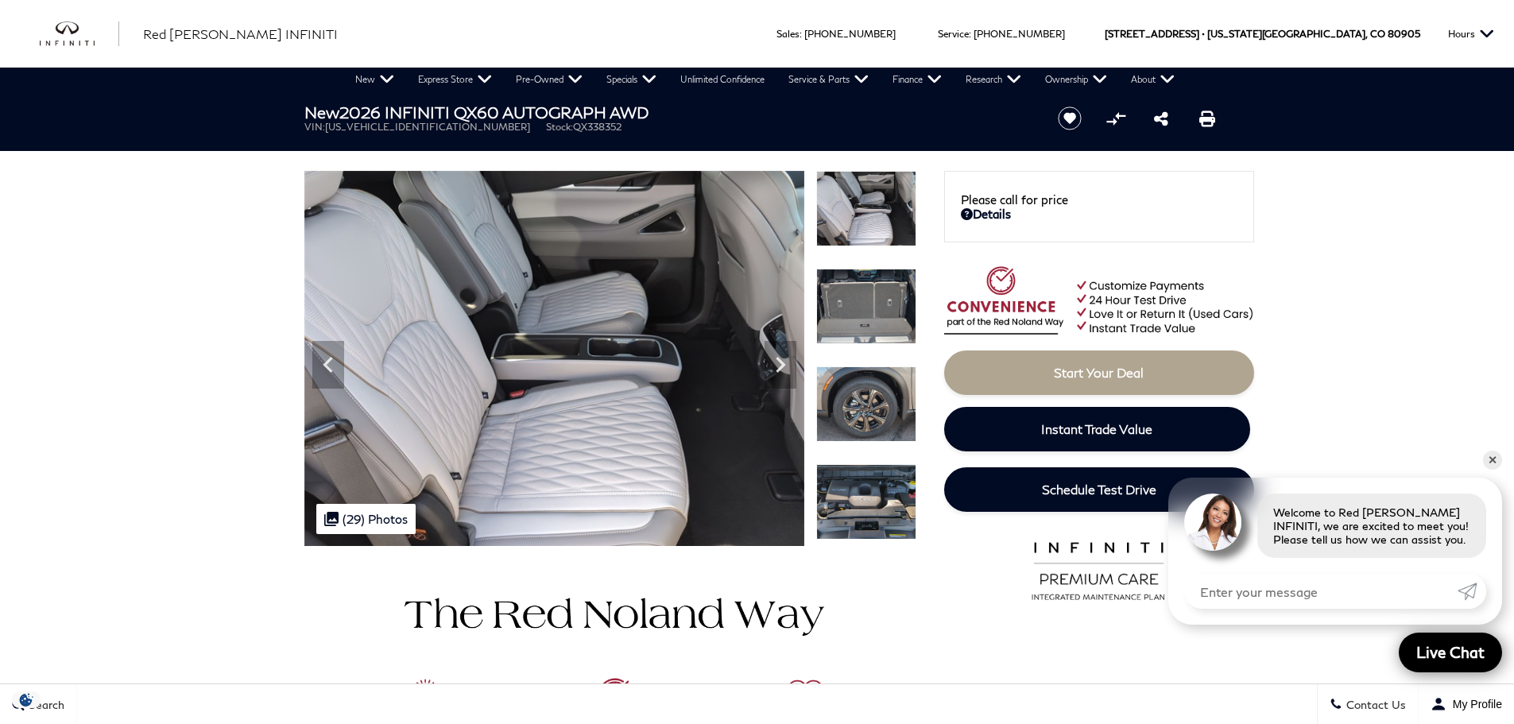
click at [864, 403] on img at bounding box center [866, 404] width 100 height 76
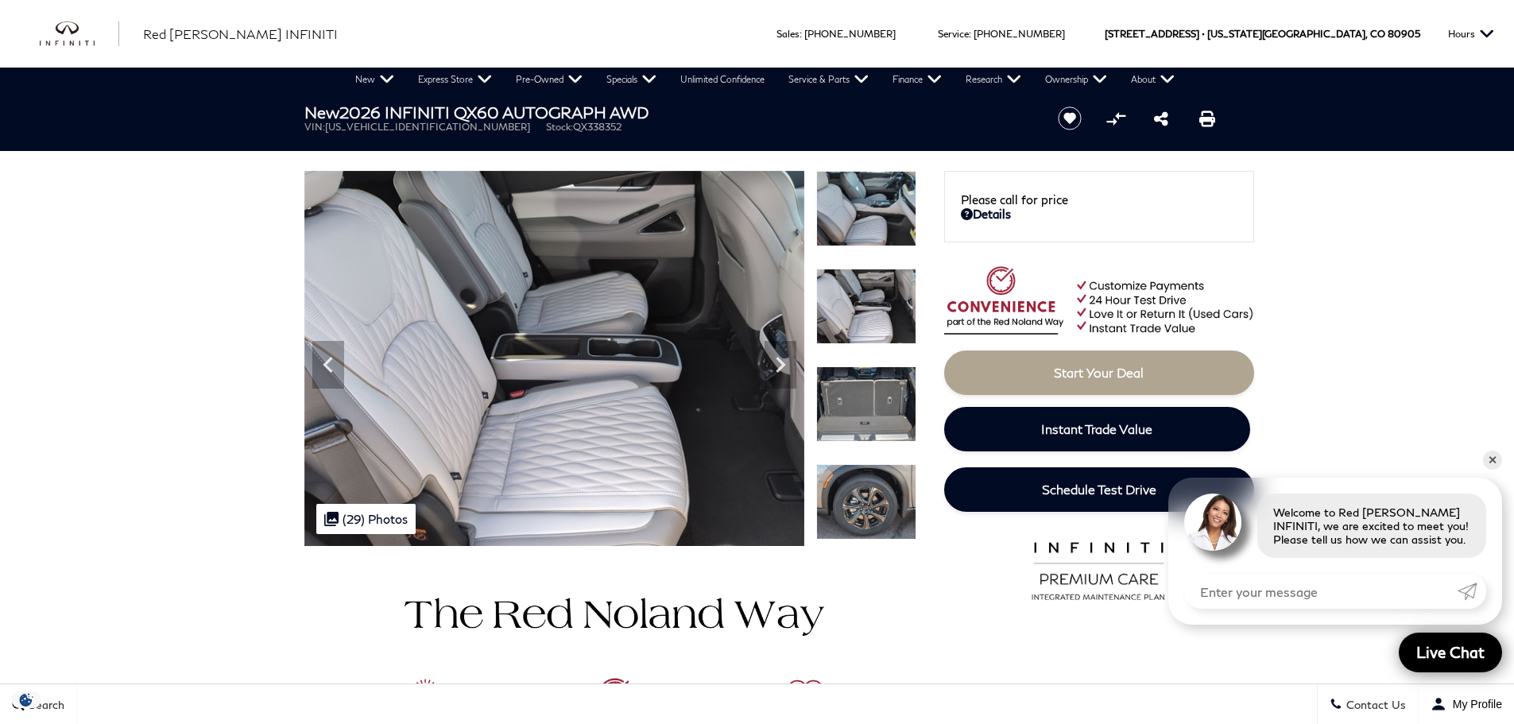
click at [864, 494] on img at bounding box center [866, 502] width 100 height 76
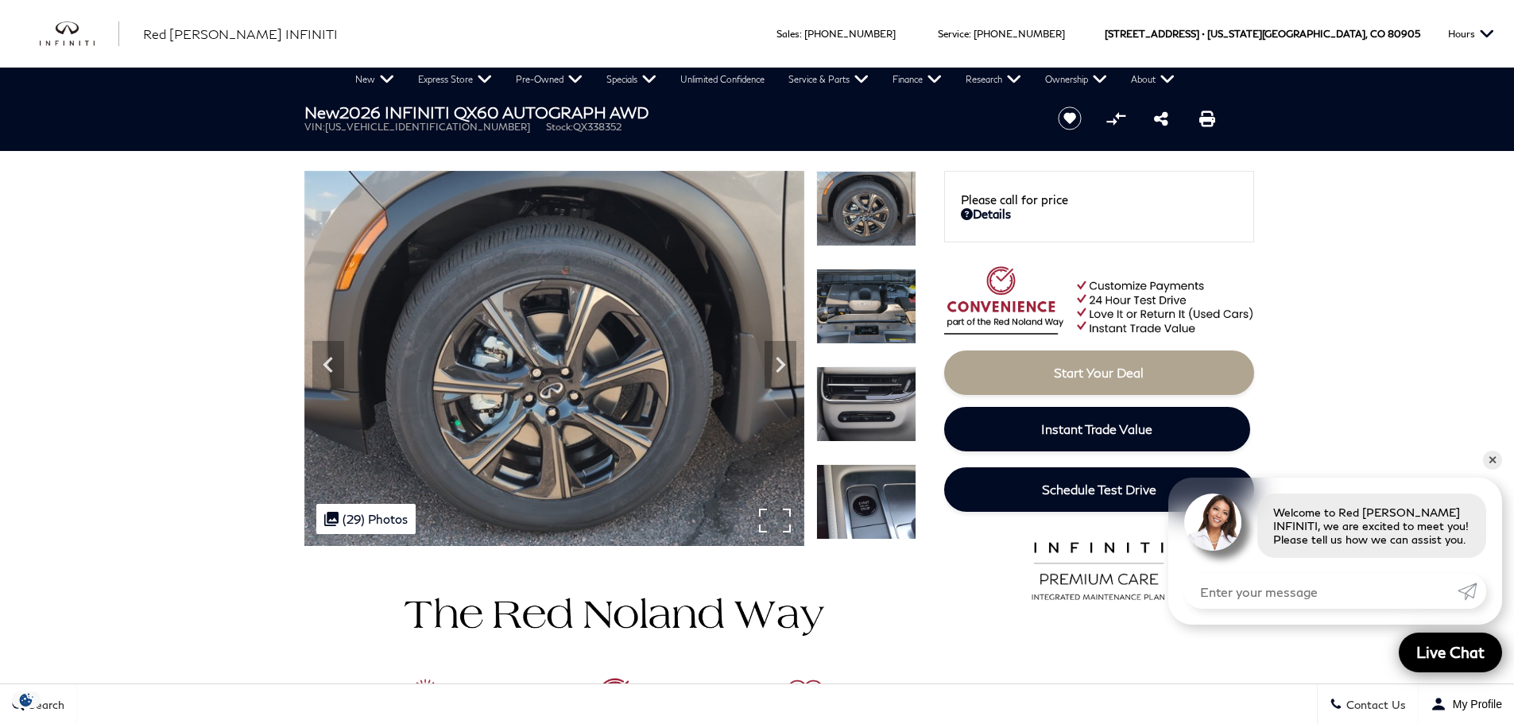
click at [595, 351] on img at bounding box center [554, 359] width 500 height 377
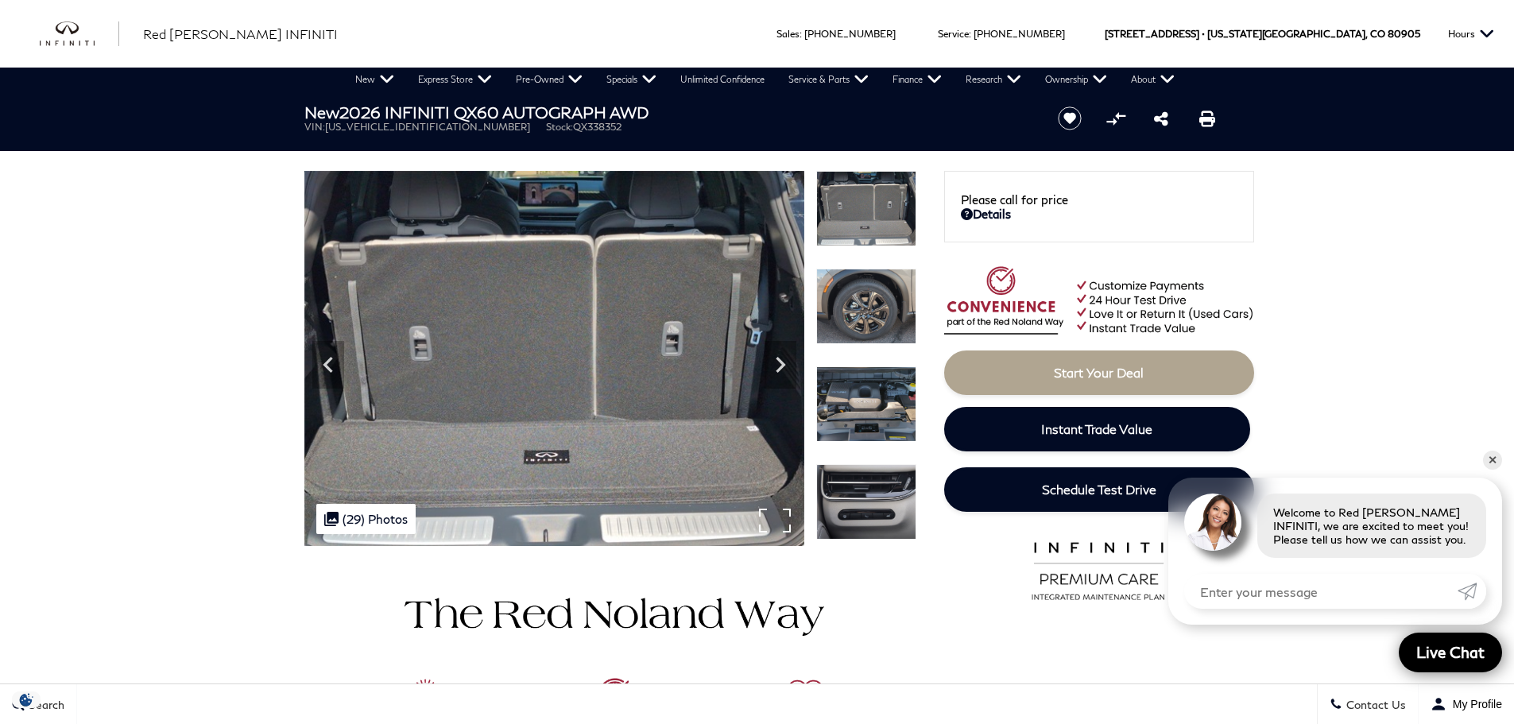
click at [513, 346] on img at bounding box center [554, 359] width 500 height 377
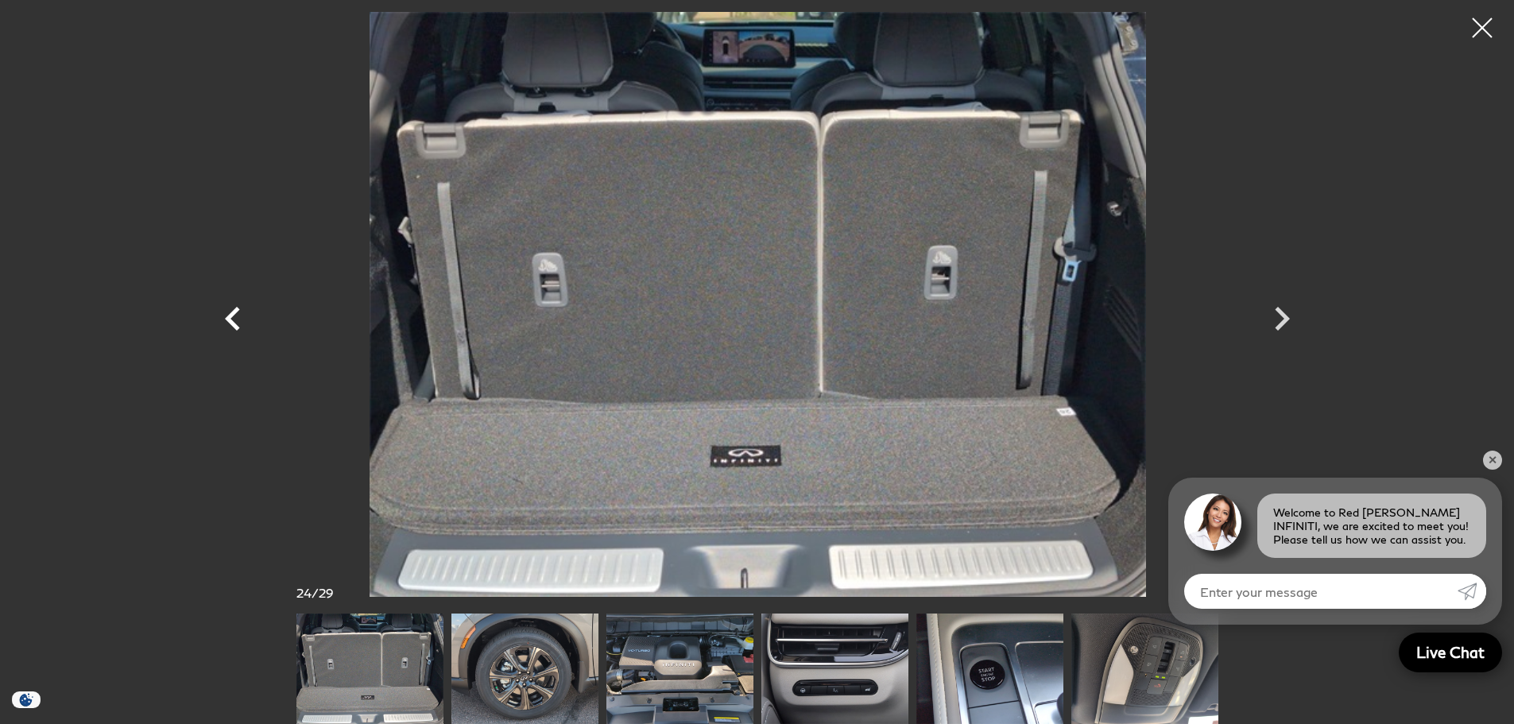
click at [230, 320] on icon "Previous" at bounding box center [233, 319] width 48 height 48
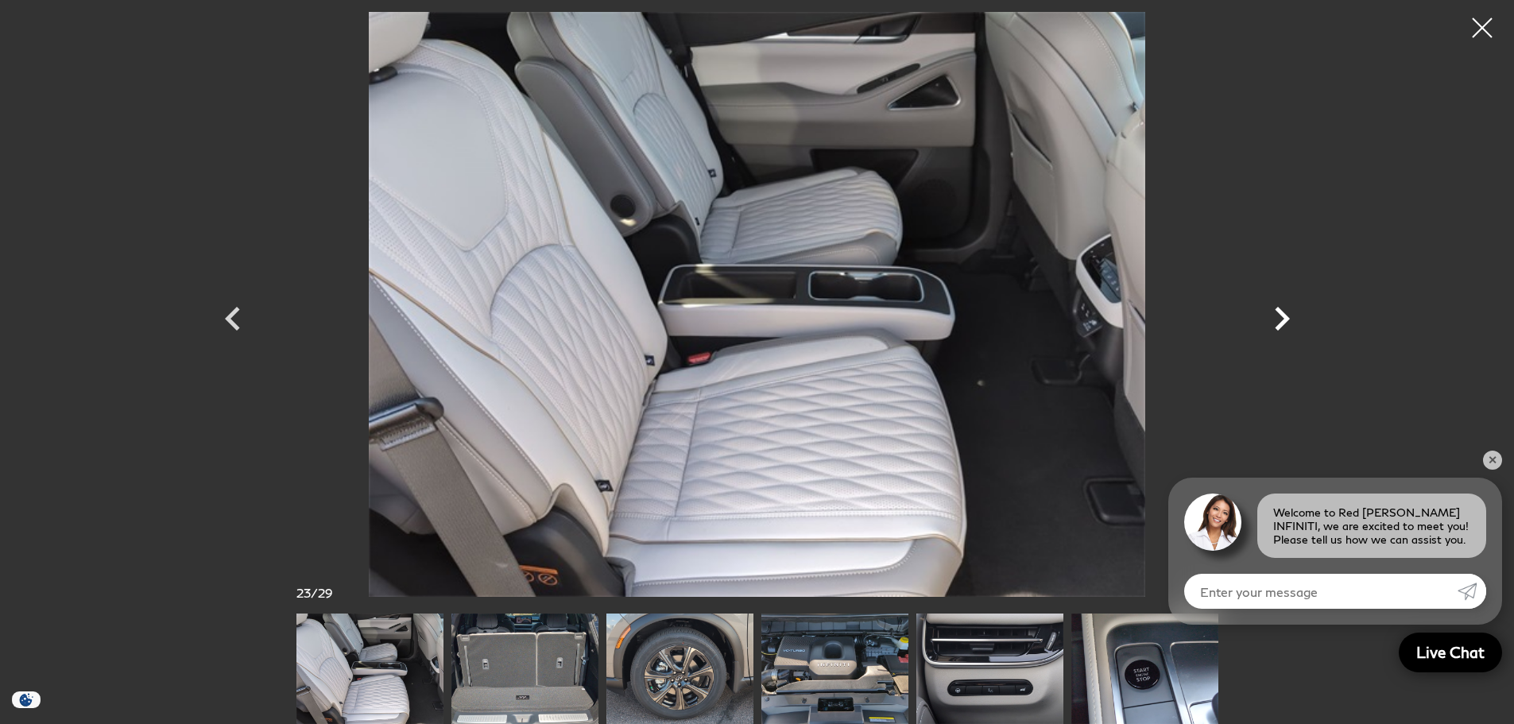
click at [1280, 323] on icon "Next" at bounding box center [1282, 319] width 48 height 48
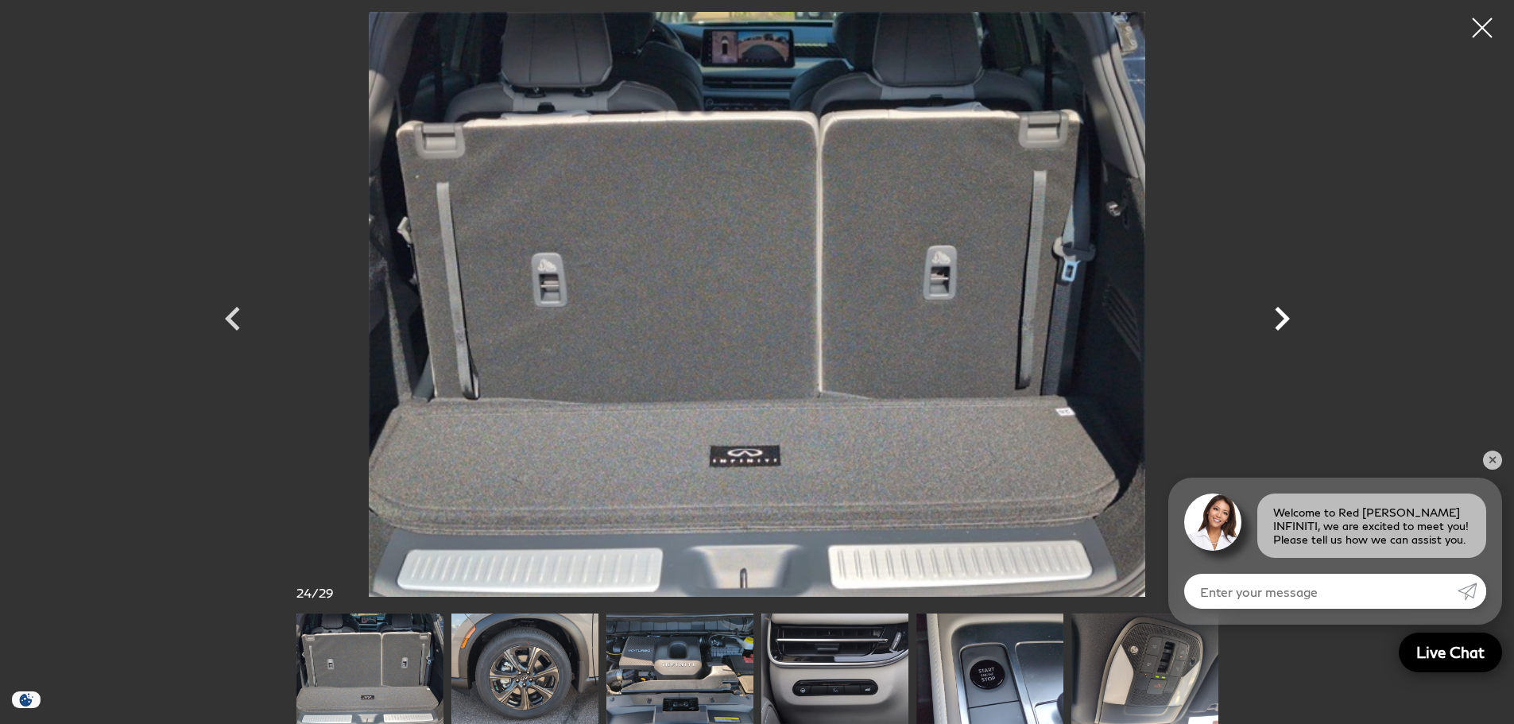
click at [1280, 323] on icon "Next" at bounding box center [1282, 319] width 48 height 48
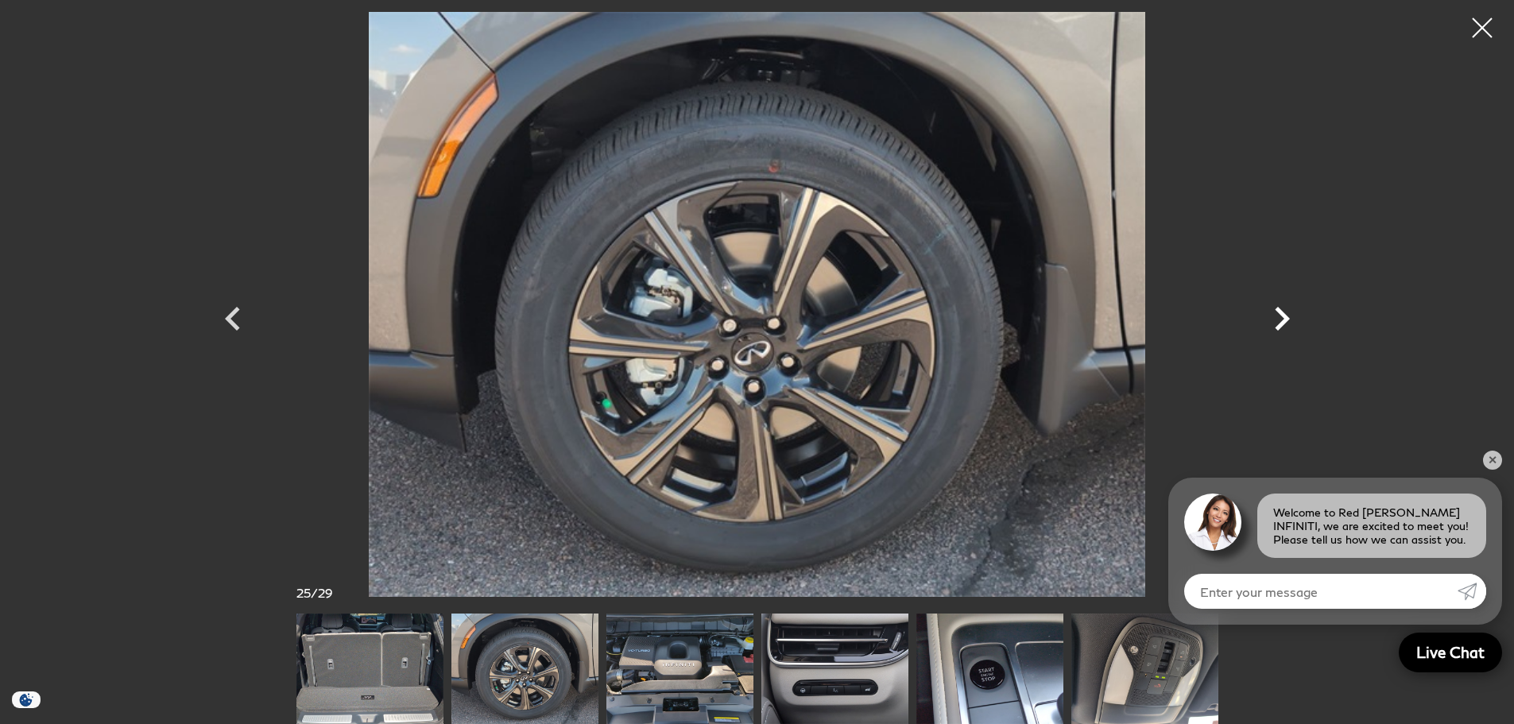
click at [1275, 323] on icon "Next" at bounding box center [1282, 319] width 48 height 48
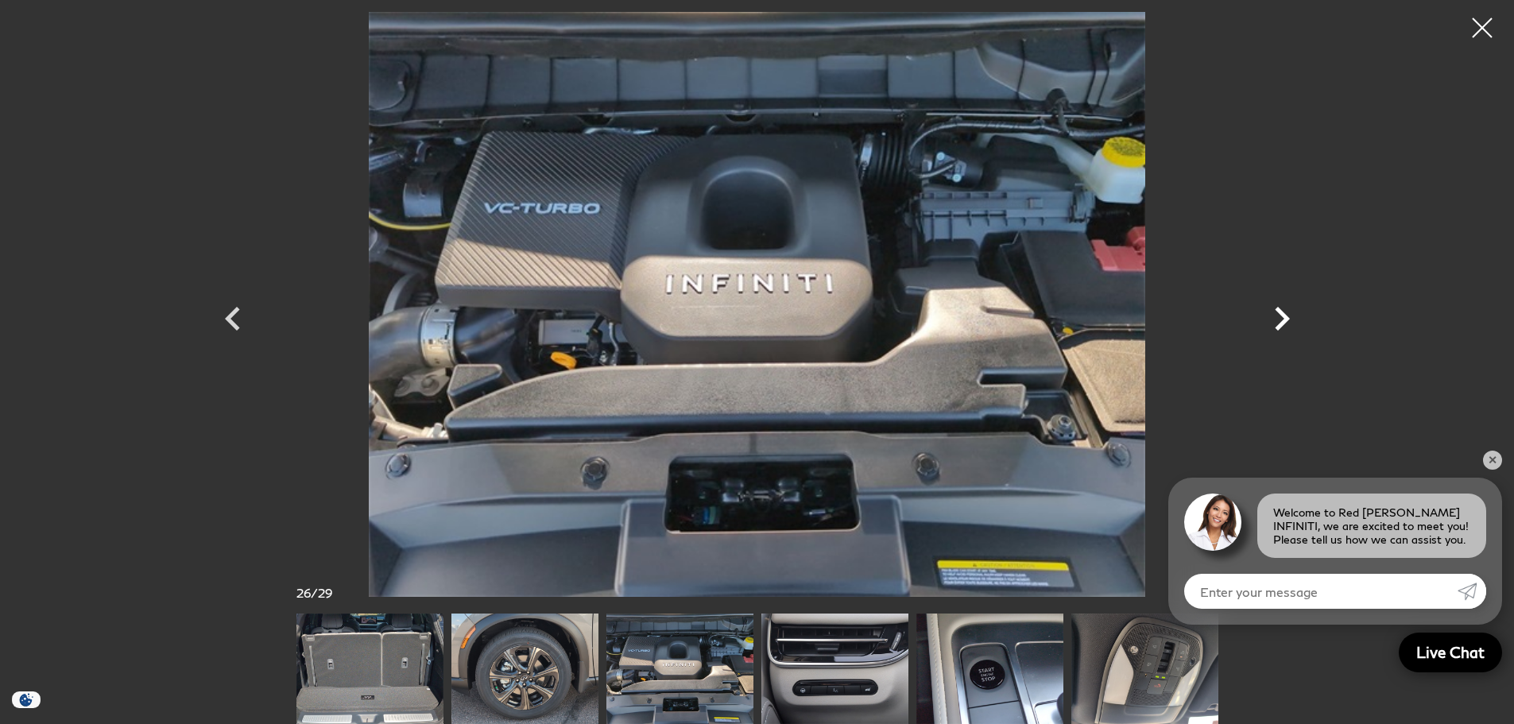
click at [1275, 323] on icon "Next" at bounding box center [1282, 319] width 48 height 48
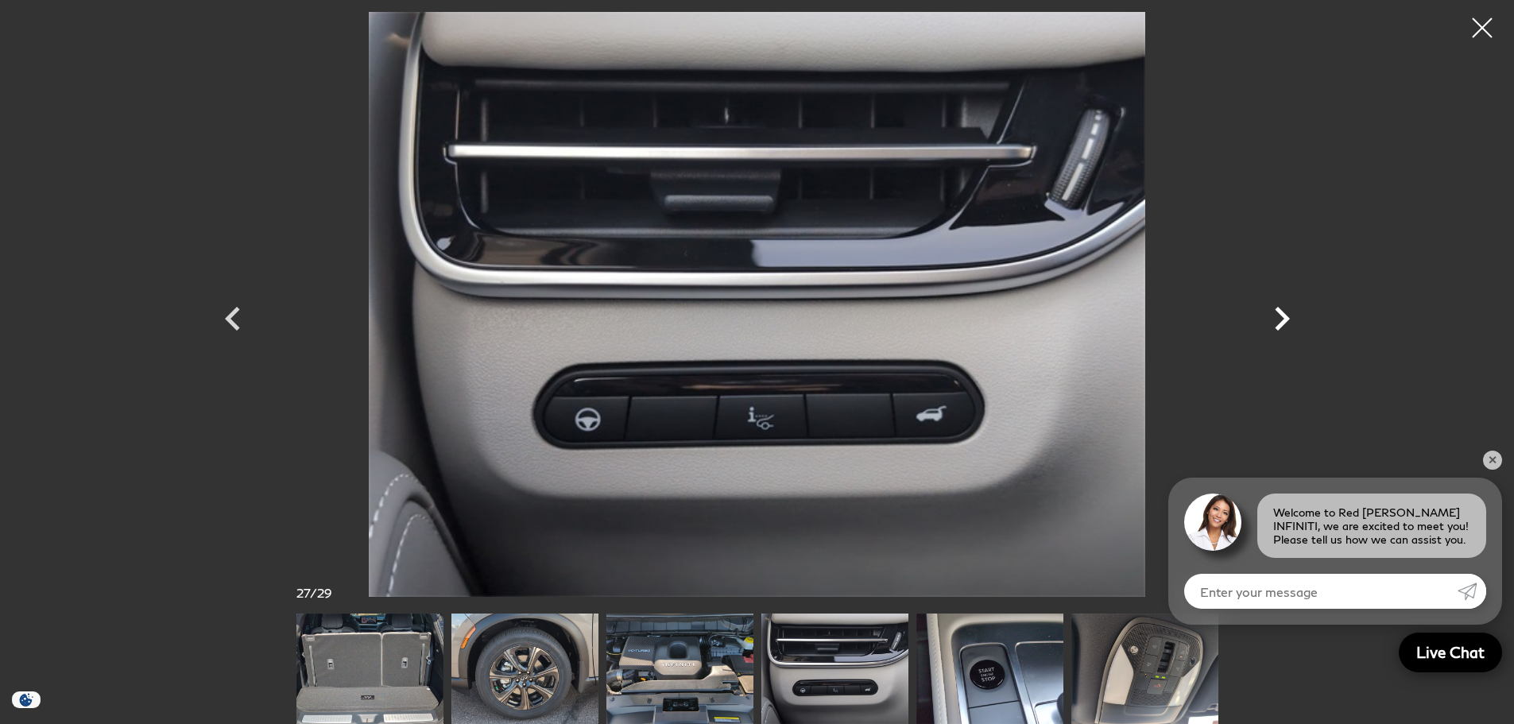
click at [1275, 323] on icon "Next" at bounding box center [1282, 319] width 48 height 48
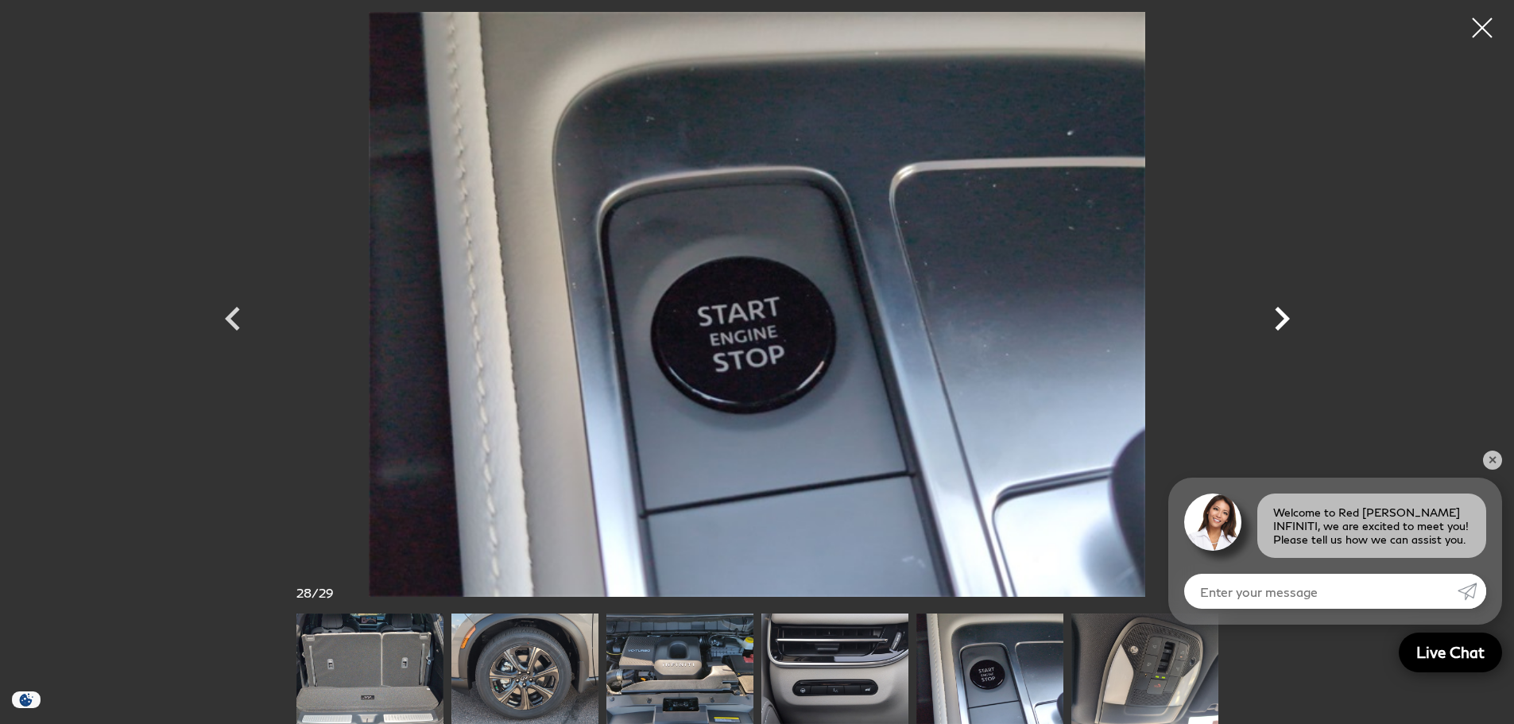
click at [1275, 323] on icon "Next" at bounding box center [1282, 319] width 48 height 48
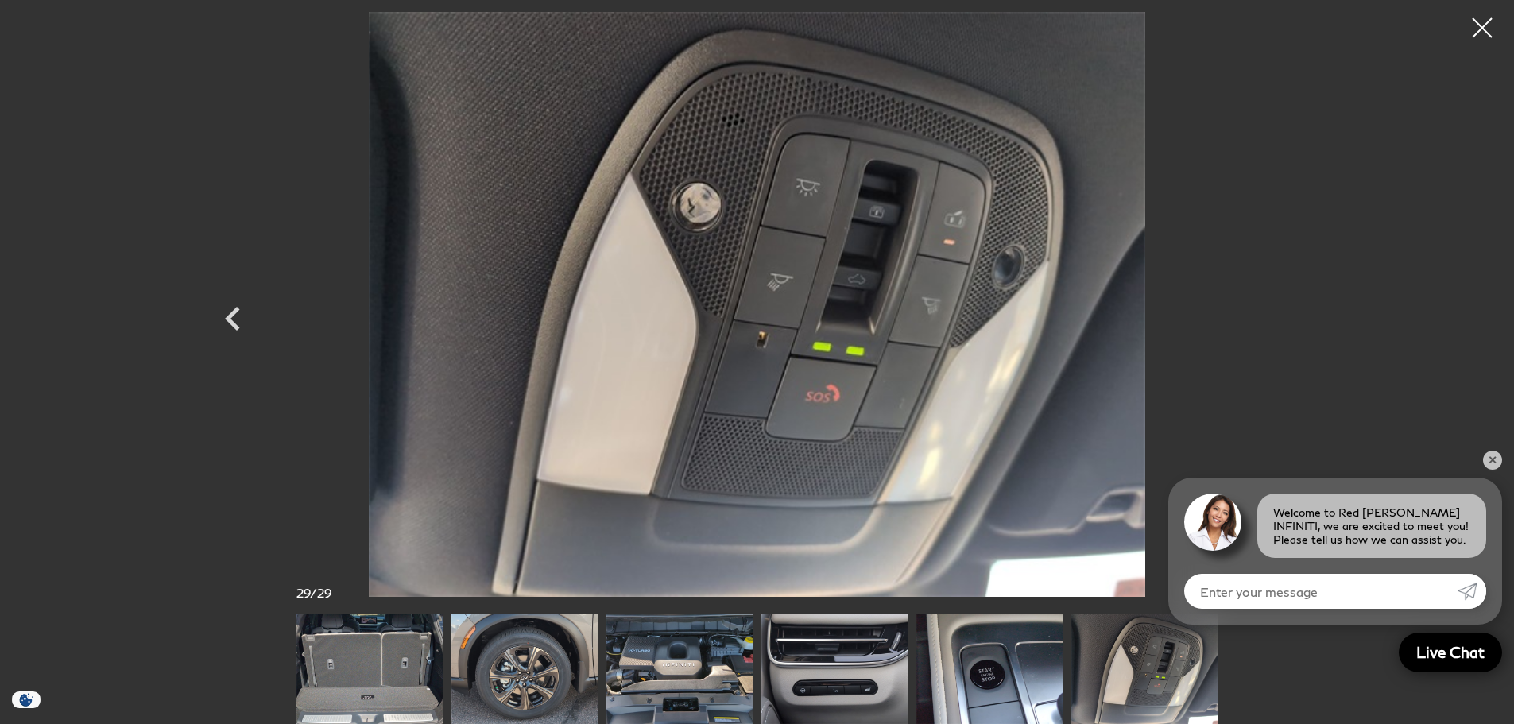
click at [1275, 323] on div at bounding box center [757, 304] width 1113 height 585
click at [235, 314] on icon "Previous" at bounding box center [233, 319] width 48 height 48
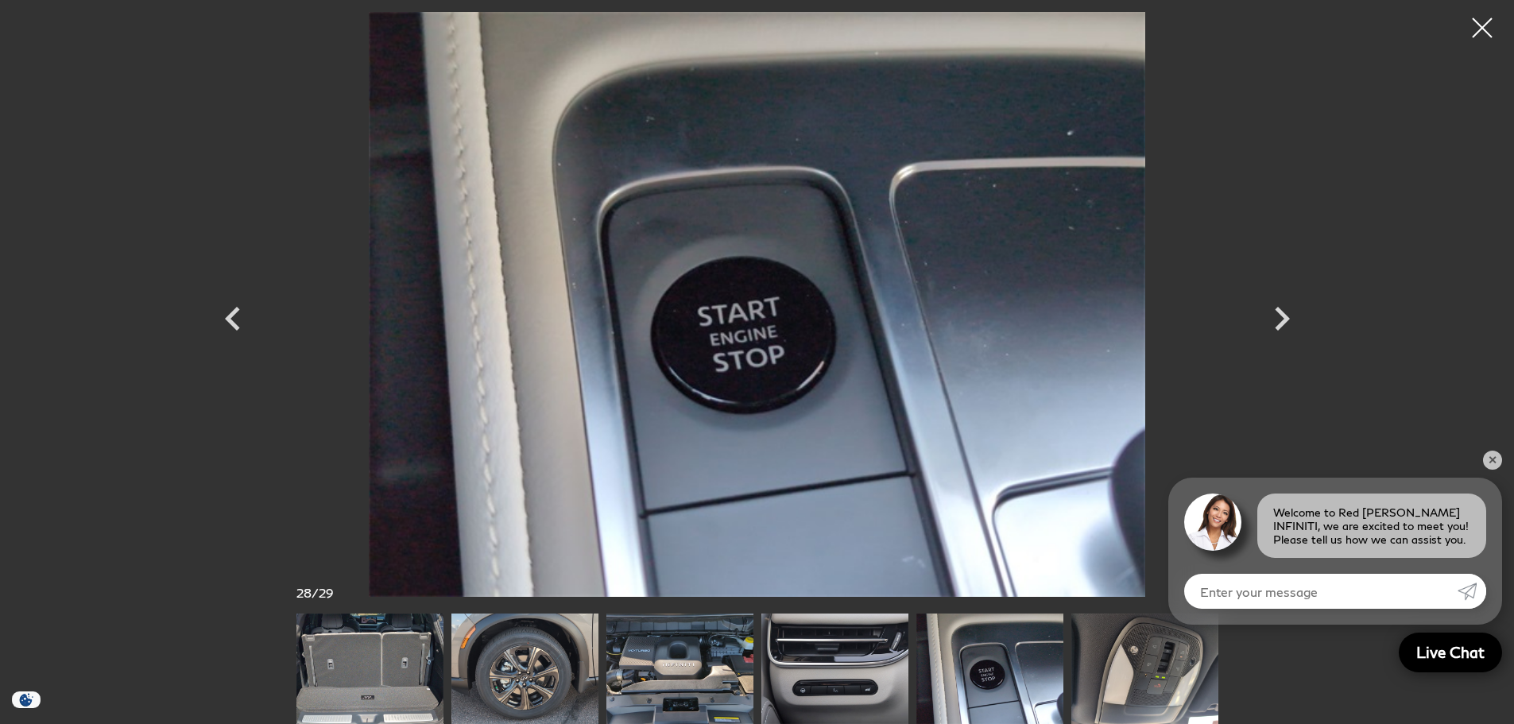
click at [343, 655] on img at bounding box center [369, 669] width 147 height 110
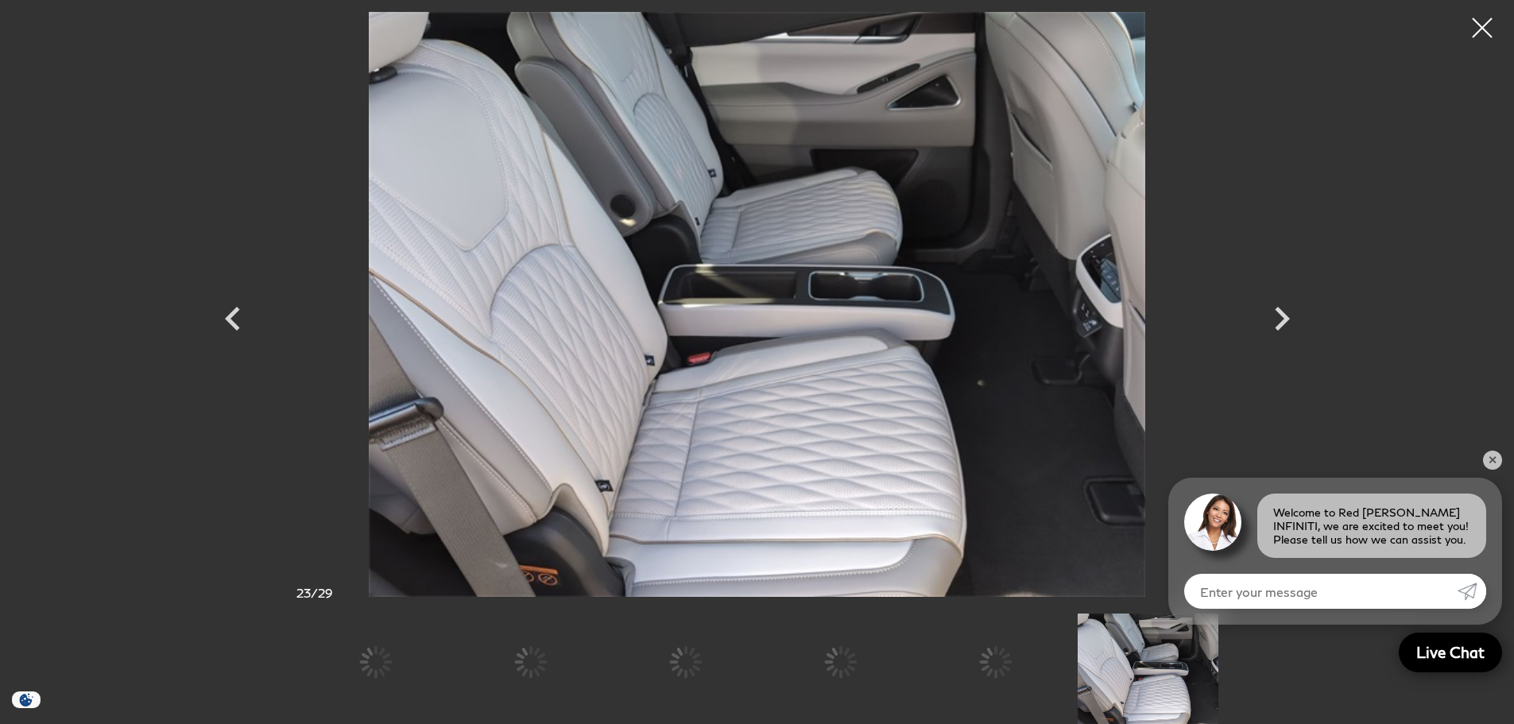
click at [1221, 669] on div "23 / 29" at bounding box center [758, 669] width 954 height 110
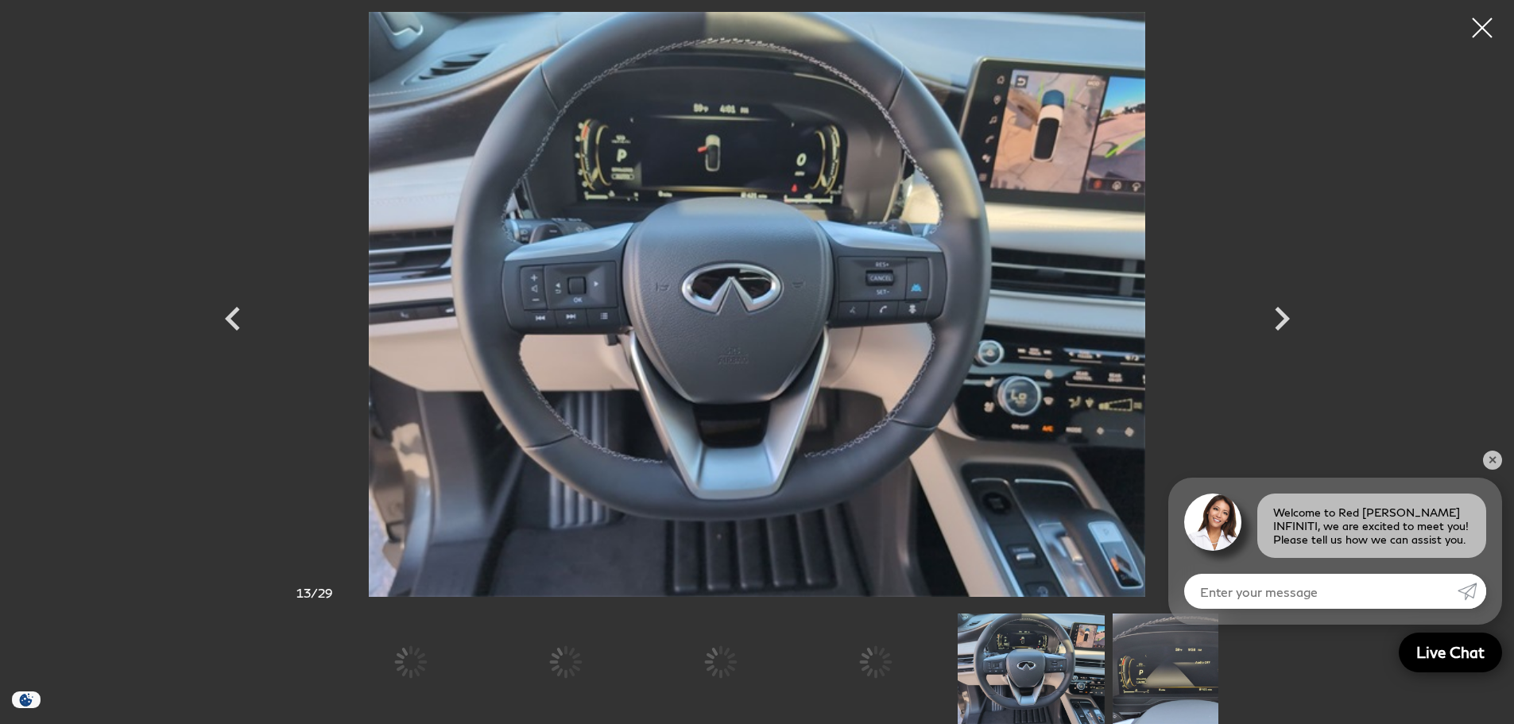
click at [1228, 650] on div "13 / 29" at bounding box center [758, 669] width 954 height 110
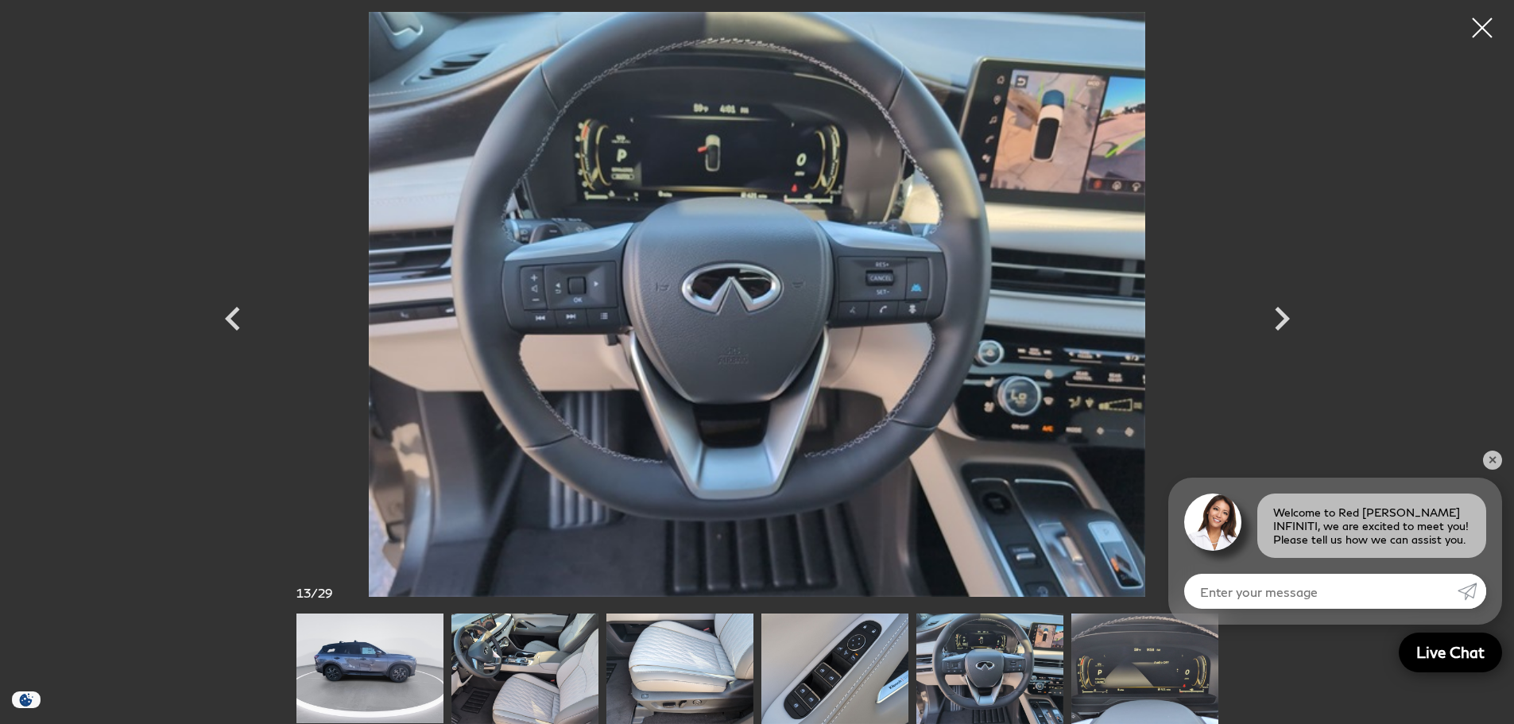
click at [312, 663] on img at bounding box center [369, 669] width 147 height 110
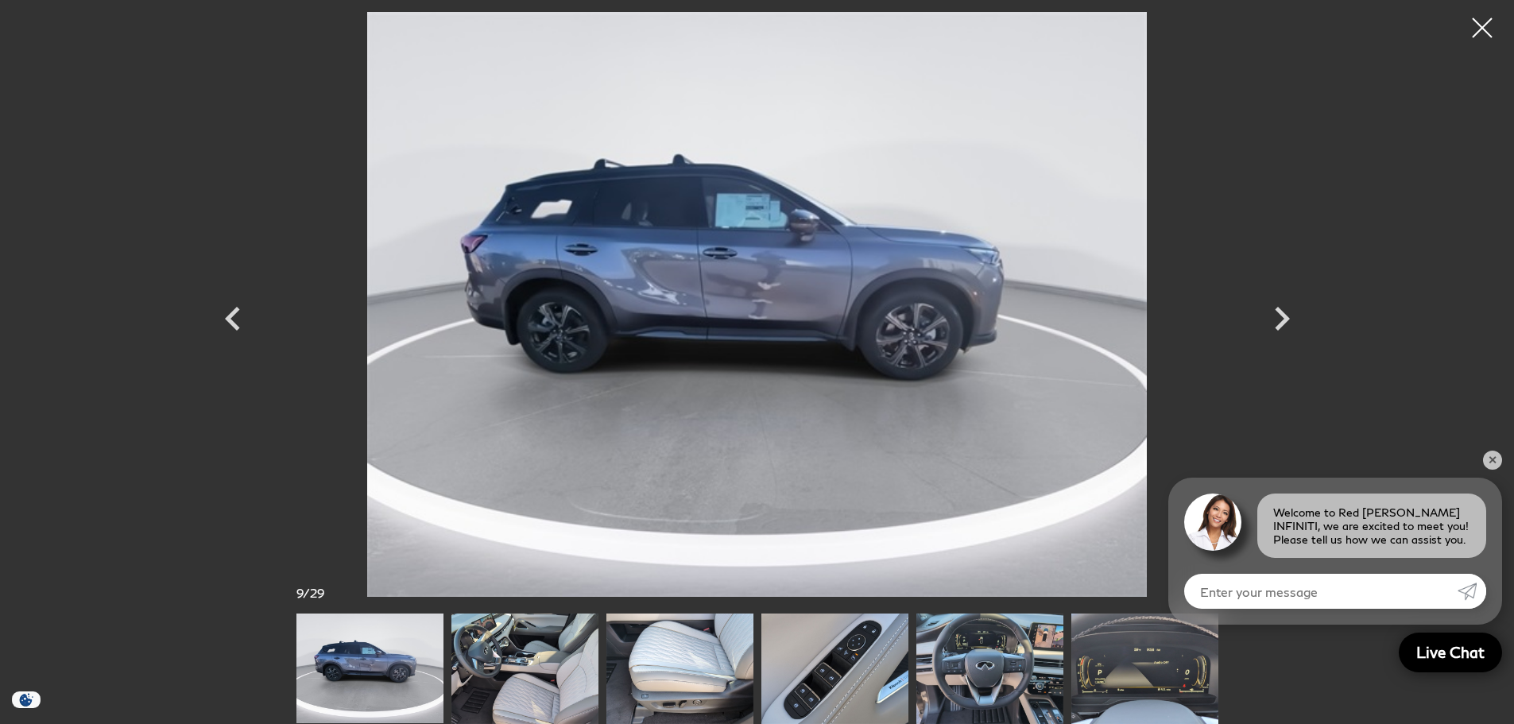
scroll to position [79, 0]
click at [223, 319] on icon "Previous" at bounding box center [233, 319] width 48 height 48
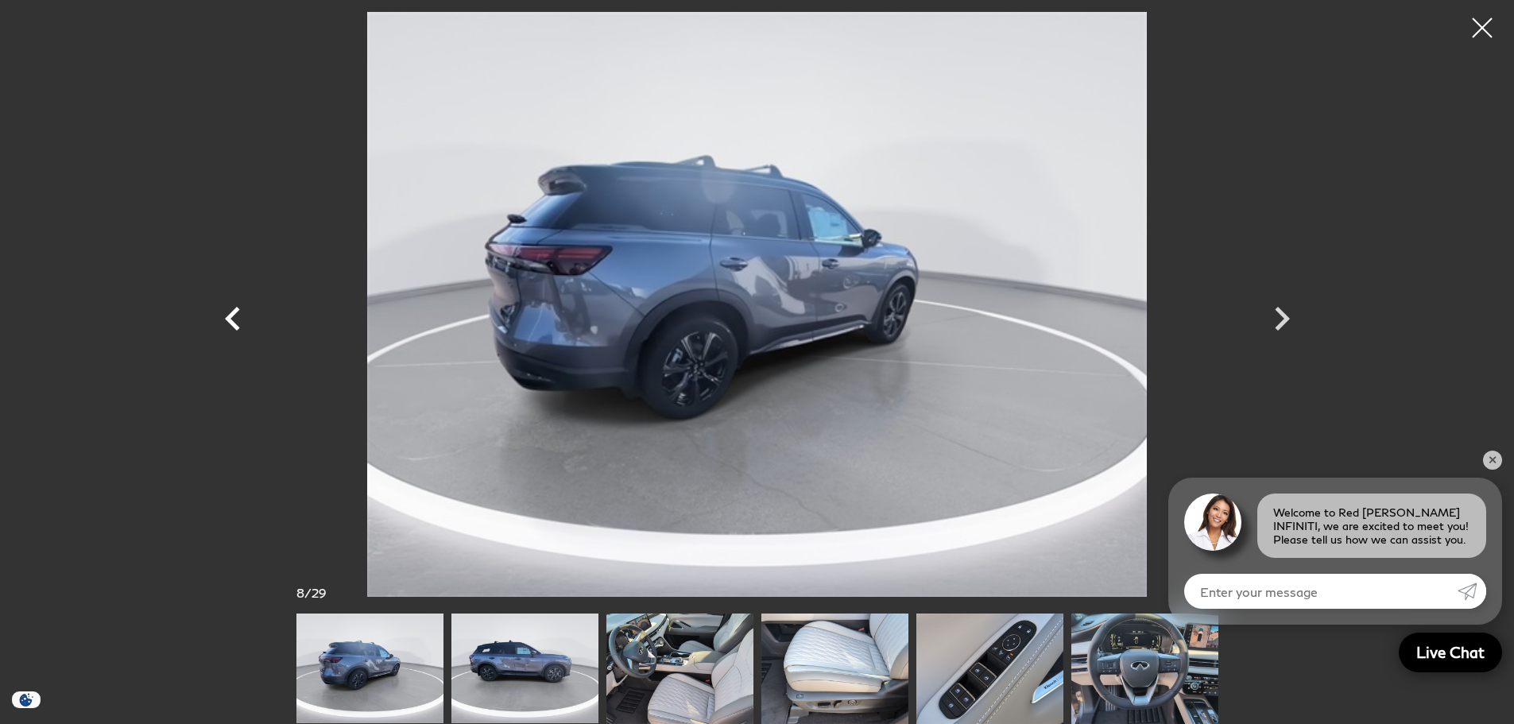
click at [221, 318] on icon "Previous" at bounding box center [233, 319] width 48 height 48
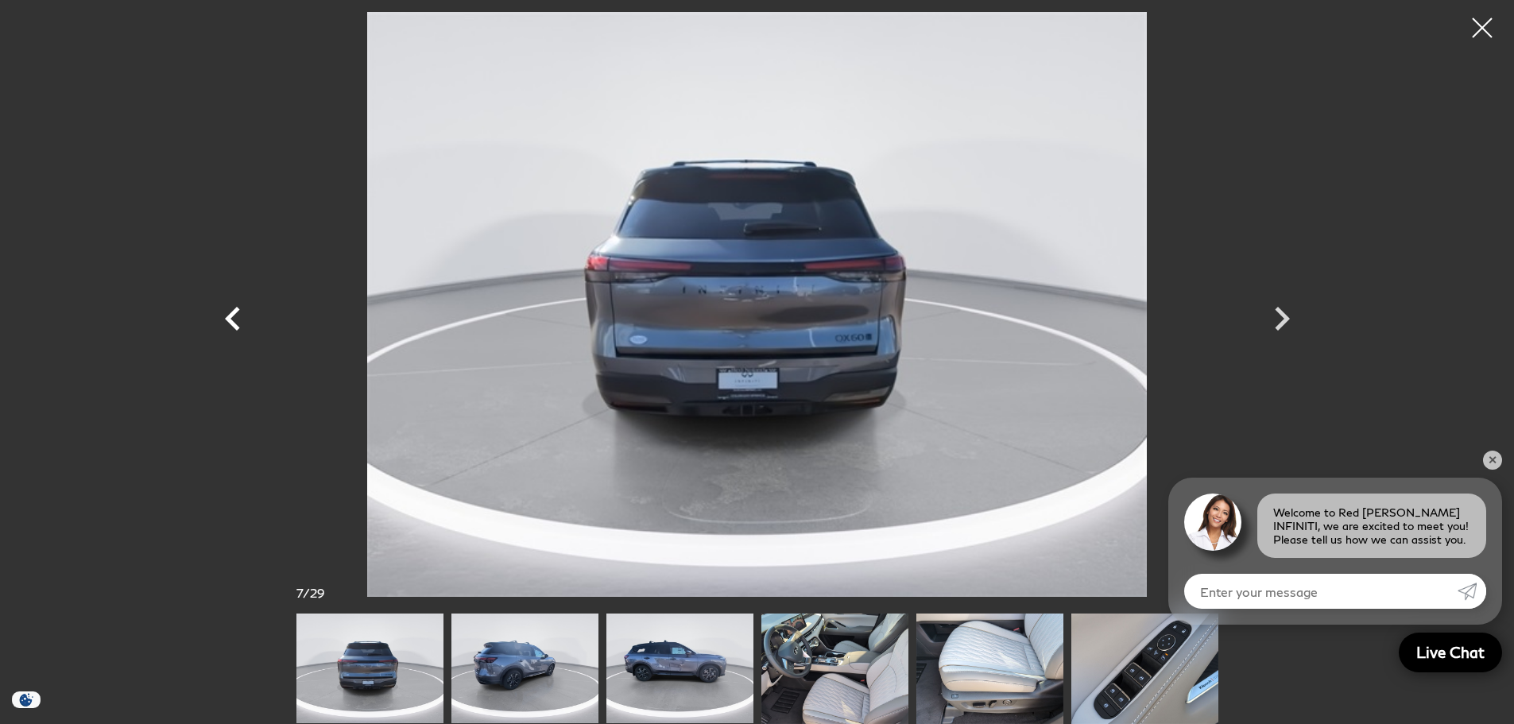
click at [221, 318] on icon "Previous" at bounding box center [233, 319] width 48 height 48
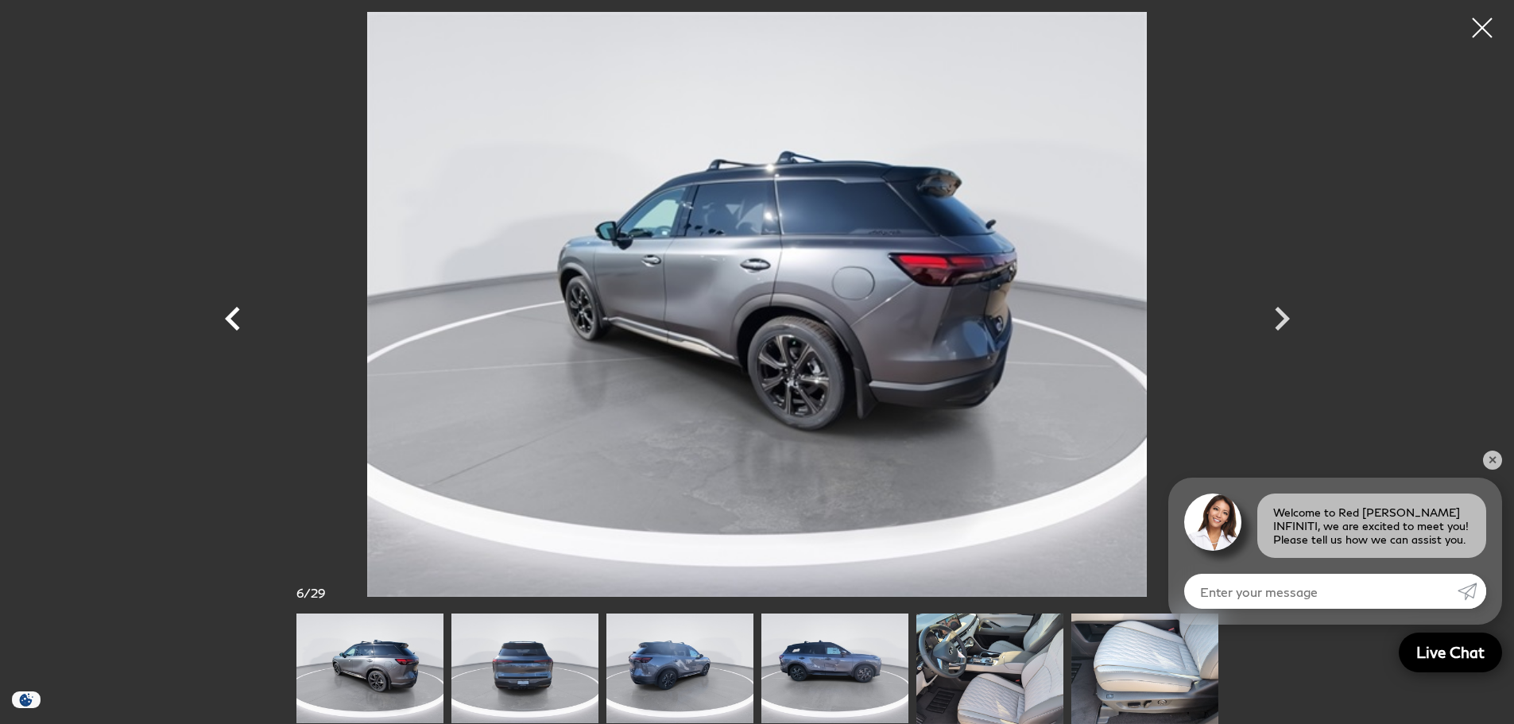
click at [221, 318] on icon "Previous" at bounding box center [233, 319] width 48 height 48
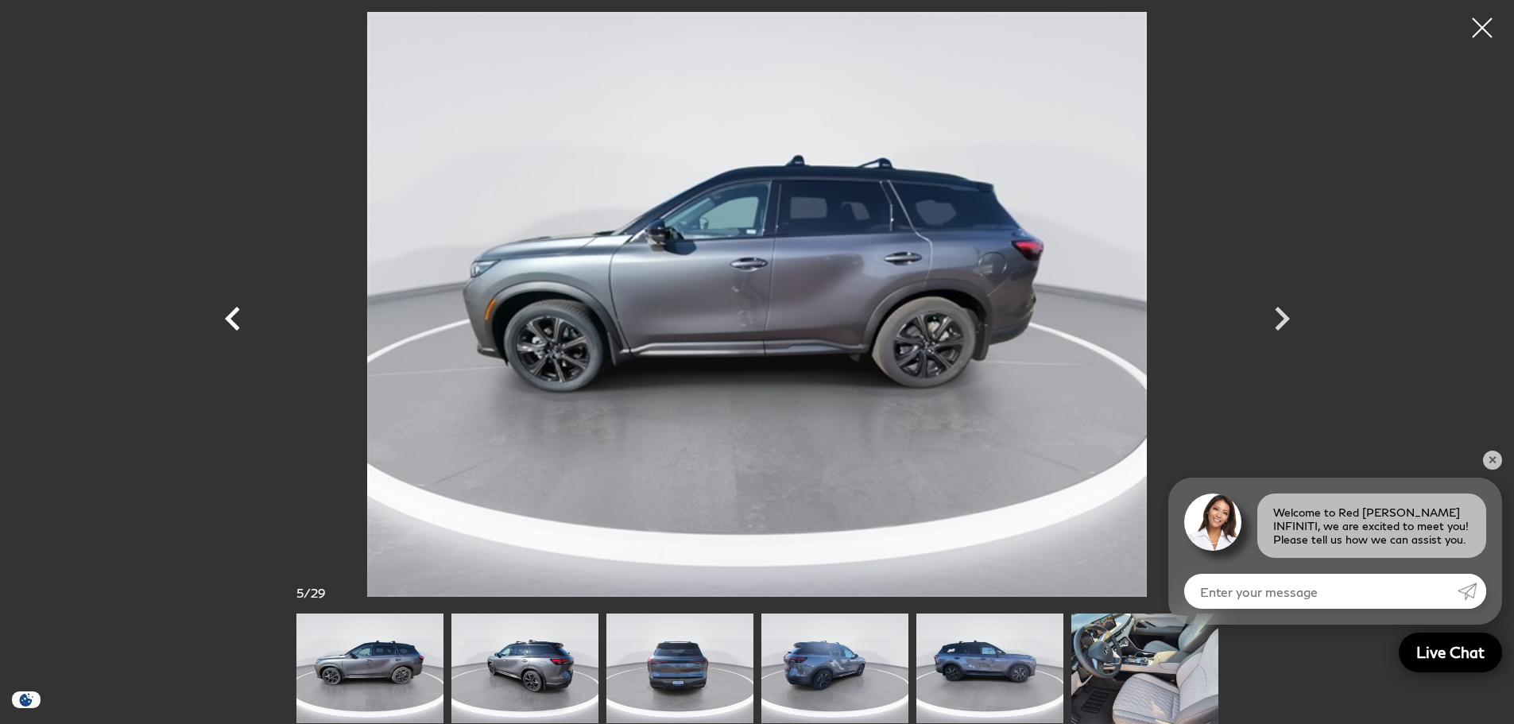
click at [223, 318] on icon "Previous" at bounding box center [233, 319] width 48 height 48
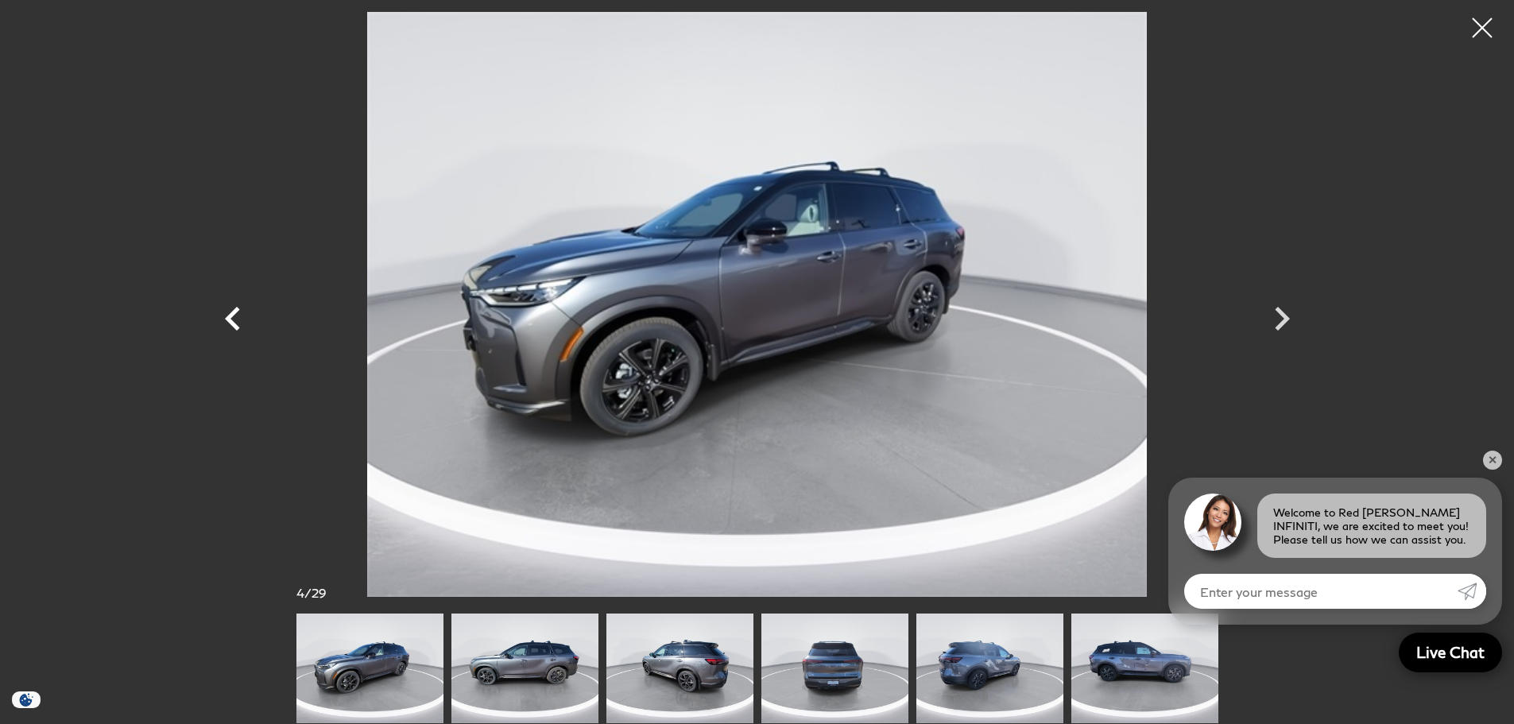
click at [223, 316] on icon "Previous" at bounding box center [233, 319] width 48 height 48
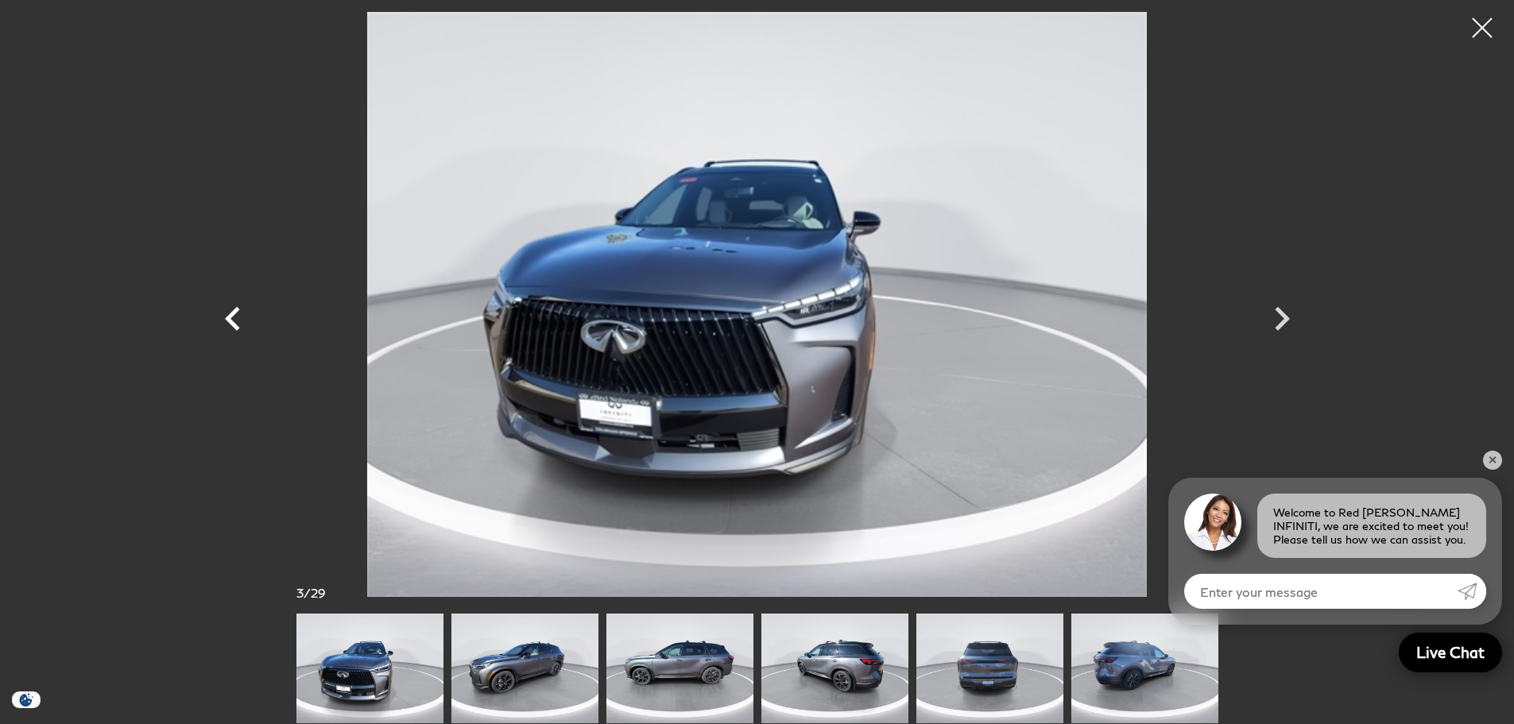
click at [223, 316] on icon "Previous" at bounding box center [233, 319] width 48 height 48
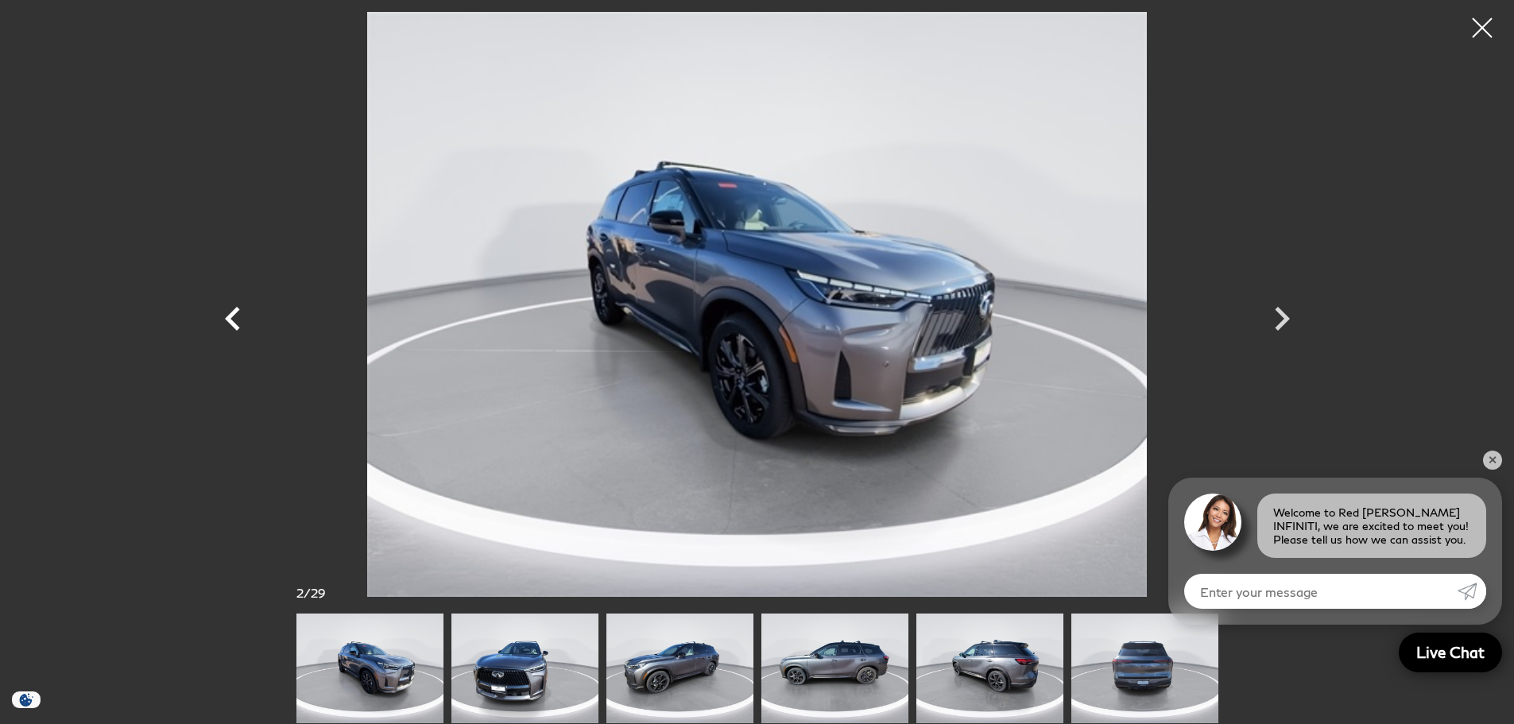
click at [223, 316] on icon "Previous" at bounding box center [233, 319] width 48 height 48
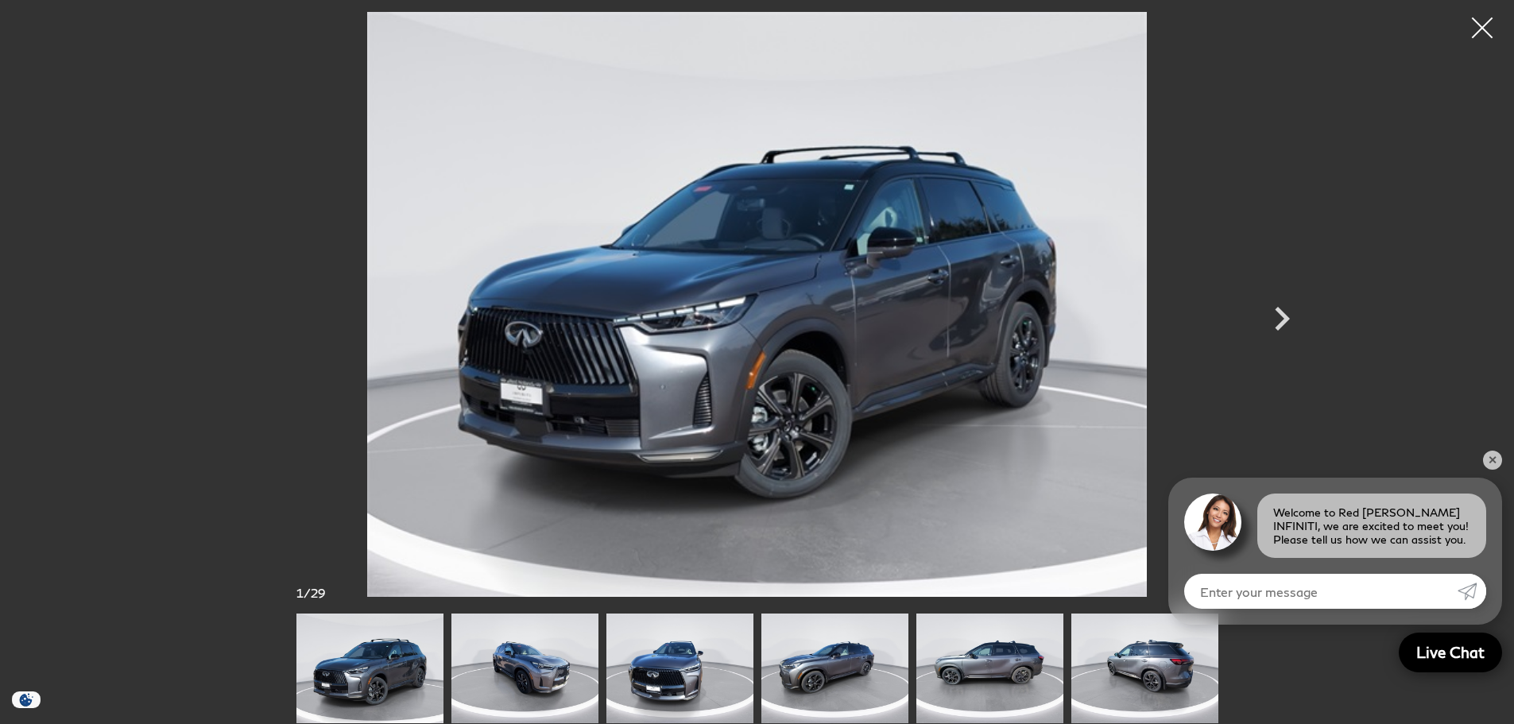
click at [1478, 27] on div at bounding box center [1483, 28] width 42 height 42
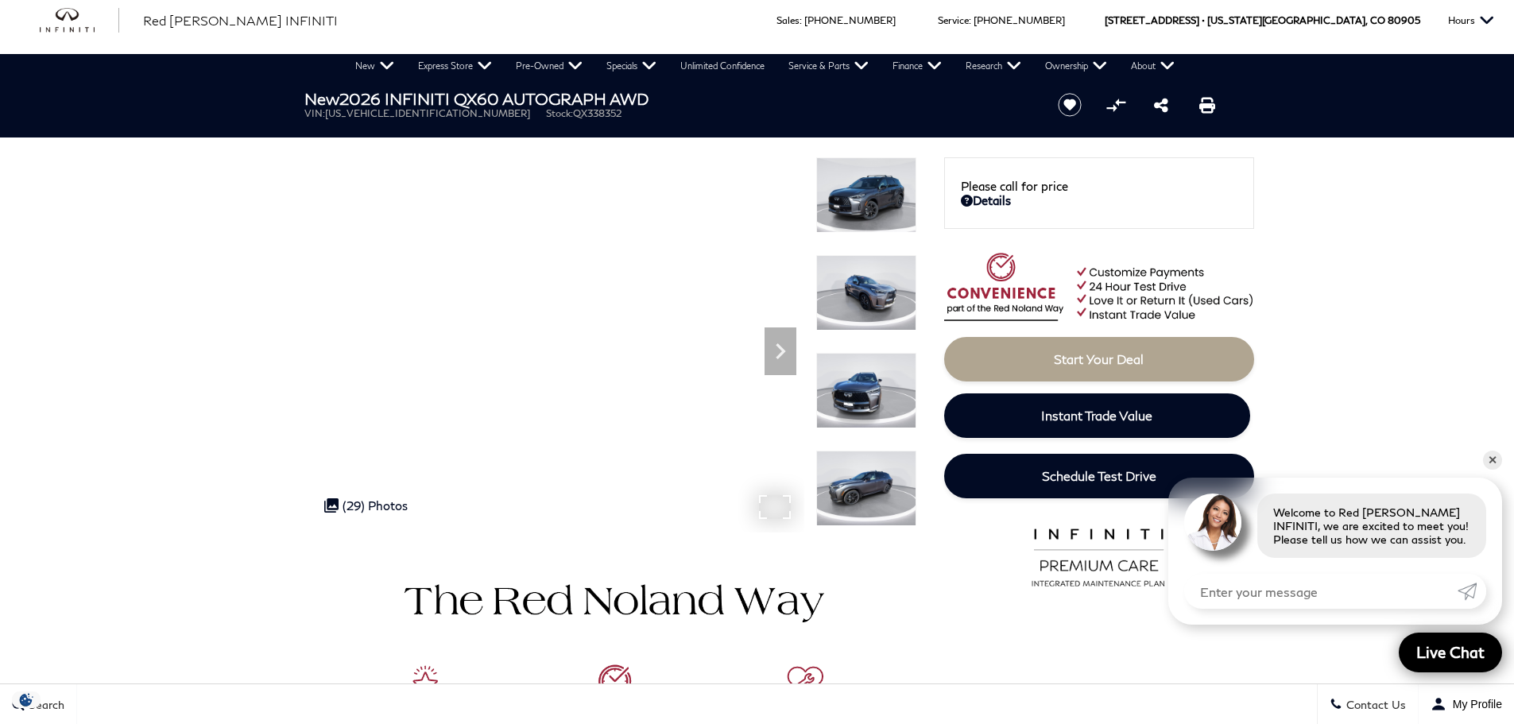
scroll to position [0, 0]
